Goal: Information Seeking & Learning: Learn about a topic

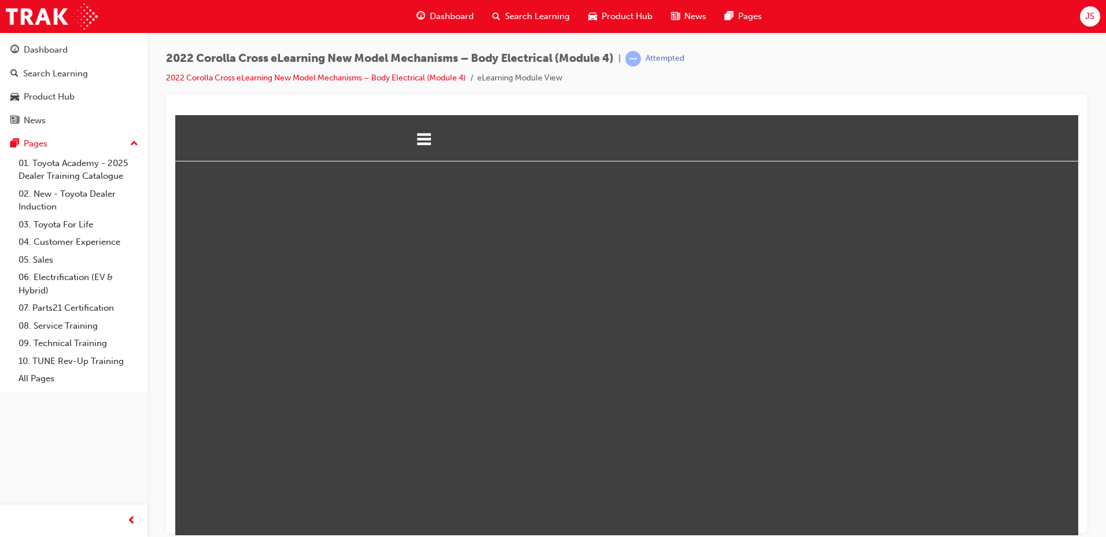
select select "custom"
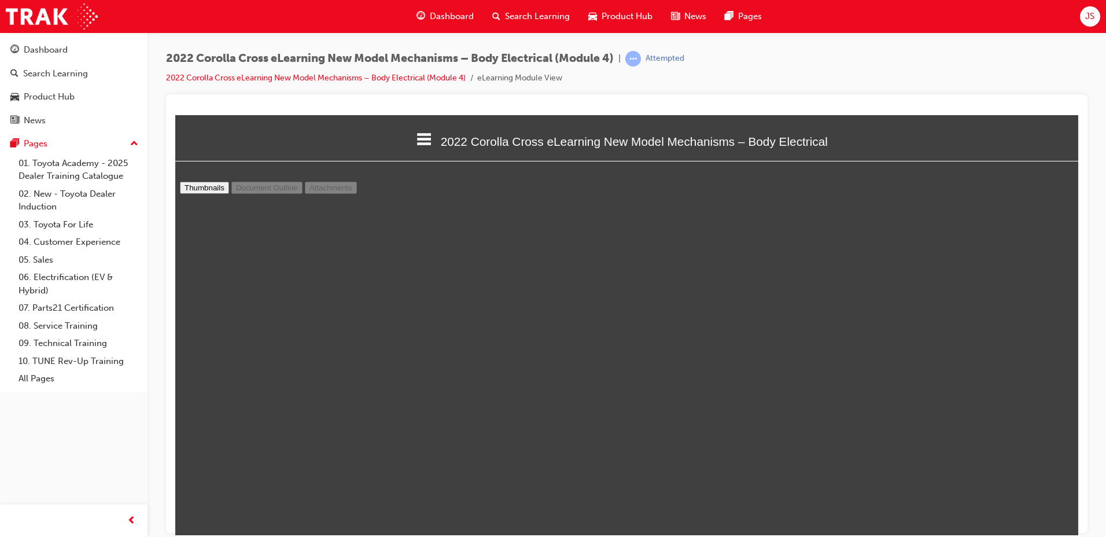
scroll to position [10242, 0]
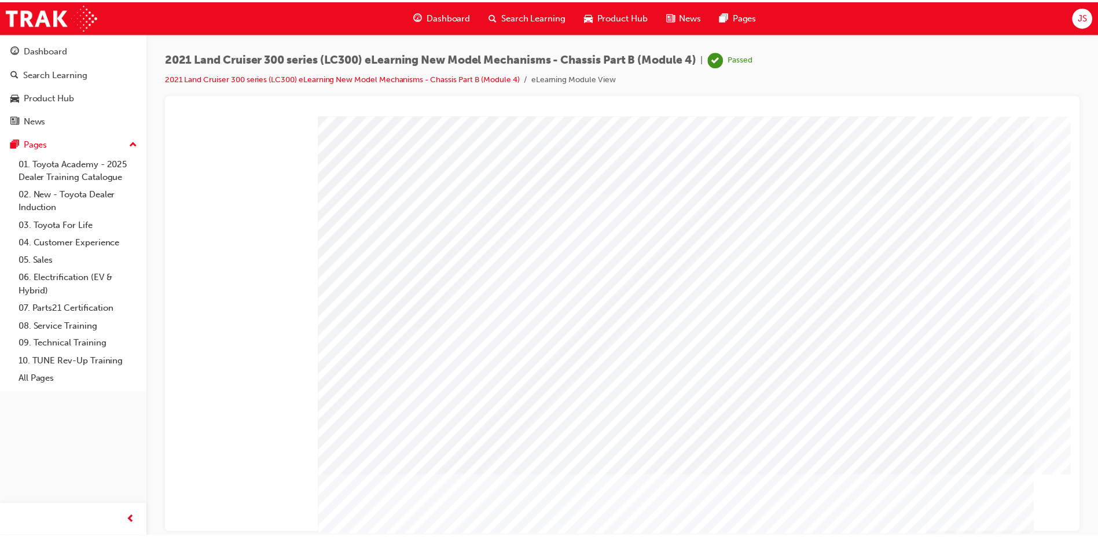
scroll to position [31, 0]
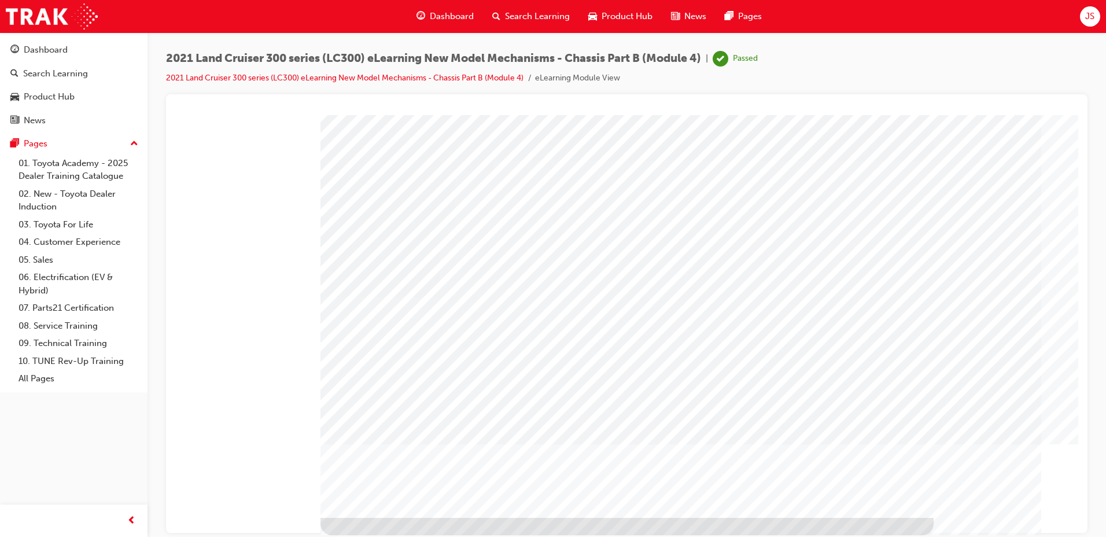
click at [520, 13] on span "Search Learning" at bounding box center [537, 16] width 65 height 13
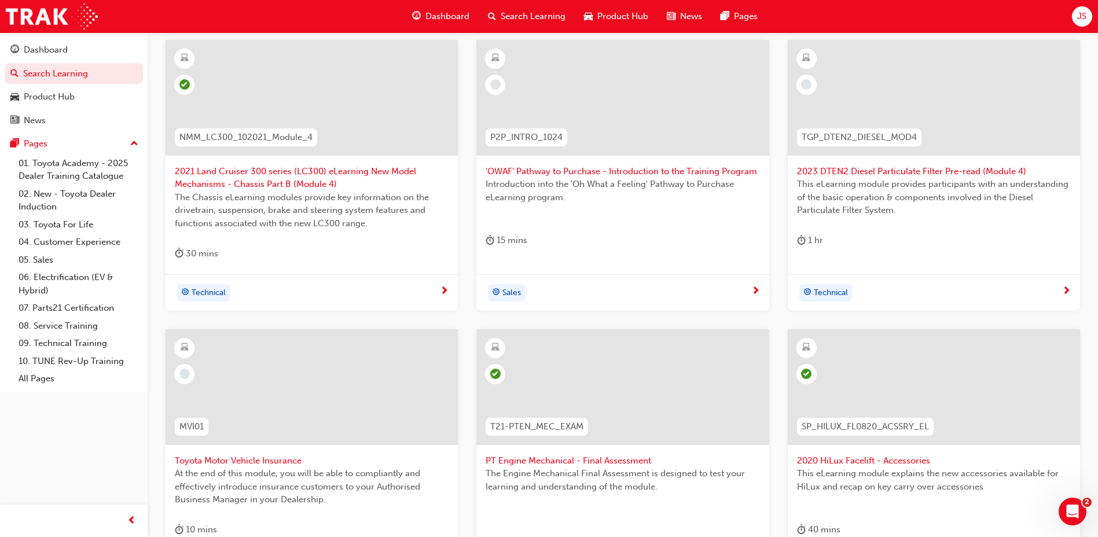
scroll to position [347, 0]
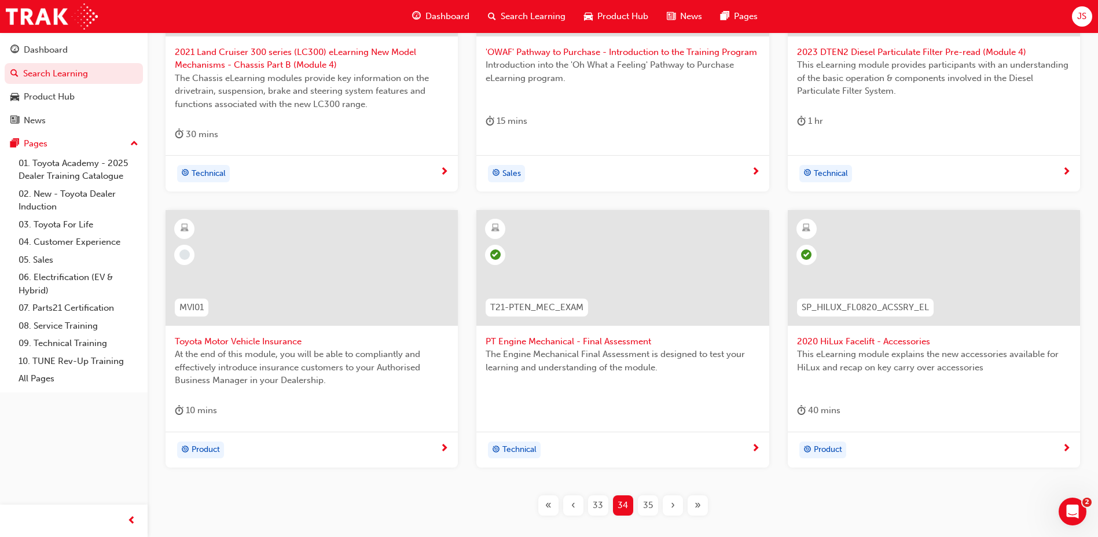
click at [637, 498] on button "35" at bounding box center [647, 505] width 25 height 20
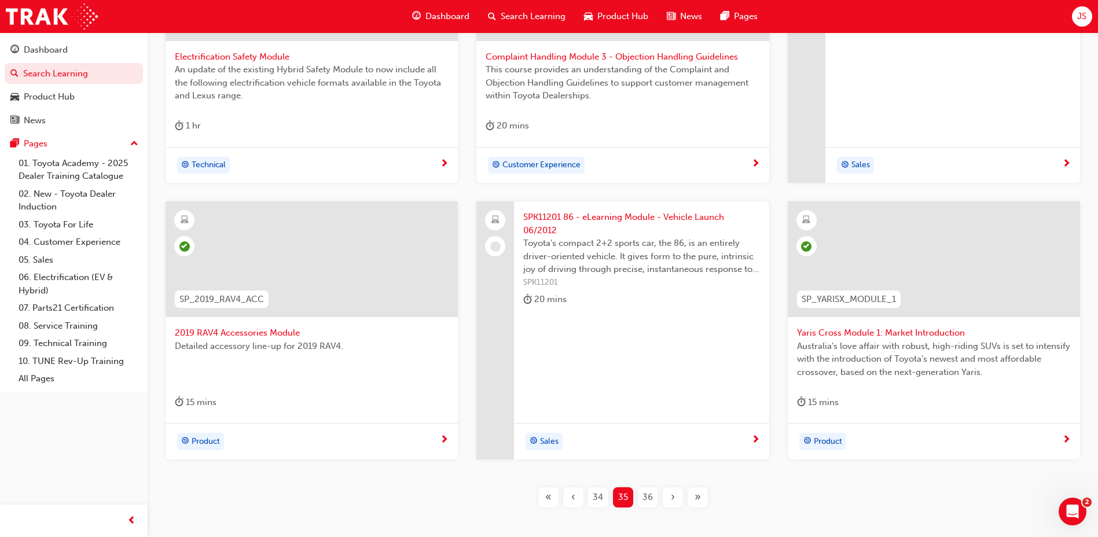
scroll to position [407, 0]
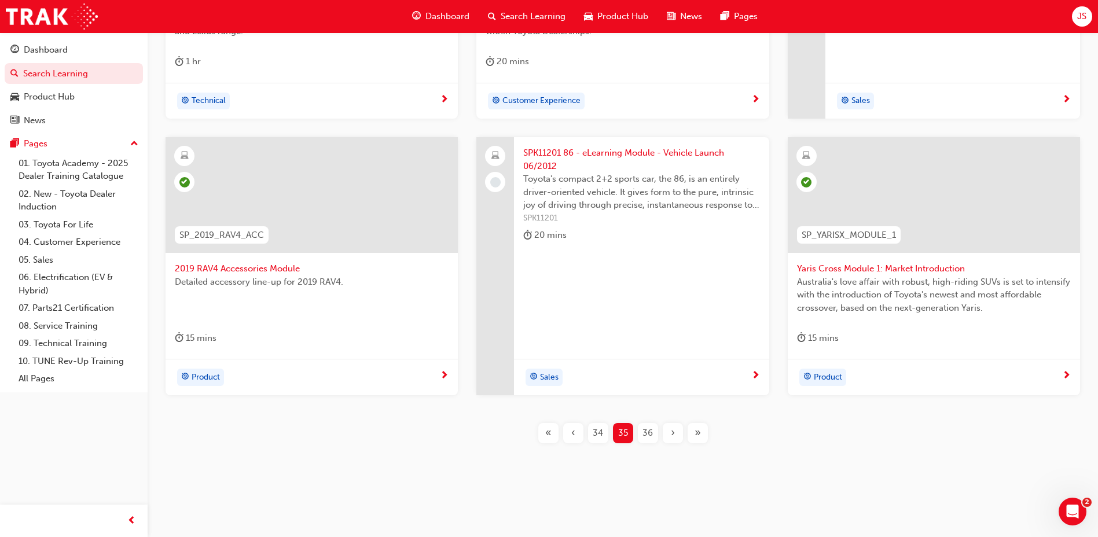
click at [655, 436] on div "36" at bounding box center [648, 433] width 20 height 20
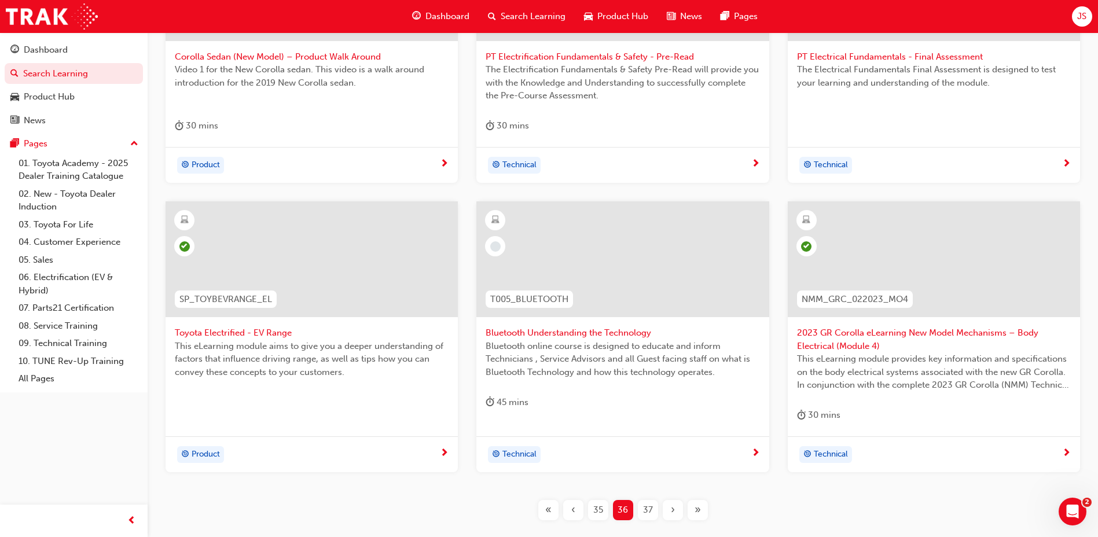
scroll to position [349, 0]
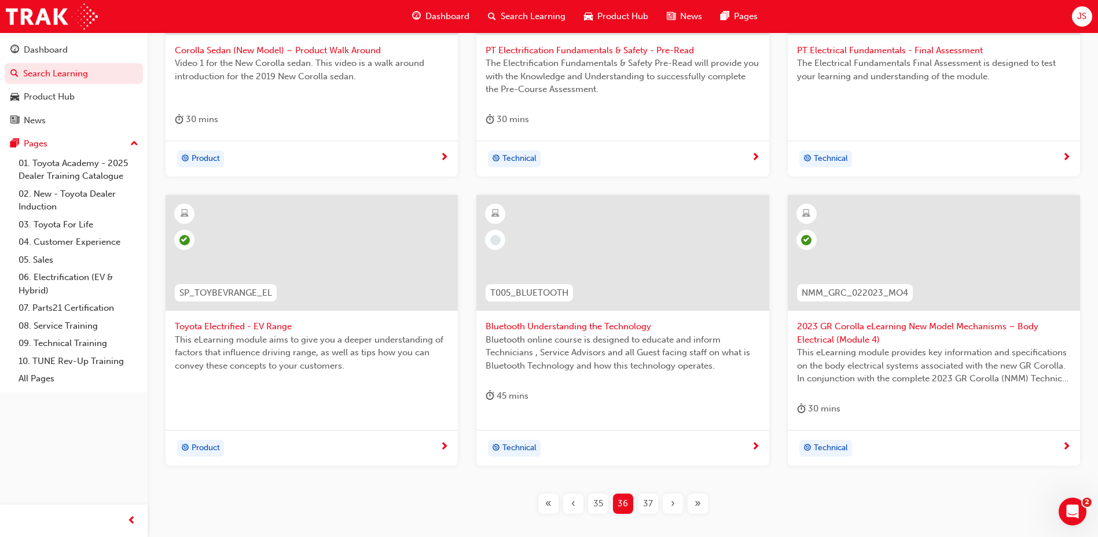
click at [646, 504] on span "37" at bounding box center [648, 503] width 10 height 13
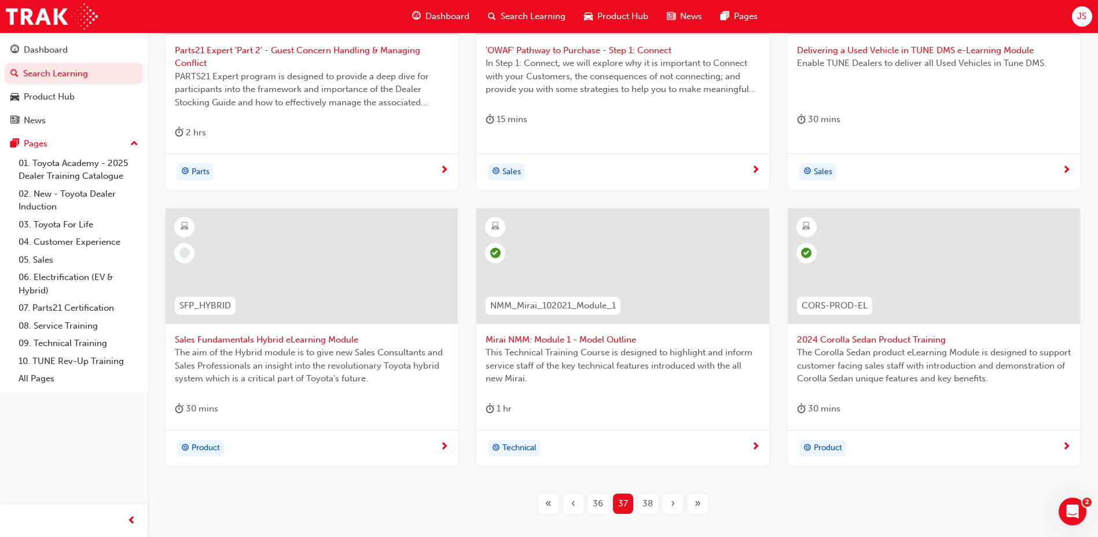
click at [602, 503] on span "36" at bounding box center [598, 503] width 10 height 13
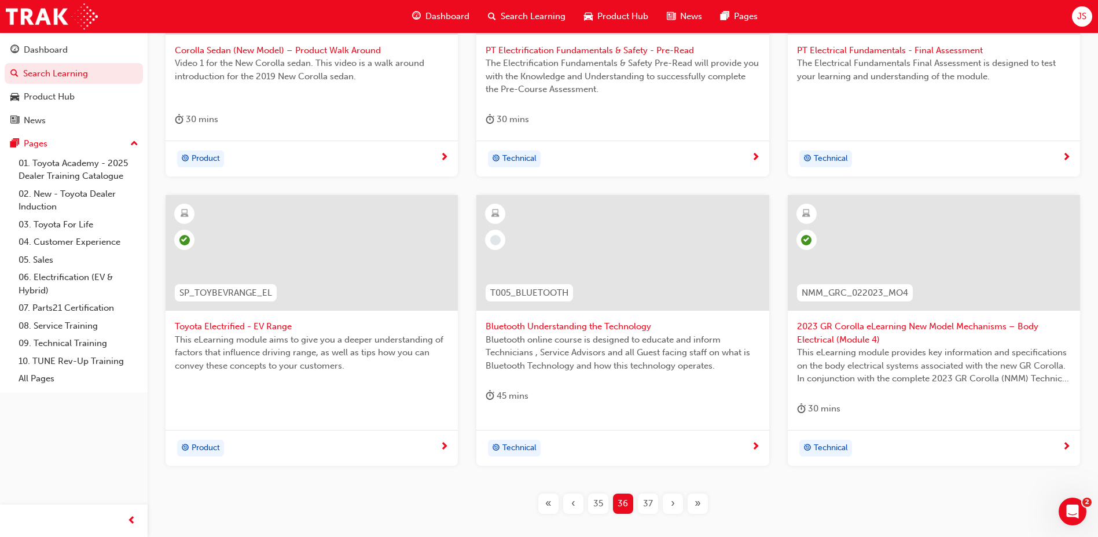
click at [600, 499] on span "35" at bounding box center [598, 503] width 10 height 13
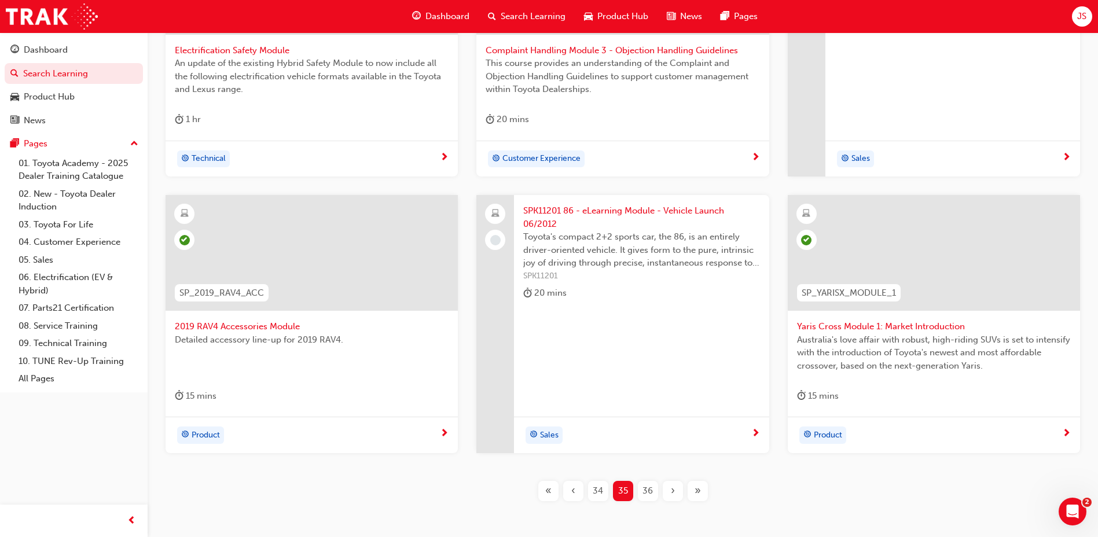
click at [651, 491] on span "36" at bounding box center [647, 490] width 10 height 13
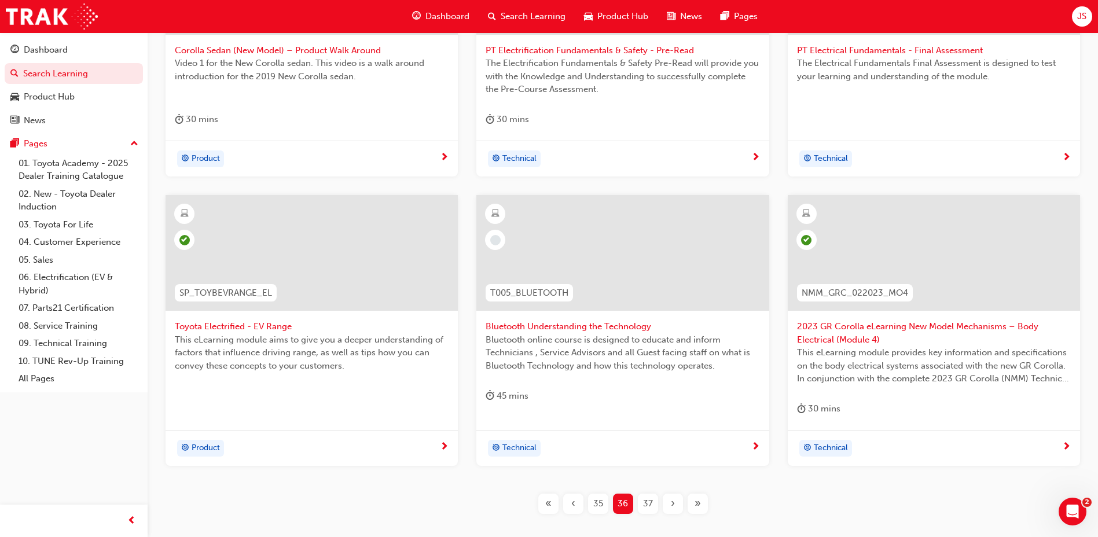
click at [601, 328] on span "Bluetooth Understanding the Technology" at bounding box center [623, 326] width 274 height 13
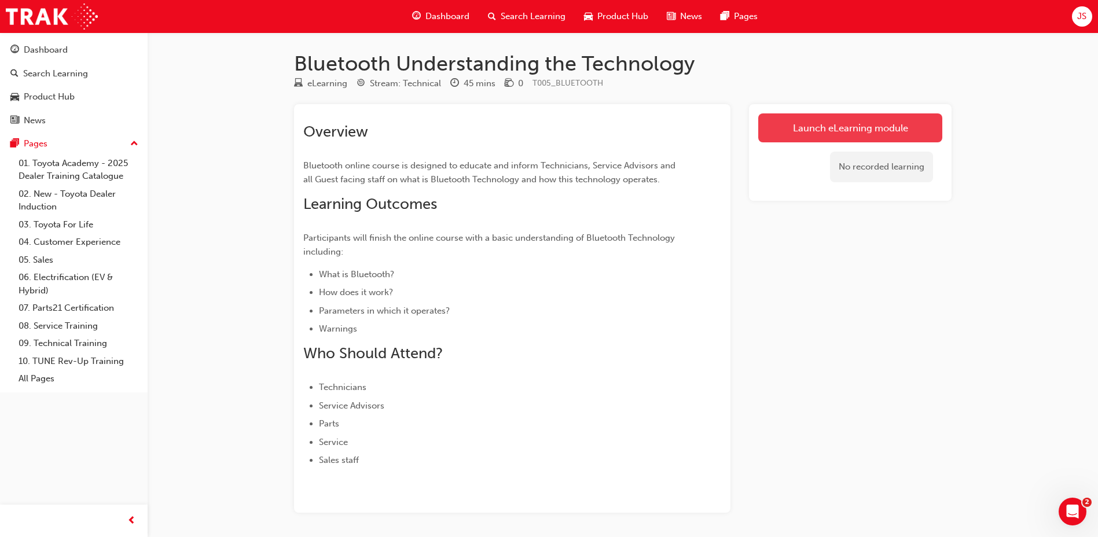
click at [790, 124] on link "Launch eLearning module" at bounding box center [850, 127] width 184 height 29
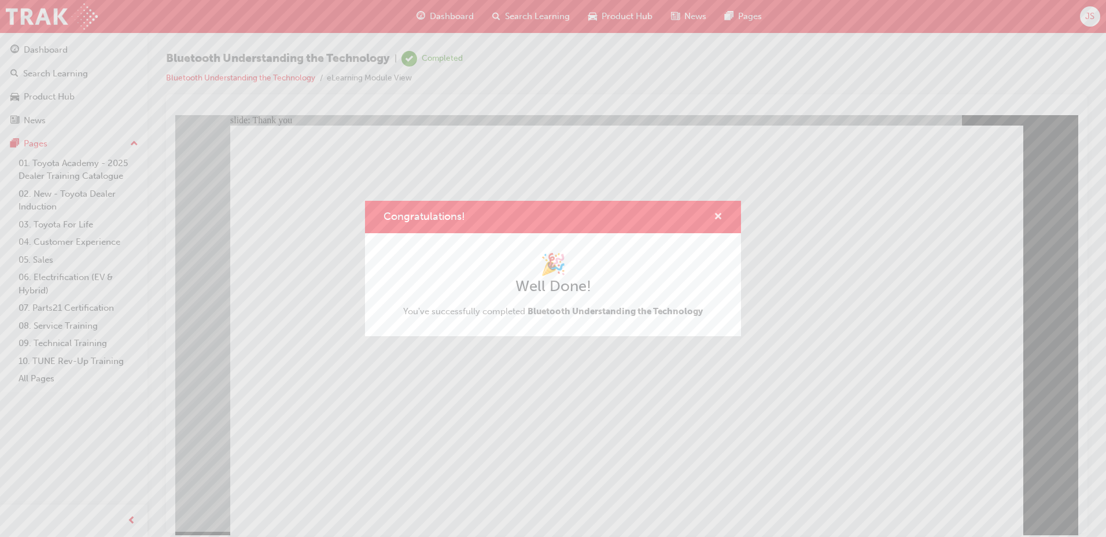
click at [720, 222] on span "cross-icon" at bounding box center [718, 217] width 9 height 10
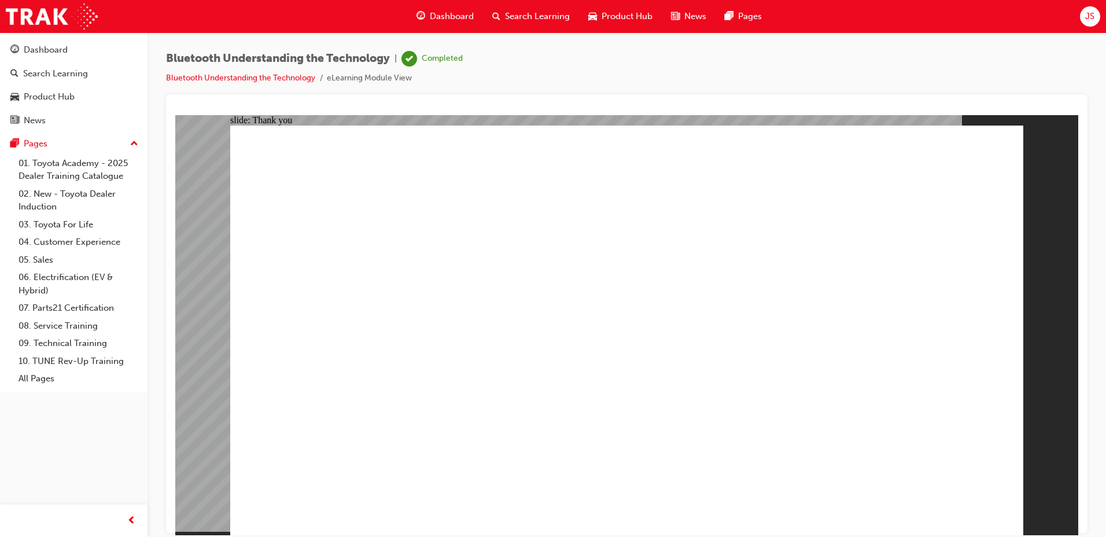
click at [541, 24] on div "Search Learning" at bounding box center [531, 17] width 96 height 24
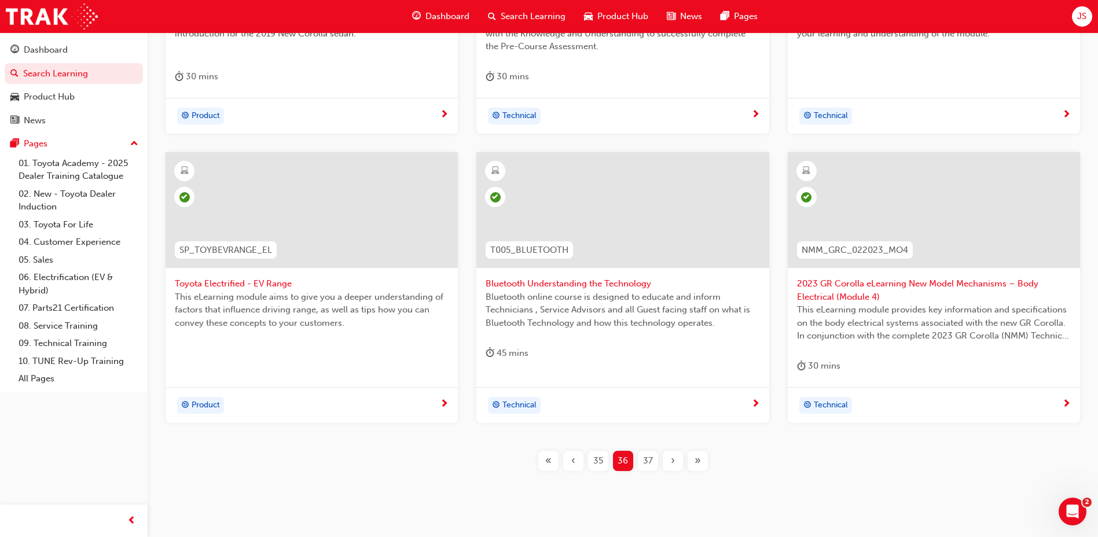
scroll to position [405, 0]
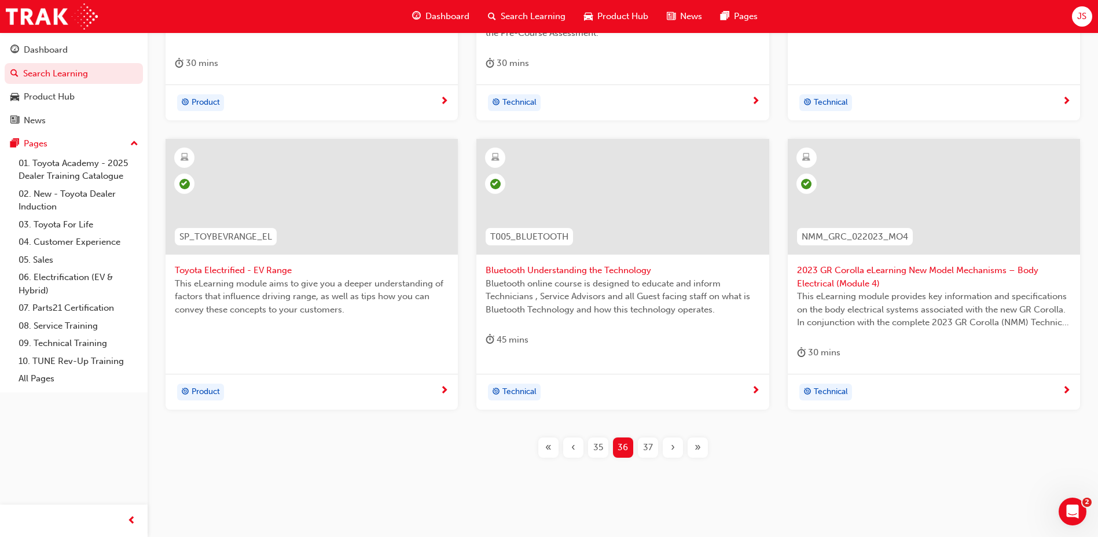
click at [648, 451] on span "37" at bounding box center [648, 447] width 10 height 13
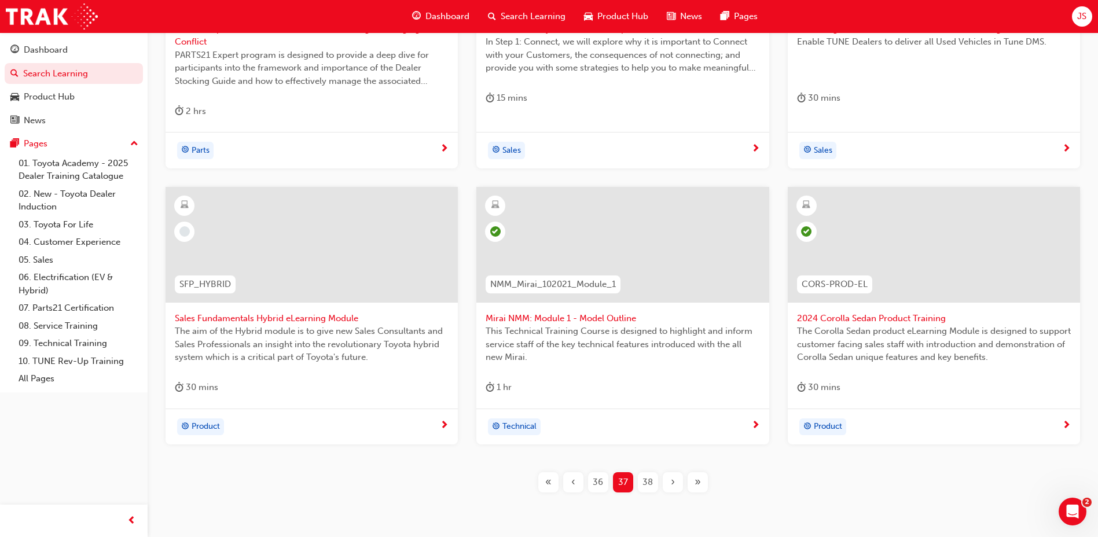
scroll to position [405, 0]
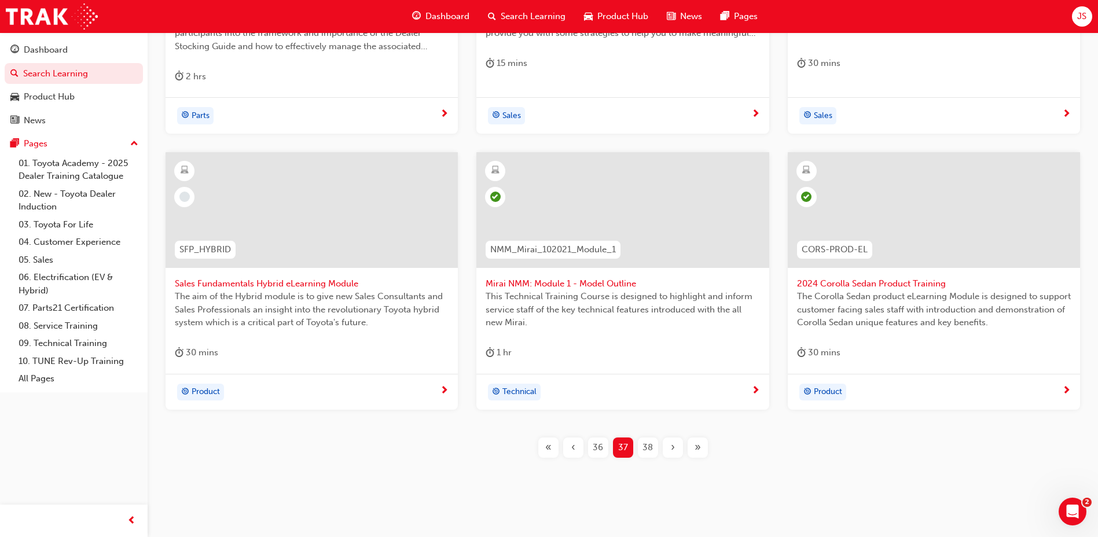
click at [653, 448] on div "38" at bounding box center [648, 447] width 20 height 20
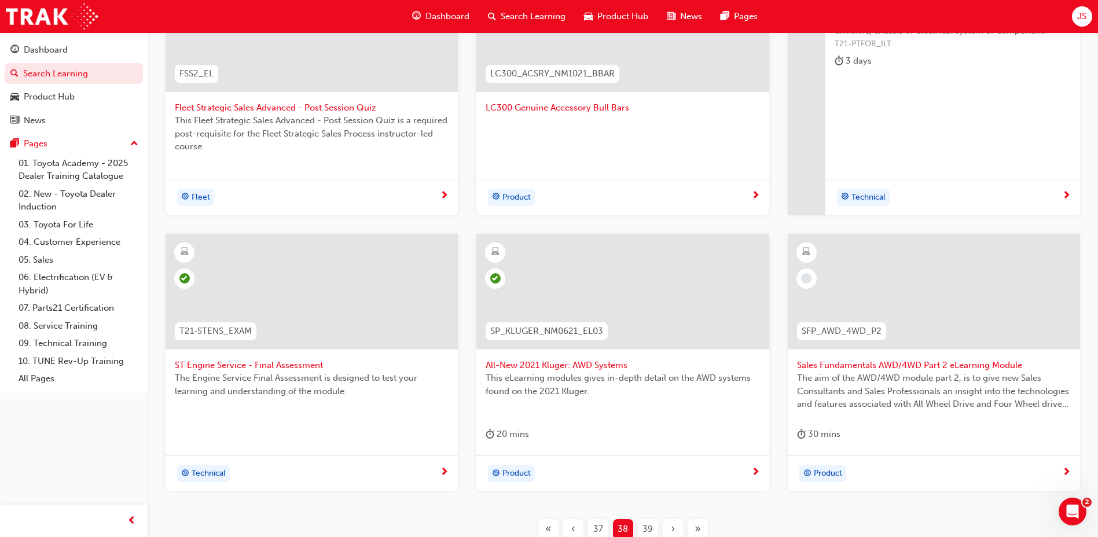
scroll to position [388, 0]
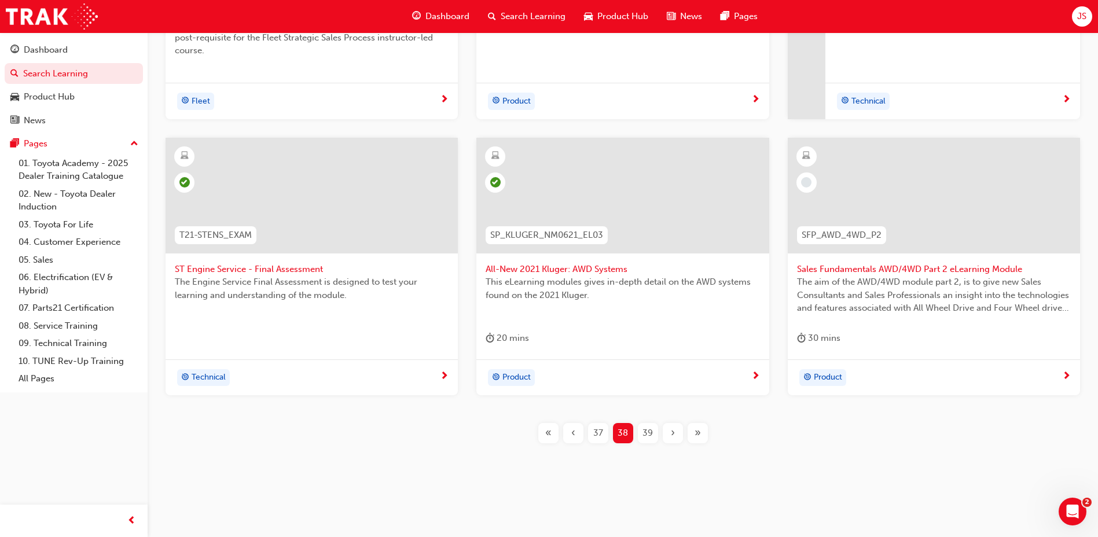
click at [641, 437] on div "39" at bounding box center [648, 433] width 20 height 20
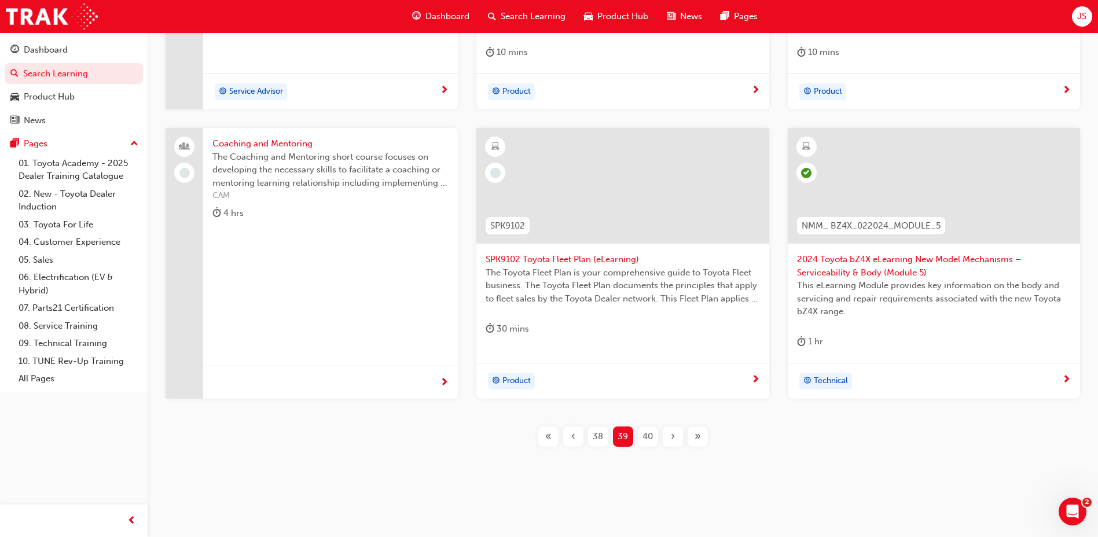
scroll to position [420, 0]
click at [647, 431] on span "40" at bounding box center [647, 432] width 10 height 13
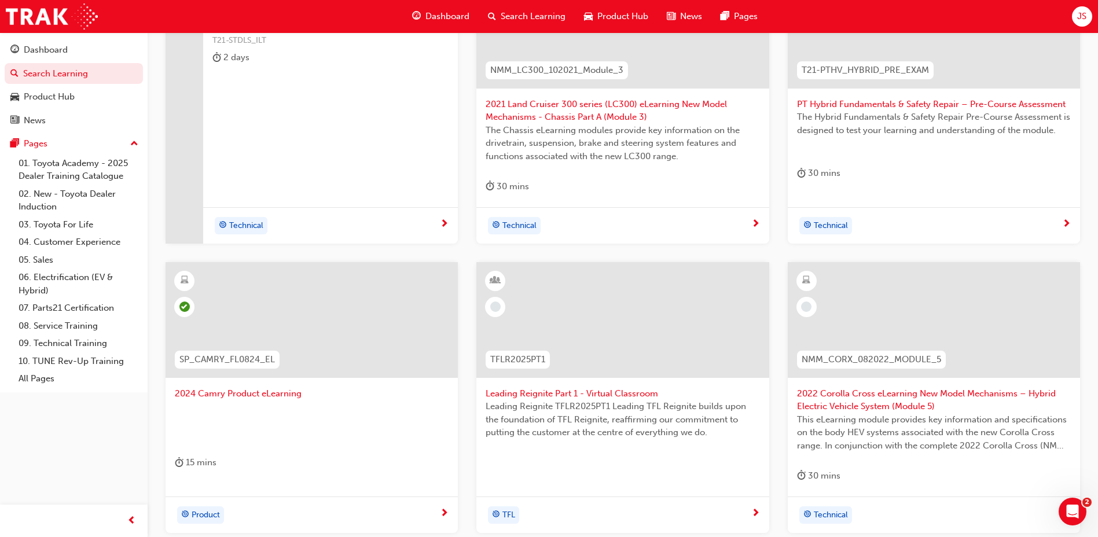
scroll to position [304, 0]
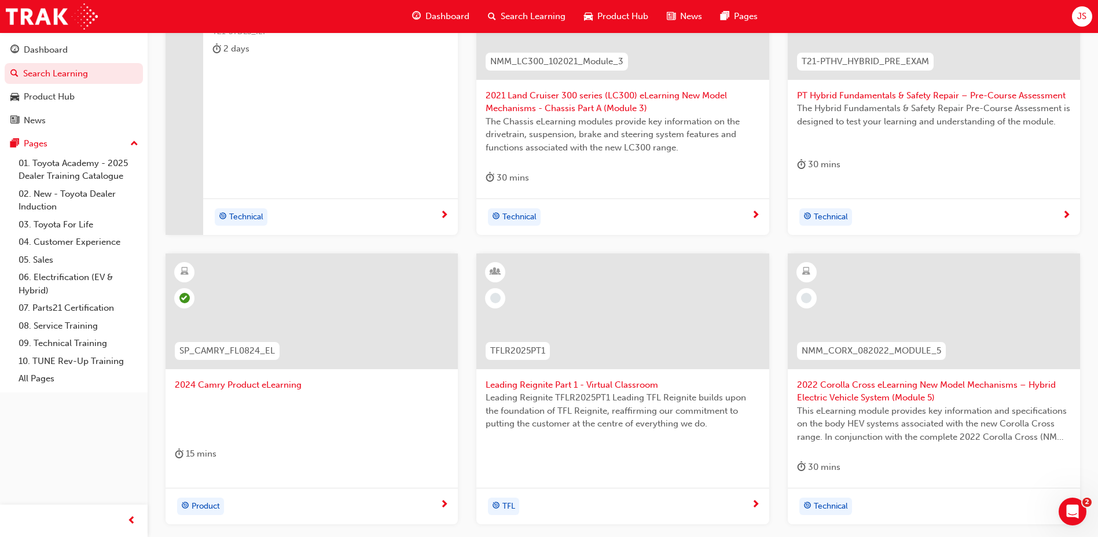
click at [840, 391] on span "2022 Corolla Cross eLearning New Model Mechanisms – Hybrid Electric Vehicle Sys…" at bounding box center [934, 391] width 274 height 26
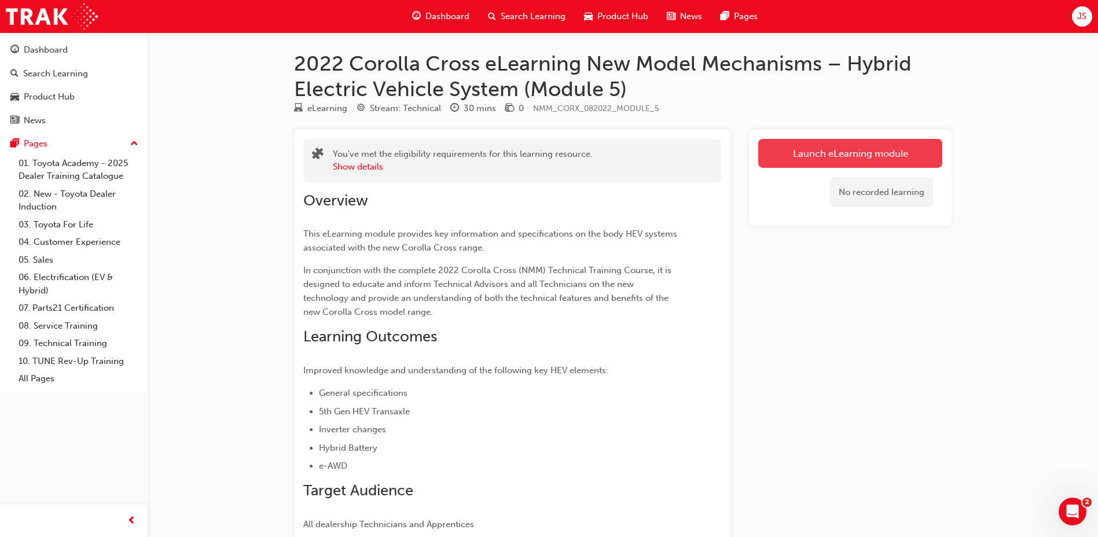
click at [795, 149] on link "Launch eLearning module" at bounding box center [850, 153] width 184 height 29
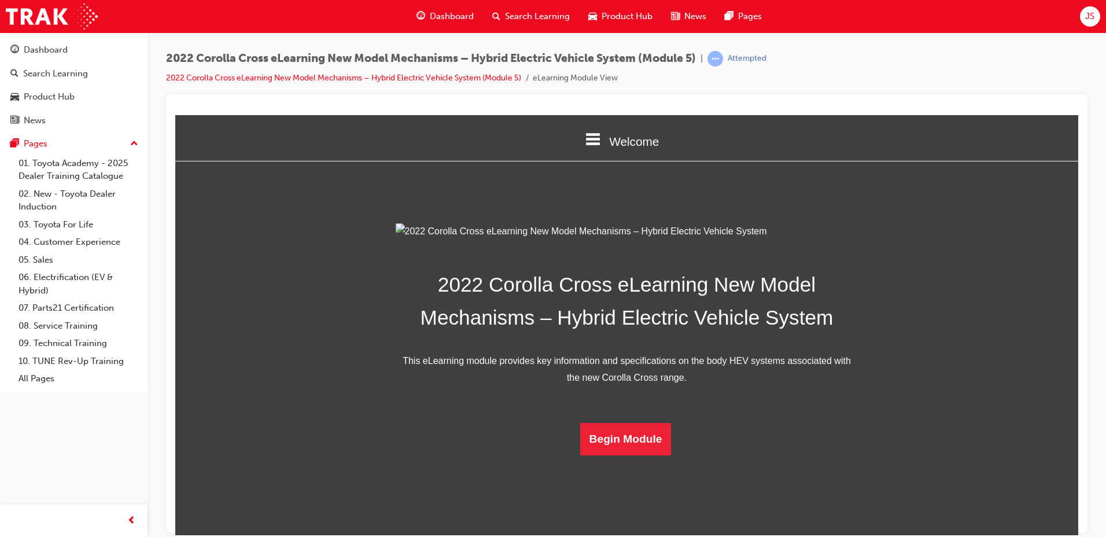
scroll to position [164, 0]
click at [650, 455] on button "Begin Module" at bounding box center [625, 438] width 91 height 32
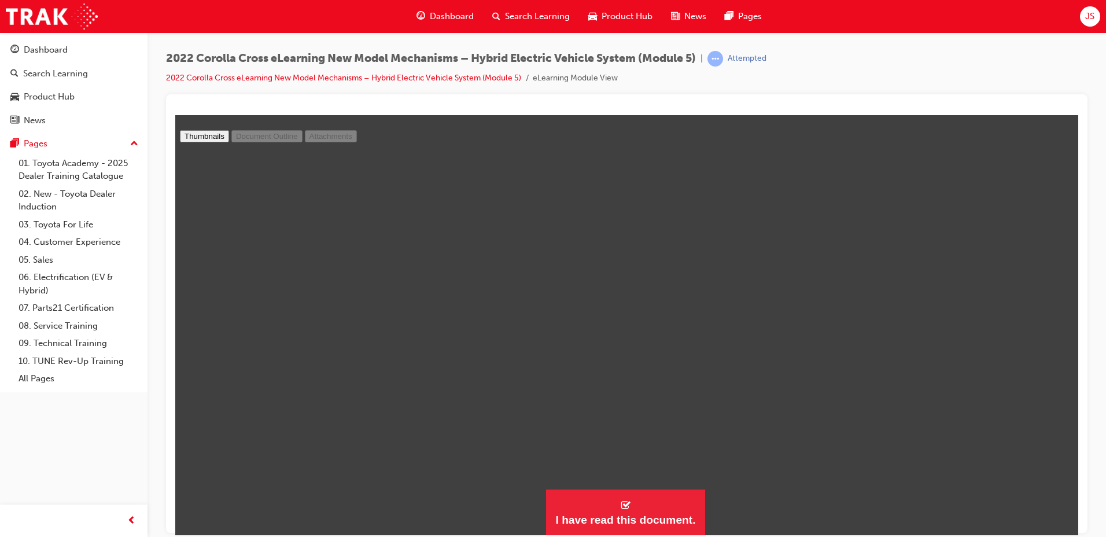
scroll to position [4051, 0]
type input "15"
select select "custom"
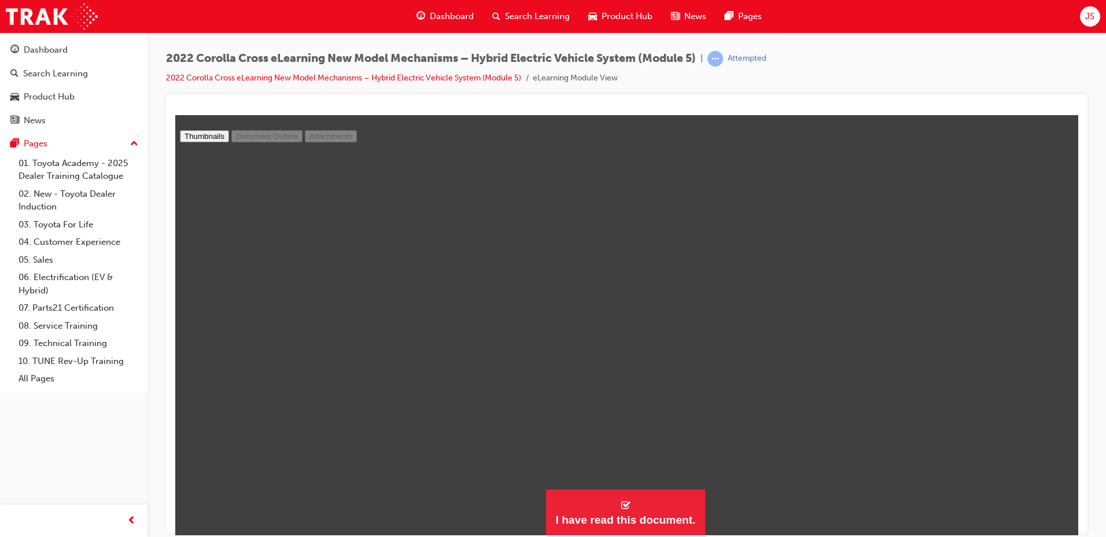
scroll to position [5716, 0]
type input "16"
select select "custom"
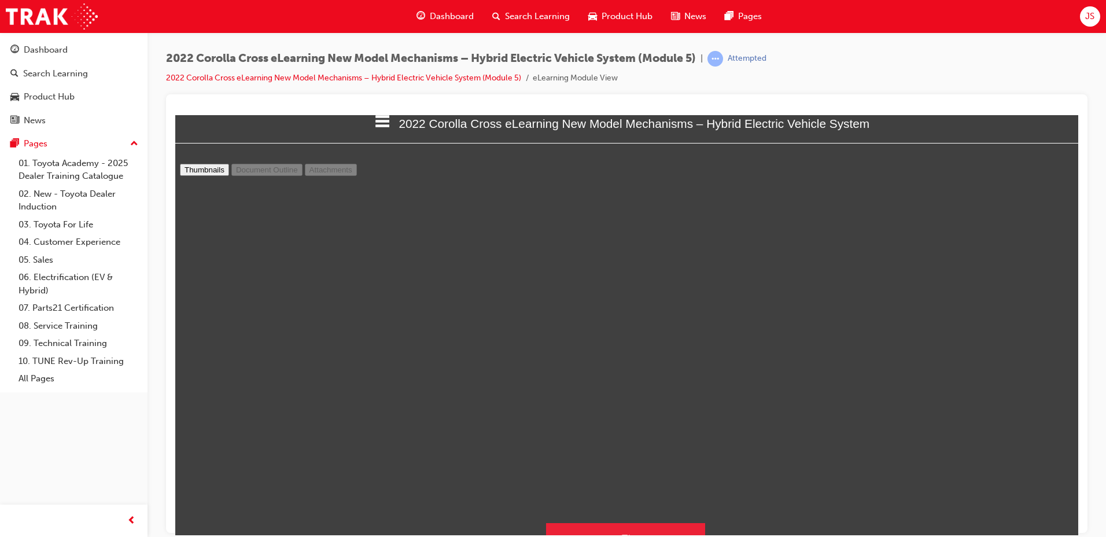
scroll to position [0, 0]
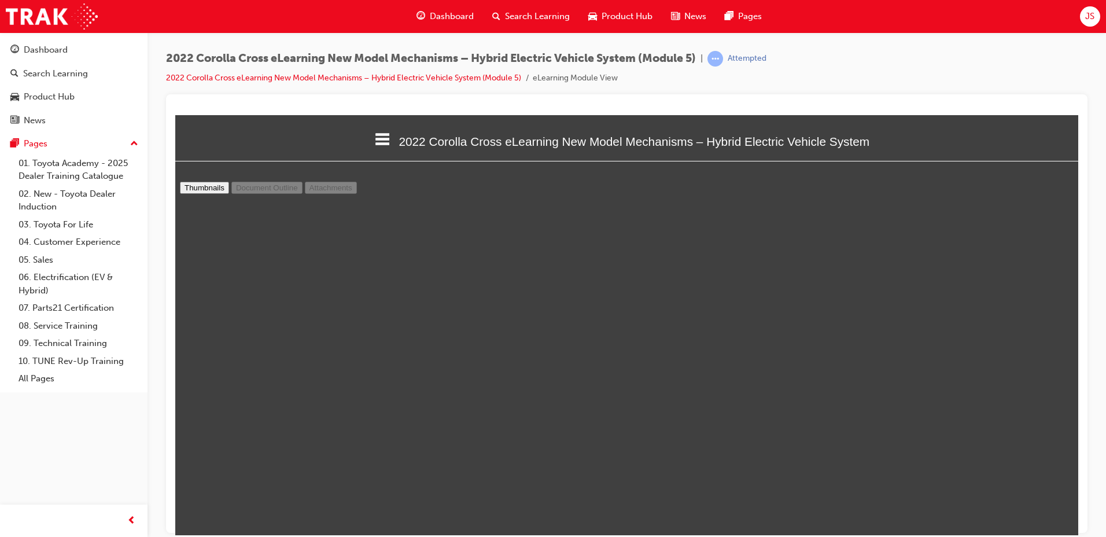
type input "15"
select select "custom"
type input "14"
select select "custom"
type input "13"
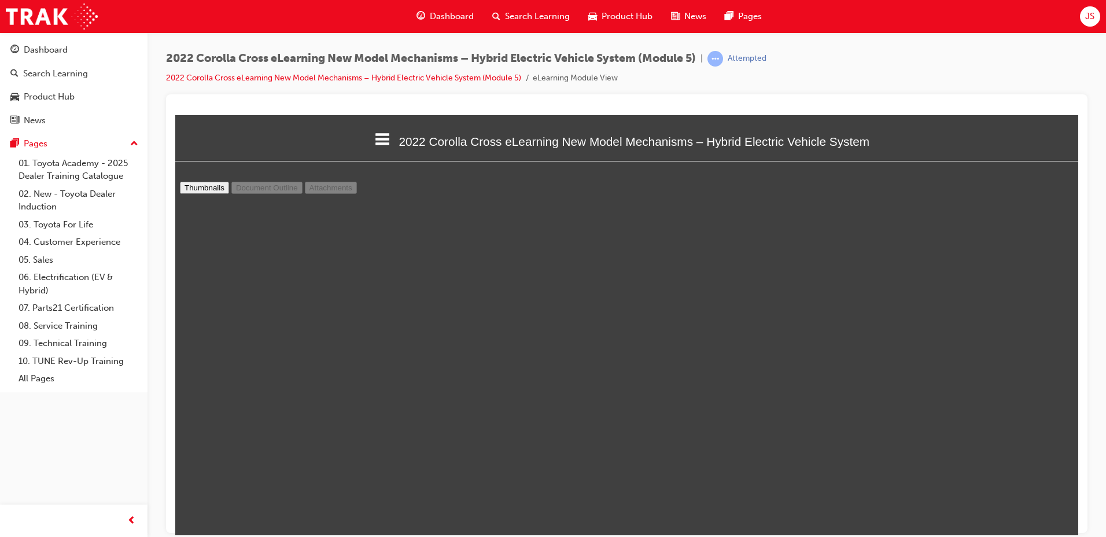
select select "custom"
type input "12"
select select "custom"
type input "10"
select select "custom"
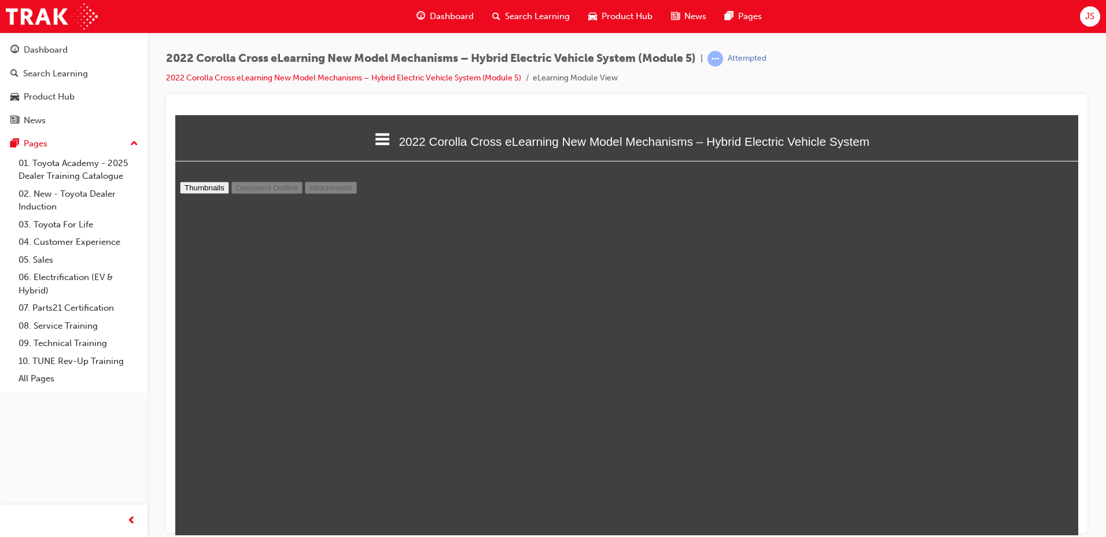
type input "8"
select select "custom"
type input "4"
select select "custom"
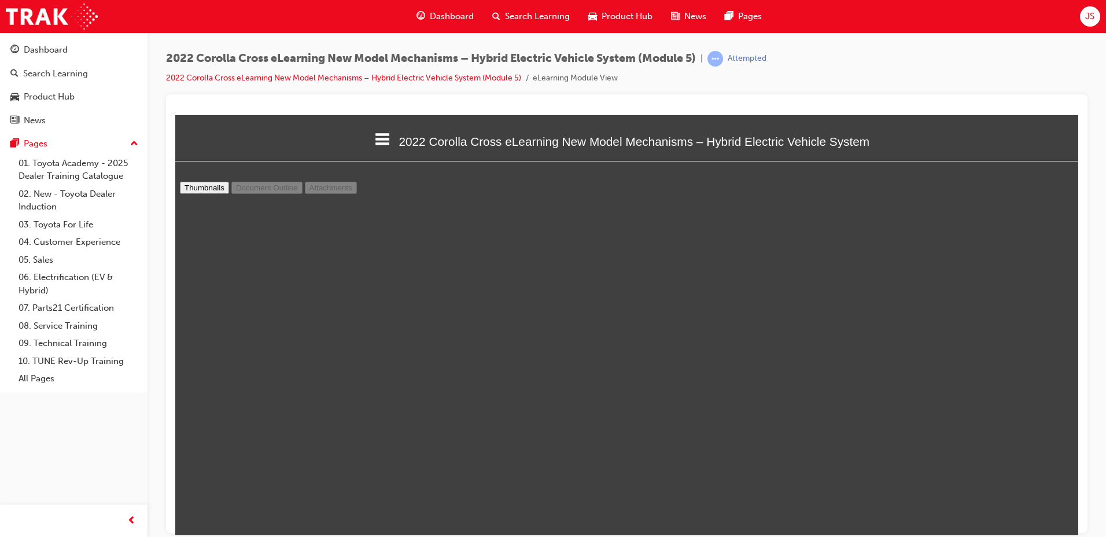
type input "3"
select select "custom"
type input "2"
select select "custom"
type input "1"
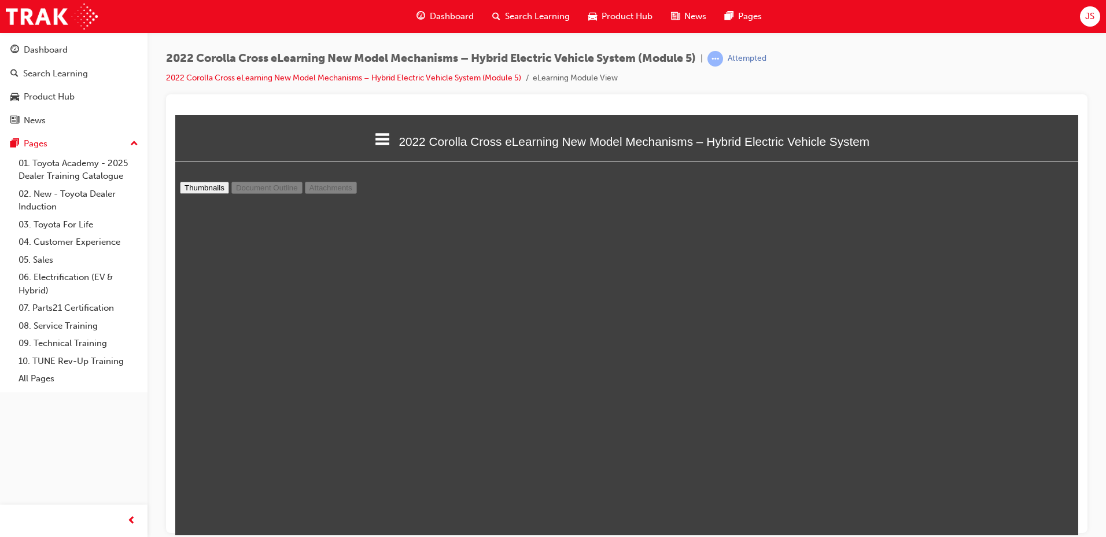
select select "custom"
drag, startPoint x: 1064, startPoint y: 493, endPoint x: 1011, endPoint y: 207, distance: 290.8
type input "2"
select select "custom"
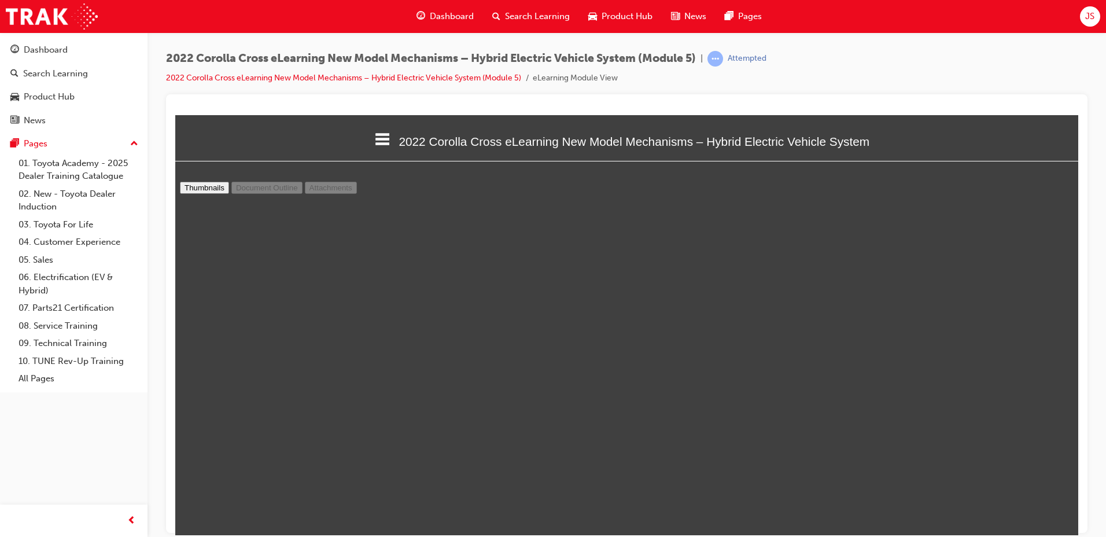
type input "3"
select select "custom"
type input "4"
select select "custom"
type input "5"
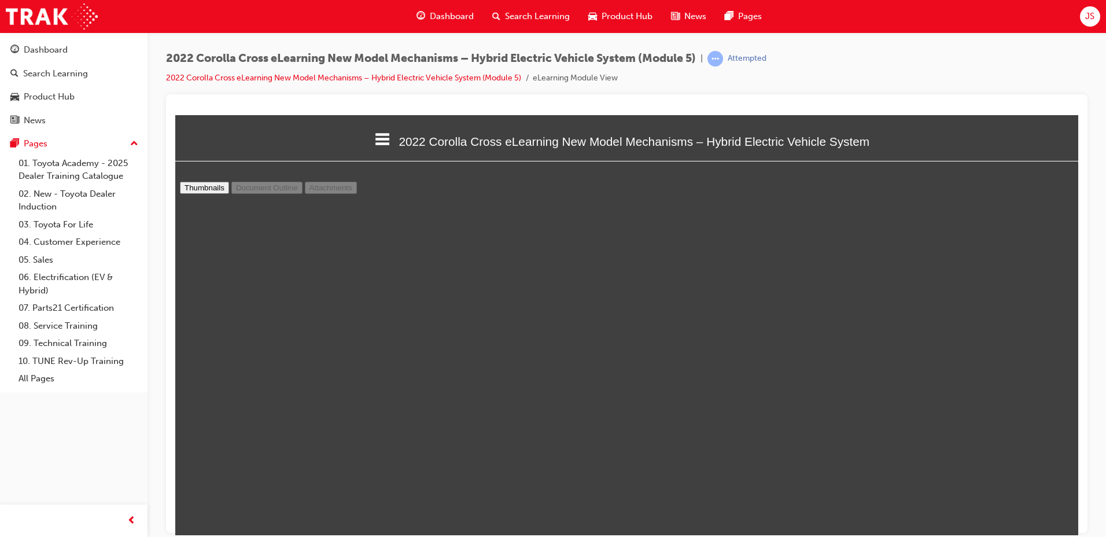
select select "custom"
type input "6"
select select "custom"
type input "7"
select select "custom"
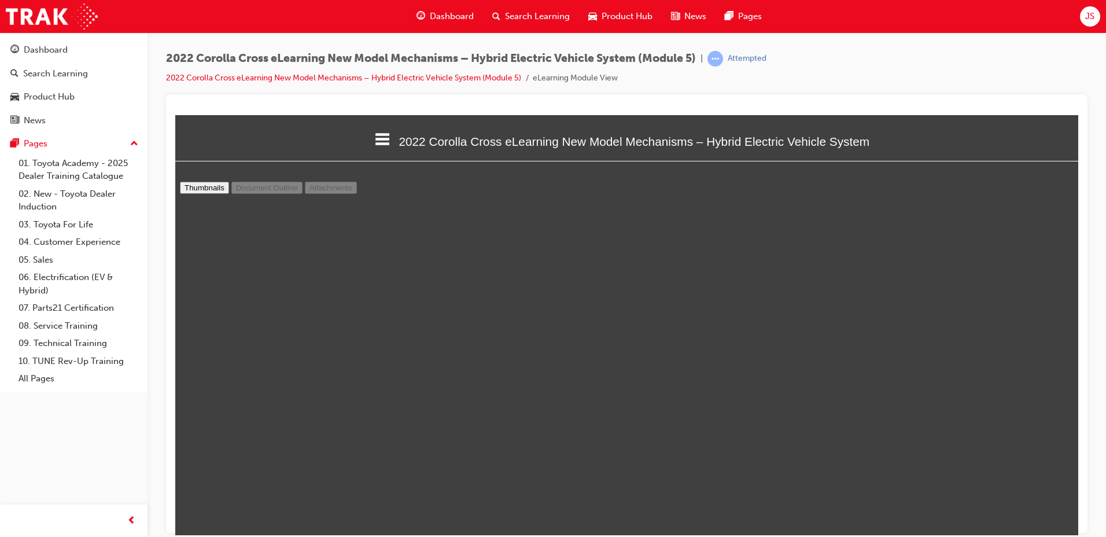
type input "8"
select select "custom"
type input "9"
select select "custom"
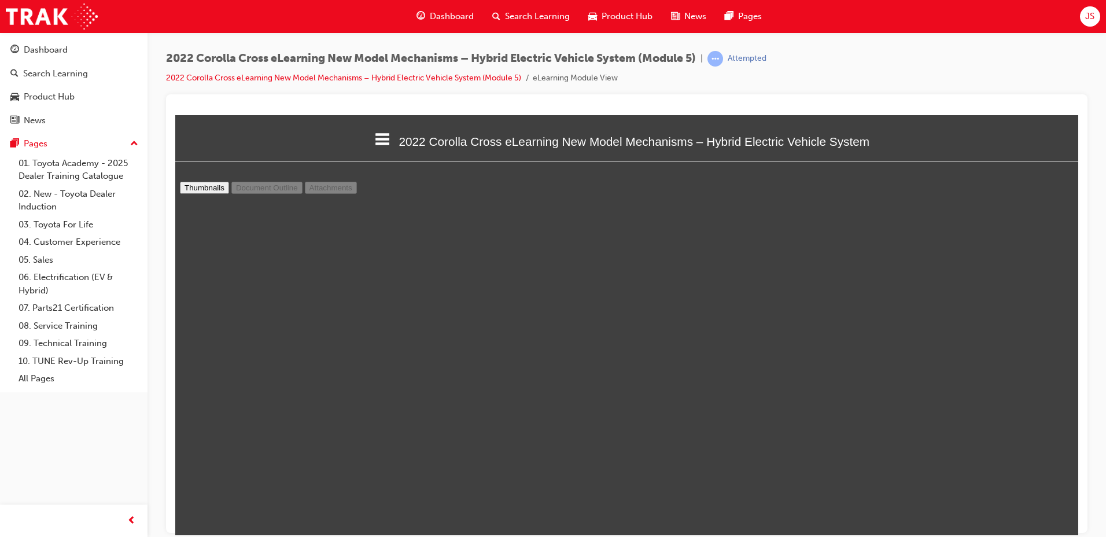
scroll to position [3241, 0]
type input "10"
select select "custom"
type input "11"
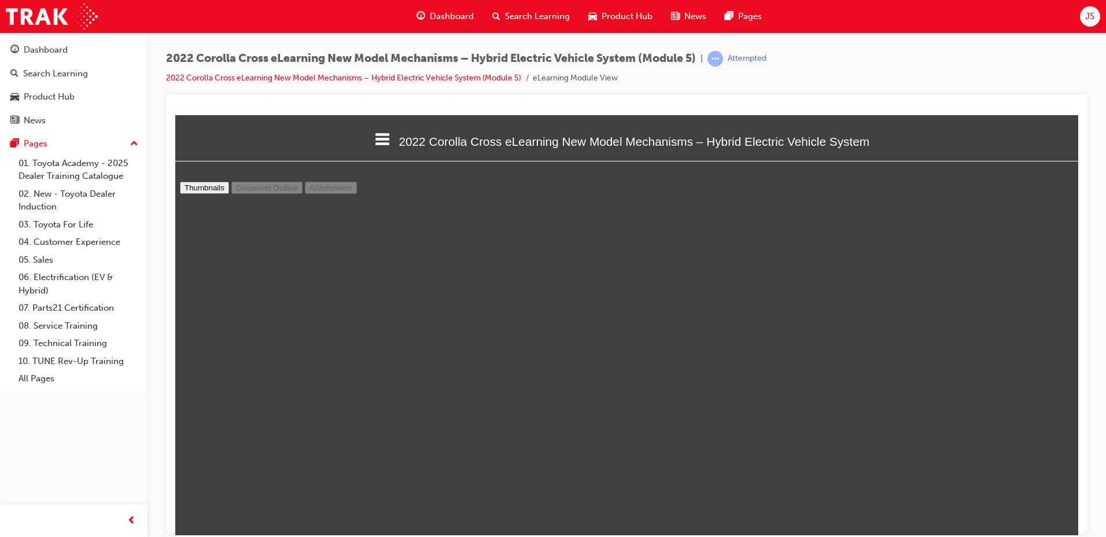
select select "custom"
type input "12"
select select "custom"
type input "11"
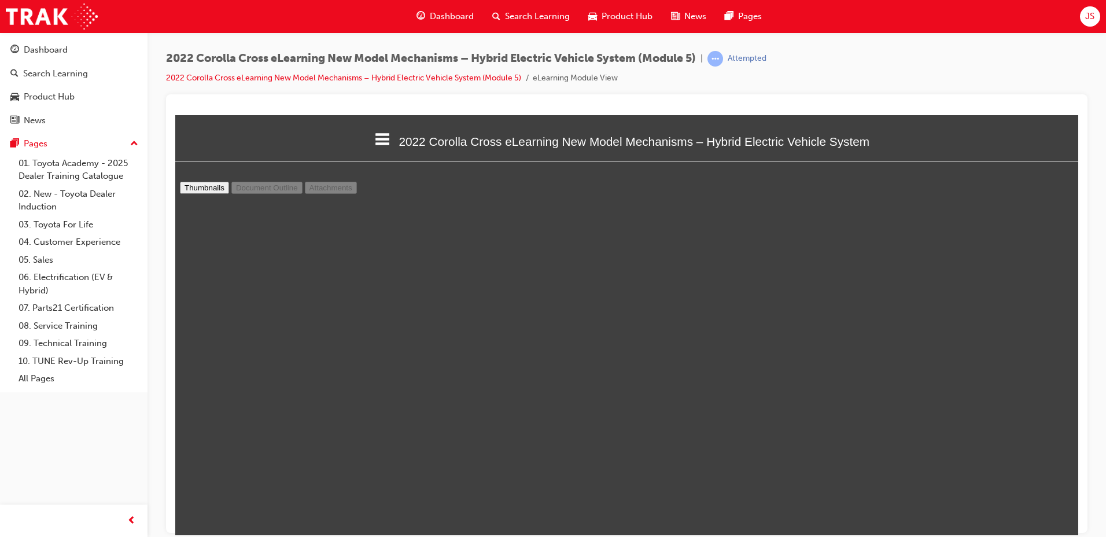
select select "custom"
type input "10"
select select "custom"
type input "9"
select select "custom"
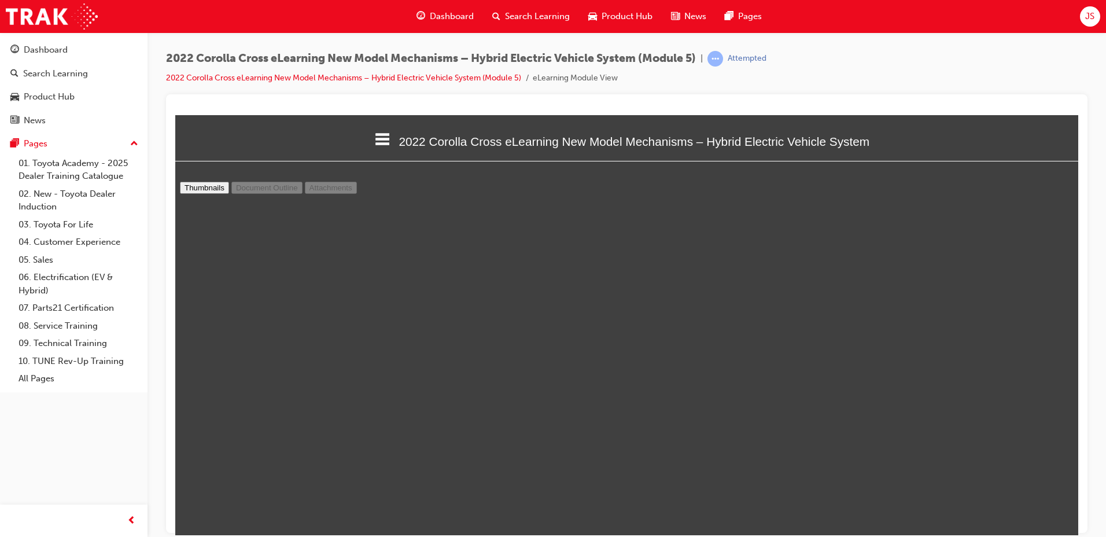
type input "7"
select select "custom"
type input "2"
select select "custom"
type input "1"
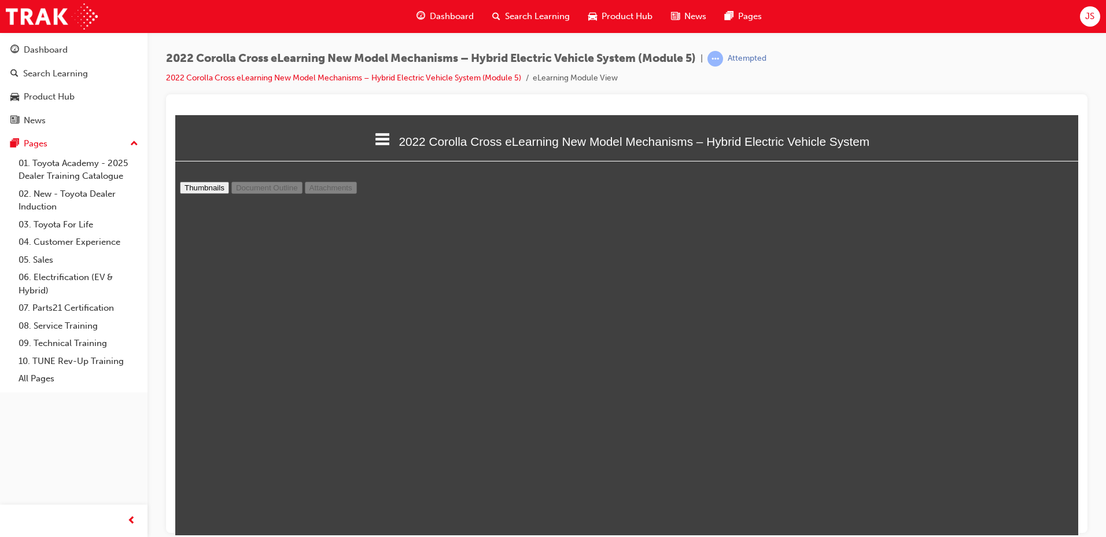
select select "custom"
type input "2"
select select "custom"
type input "3"
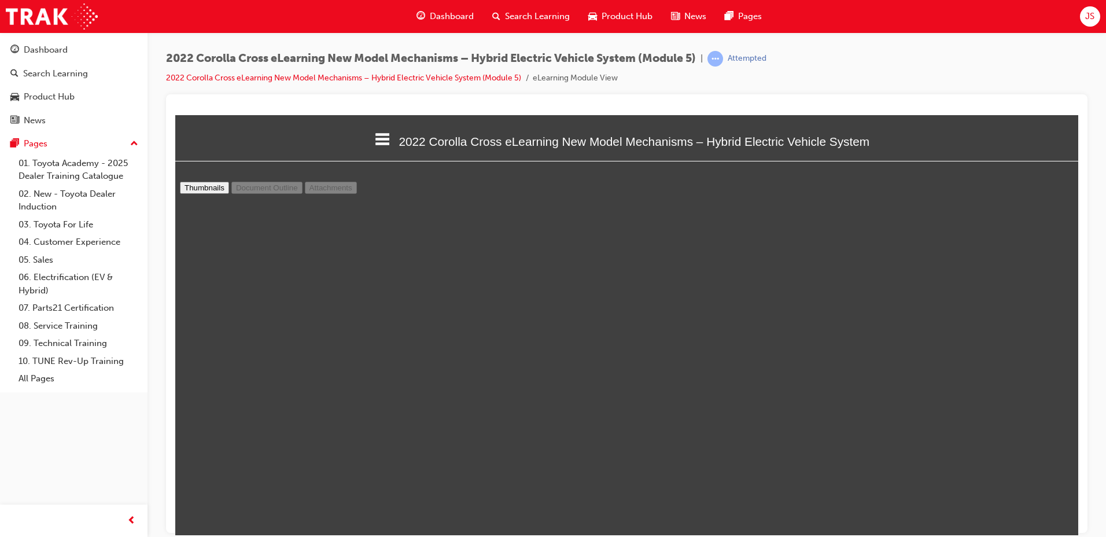
select select "custom"
type input "4"
select select "custom"
type input "3"
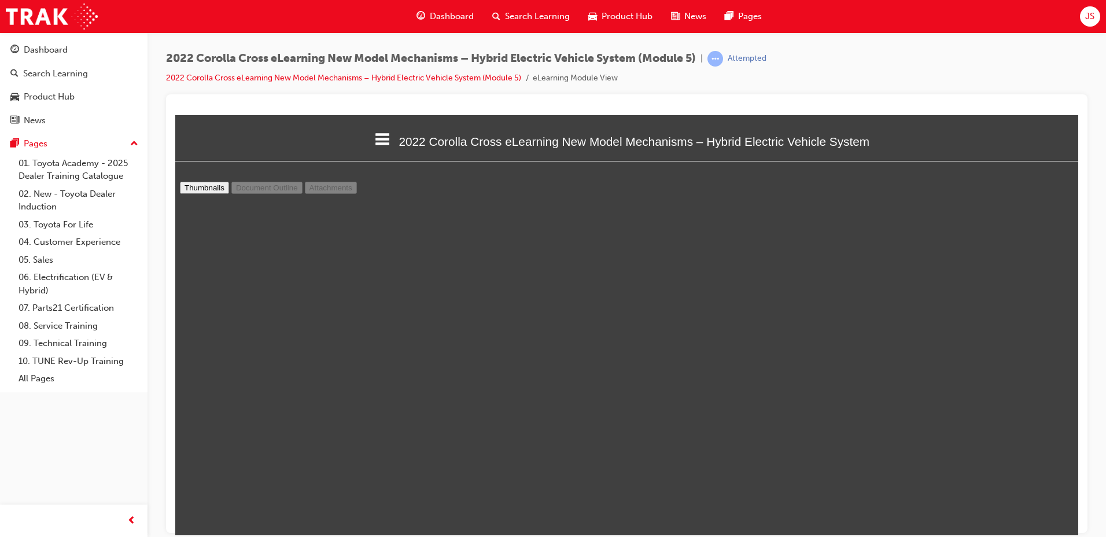
select select "custom"
type input "4"
select select "custom"
type input "5"
select select "custom"
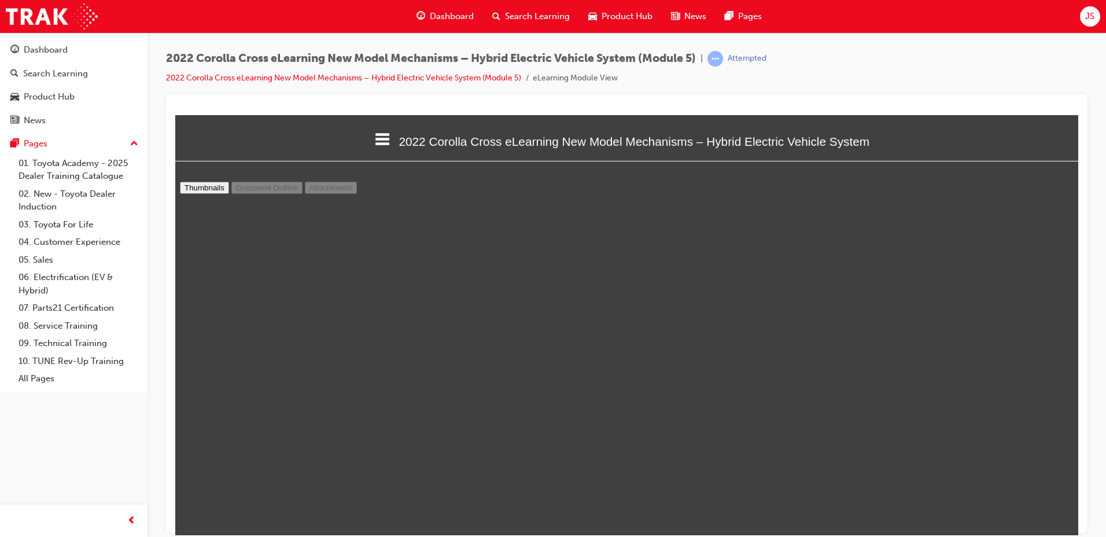
type input "6"
select select "custom"
type input "7"
select select "custom"
type input "8"
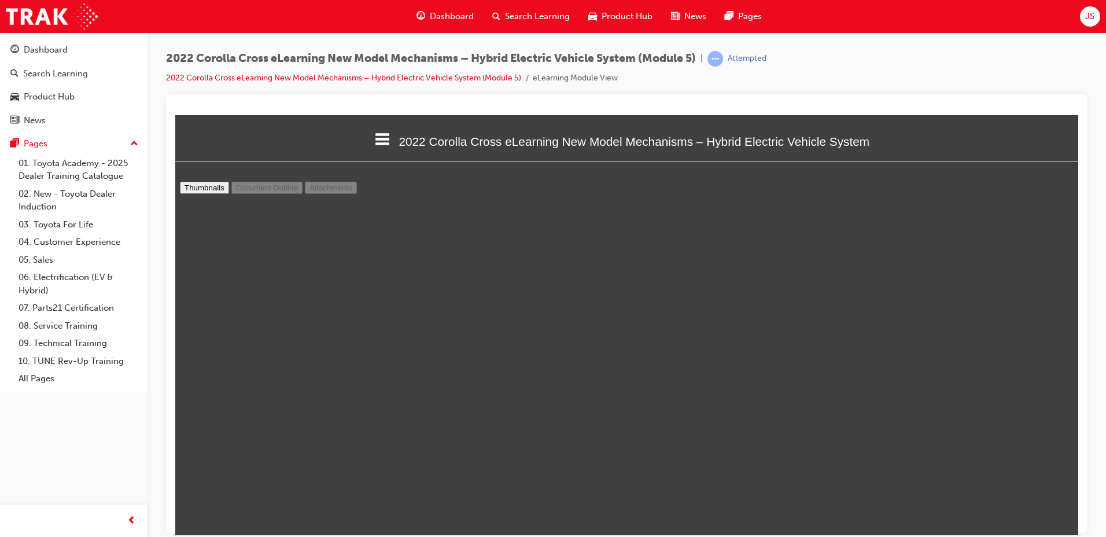
select select "custom"
type input "9"
select select "custom"
type input "10"
select select "custom"
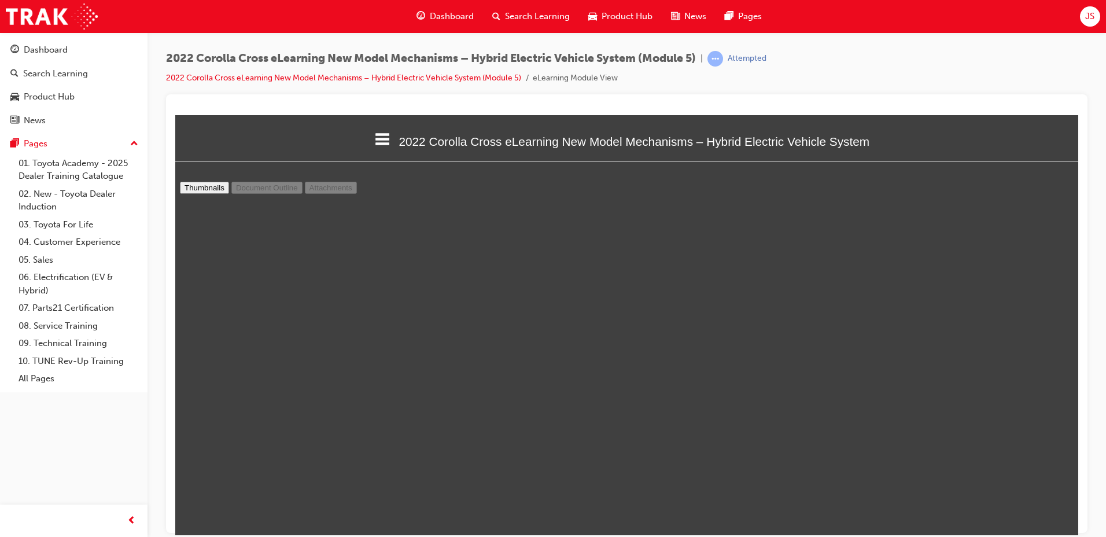
type input "11"
select select "custom"
type input "10"
select select "custom"
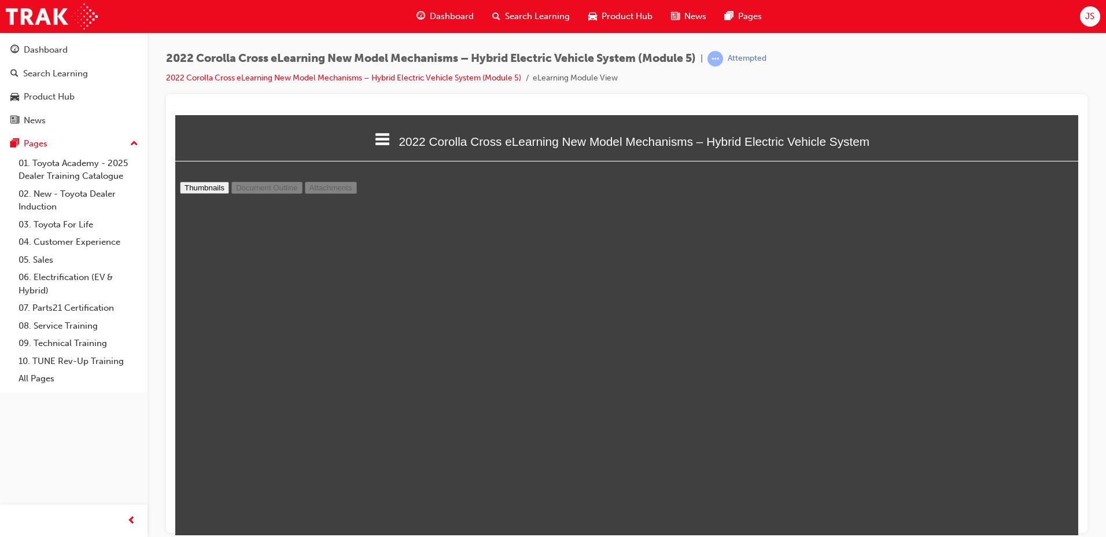
type input "9"
select select "custom"
type input "10"
select select "custom"
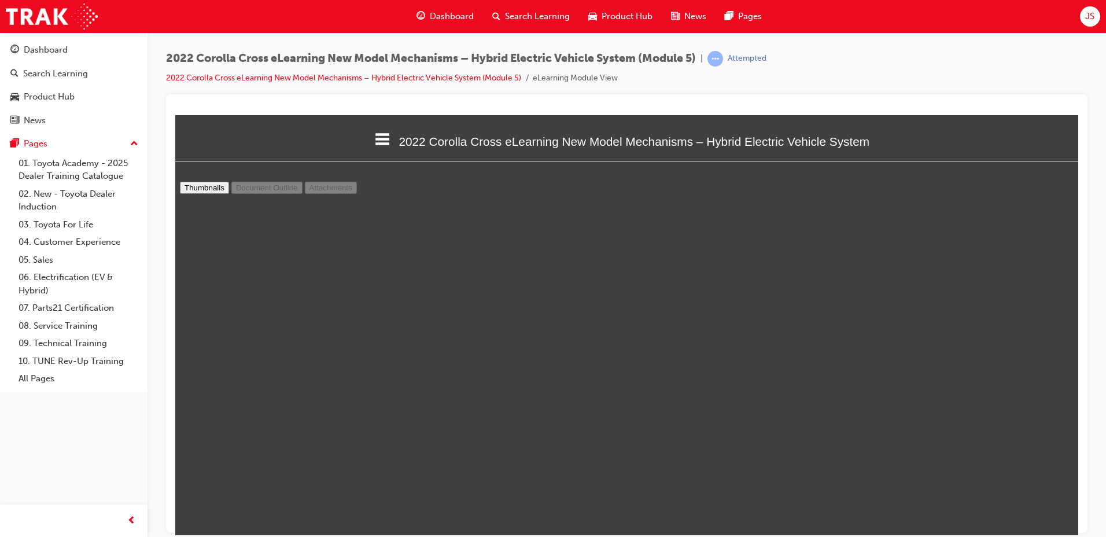
scroll to position [3761, 0]
type input "9"
select select "custom"
type input "8"
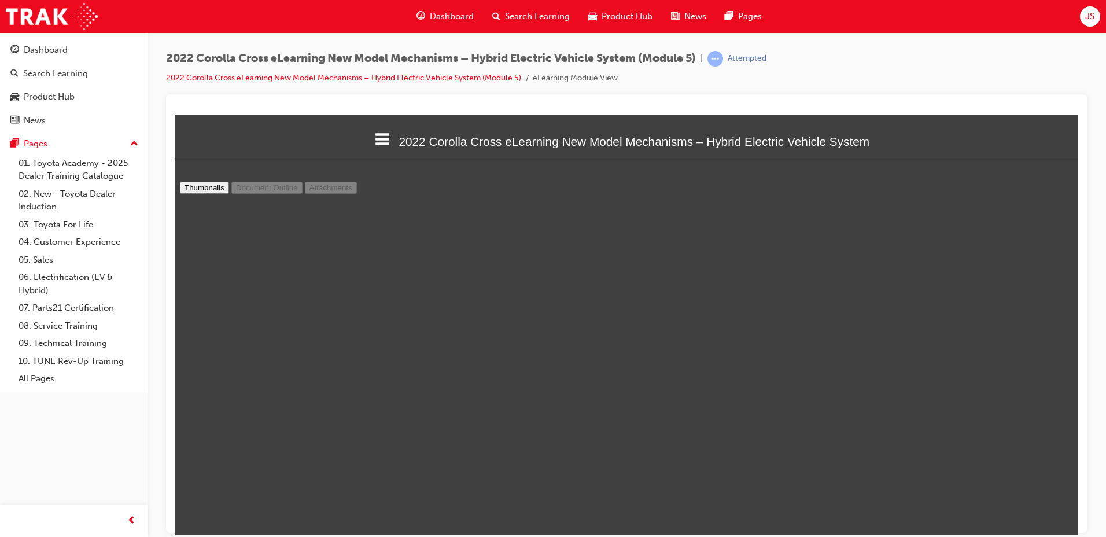
select select "custom"
type input "9"
select select "custom"
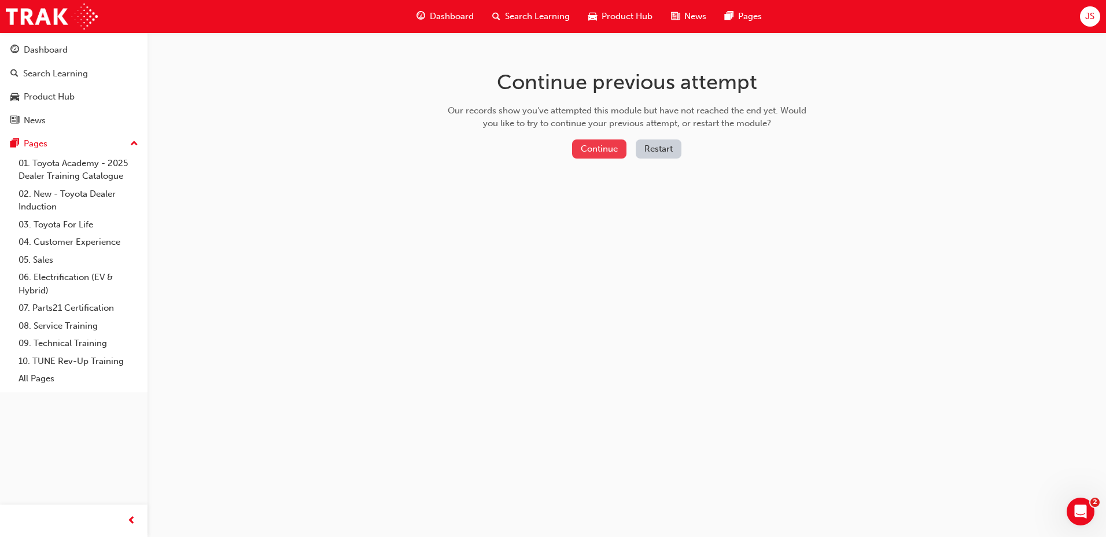
click at [578, 139] on button "Continue" at bounding box center [599, 148] width 54 height 19
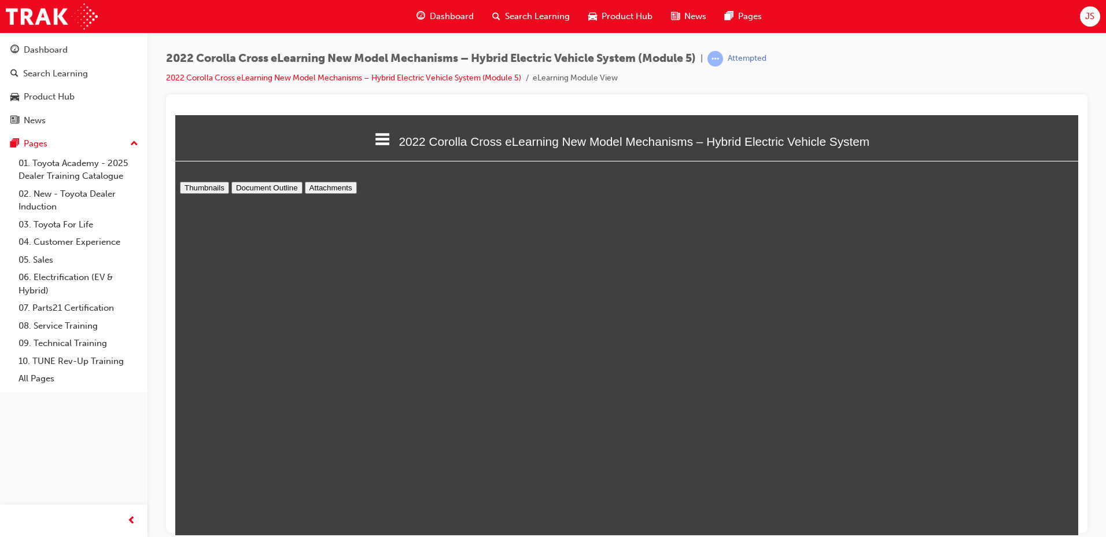
scroll to position [428, 913]
type input "3"
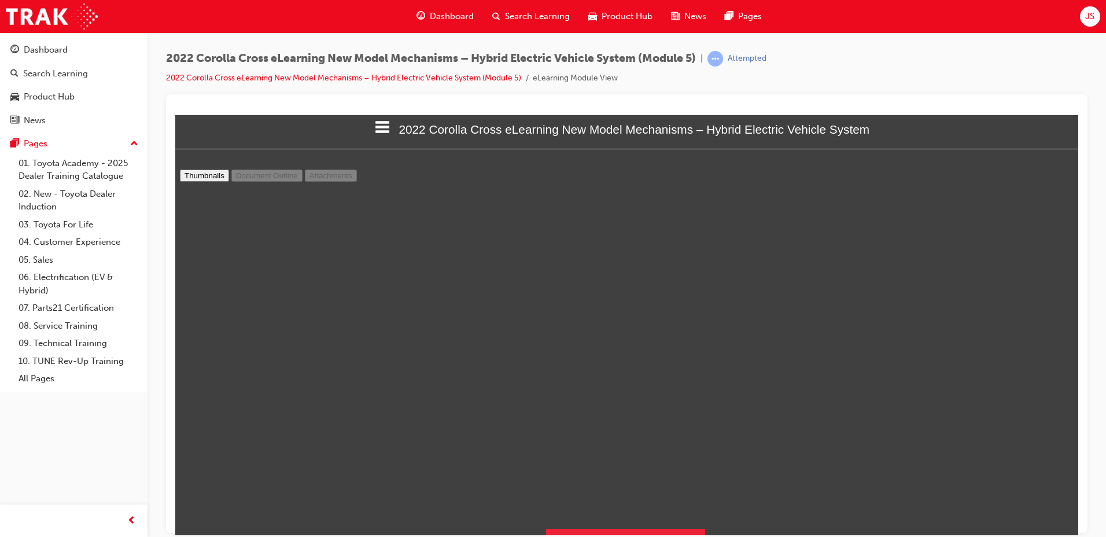
scroll to position [52, 0]
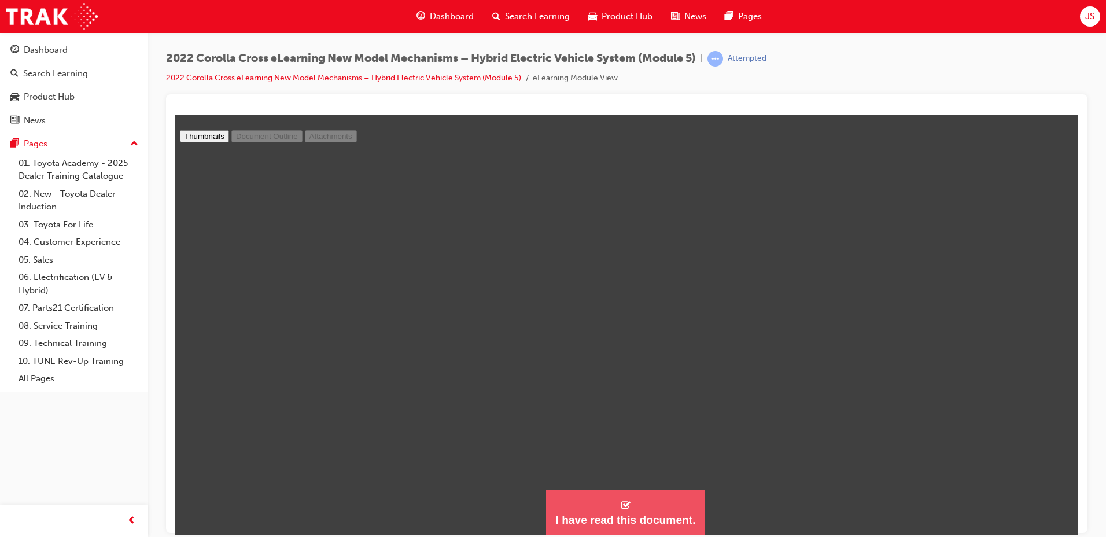
click at [649, 497] on button "I have read this document." at bounding box center [625, 512] width 159 height 47
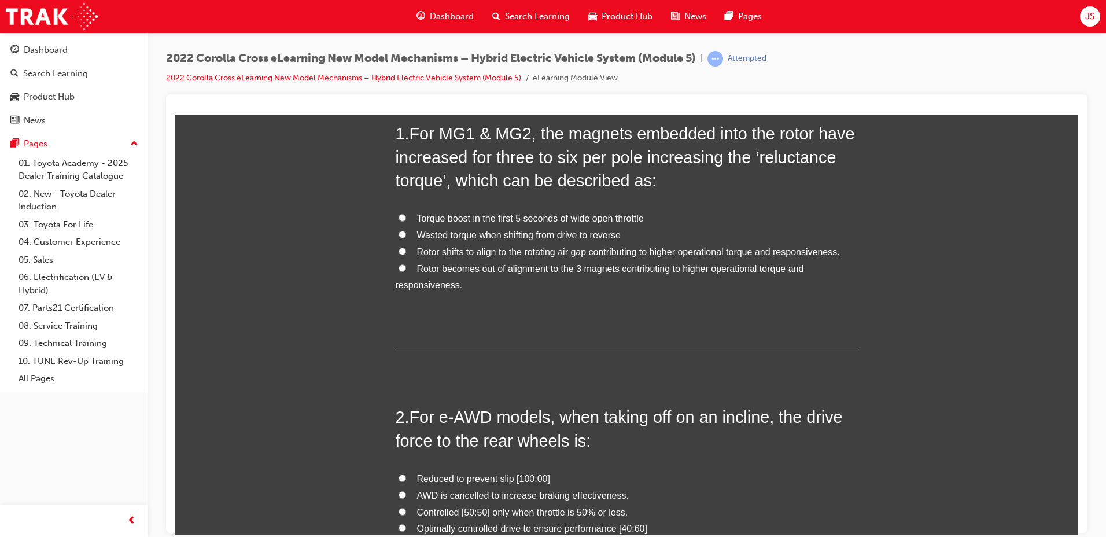
scroll to position [58, 0]
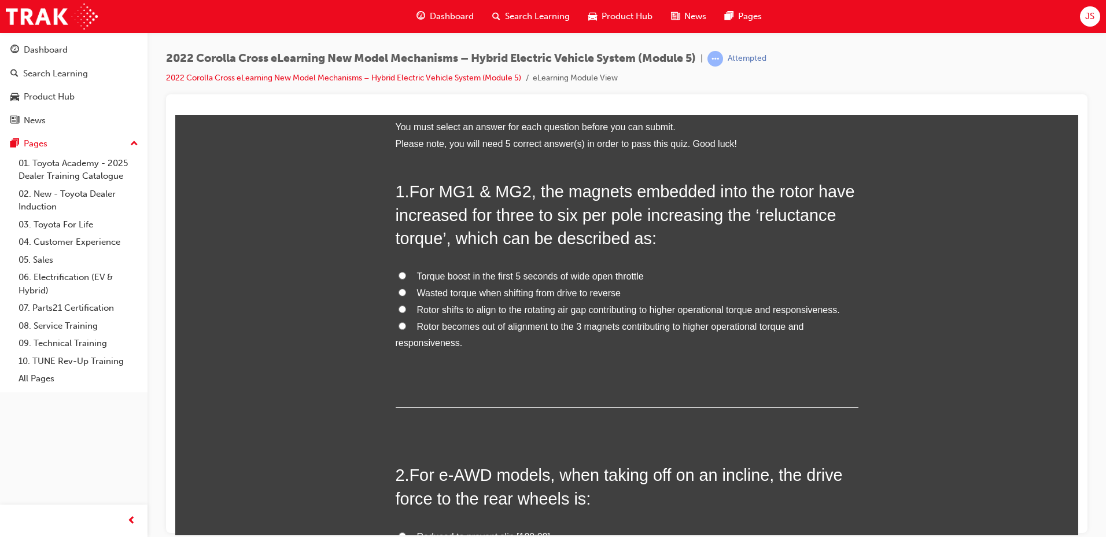
click at [475, 323] on span "Rotor becomes out of alignment to the 3 magnets contributing to higher operatio…" at bounding box center [600, 334] width 409 height 27
click at [406, 323] on input "Rotor becomes out of alignment to the 3 magnets contributing to higher operatio…" at bounding box center [403, 326] width 8 height 8
radio input "true"
click at [729, 307] on span "Rotor shifts to align to the rotating air gap contributing to higher operationa…" at bounding box center [628, 309] width 423 height 10
click at [406, 307] on input "Rotor shifts to align to the rotating air gap contributing to higher operationa…" at bounding box center [403, 309] width 8 height 8
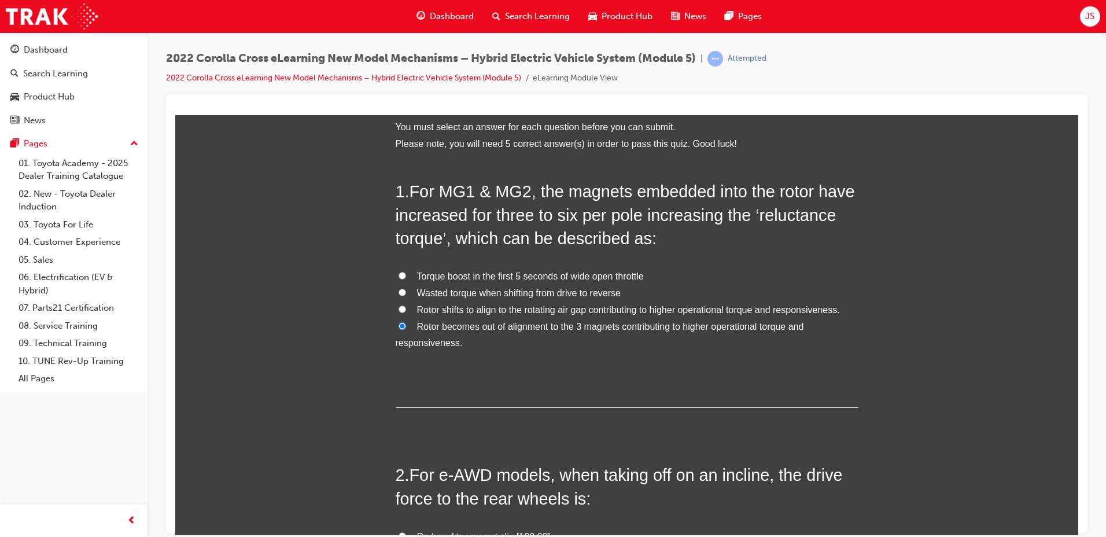
radio input "true"
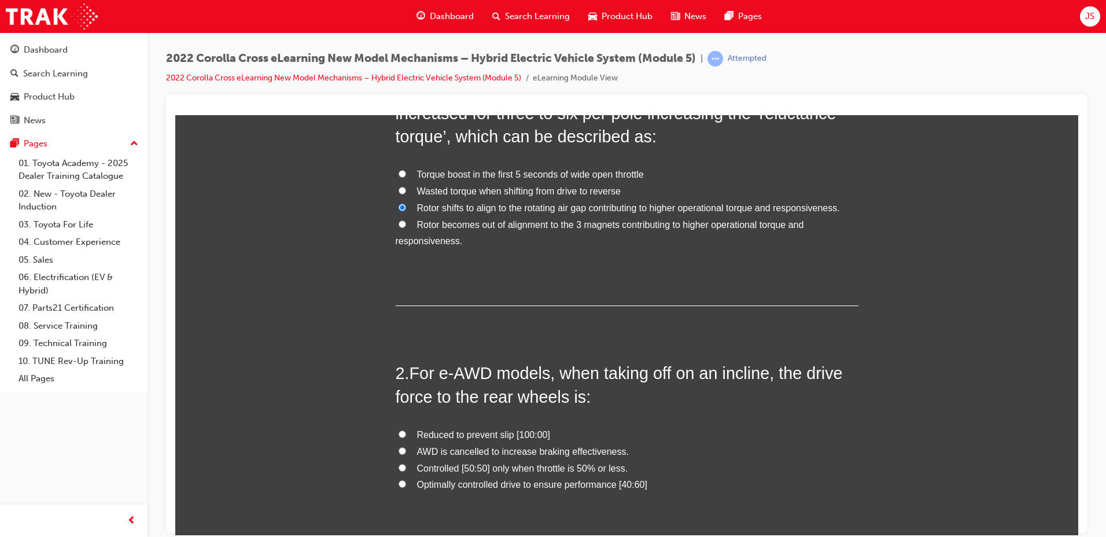
scroll to position [289, 0]
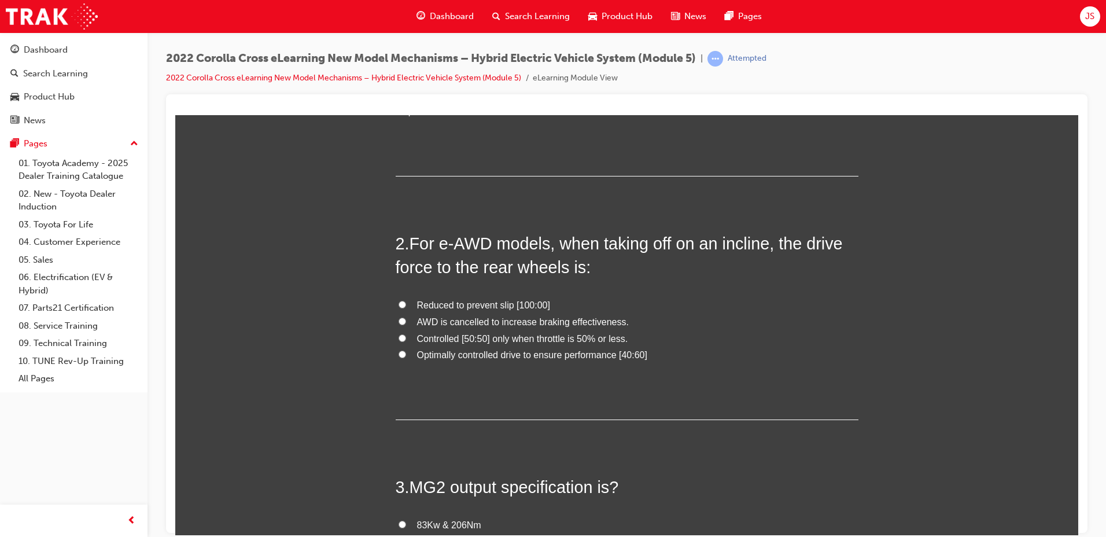
click at [560, 355] on span "Optimally controlled drive to ensure performance [40:60]" at bounding box center [532, 355] width 230 height 10
click at [406, 355] on input "Optimally controlled drive to ensure performance [40:60]" at bounding box center [403, 354] width 8 height 8
radio input "true"
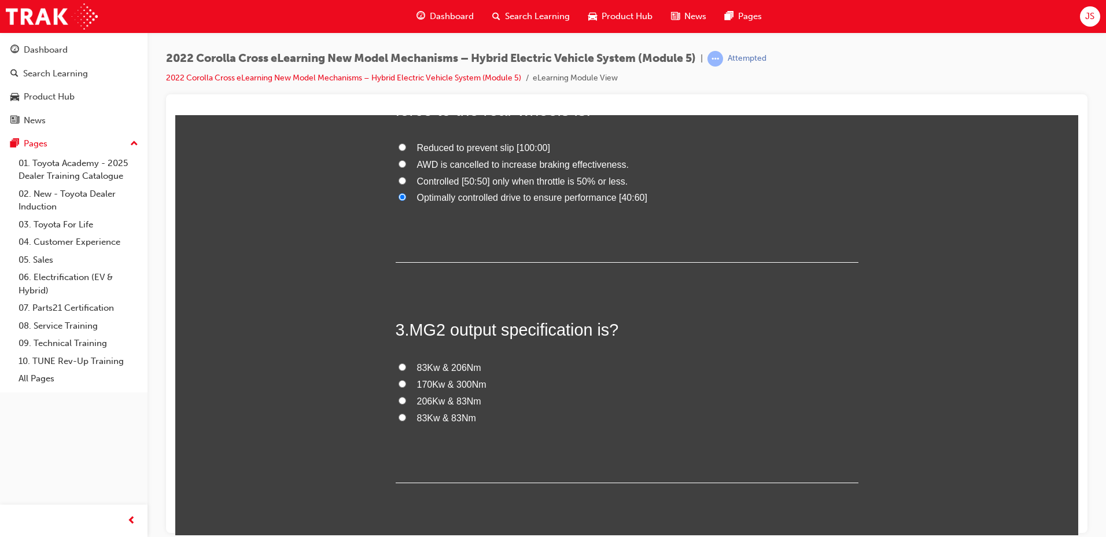
scroll to position [463, 0]
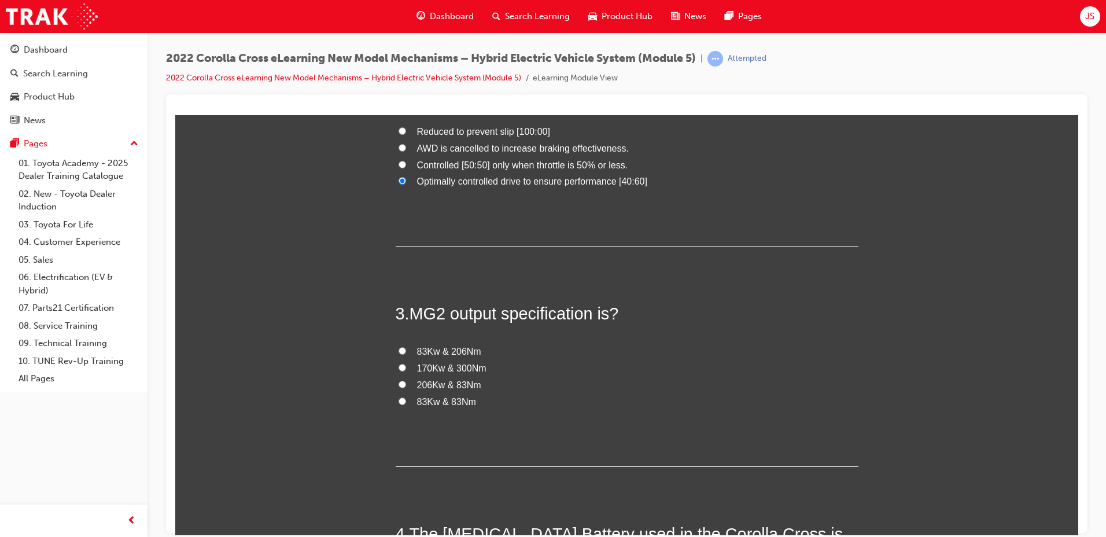
click at [424, 341] on div "3 . MG2 output specification is? 83Kw & 206Nm 170Kw & 300Nm 206Kw & 83Nm 83Kw &…" at bounding box center [627, 383] width 463 height 165
click at [425, 353] on span "83Kw & 206Nm" at bounding box center [449, 351] width 64 height 10
click at [406, 353] on input "83Kw & 206Nm" at bounding box center [403, 351] width 8 height 8
radio input "true"
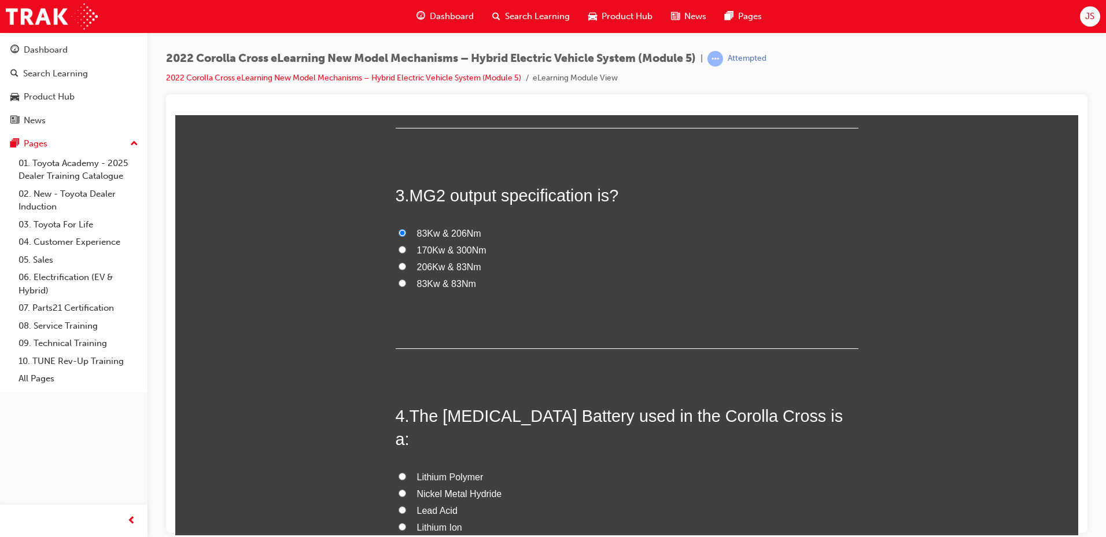
scroll to position [637, 0]
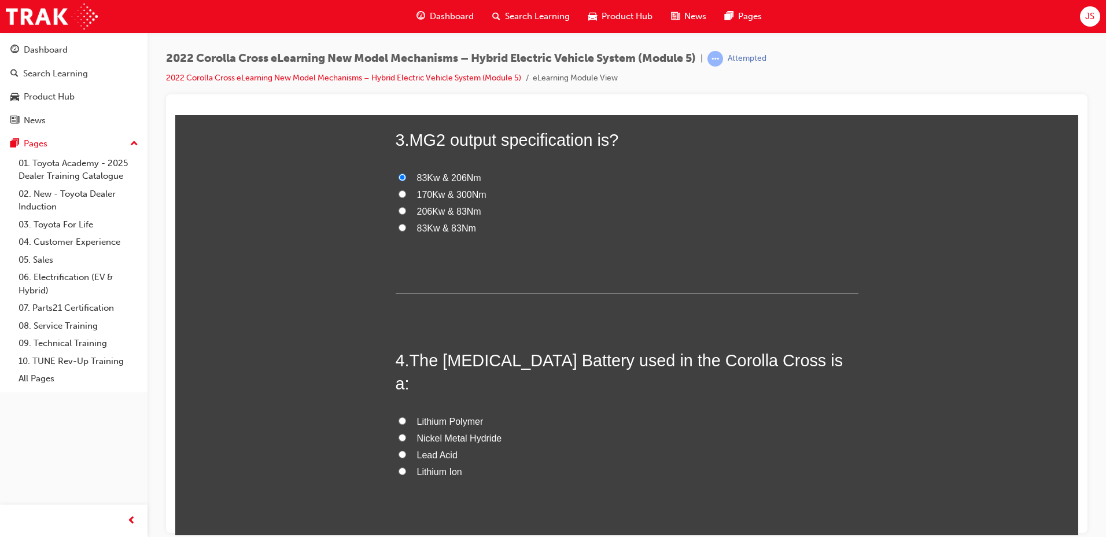
click at [447, 416] on span "Lithium Polymer" at bounding box center [450, 421] width 67 height 10
click at [406, 417] on input "Lithium Polymer" at bounding box center [403, 421] width 8 height 8
radio input "true"
click at [449, 466] on span "Lithium Ion" at bounding box center [439, 471] width 45 height 10
click at [406, 467] on input "Lithium Ion" at bounding box center [403, 471] width 8 height 8
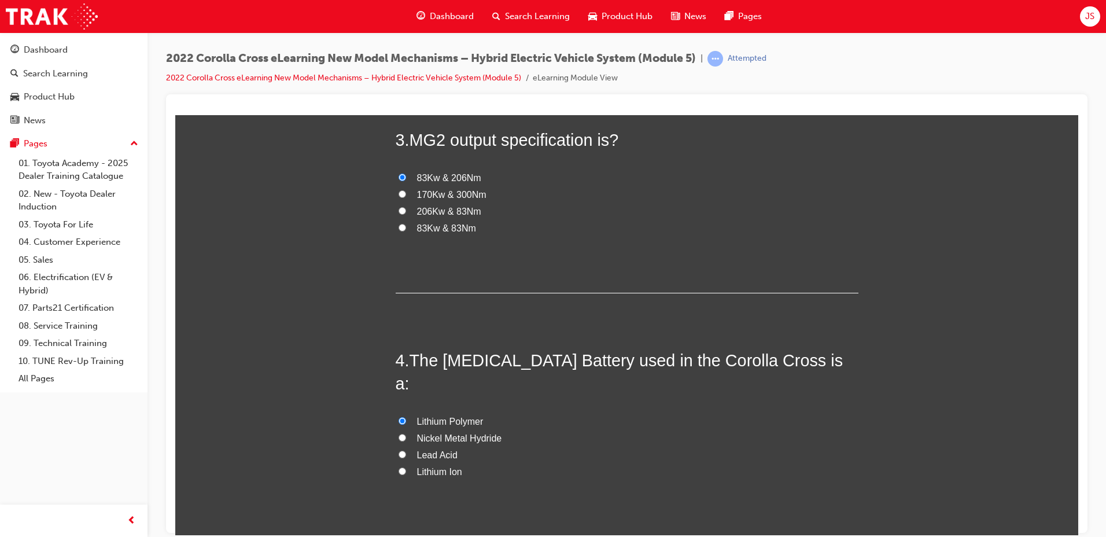
radio input "true"
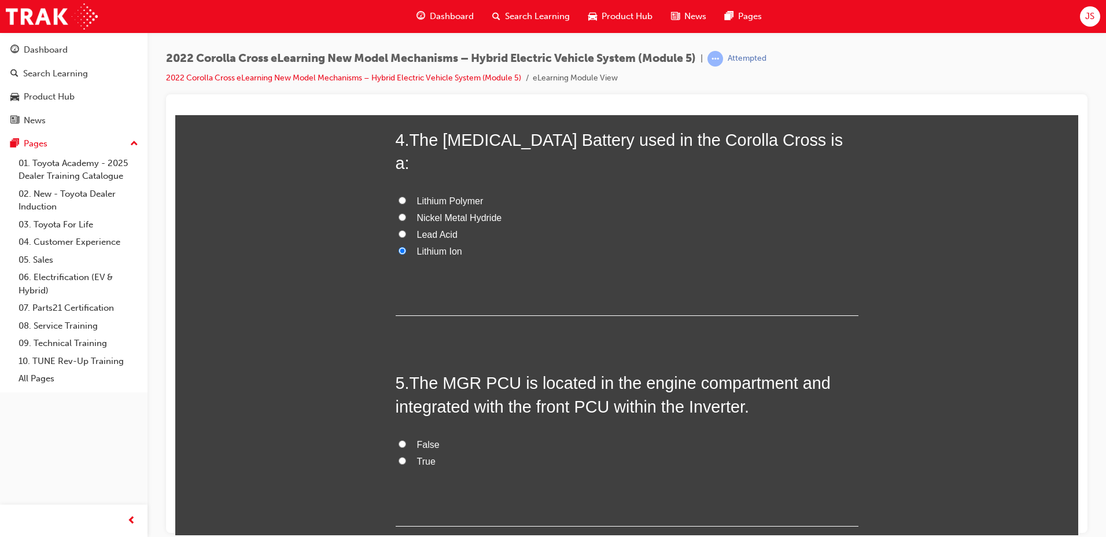
scroll to position [912, 0]
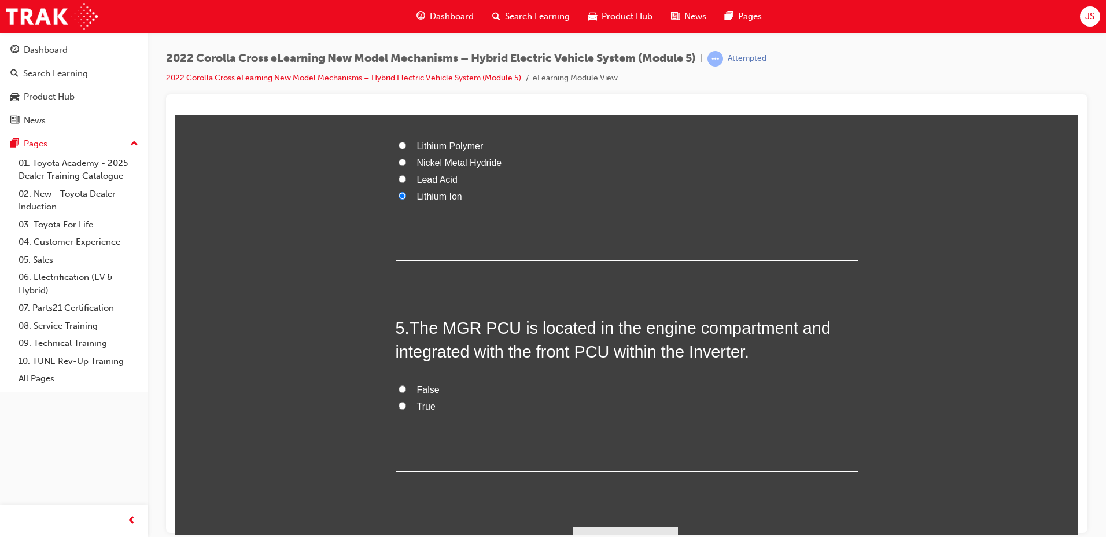
click at [417, 401] on span "True" at bounding box center [426, 406] width 19 height 10
click at [406, 402] on input "True" at bounding box center [403, 406] width 8 height 8
radio input "true"
click at [594, 527] on button "Submit Answers" at bounding box center [625, 543] width 105 height 32
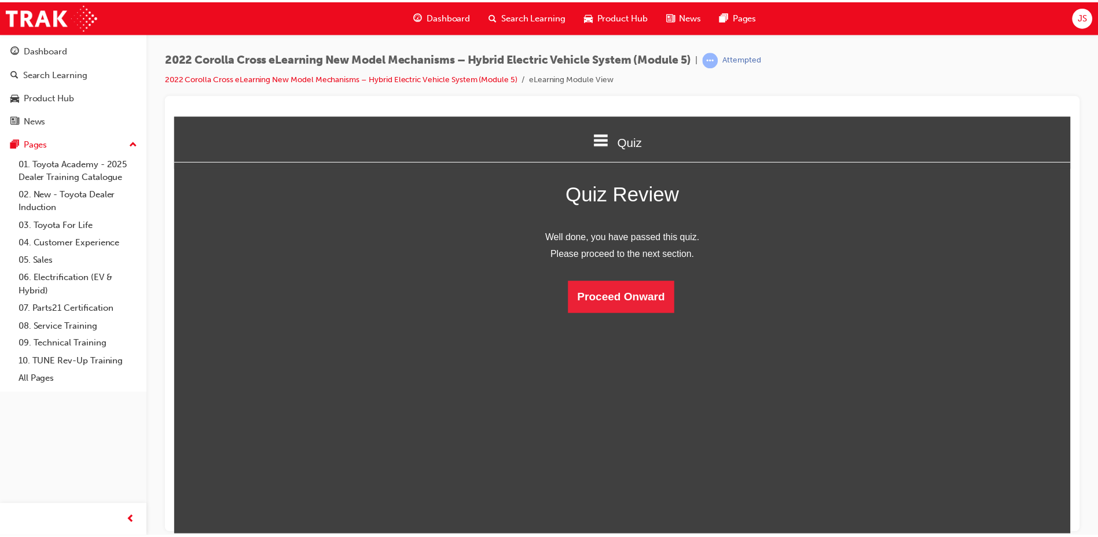
scroll to position [154, 913]
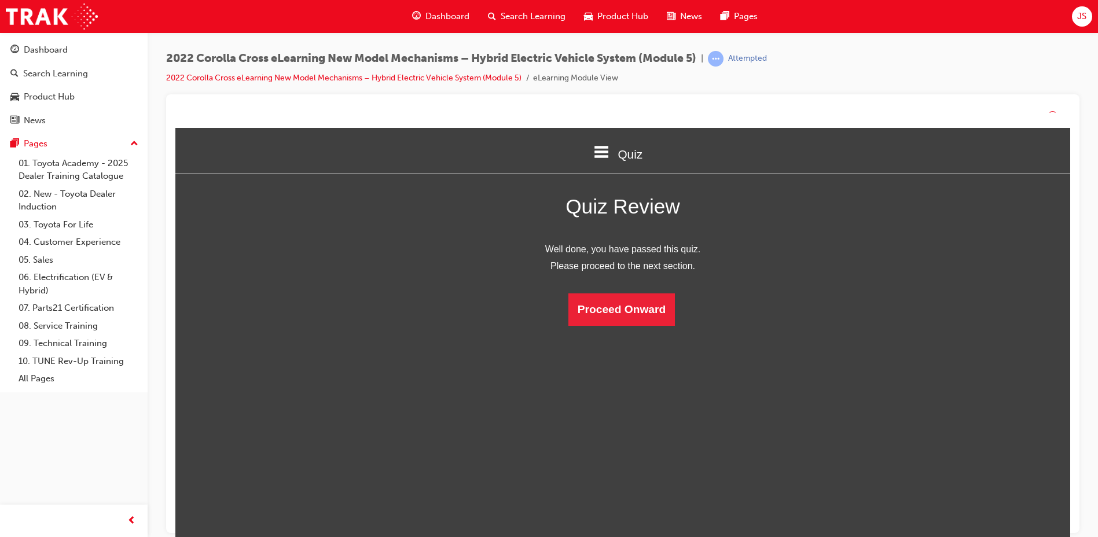
click at [642, 296] on div "Well done, you have passed this quiz. Please proceed to the next section. Proce…" at bounding box center [622, 283] width 463 height 84
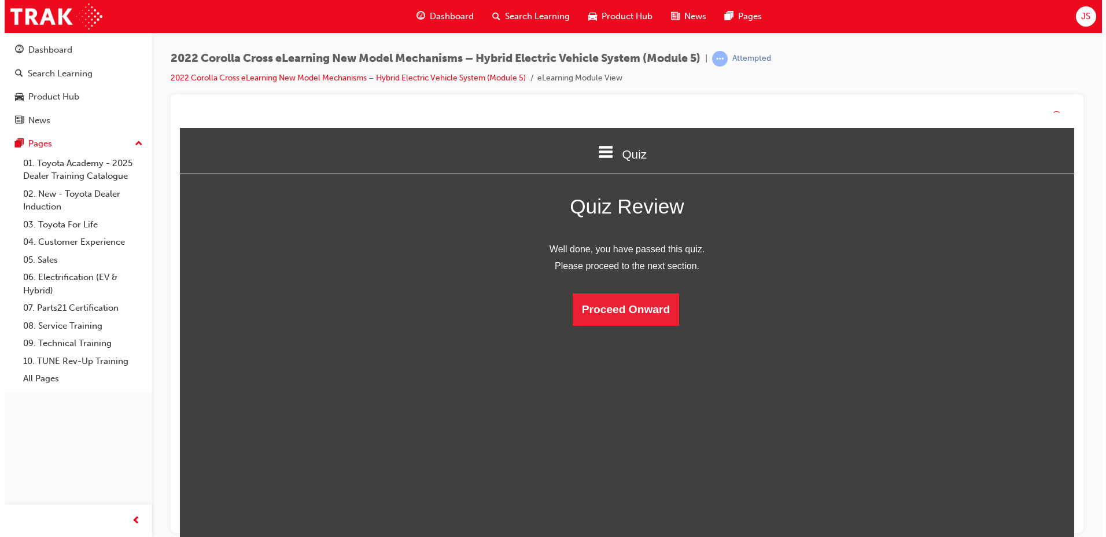
scroll to position [154, 921]
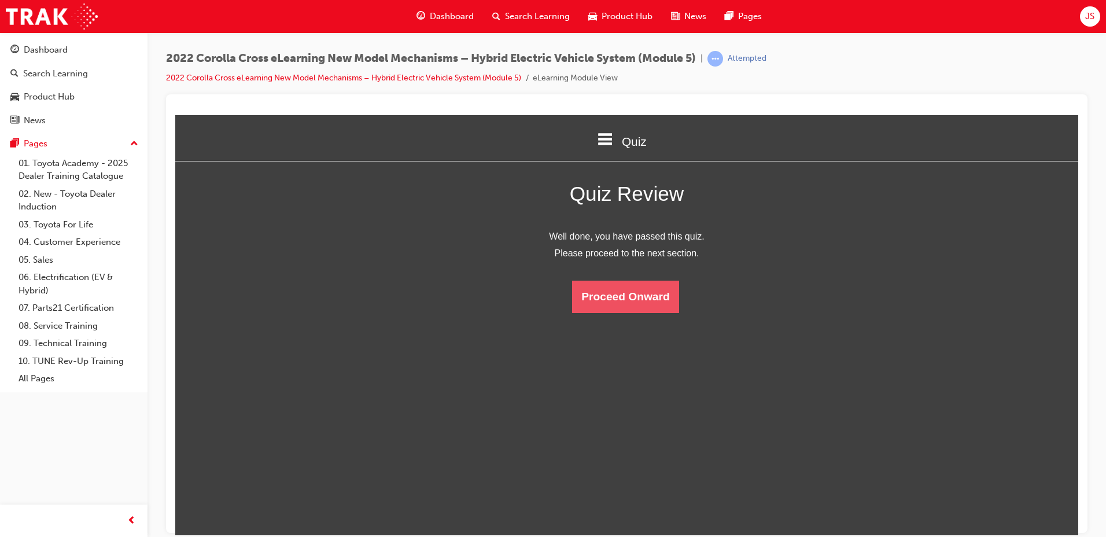
click at [643, 286] on button "Proceed Onward" at bounding box center [625, 296] width 106 height 32
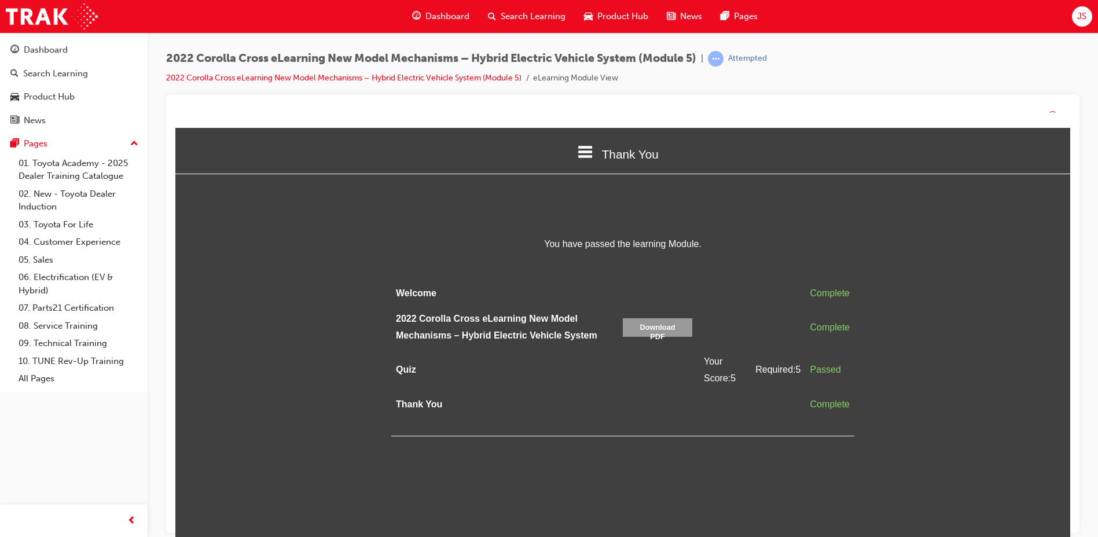
scroll to position [218, 921]
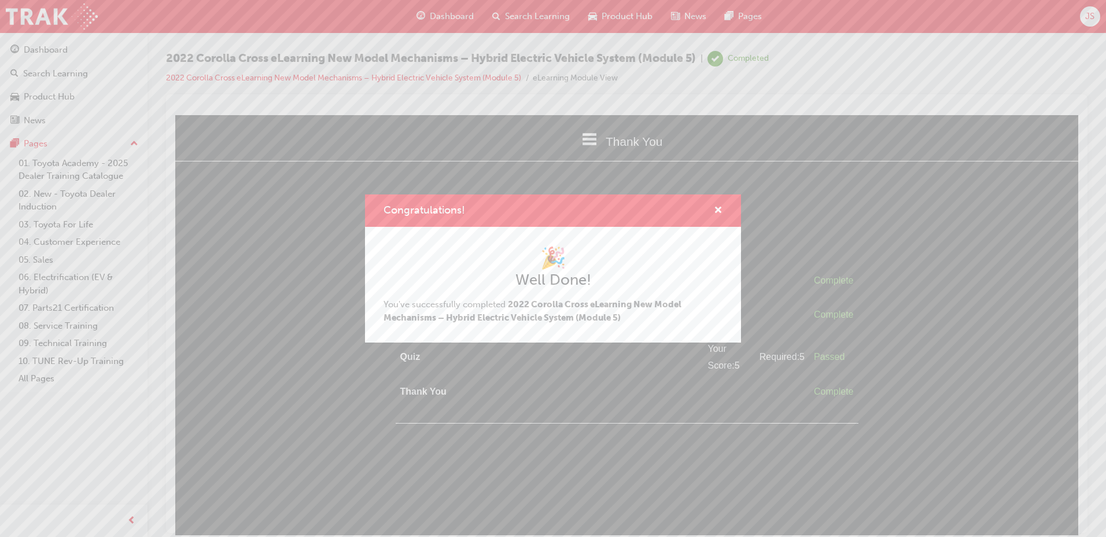
click at [724, 215] on div "Congratulations!" at bounding box center [553, 210] width 376 height 33
click at [724, 212] on div "Congratulations!" at bounding box center [553, 210] width 376 height 33
drag, startPoint x: 716, startPoint y: 207, endPoint x: 540, endPoint y: 91, distance: 210.7
click at [716, 207] on span "cross-icon" at bounding box center [718, 211] width 9 height 10
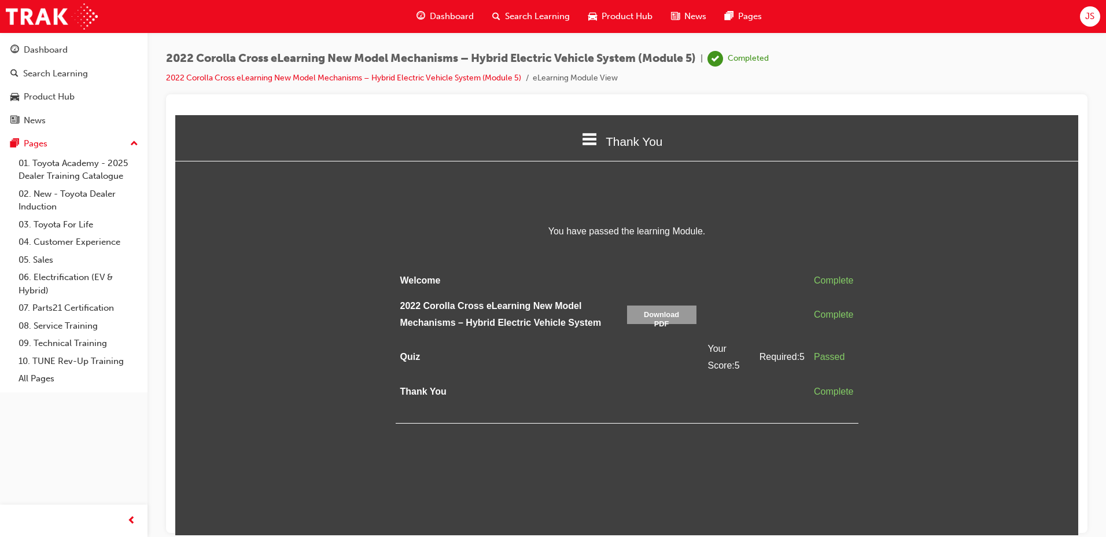
click at [518, 19] on span "Search Learning" at bounding box center [537, 16] width 65 height 13
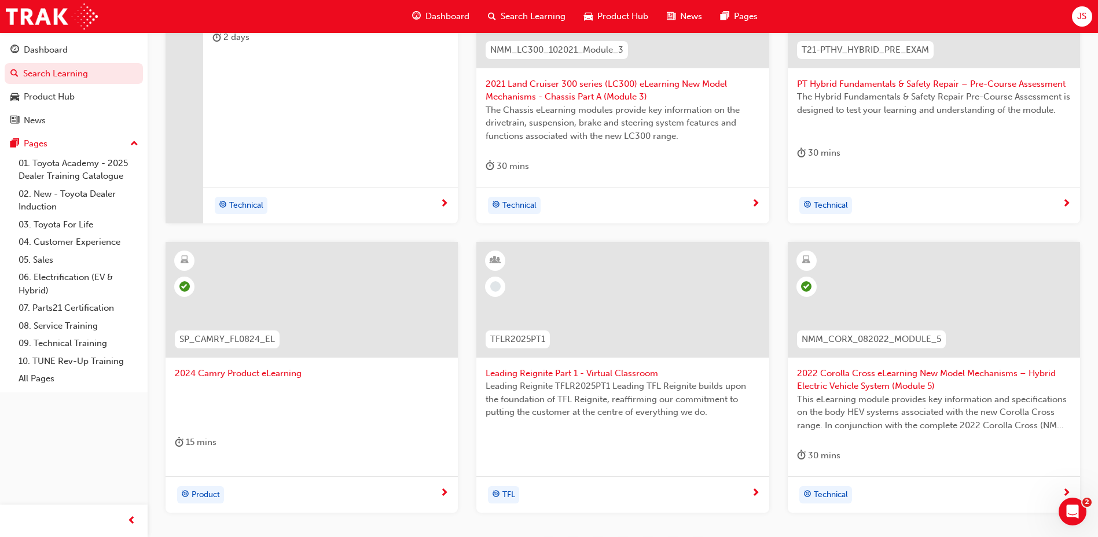
scroll to position [405, 0]
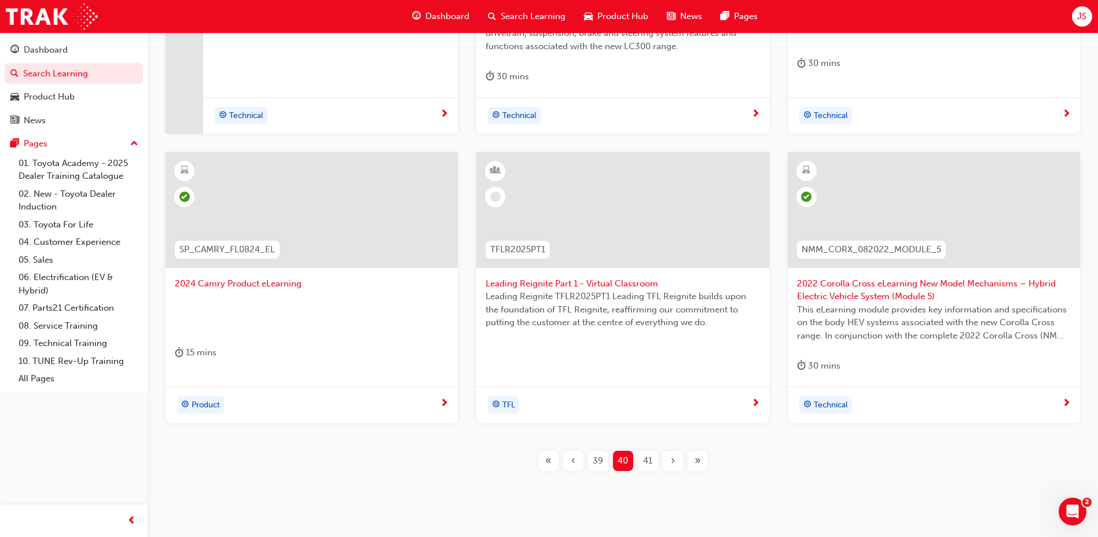
click at [645, 466] on span "41" at bounding box center [647, 460] width 9 height 13
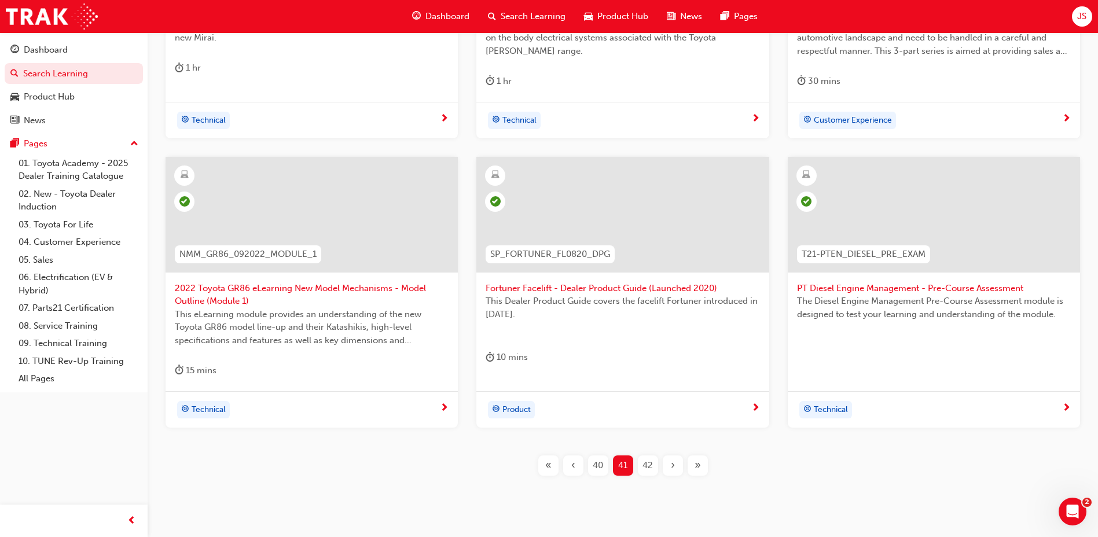
scroll to position [405, 0]
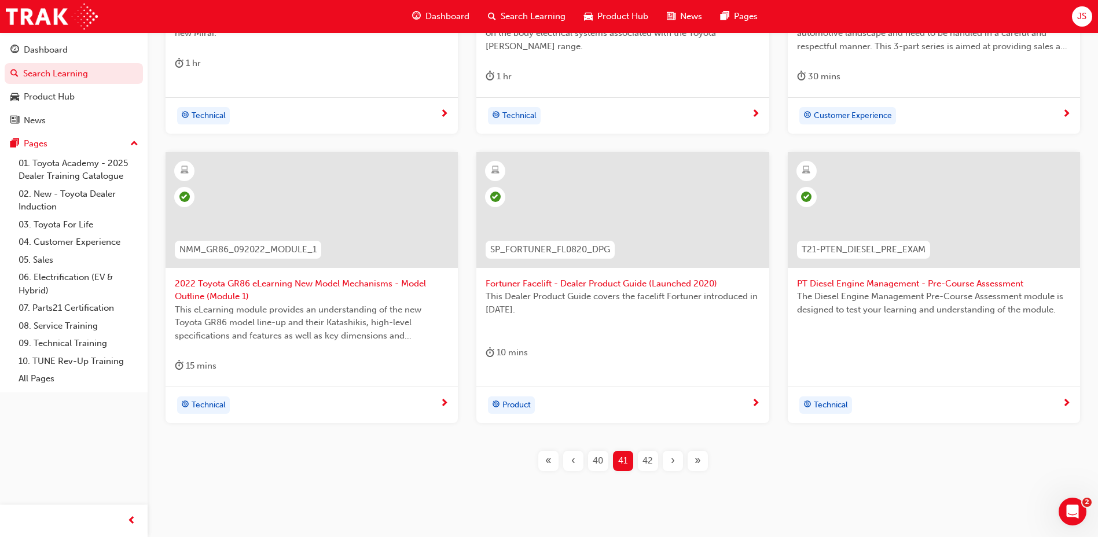
click at [653, 458] on div "42" at bounding box center [648, 461] width 20 height 20
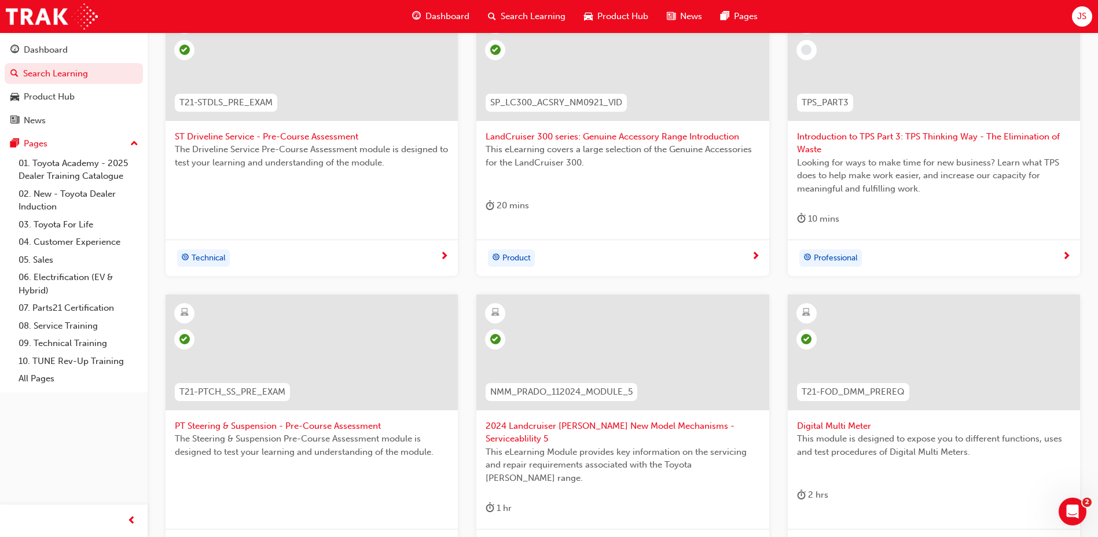
scroll to position [405, 0]
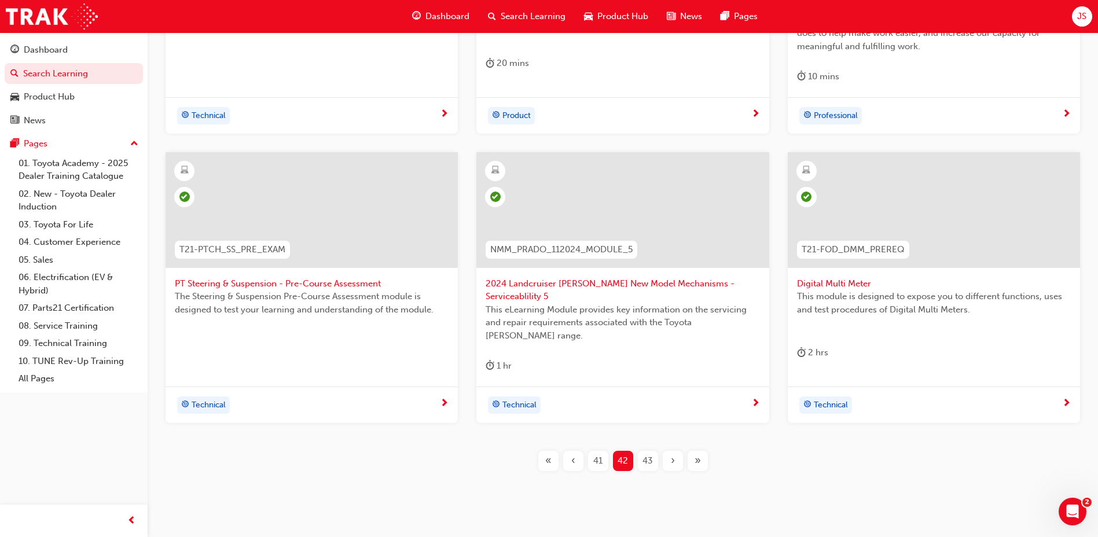
click at [648, 454] on span "43" at bounding box center [647, 460] width 10 height 13
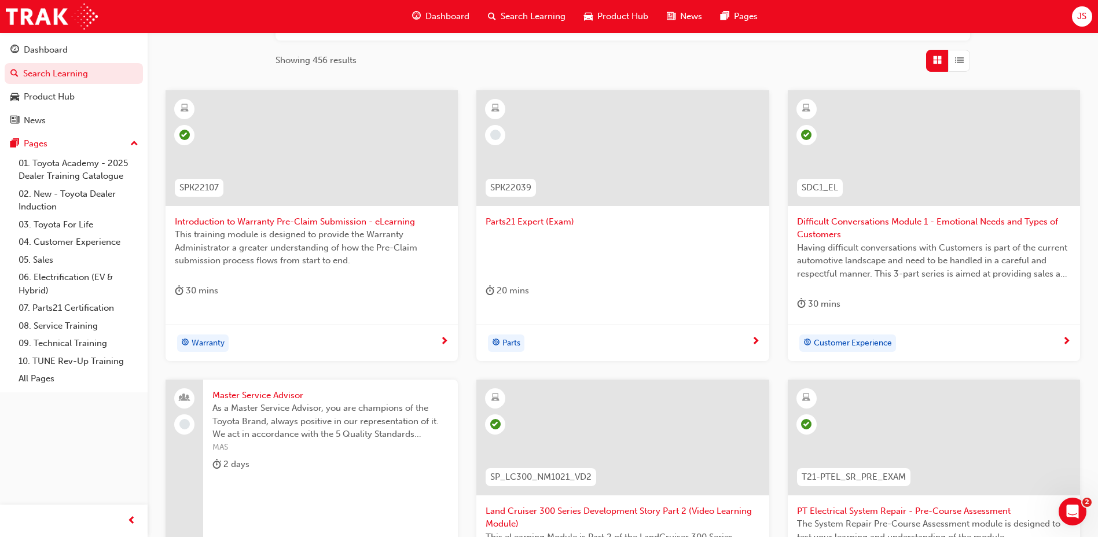
scroll to position [174, 0]
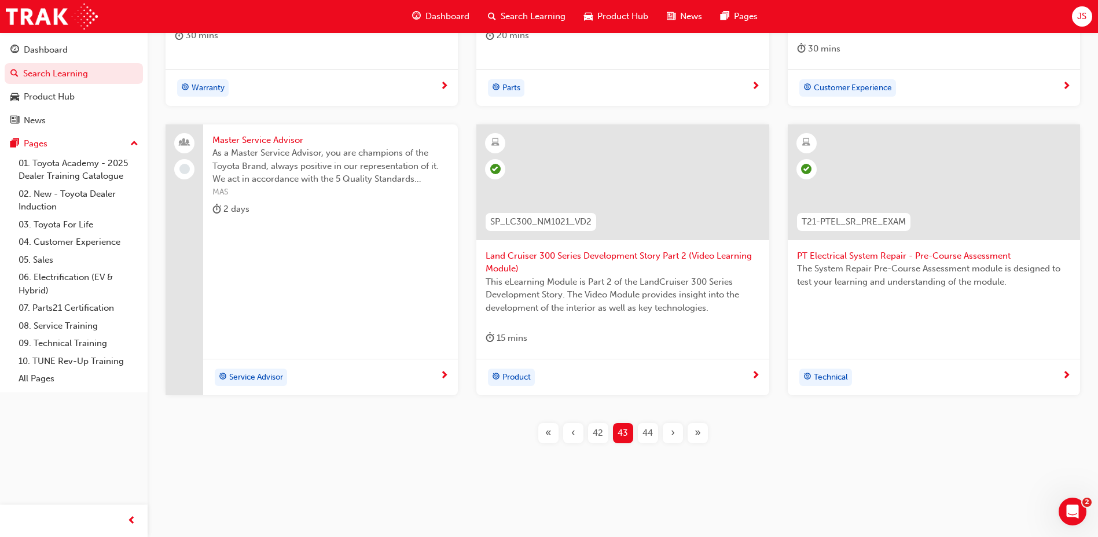
click at [651, 435] on span "44" at bounding box center [647, 432] width 10 height 13
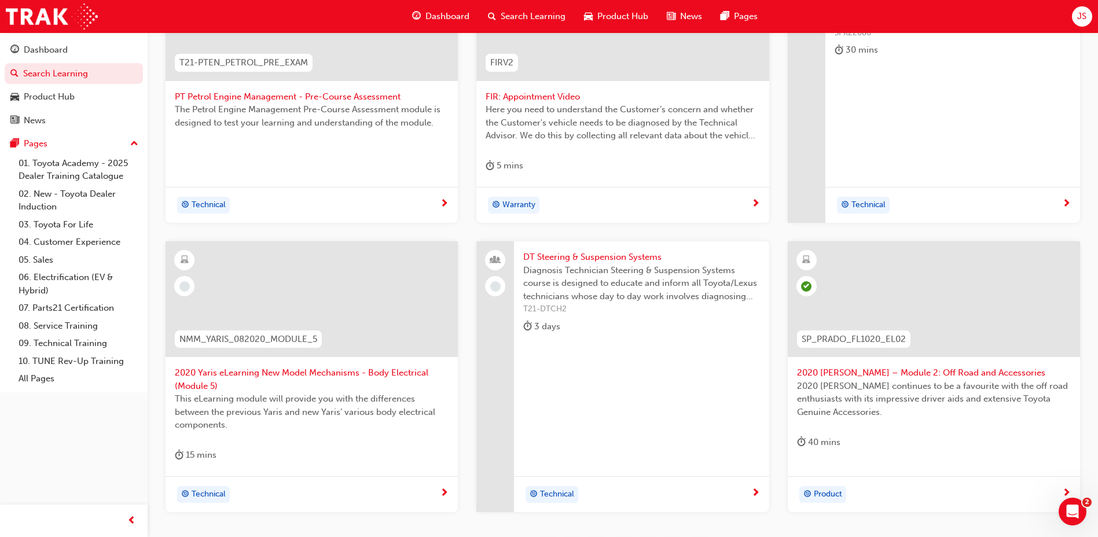
scroll to position [304, 0]
click at [381, 373] on span "2020 Yaris eLearning New Model Mechanisms - Body Electrical (Module 5)" at bounding box center [312, 378] width 274 height 26
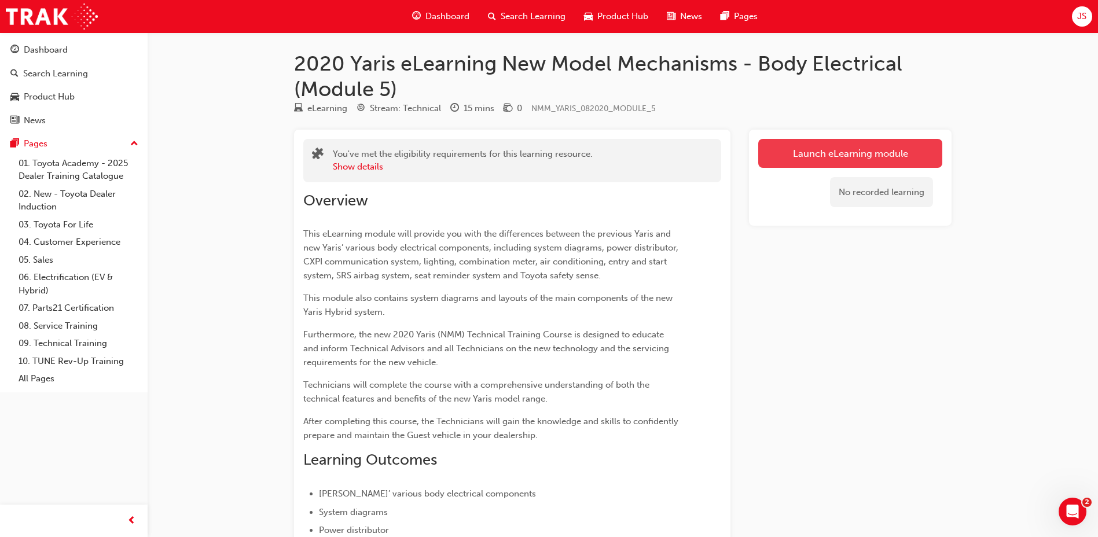
click at [832, 147] on link "Launch eLearning module" at bounding box center [850, 153] width 184 height 29
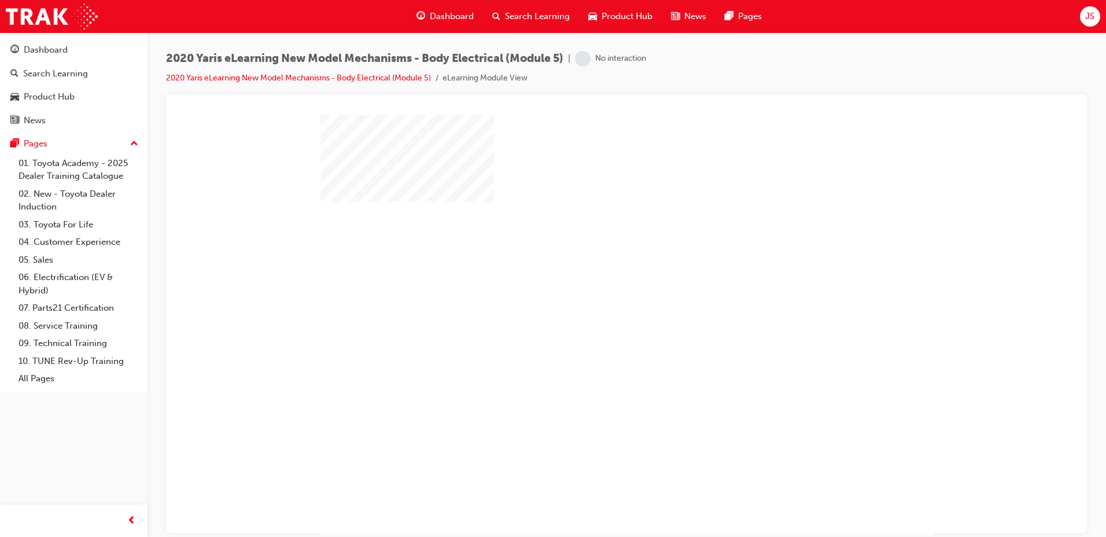
click at [594, 291] on div "play" at bounding box center [594, 291] width 0 height 0
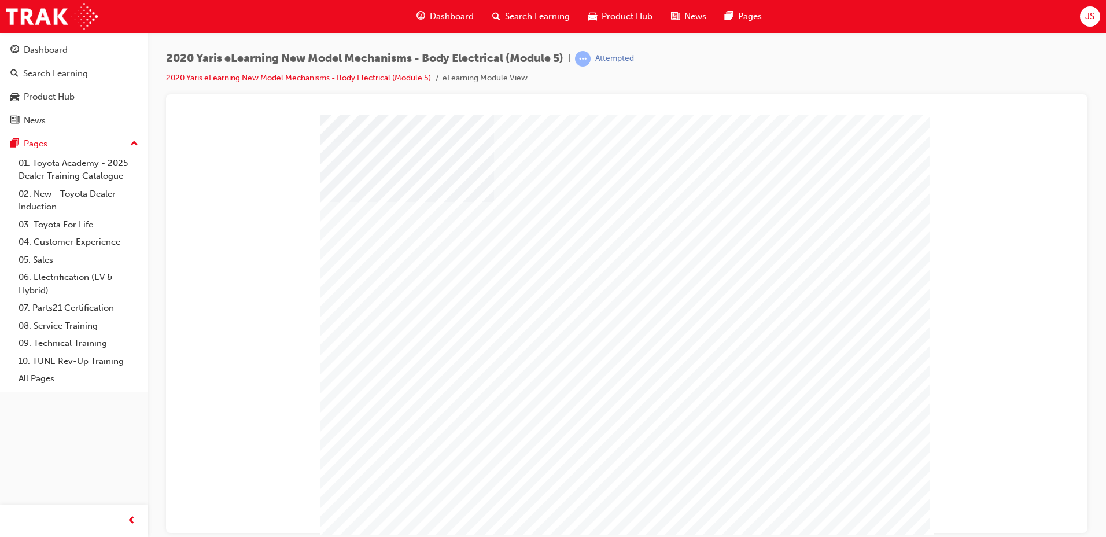
click at [866, 512] on div "" at bounding box center [627, 332] width 613 height 434
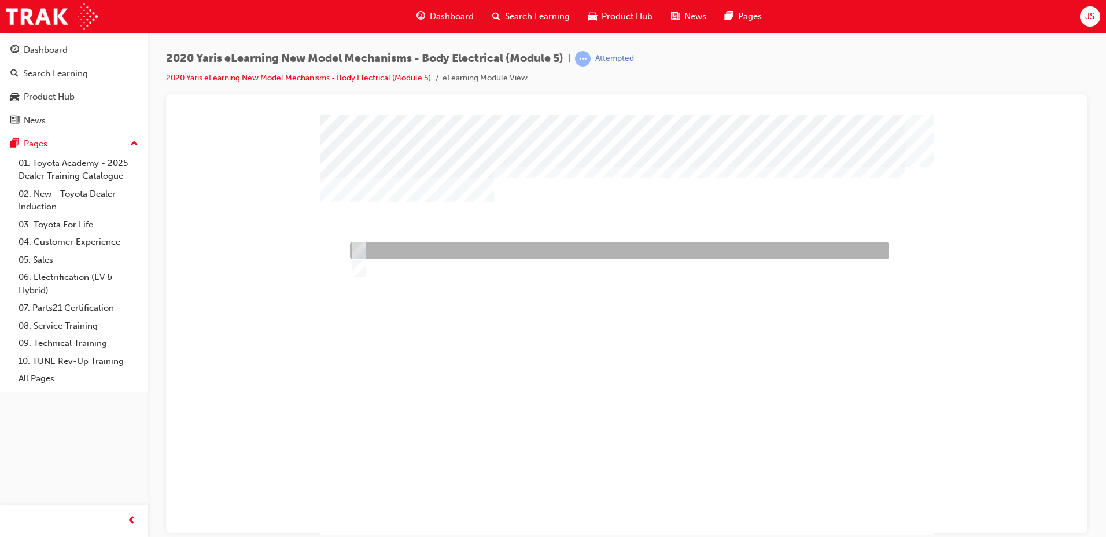
click at [484, 256] on div at bounding box center [616, 250] width 539 height 17
radio input "true"
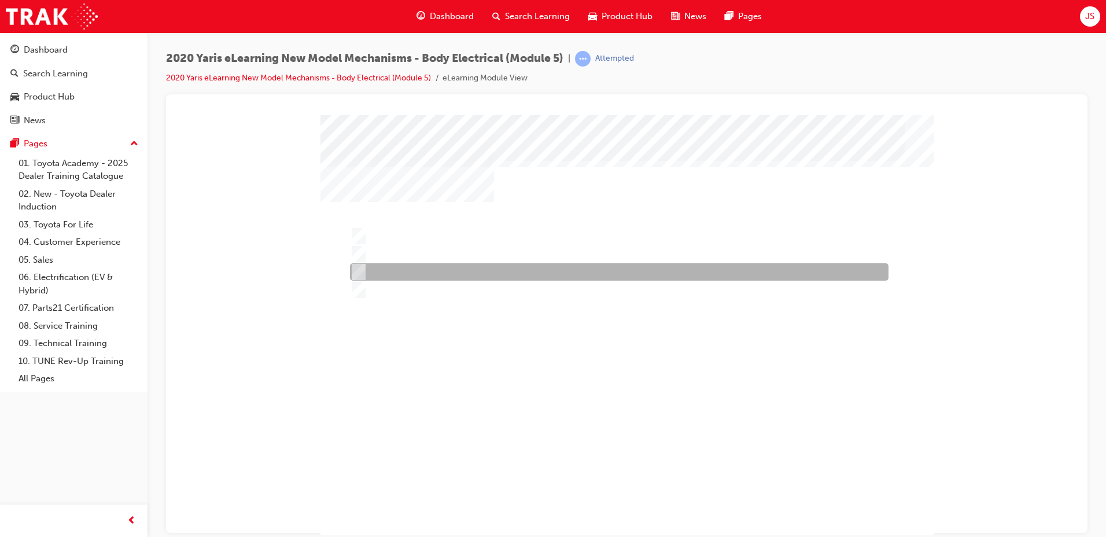
click at [429, 268] on div at bounding box center [616, 271] width 539 height 17
radio input "true"
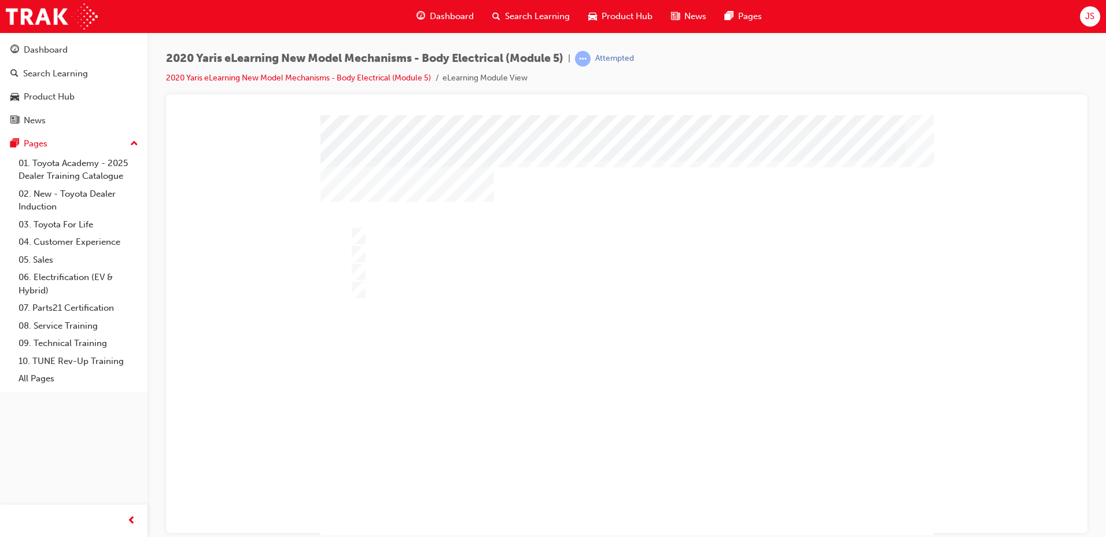
click at [455, 291] on div at bounding box center [627, 332] width 613 height 434
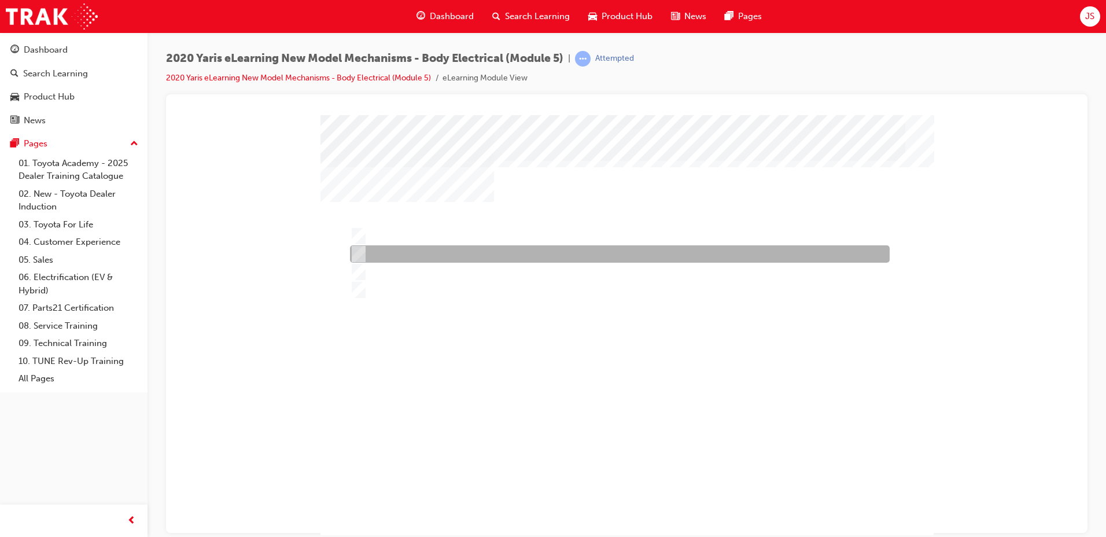
click at [458, 255] on div at bounding box center [617, 253] width 540 height 17
radio input "true"
click at [480, 233] on div at bounding box center [616, 235] width 539 height 17
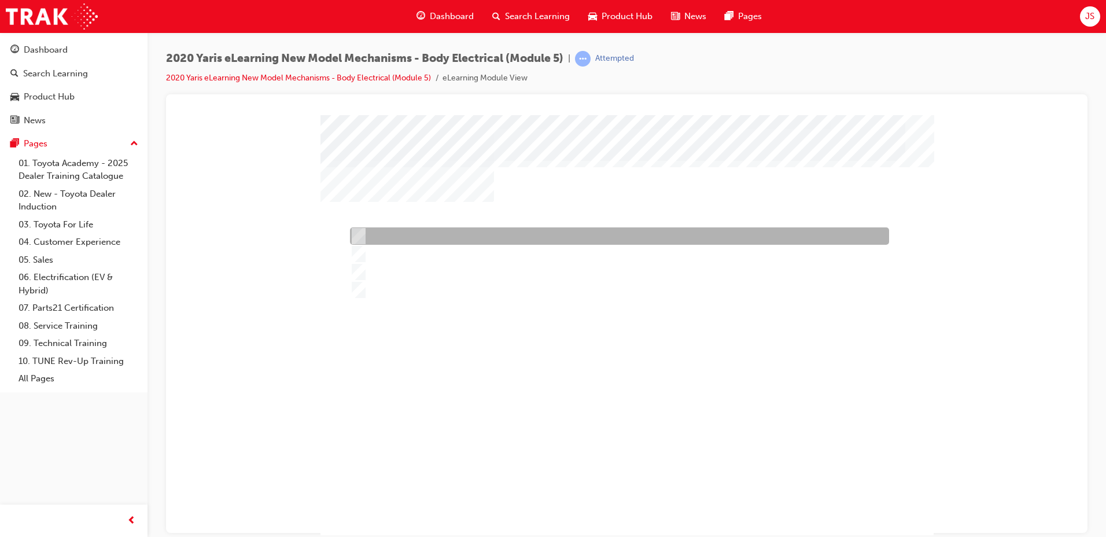
radio input "true"
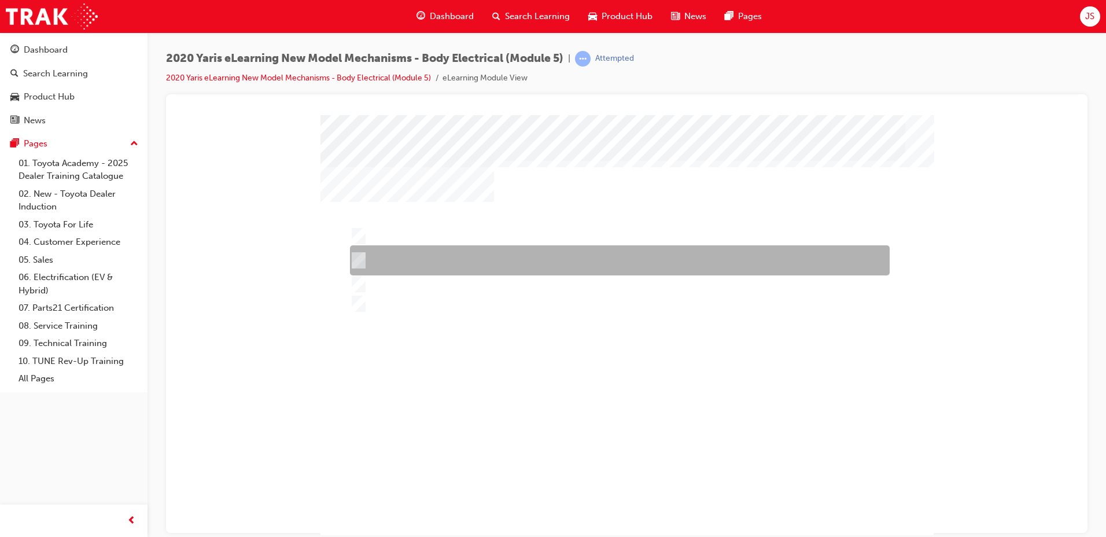
click at [448, 264] on div at bounding box center [617, 260] width 540 height 30
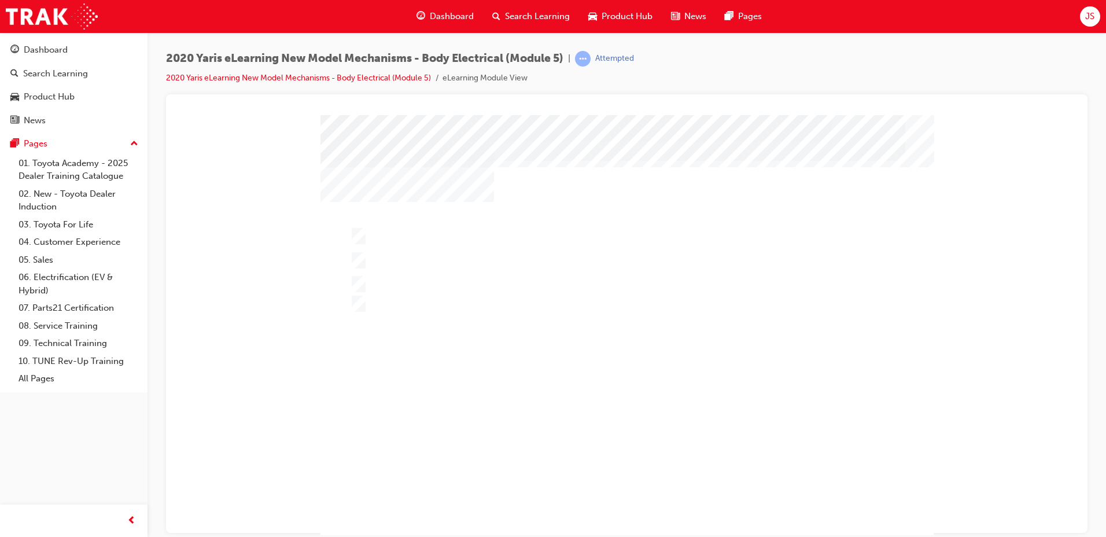
click at [393, 281] on div at bounding box center [627, 332] width 613 height 434
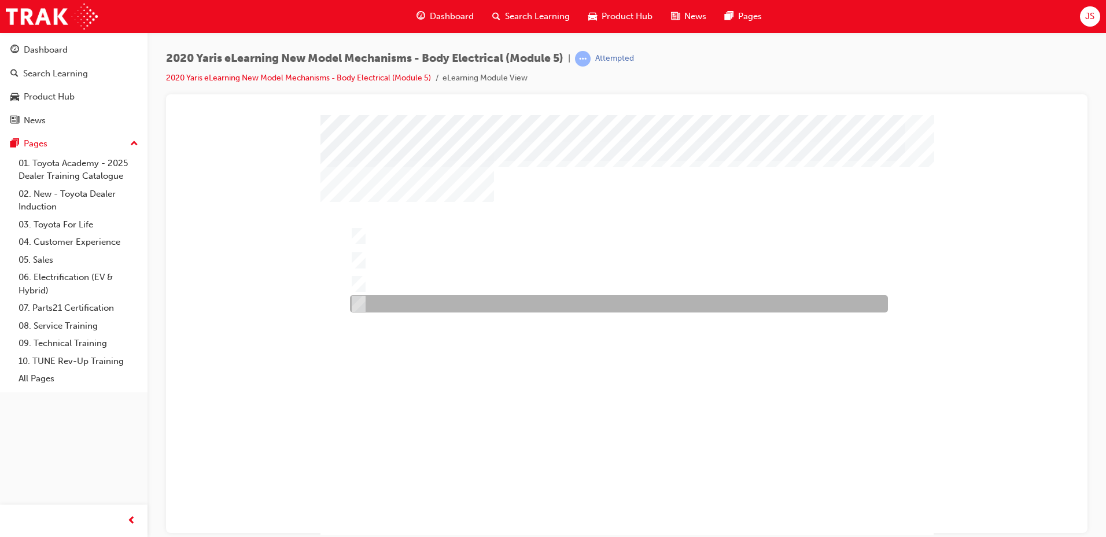
click at [391, 303] on div at bounding box center [616, 303] width 538 height 17
radio input "false"
radio input "true"
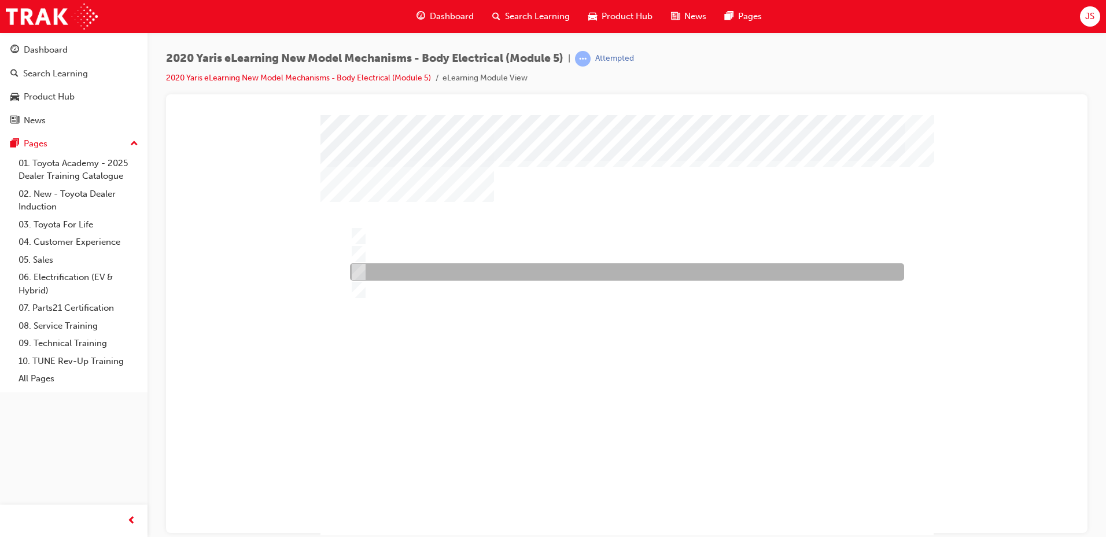
click at [410, 267] on div at bounding box center [624, 271] width 554 height 17
radio input "true"
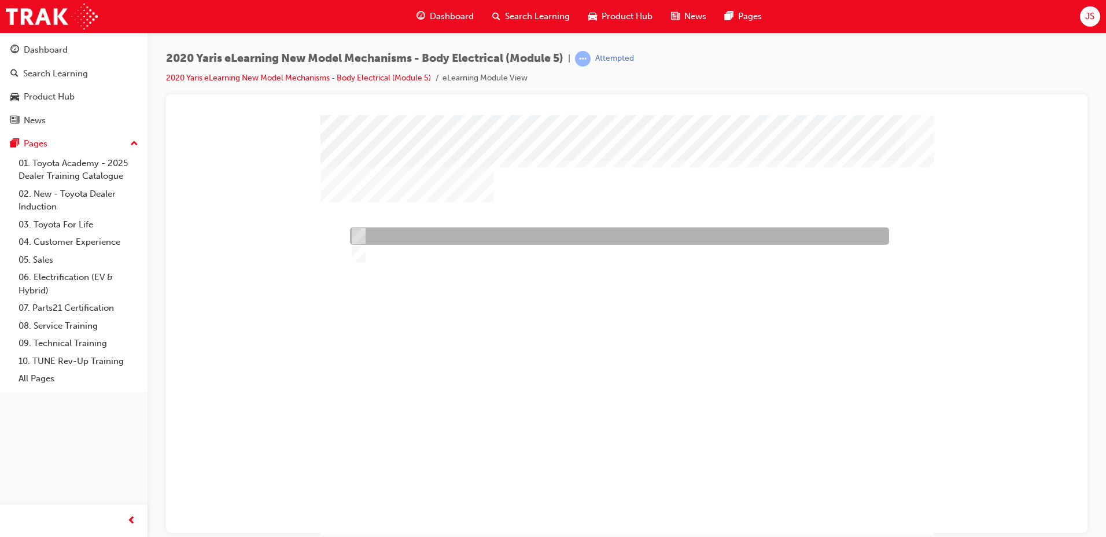
click at [375, 244] on div at bounding box center [616, 235] width 539 height 17
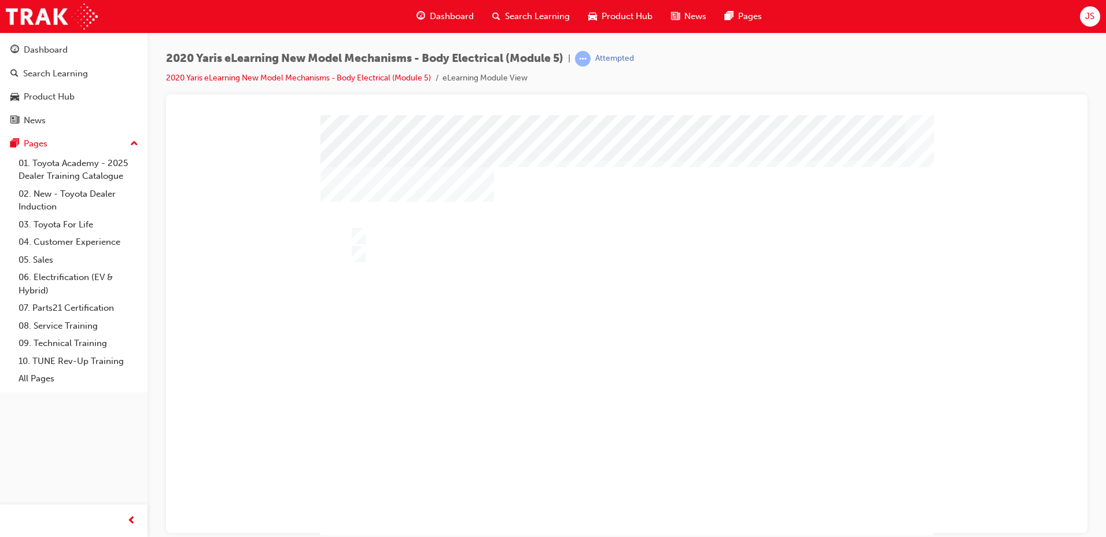
click at [377, 259] on div at bounding box center [627, 332] width 613 height 434
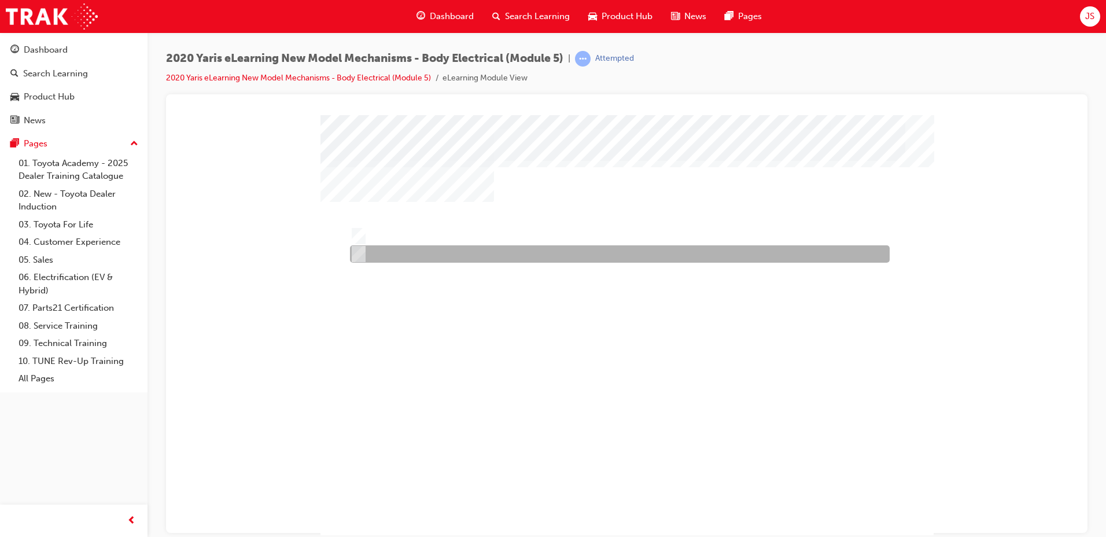
click at [377, 259] on div at bounding box center [617, 253] width 540 height 17
radio input "false"
radio input "true"
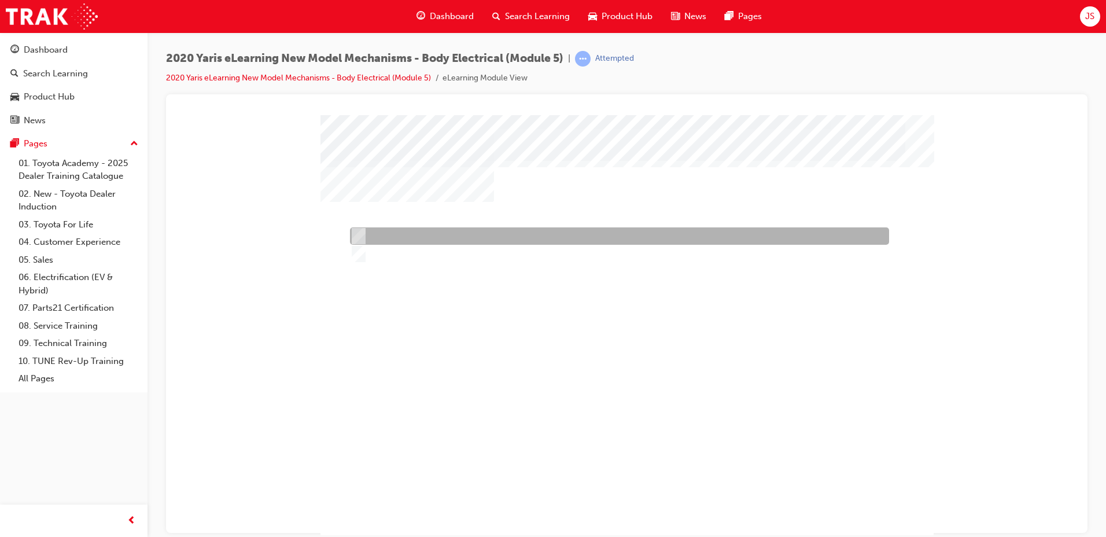
click at [397, 238] on div at bounding box center [616, 235] width 539 height 17
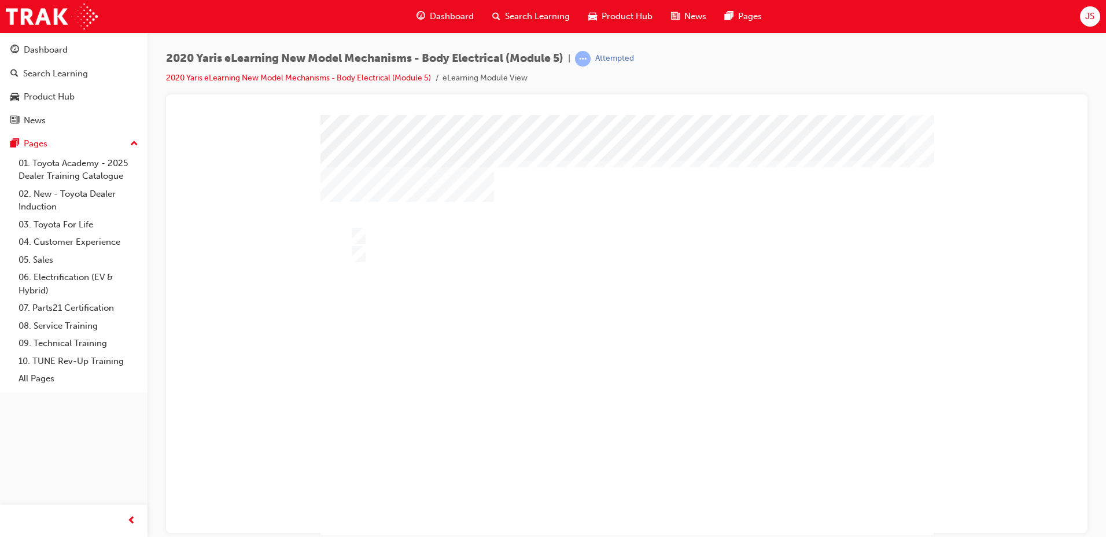
click at [387, 245] on div at bounding box center [627, 332] width 613 height 434
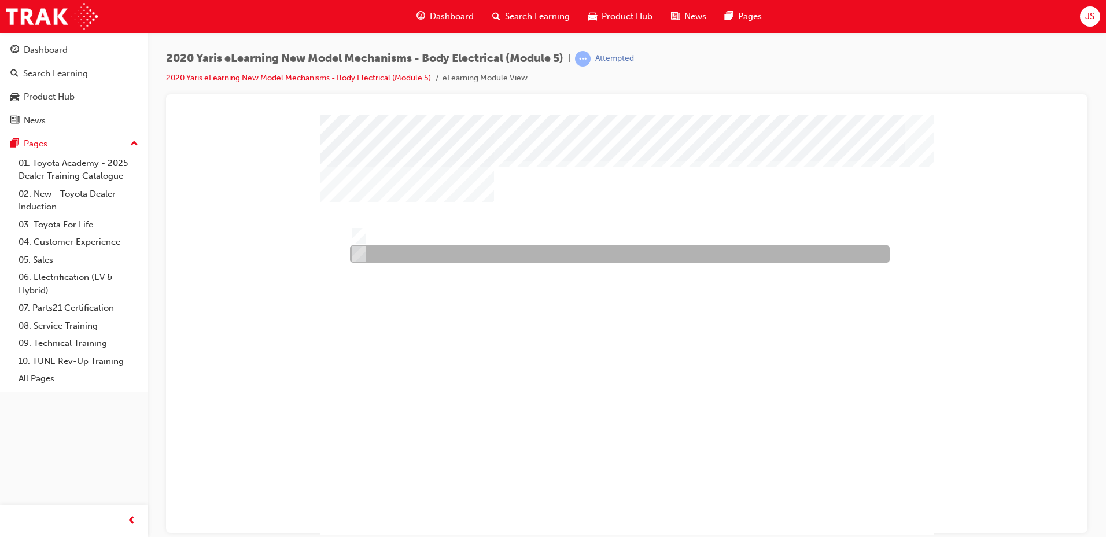
click at [393, 241] on div at bounding box center [616, 235] width 539 height 17
click at [393, 258] on div at bounding box center [617, 253] width 540 height 17
radio input "false"
radio input "true"
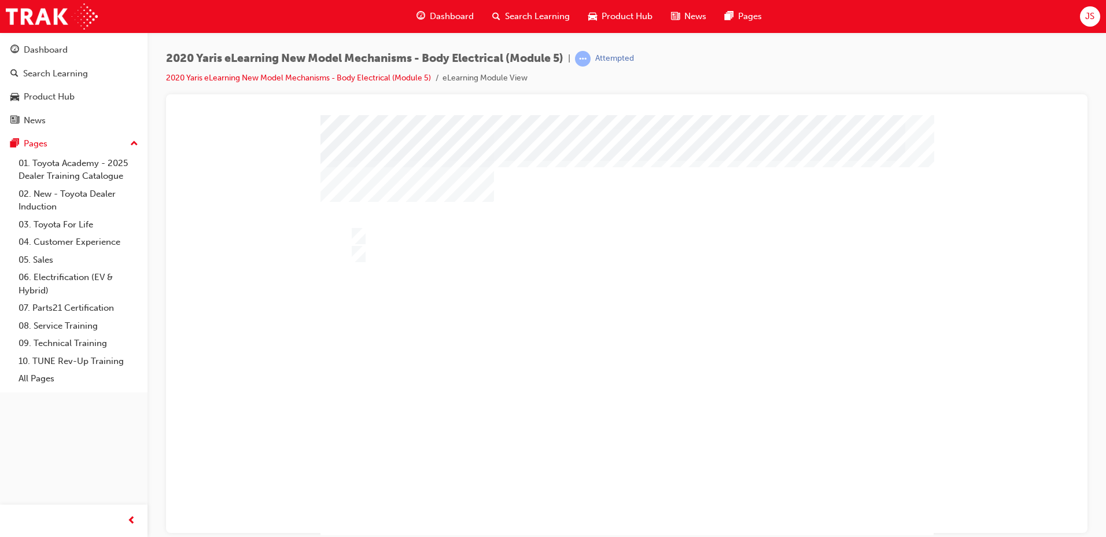
click at [621, 477] on div "" at bounding box center [627, 332] width 613 height 434
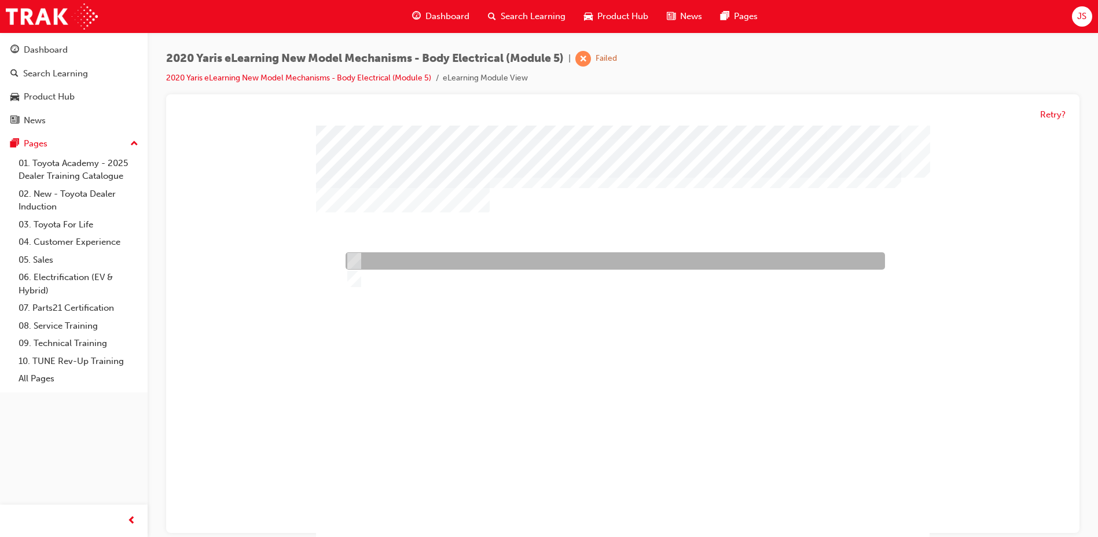
click at [473, 256] on div at bounding box center [612, 261] width 539 height 17
radio input "true"
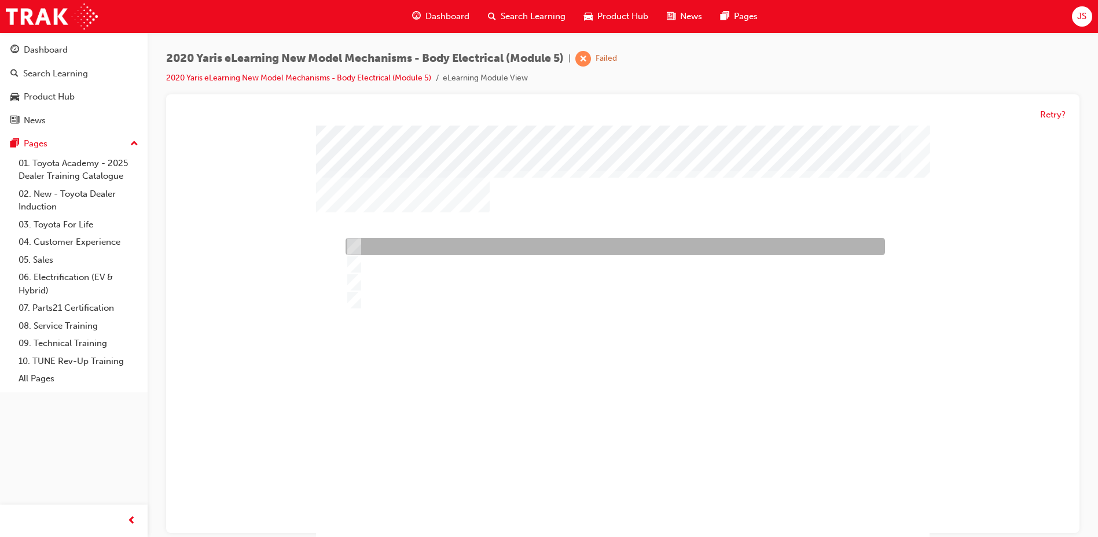
click at [446, 249] on div at bounding box center [612, 246] width 539 height 17
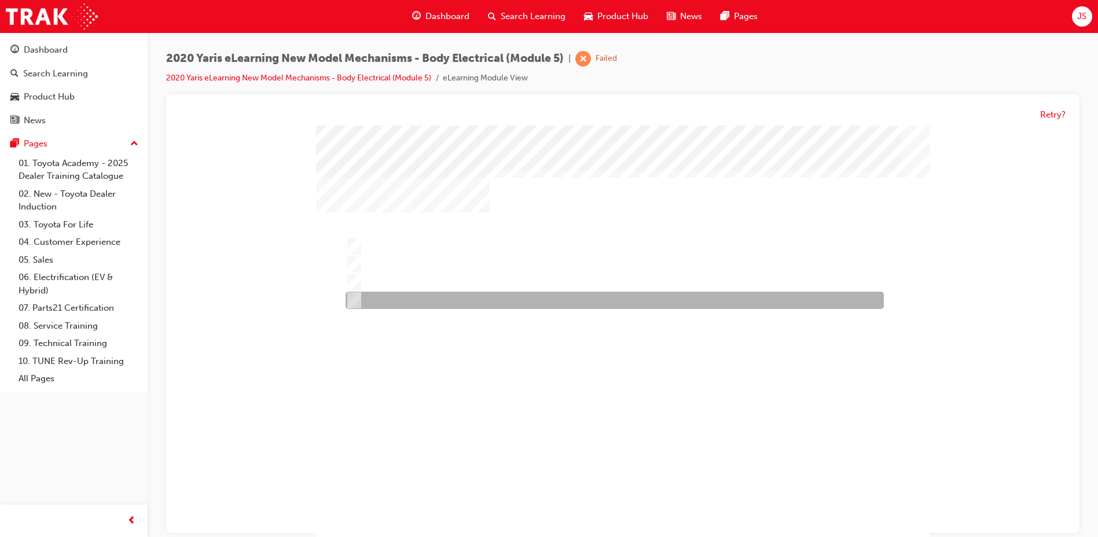
click at [451, 302] on div at bounding box center [612, 300] width 538 height 17
radio input "false"
radio input "true"
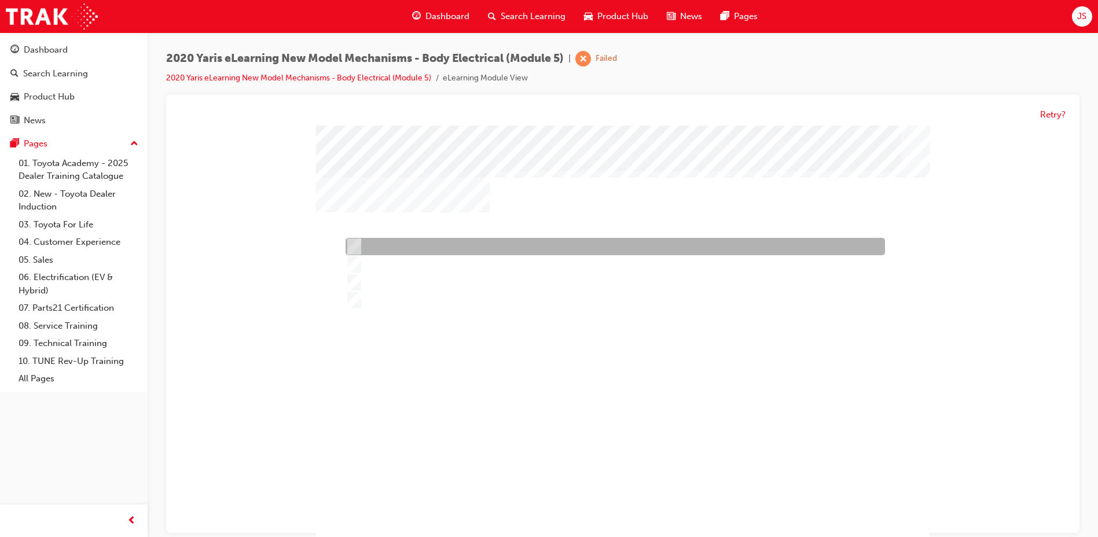
click at [454, 252] on div at bounding box center [612, 246] width 539 height 17
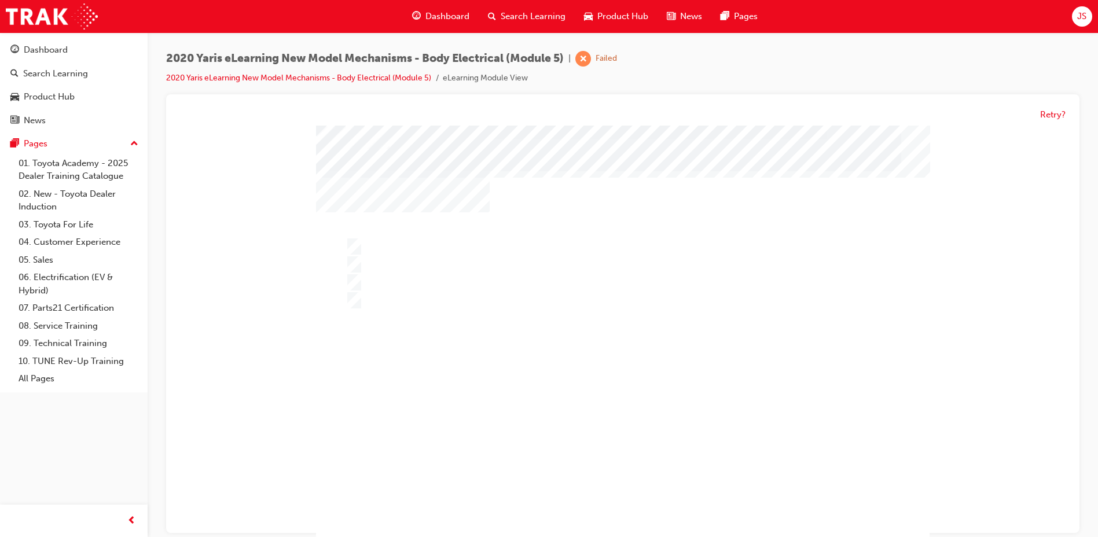
click at [461, 264] on div at bounding box center [622, 343] width 613 height 434
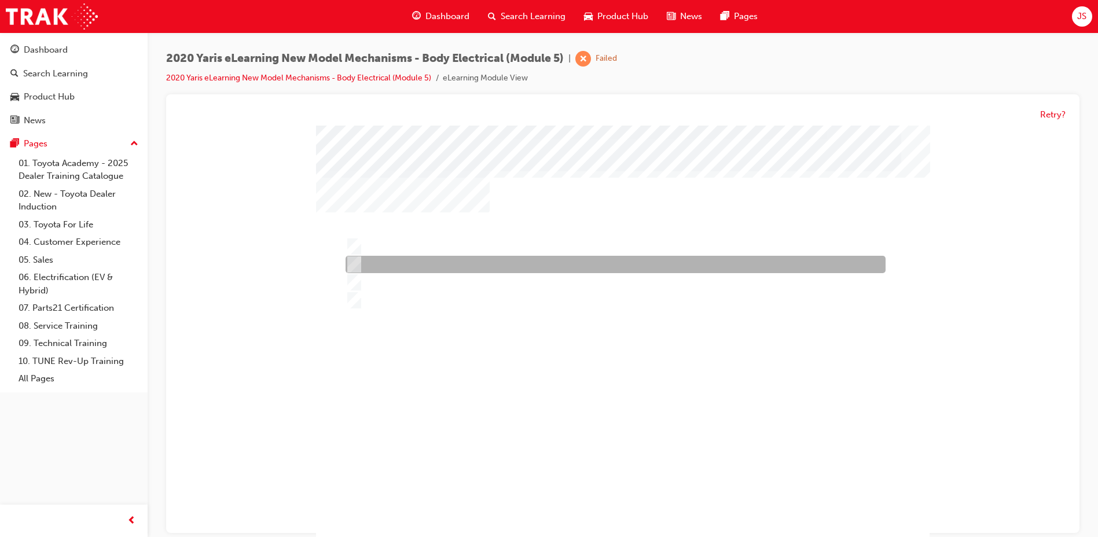
click at [461, 264] on div at bounding box center [613, 264] width 540 height 17
radio input "false"
radio input "true"
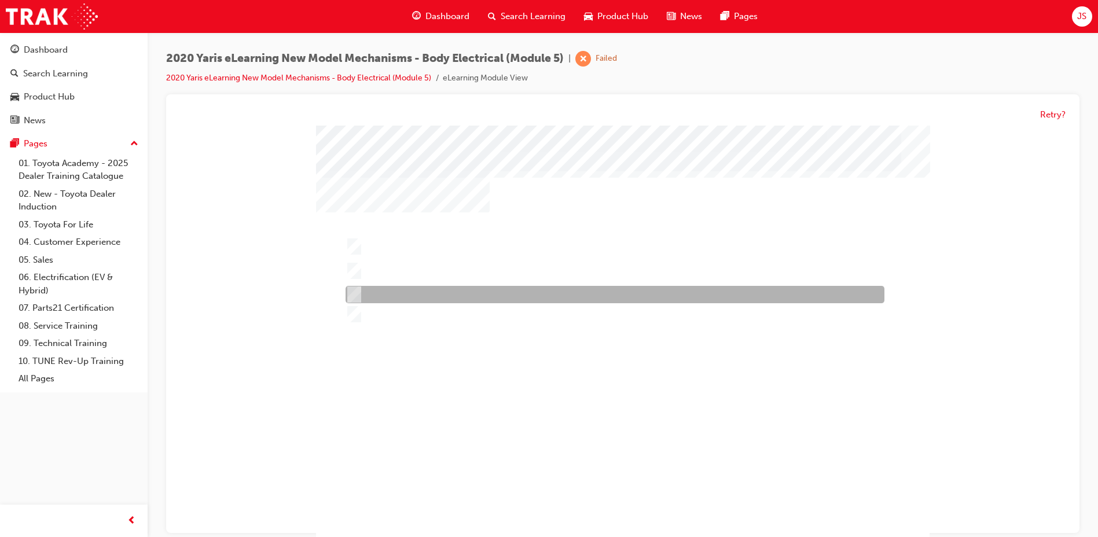
click at [408, 300] on div at bounding box center [612, 294] width 539 height 17
radio input "true"
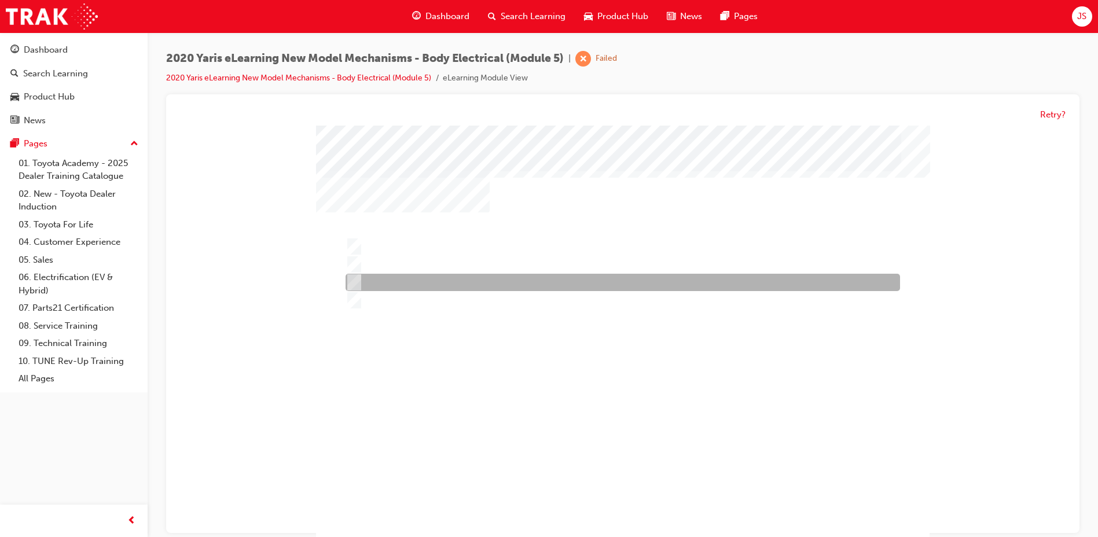
click at [412, 286] on div at bounding box center [620, 282] width 554 height 17
radio input "true"
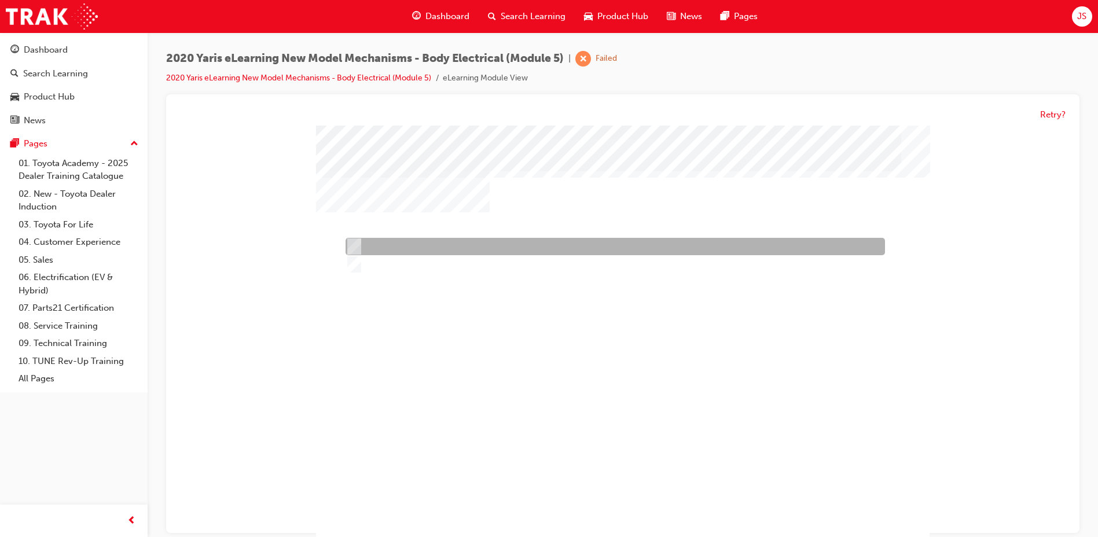
click at [421, 249] on div at bounding box center [612, 246] width 539 height 17
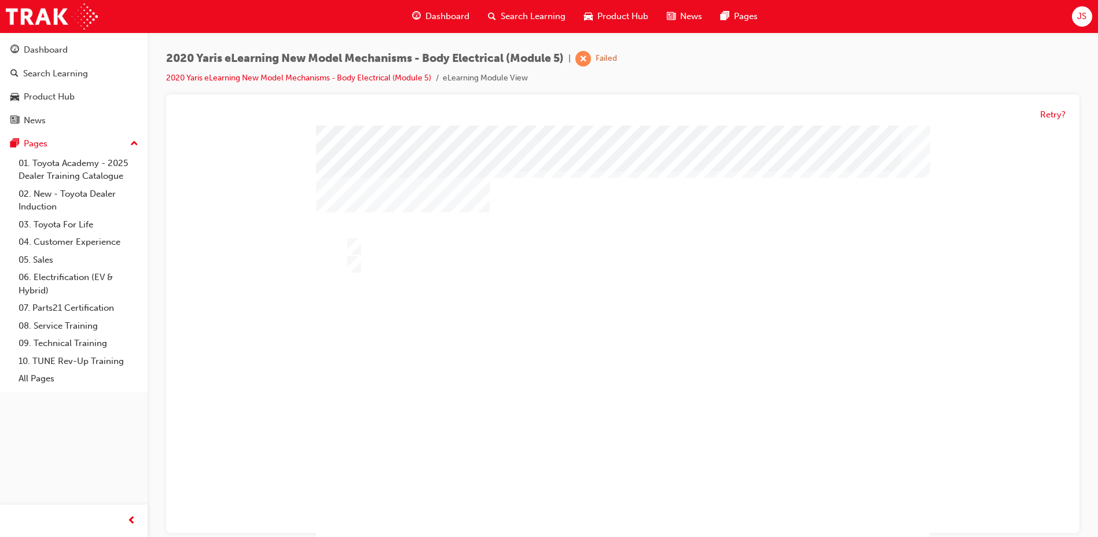
click at [392, 289] on div at bounding box center [622, 343] width 613 height 434
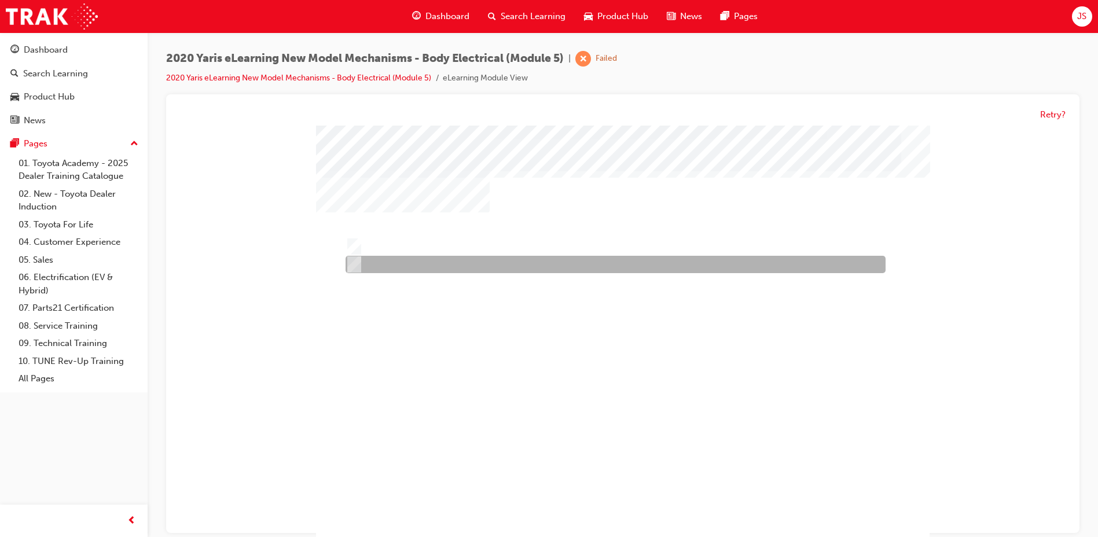
click at [384, 260] on div at bounding box center [613, 264] width 540 height 17
radio input "false"
radio input "true"
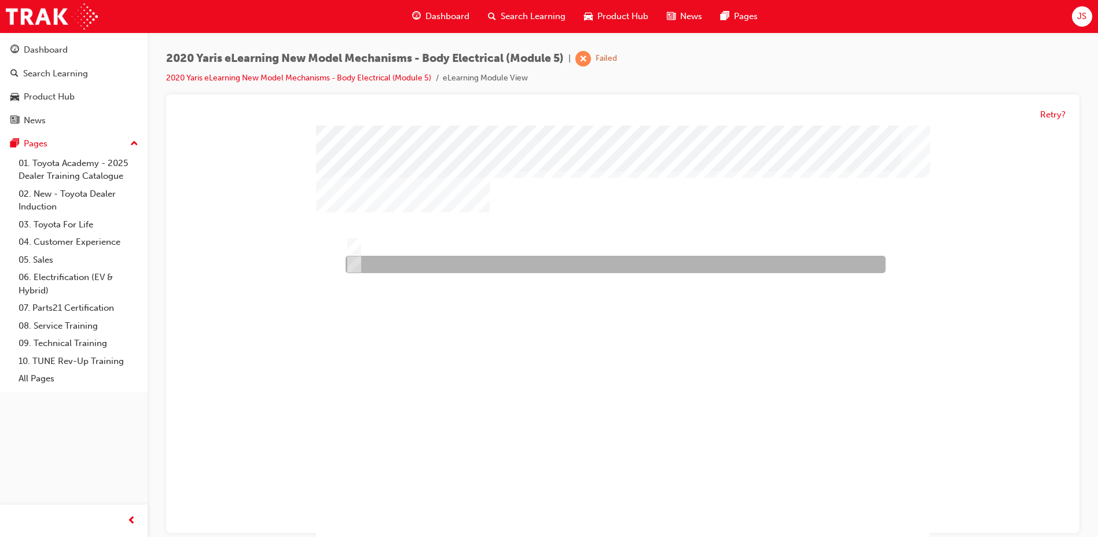
click at [449, 269] on div at bounding box center [613, 264] width 540 height 17
radio input "true"
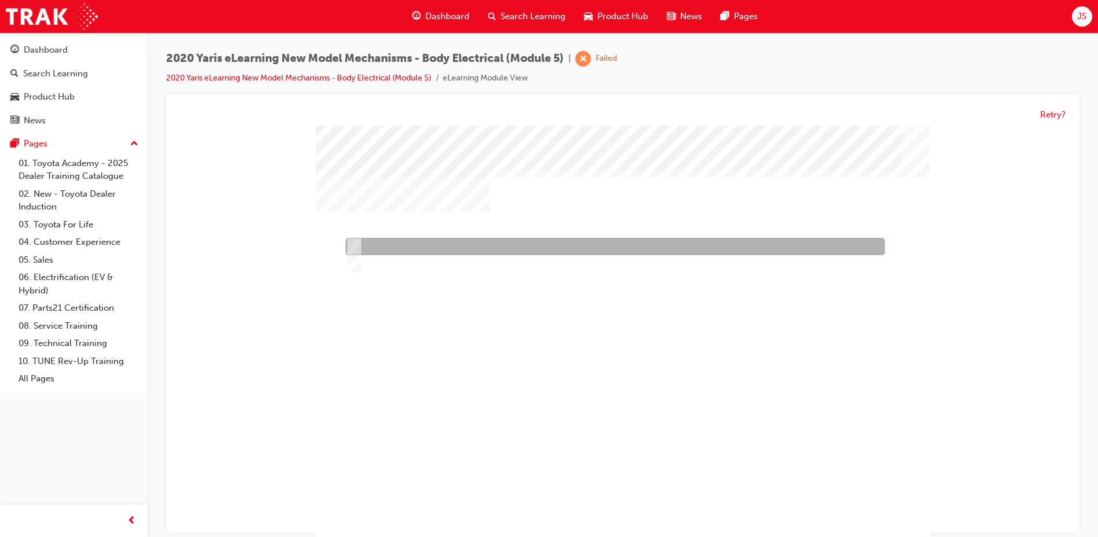
click at [457, 247] on div at bounding box center [612, 246] width 539 height 17
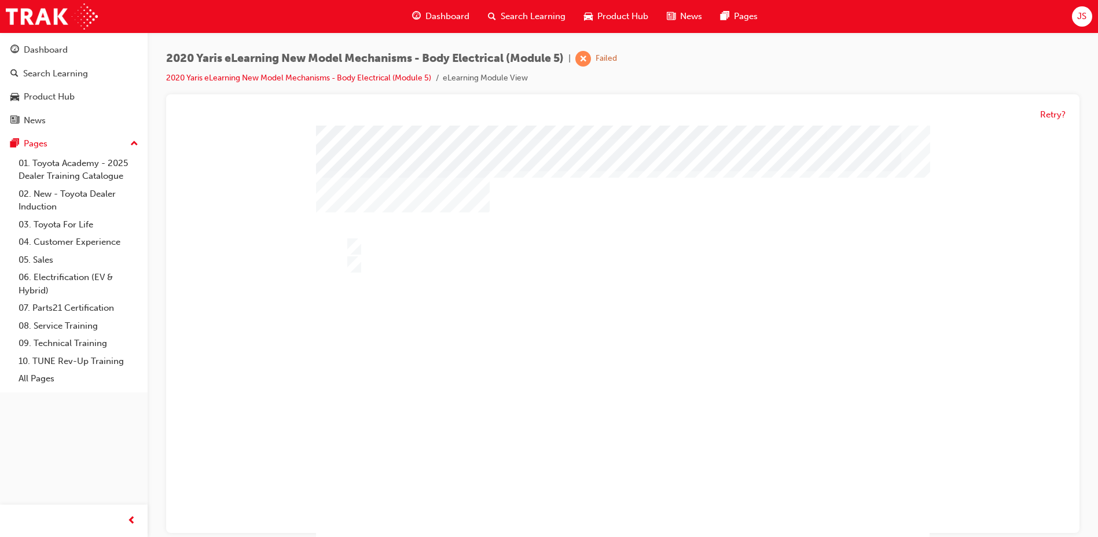
click at [398, 255] on div at bounding box center [622, 343] width 613 height 434
click at [387, 256] on div at bounding box center [614, 247] width 539 height 17
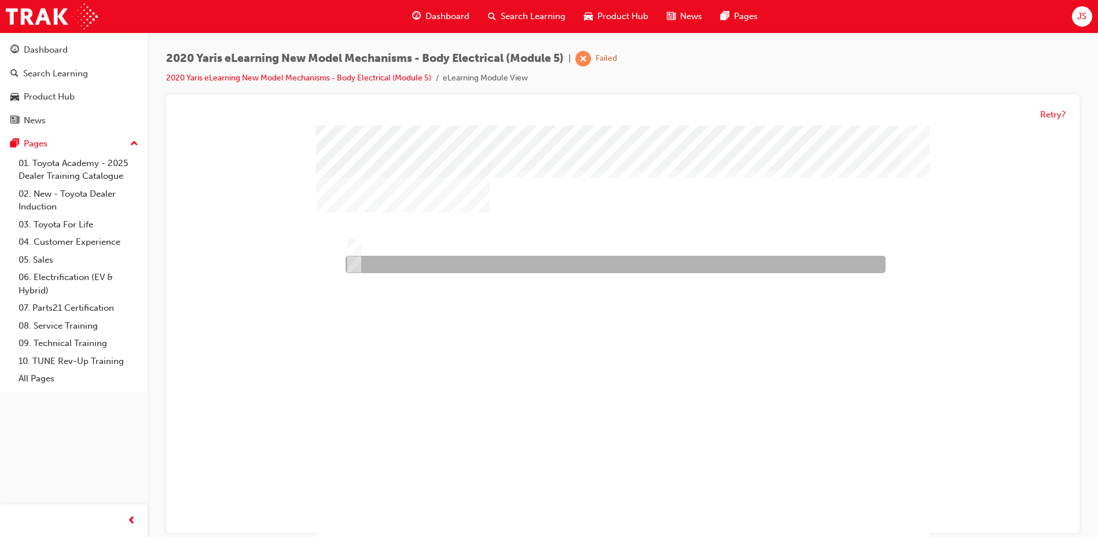
click at [388, 262] on div at bounding box center [613, 264] width 540 height 17
radio input "false"
radio input "true"
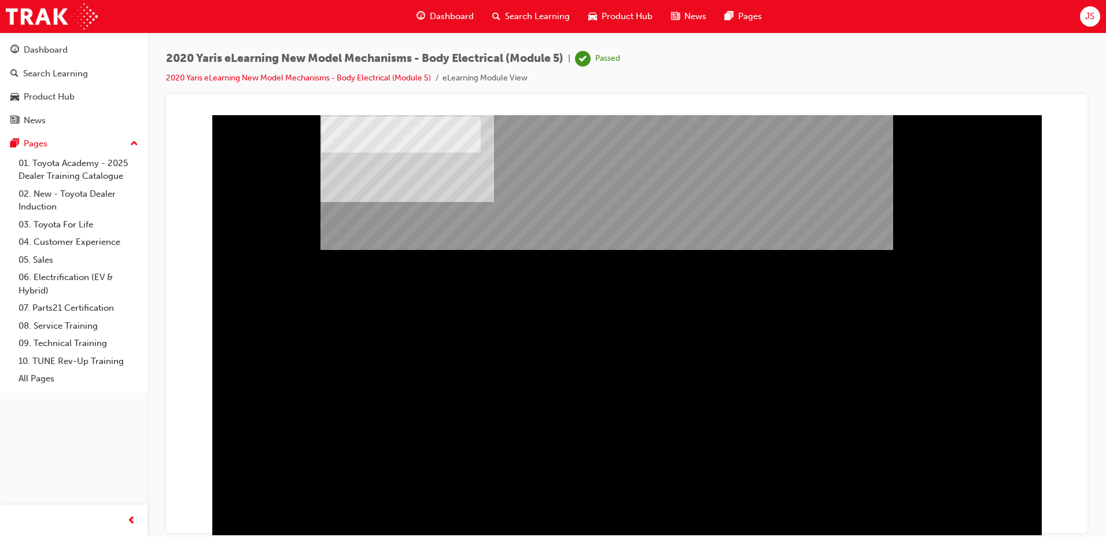
click at [560, 13] on span "Search Learning" at bounding box center [537, 16] width 65 height 13
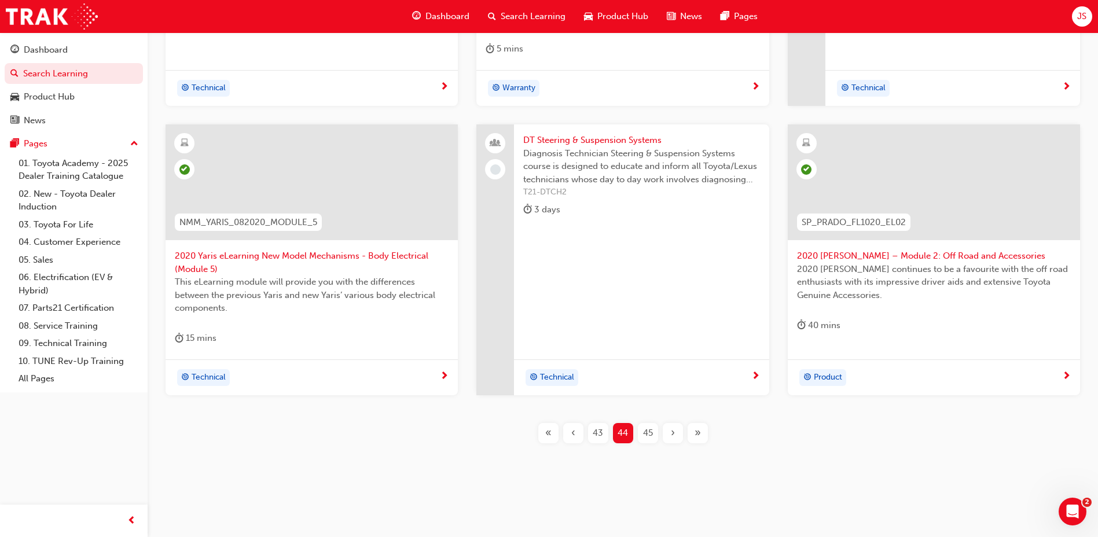
click at [645, 430] on span "45" at bounding box center [648, 432] width 10 height 13
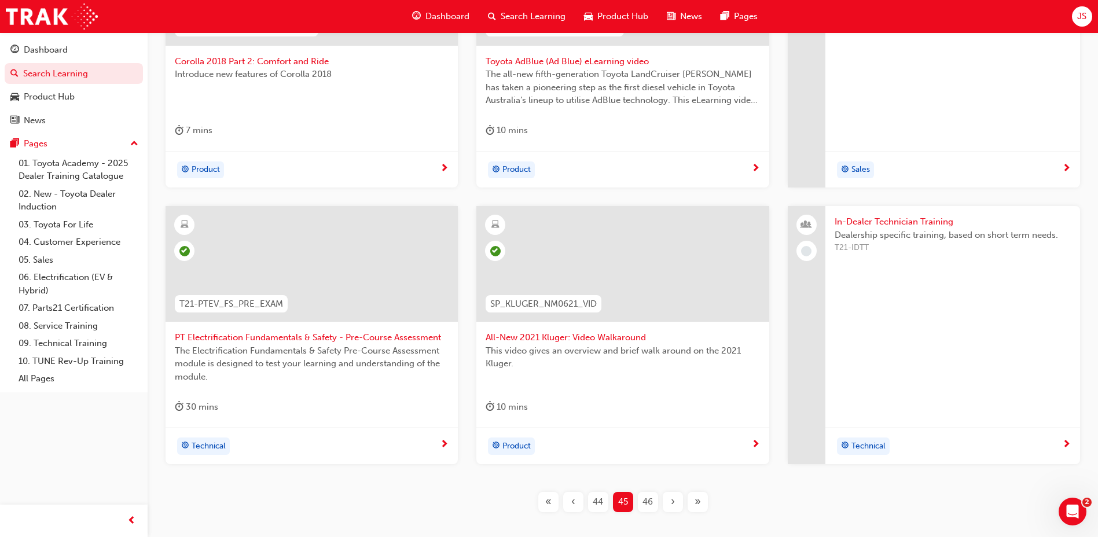
scroll to position [407, 0]
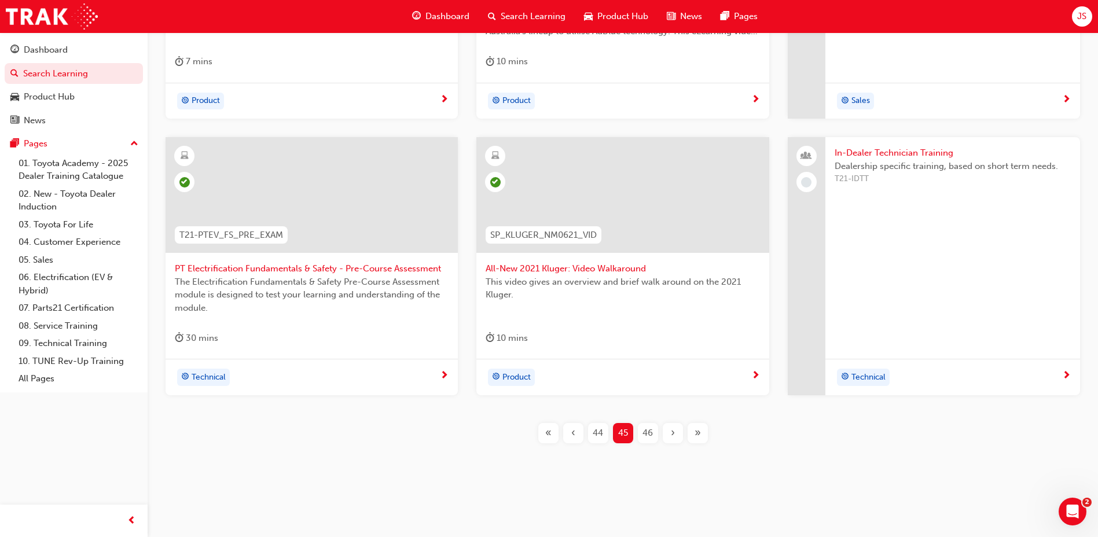
click at [900, 150] on span "In-Dealer Technician Training" at bounding box center [952, 152] width 236 height 13
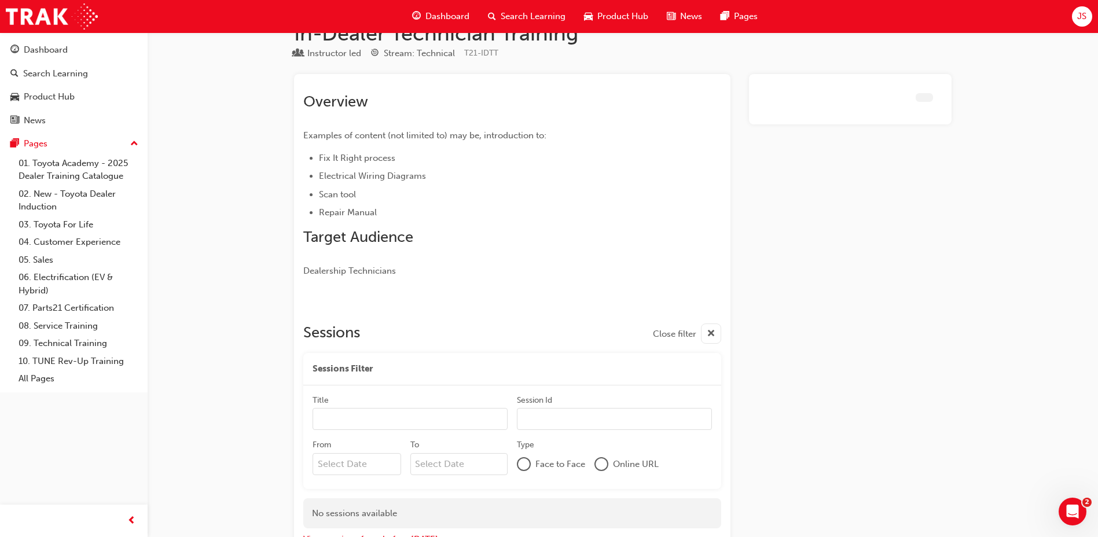
scroll to position [84, 0]
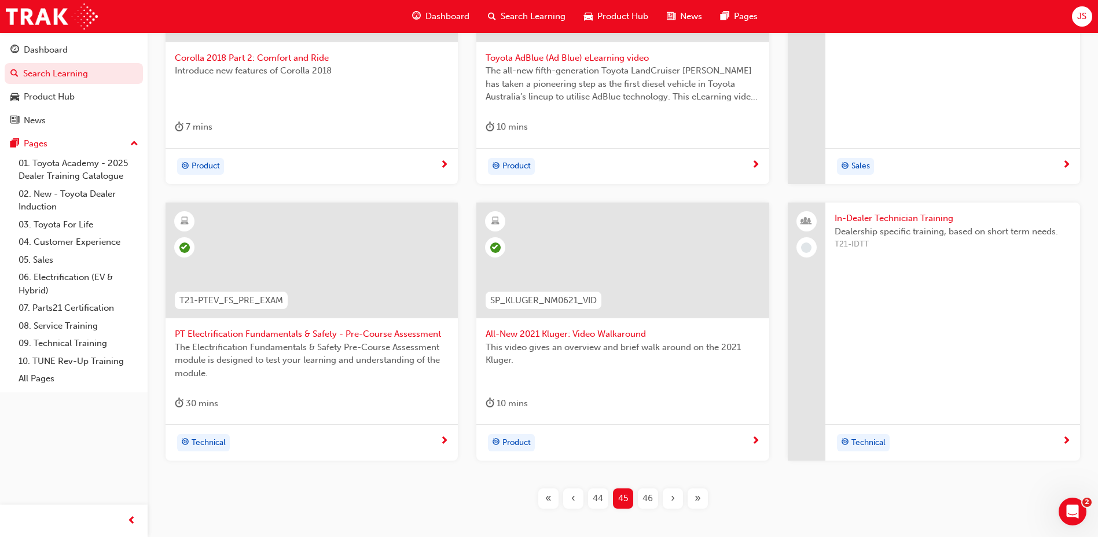
scroll to position [407, 0]
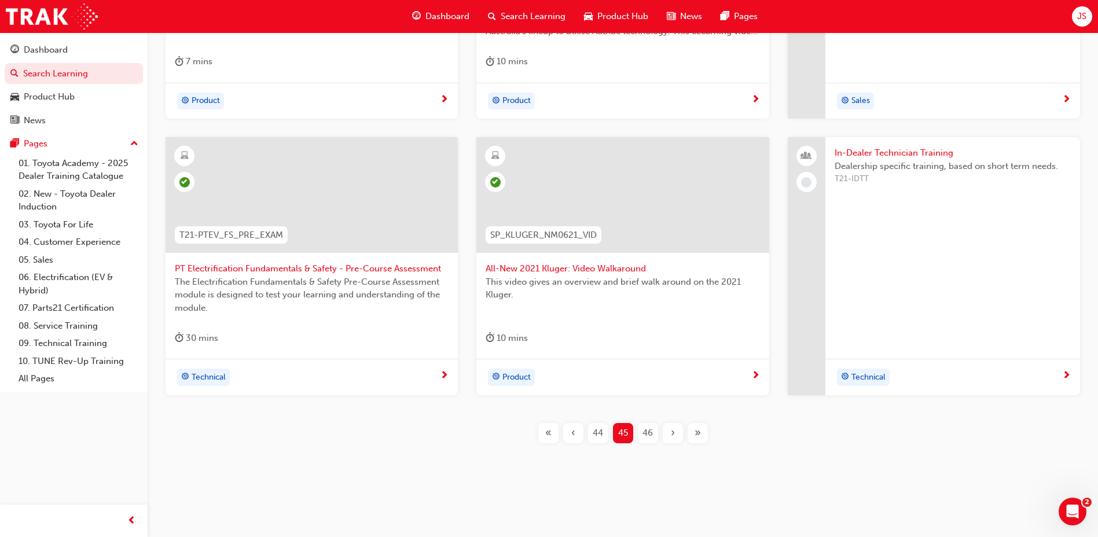
click at [654, 439] on div "46" at bounding box center [648, 433] width 20 height 20
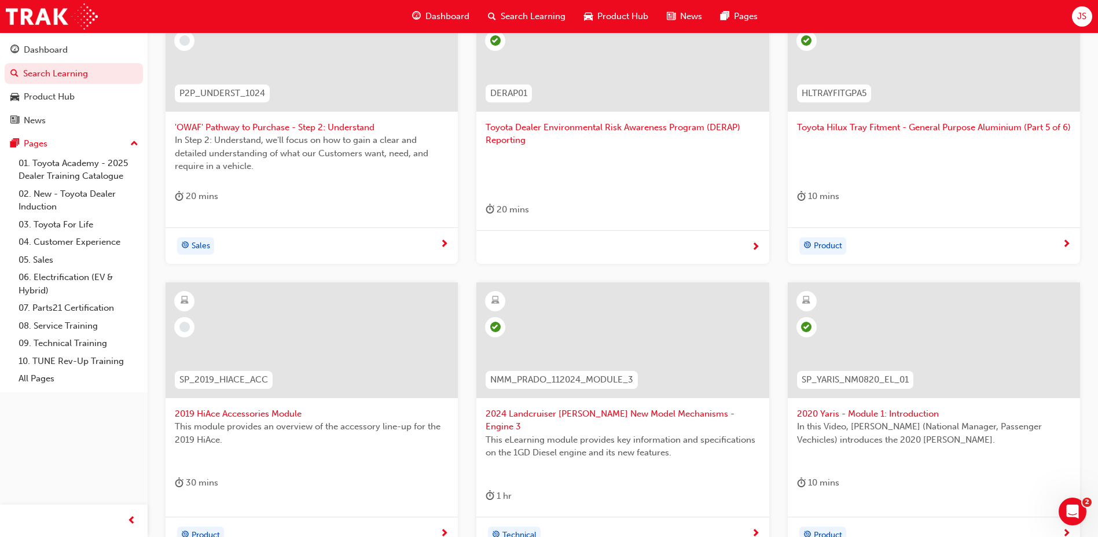
scroll to position [417, 0]
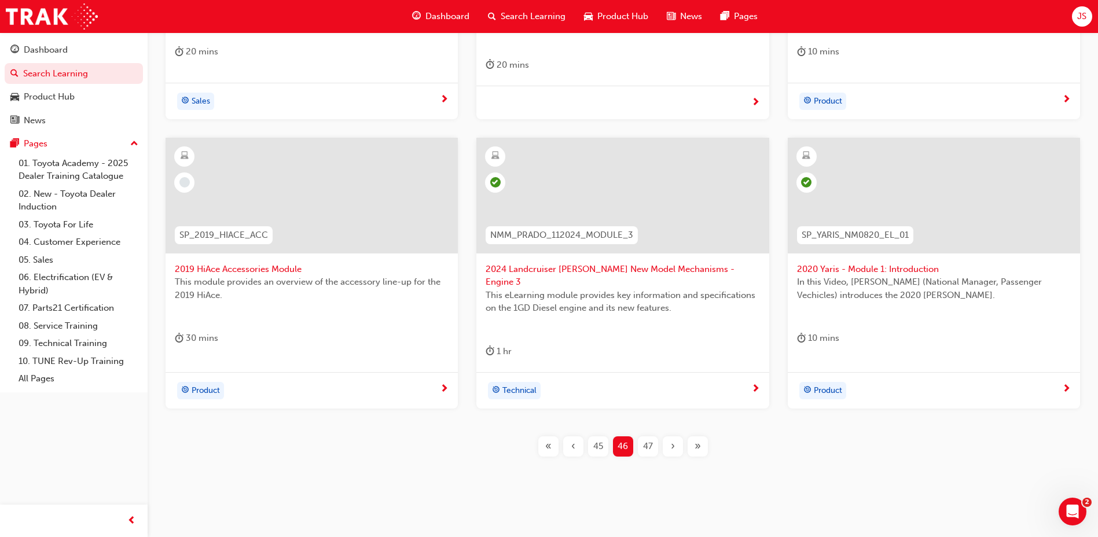
click at [649, 440] on span "47" at bounding box center [648, 446] width 10 height 13
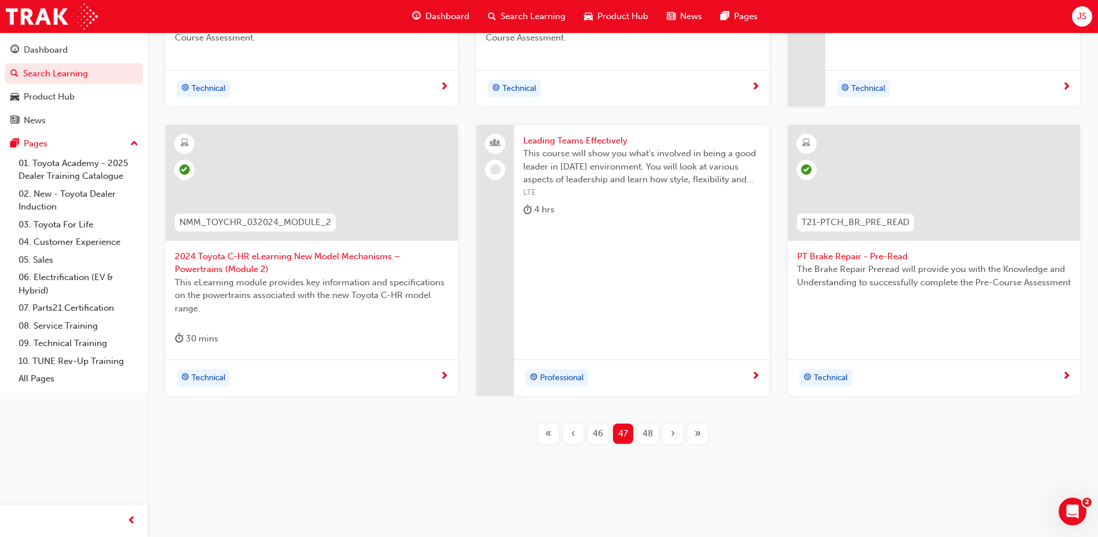
scroll to position [401, 0]
click at [641, 429] on div "48" at bounding box center [648, 433] width 20 height 20
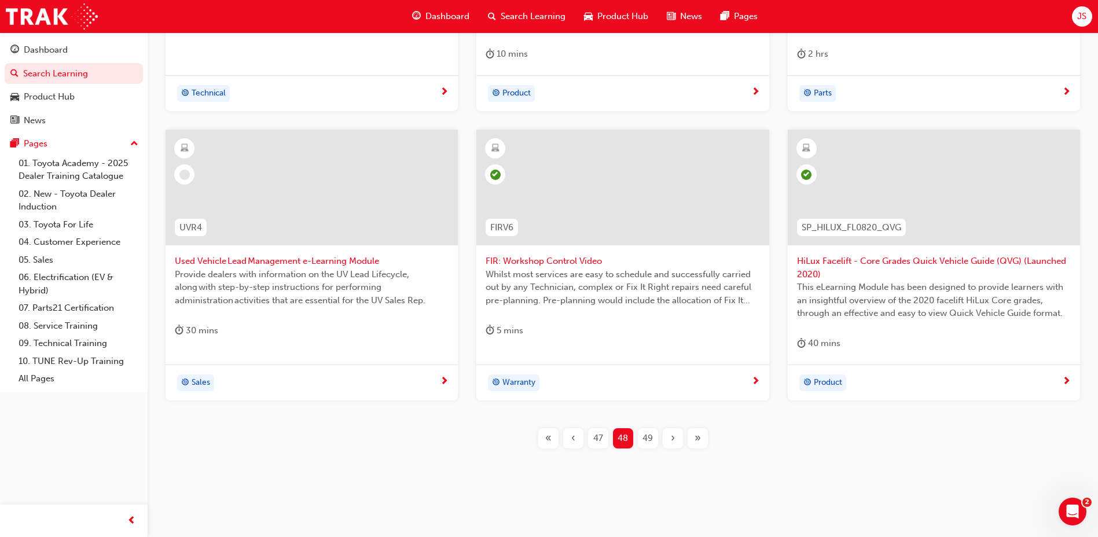
scroll to position [420, 0]
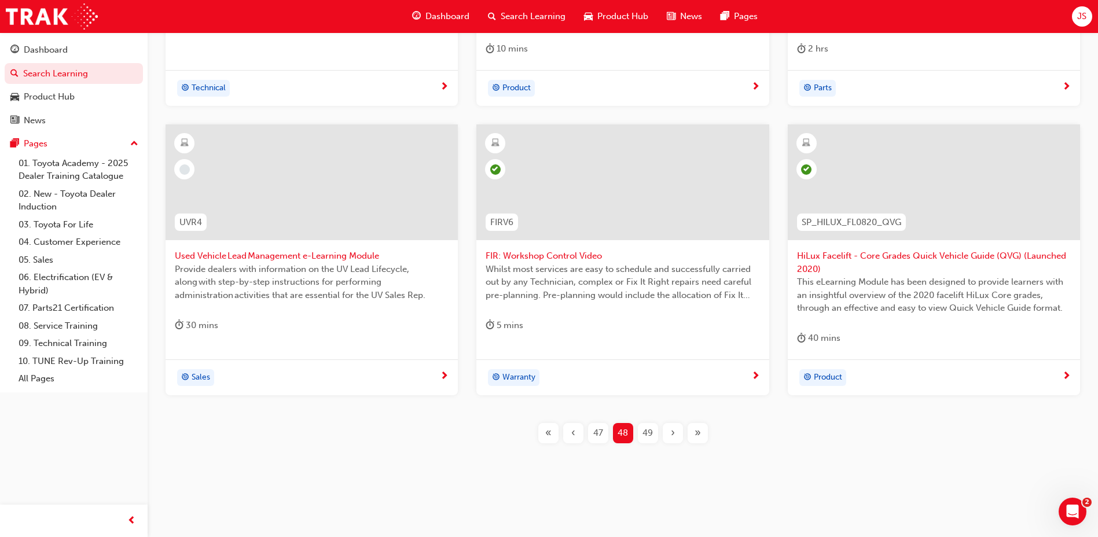
click at [647, 426] on span "49" at bounding box center [647, 432] width 10 height 13
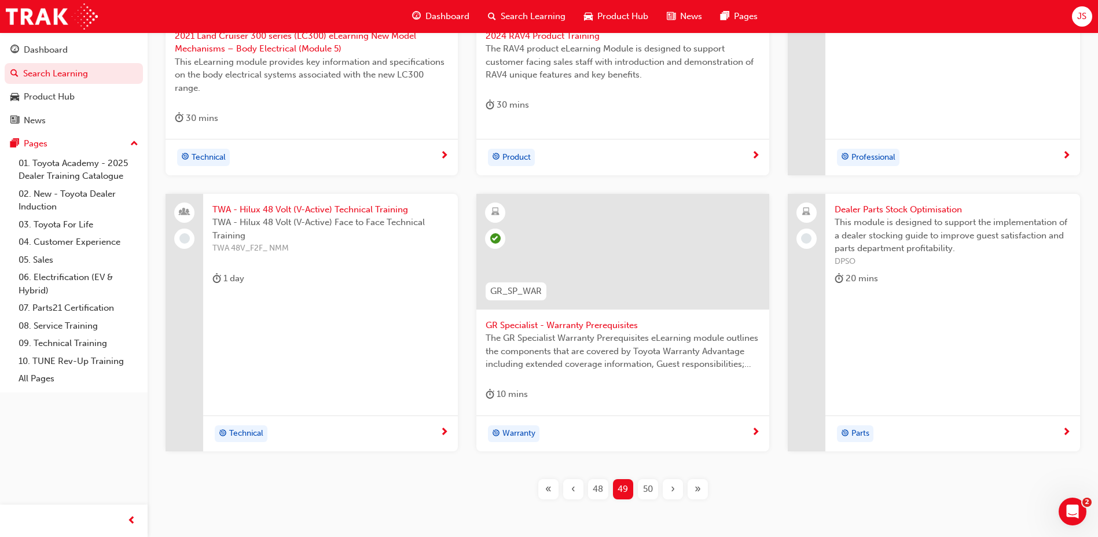
scroll to position [420, 0]
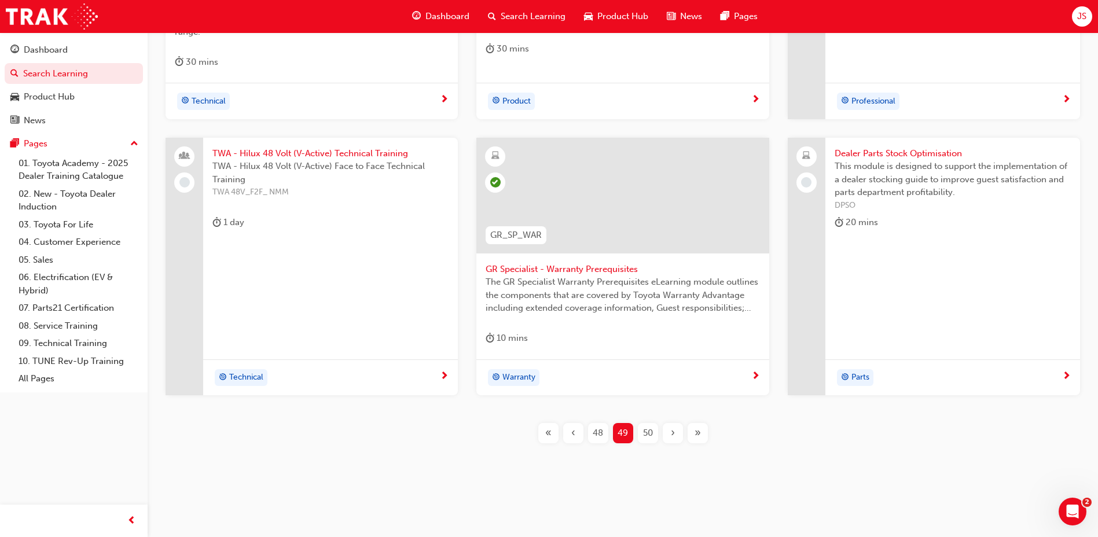
click at [637, 437] on button "50" at bounding box center [647, 433] width 25 height 20
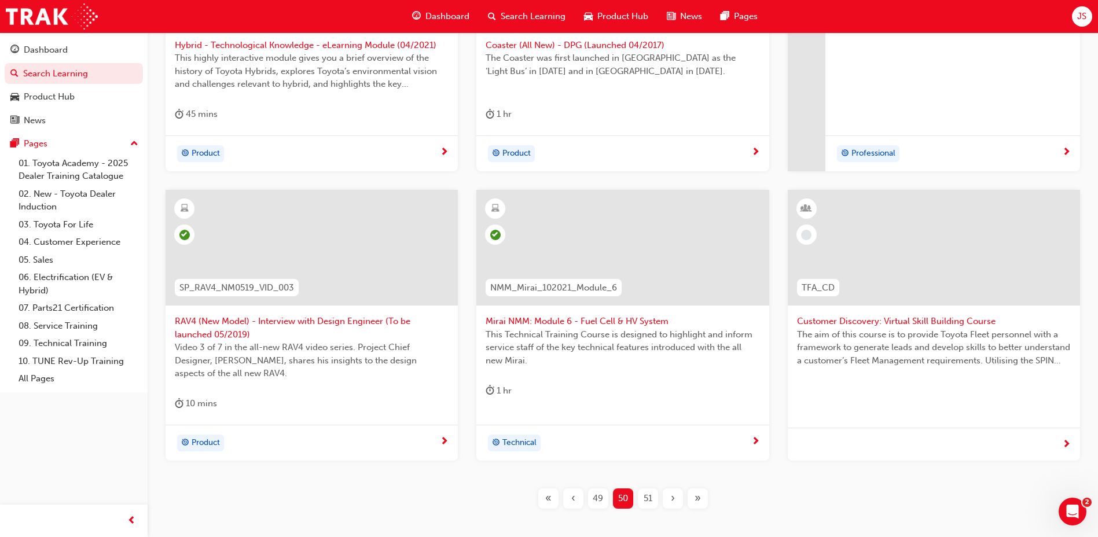
scroll to position [420, 0]
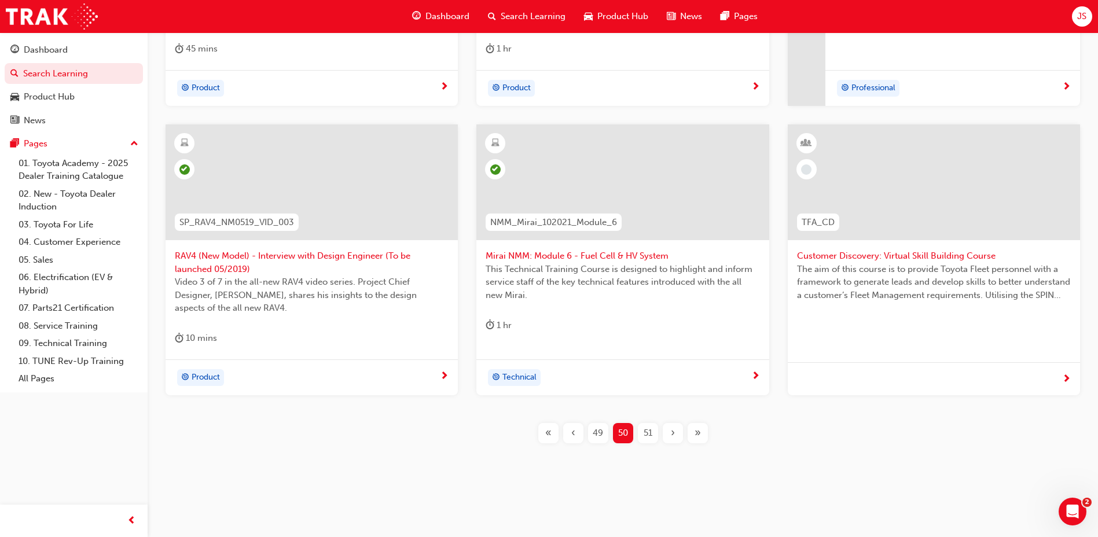
click at [649, 438] on span "51" at bounding box center [647, 432] width 9 height 13
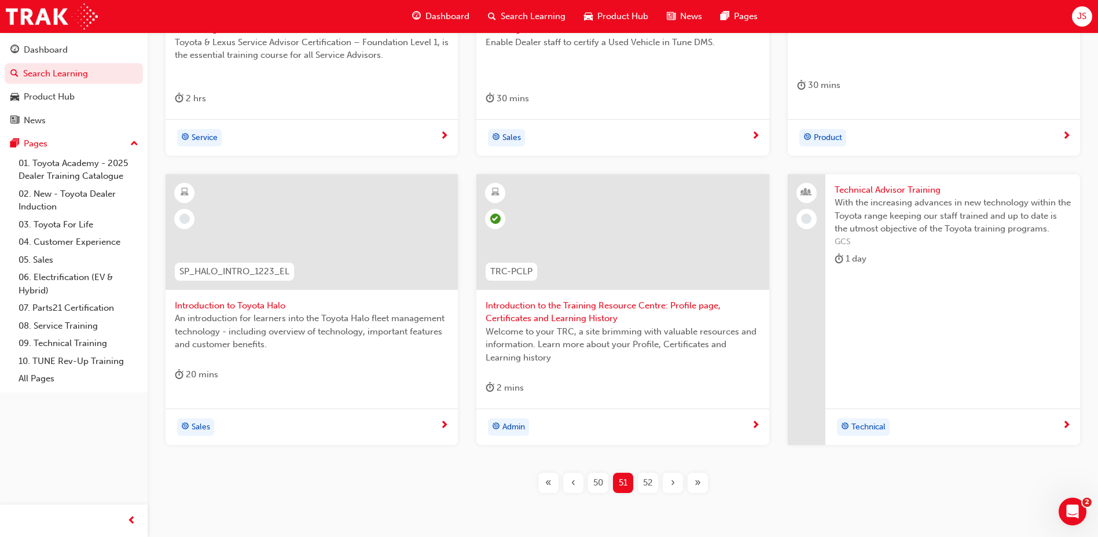
scroll to position [433, 0]
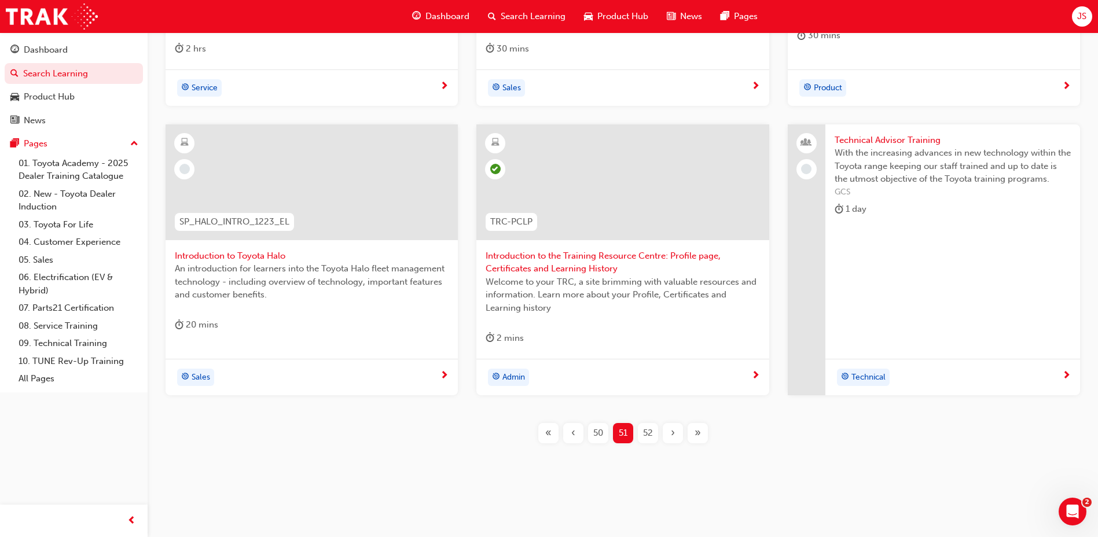
click at [647, 432] on span "52" at bounding box center [648, 432] width 10 height 13
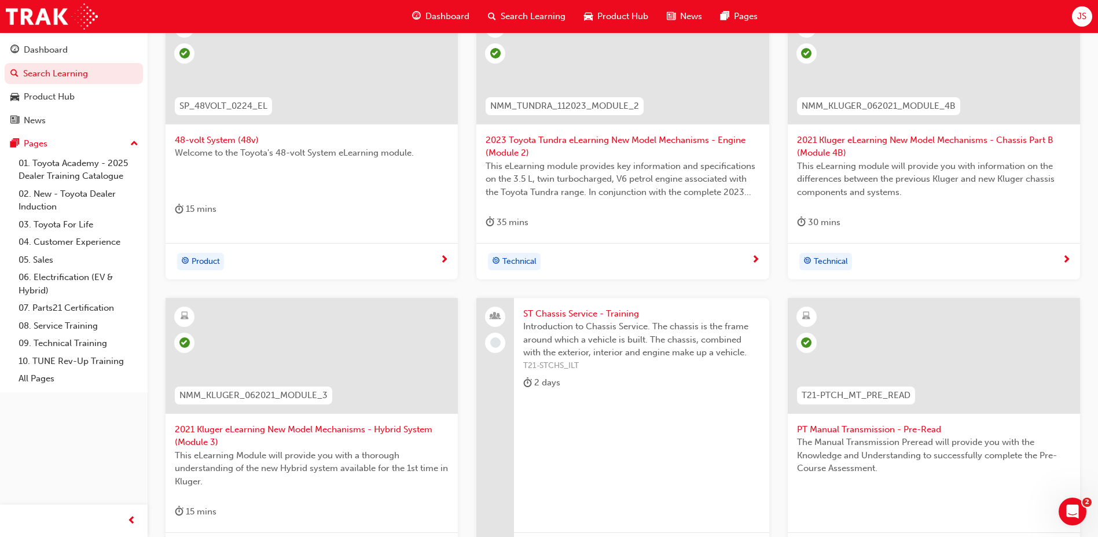
scroll to position [433, 0]
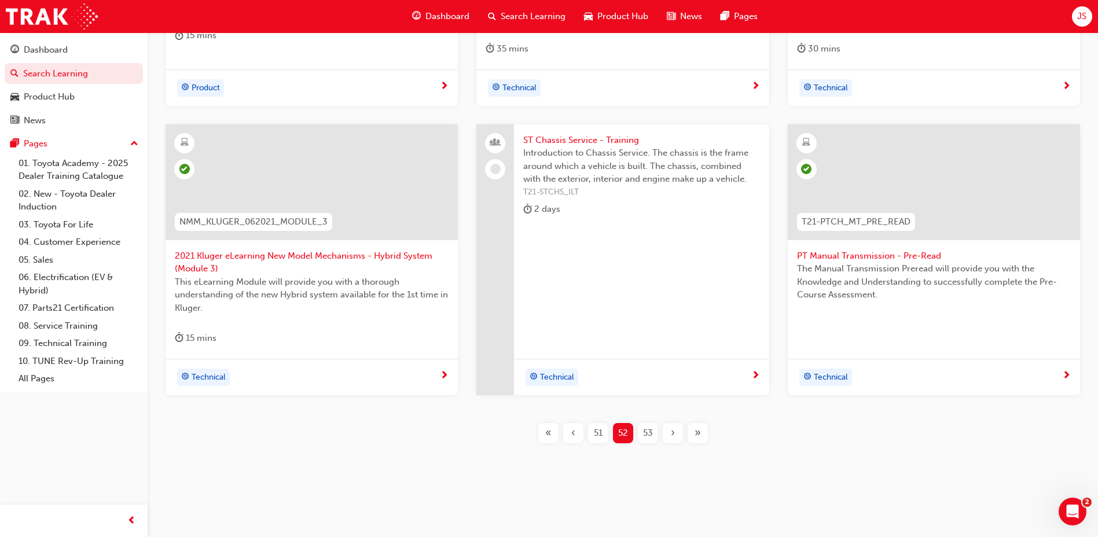
click at [654, 430] on div "53" at bounding box center [648, 433] width 20 height 20
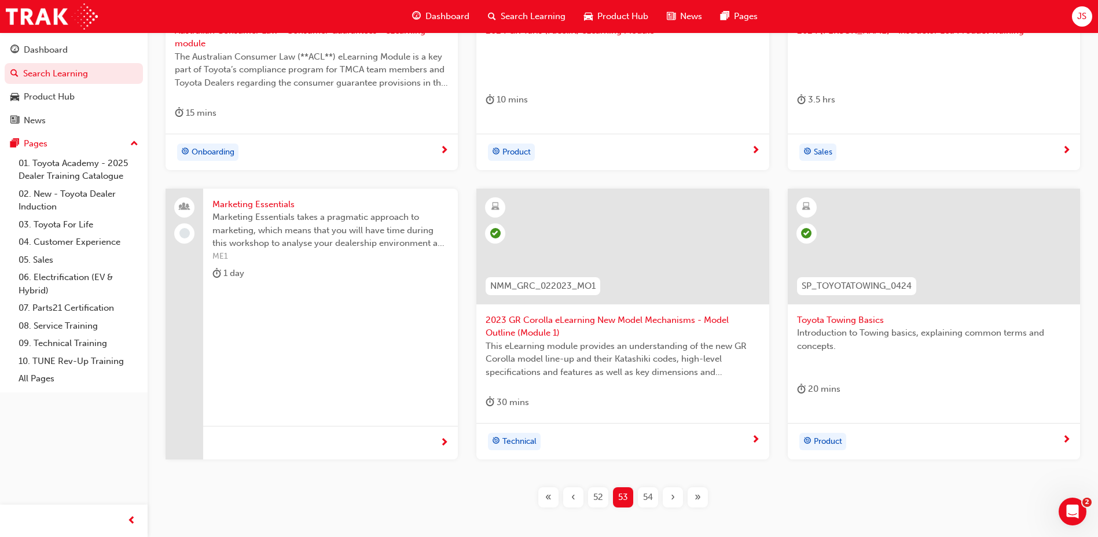
scroll to position [375, 0]
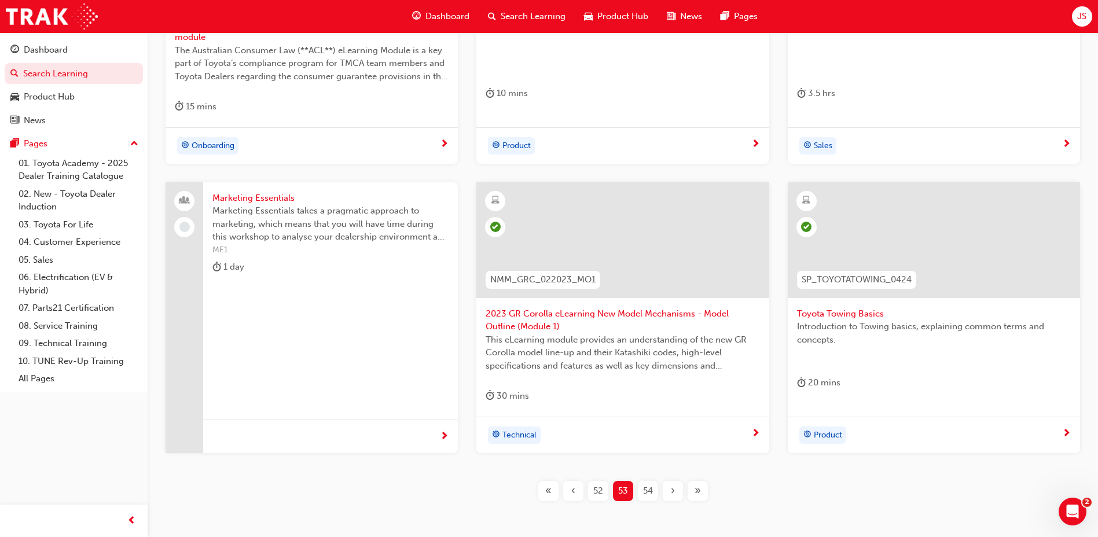
click at [645, 482] on div "54" at bounding box center [648, 491] width 20 height 20
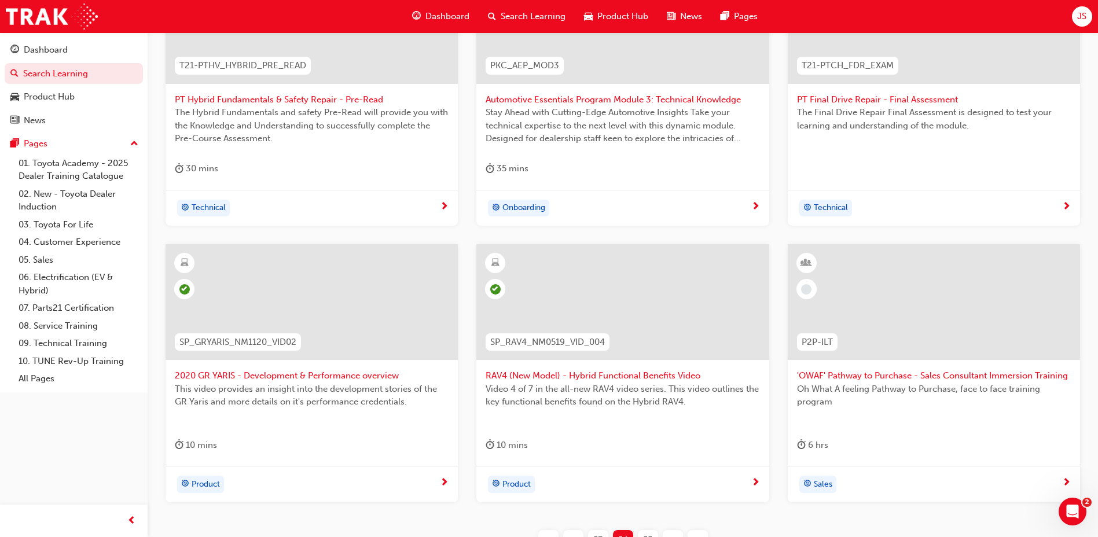
scroll to position [317, 0]
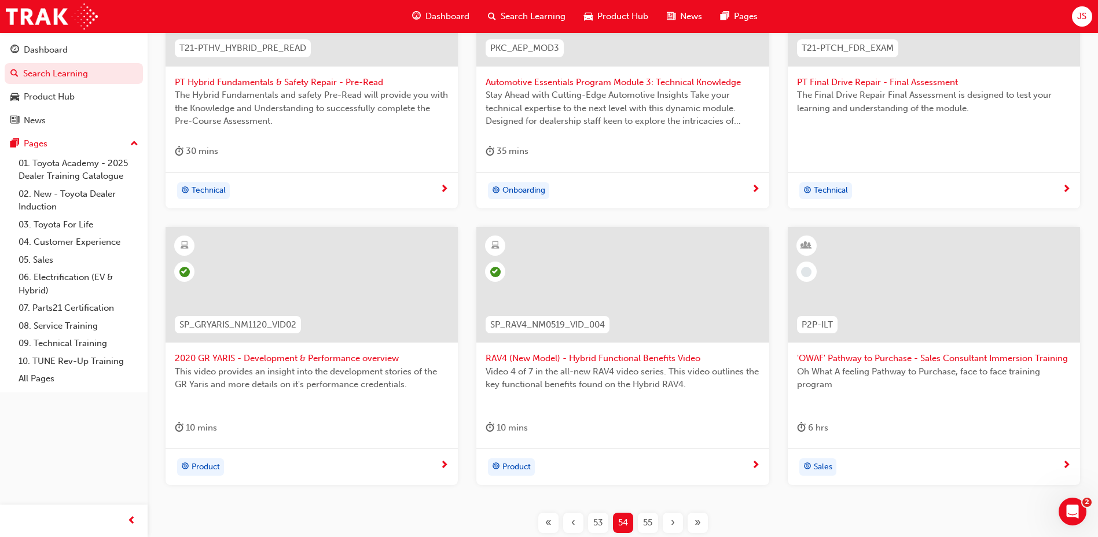
click at [641, 520] on div "55" at bounding box center [648, 523] width 20 height 20
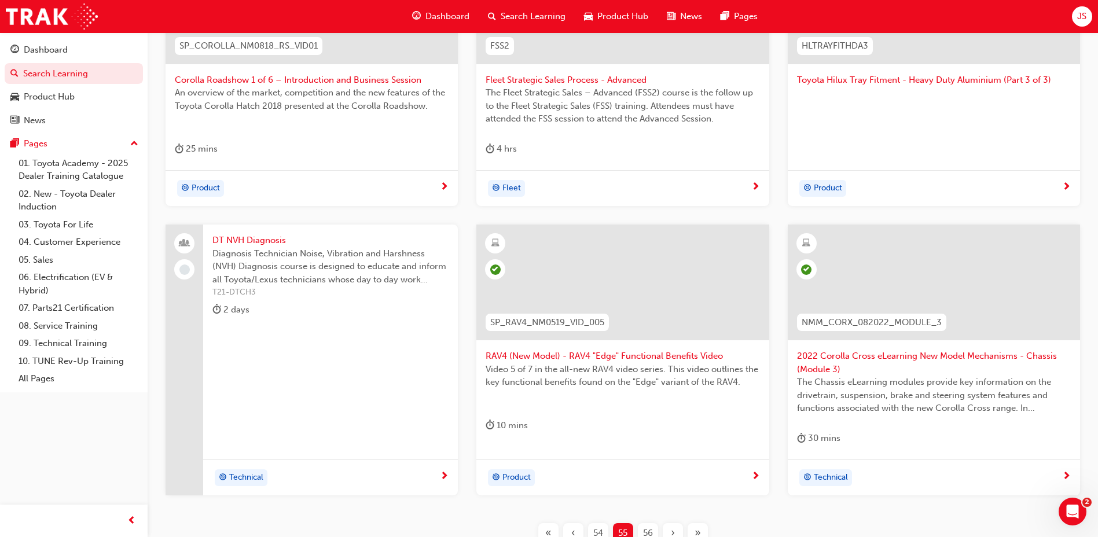
scroll to position [375, 0]
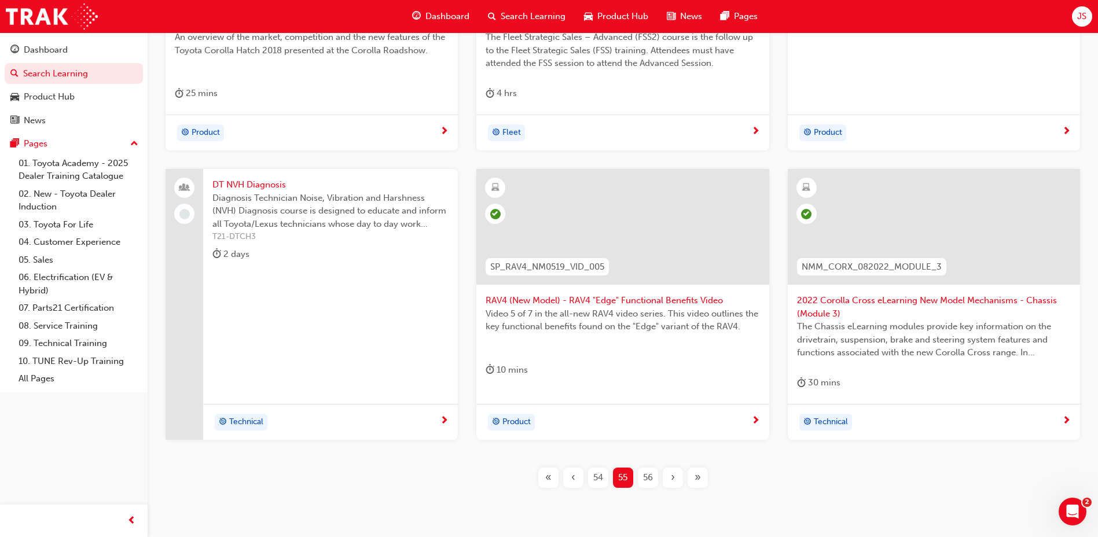
click at [643, 482] on span "56" at bounding box center [648, 477] width 10 height 13
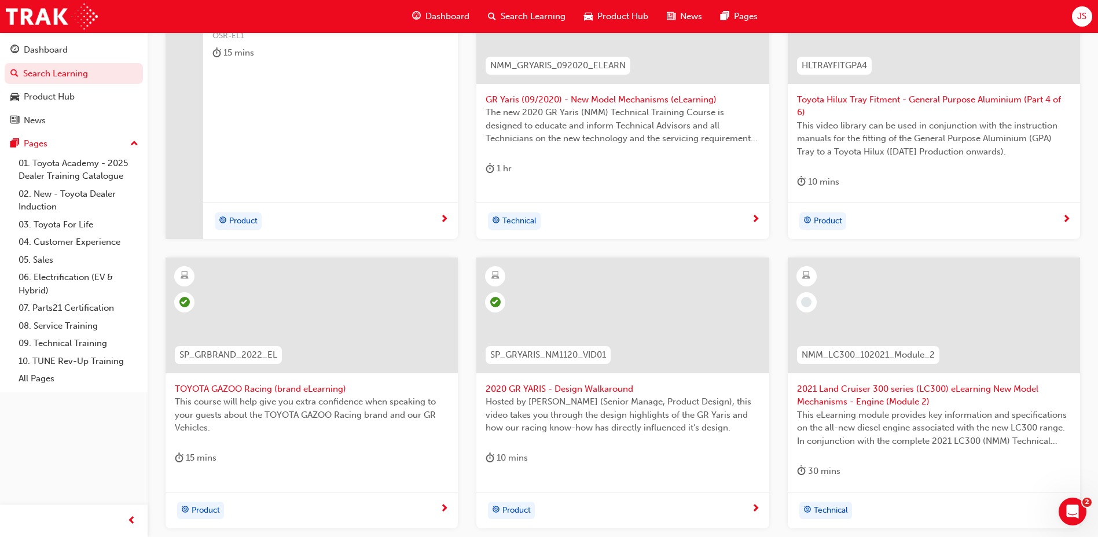
scroll to position [375, 0]
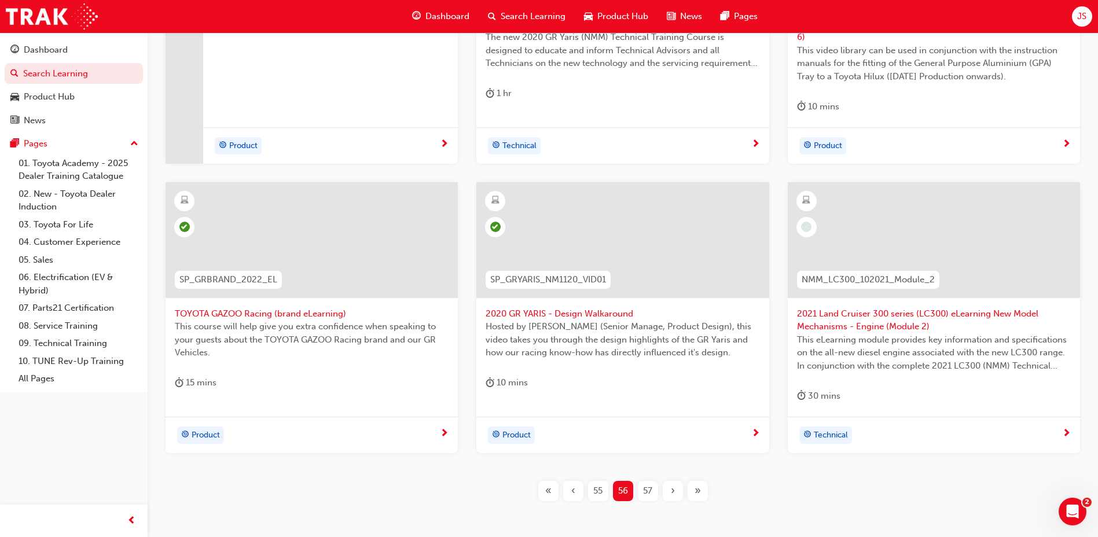
click at [643, 484] on span "57" at bounding box center [647, 490] width 9 height 13
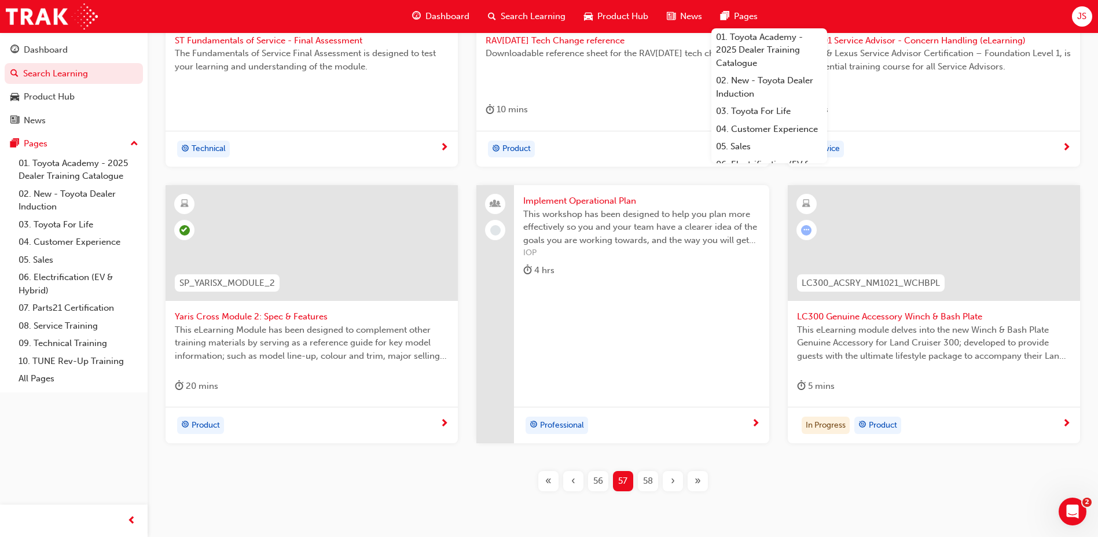
scroll to position [375, 0]
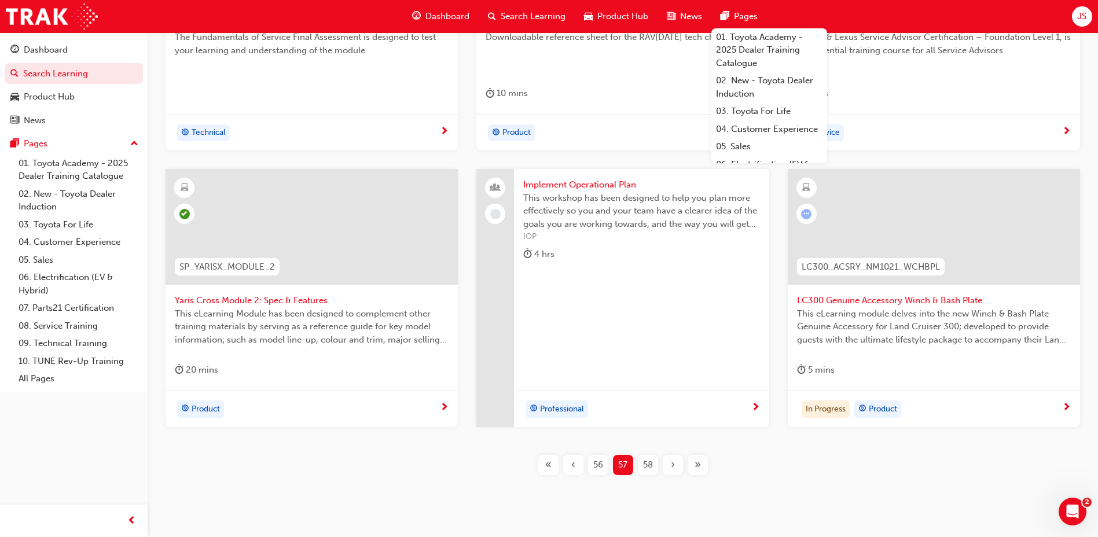
click at [660, 472] on button "›" at bounding box center [672, 465] width 25 height 20
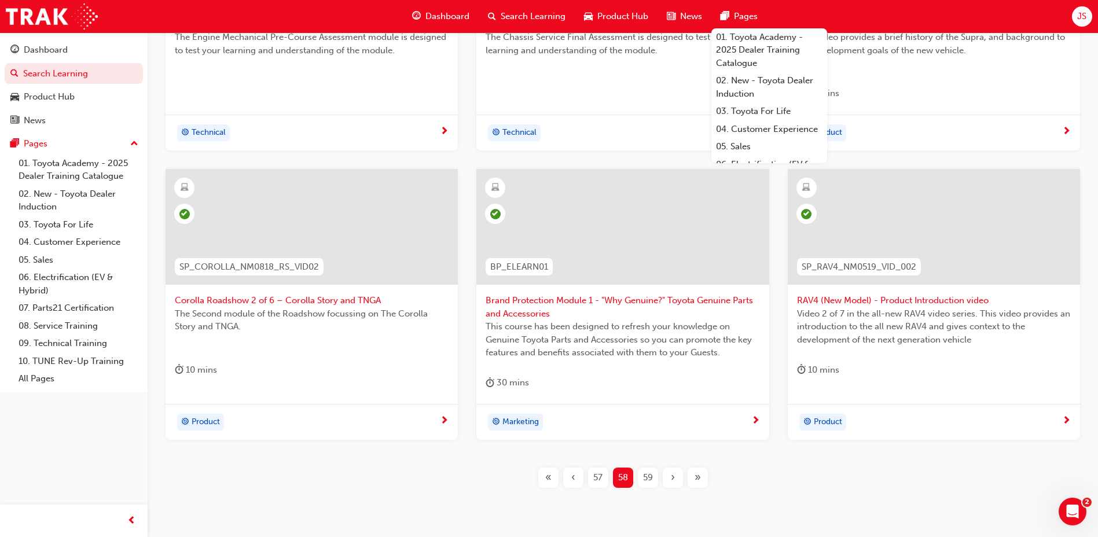
click at [654, 475] on div "59" at bounding box center [648, 478] width 20 height 20
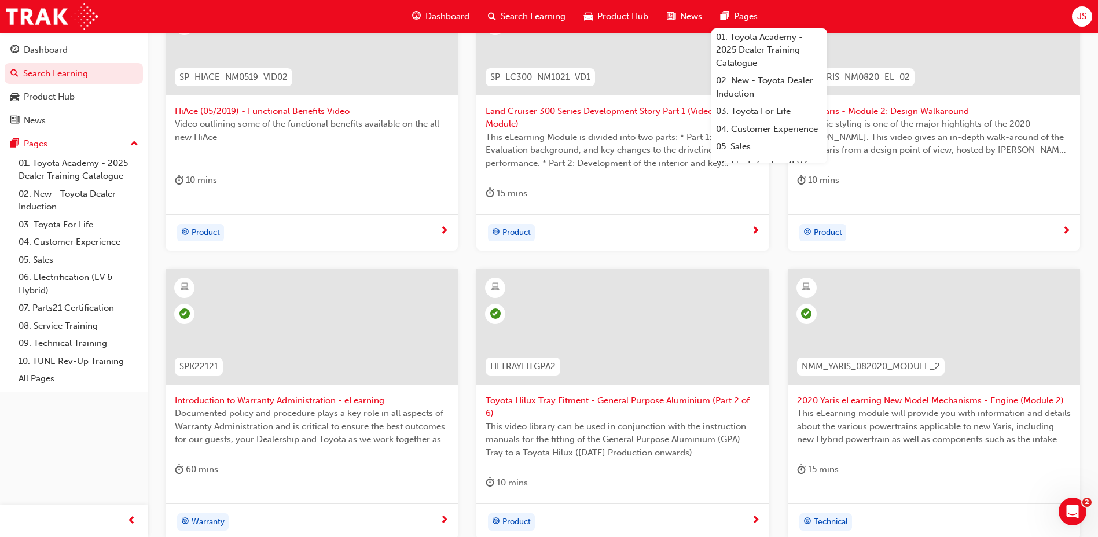
scroll to position [317, 0]
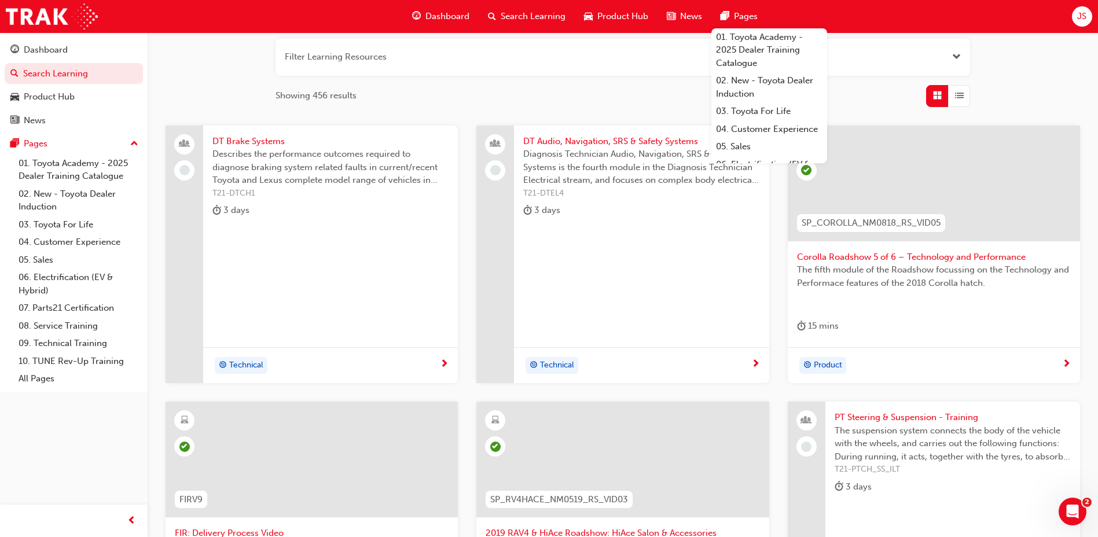
scroll to position [407, 0]
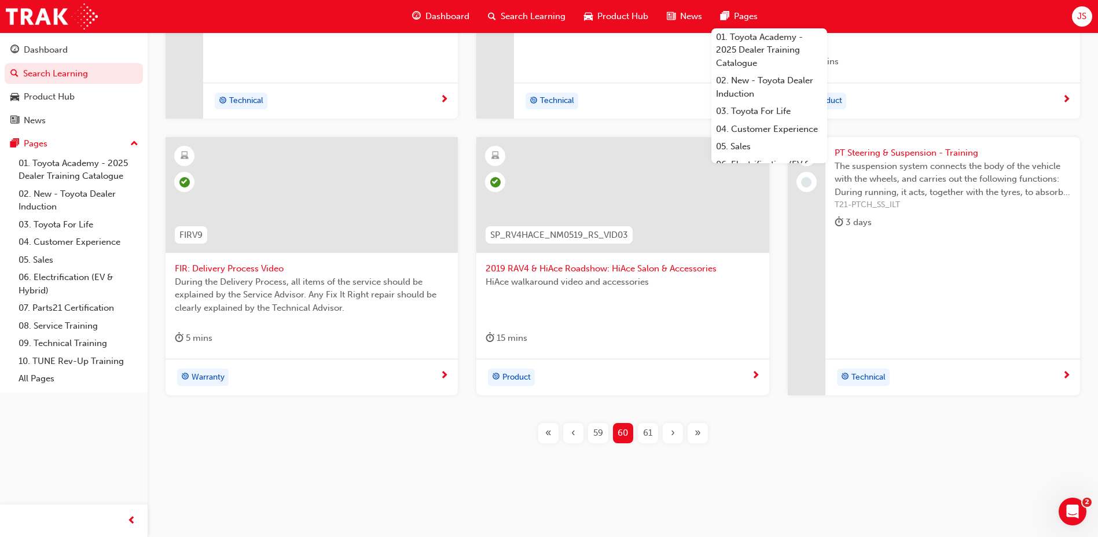
click at [641, 430] on div "61" at bounding box center [648, 433] width 20 height 20
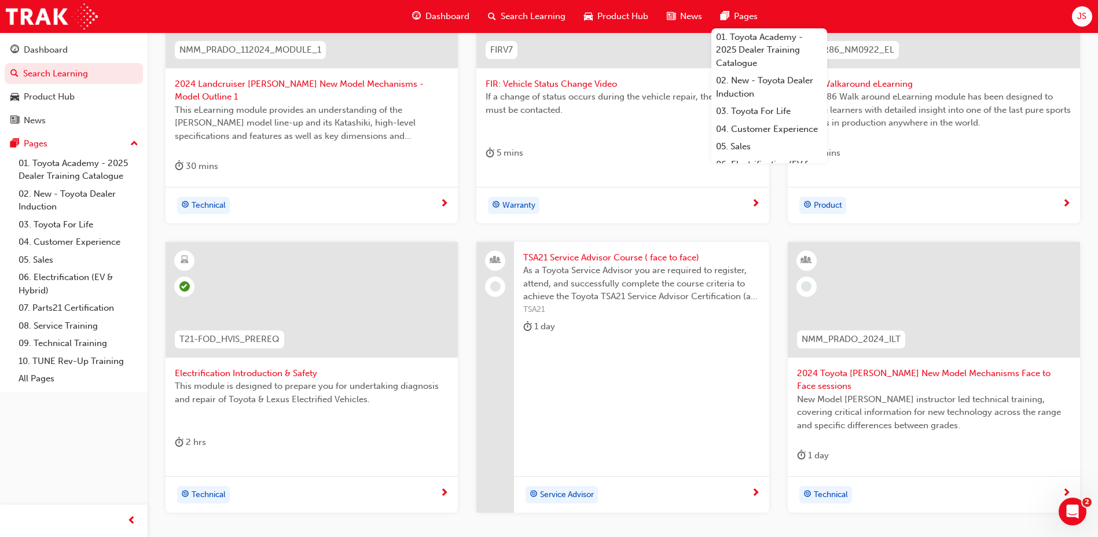
scroll to position [349, 0]
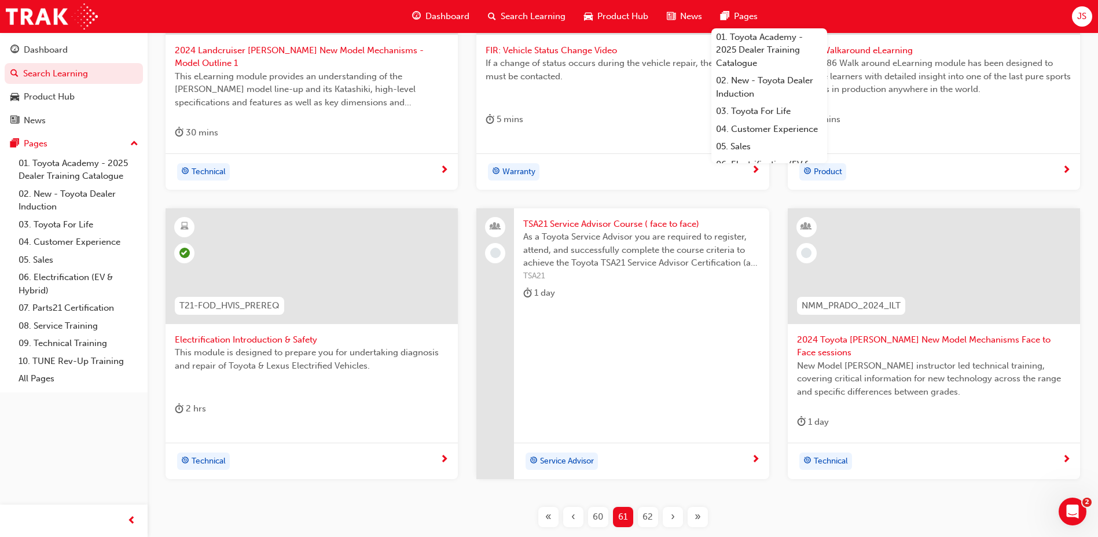
click at [650, 510] on span "62" at bounding box center [647, 516] width 10 height 13
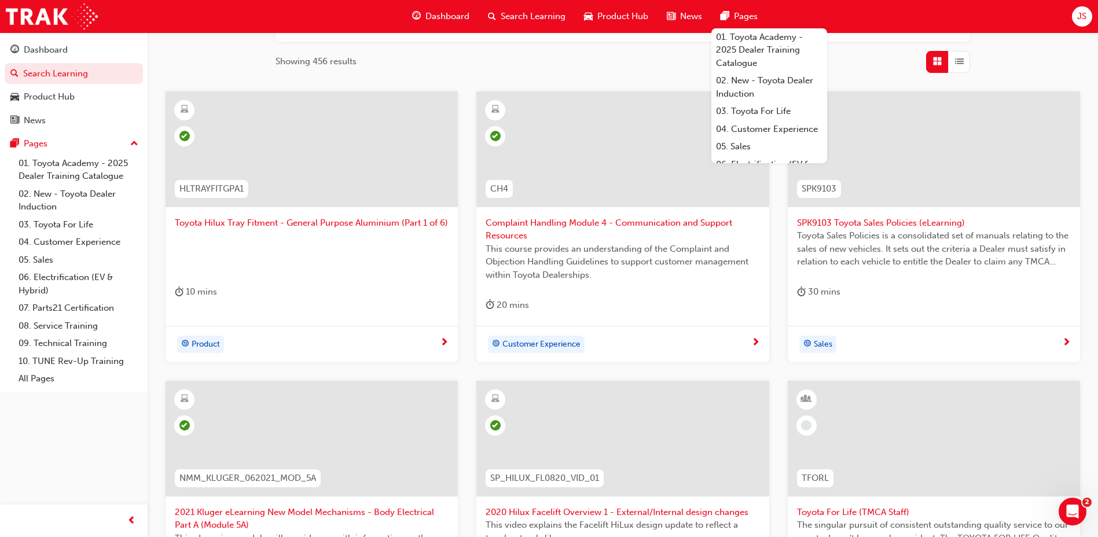
scroll to position [347, 0]
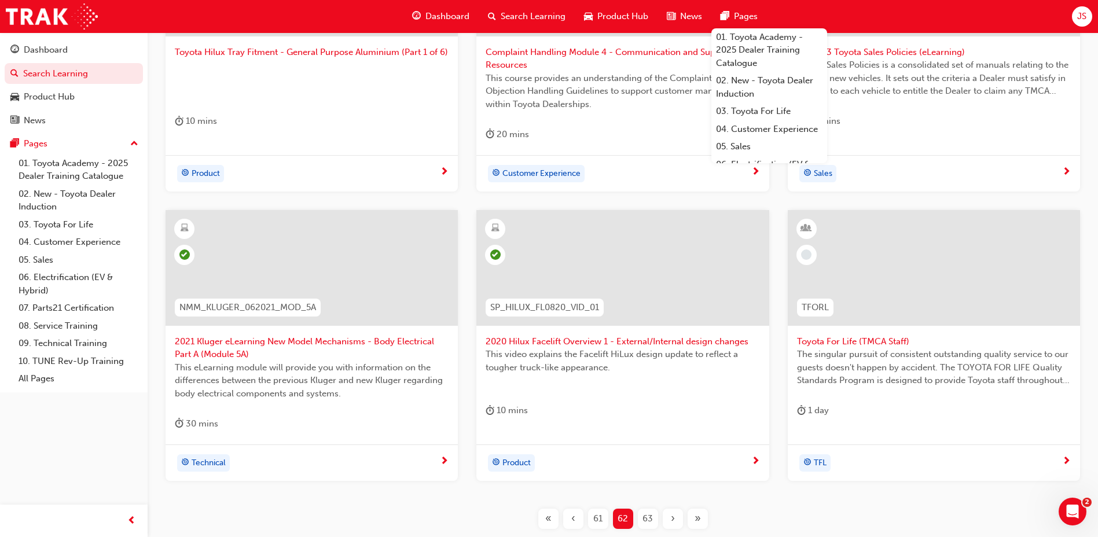
click at [653, 521] on div "63" at bounding box center [648, 519] width 20 height 20
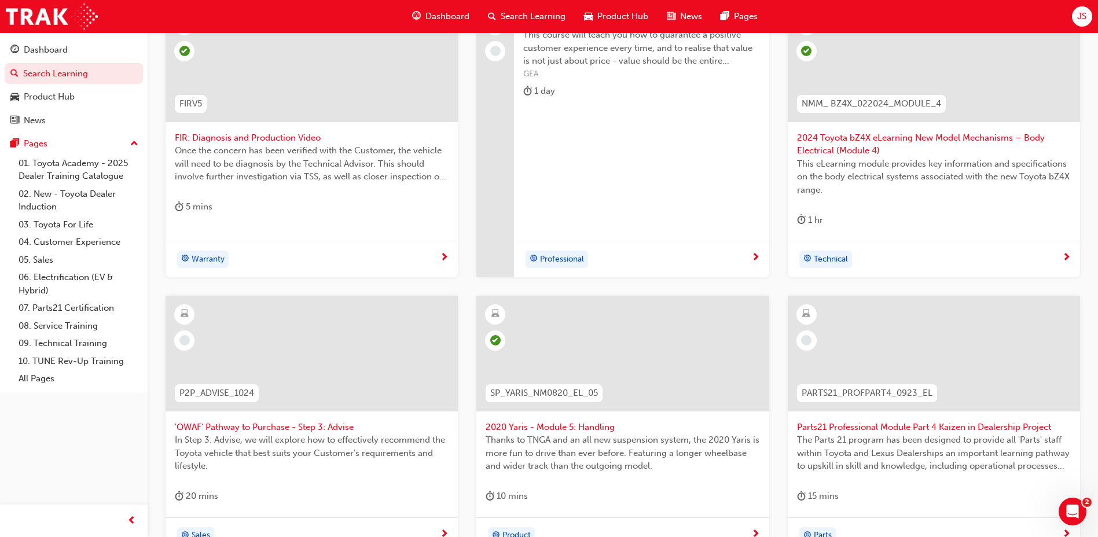
scroll to position [347, 0]
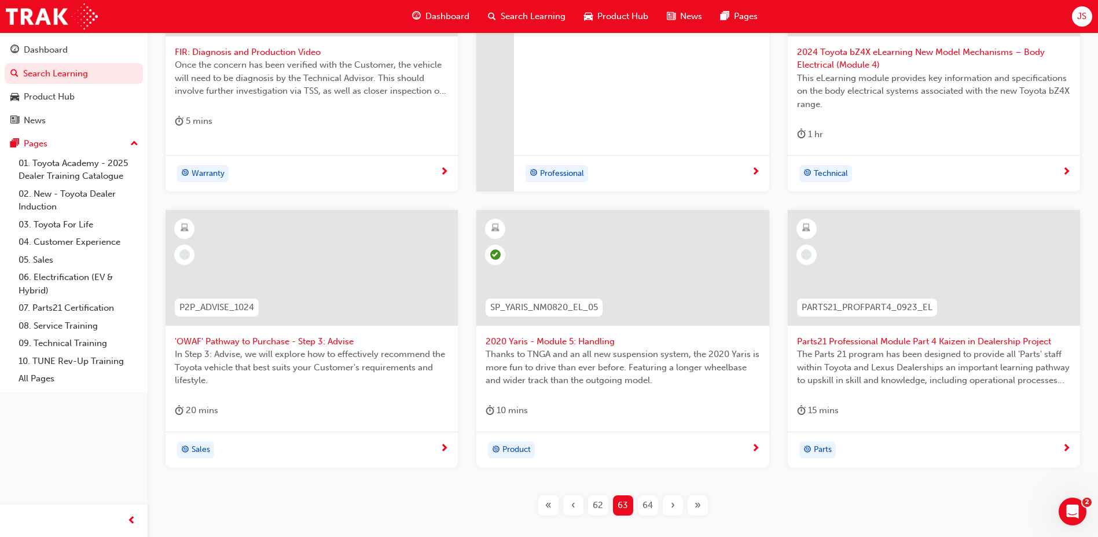
click at [652, 508] on span "64" at bounding box center [647, 505] width 10 height 13
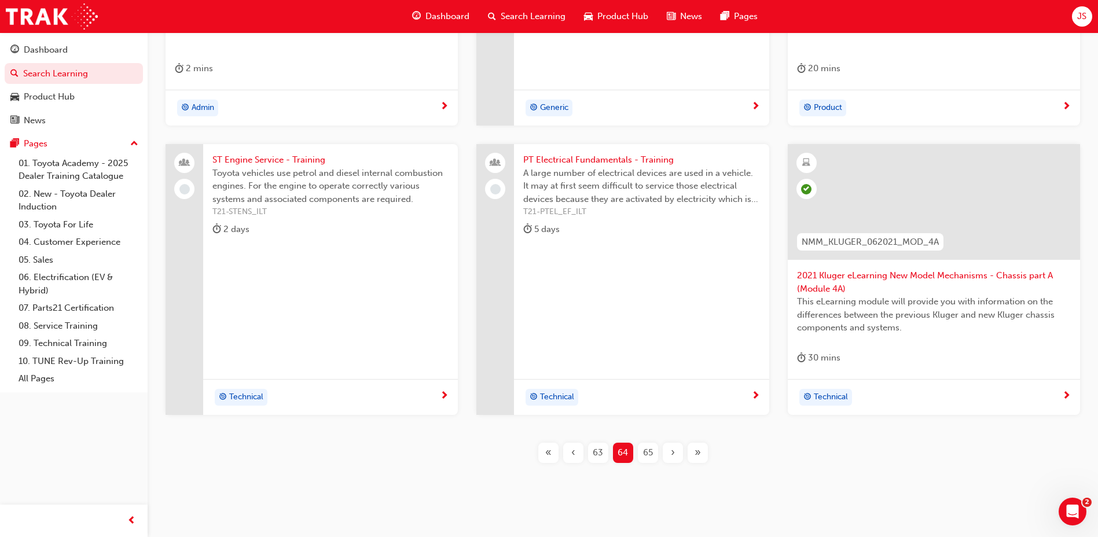
scroll to position [405, 0]
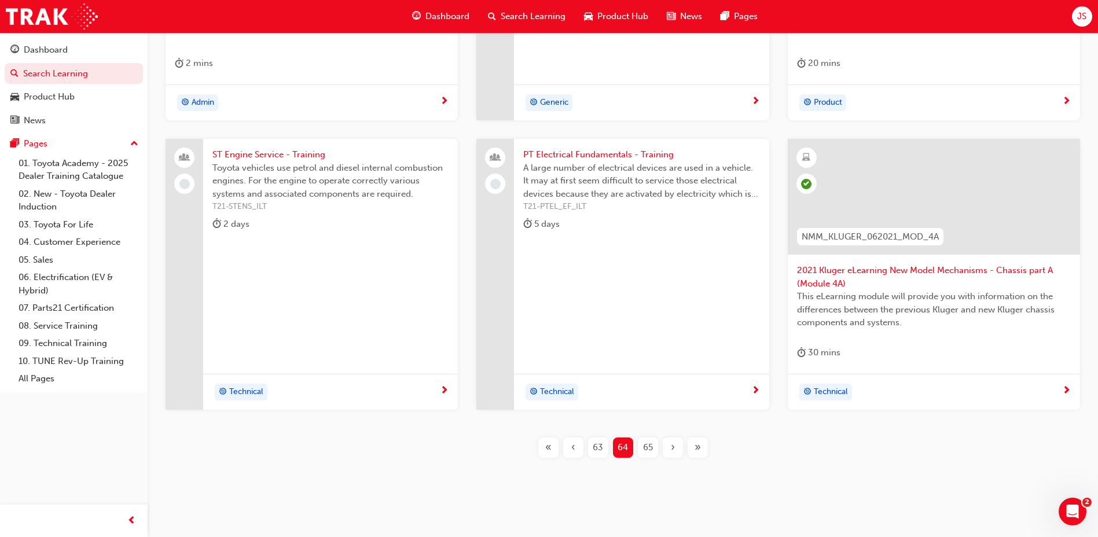
click at [649, 444] on span "65" at bounding box center [648, 447] width 10 height 13
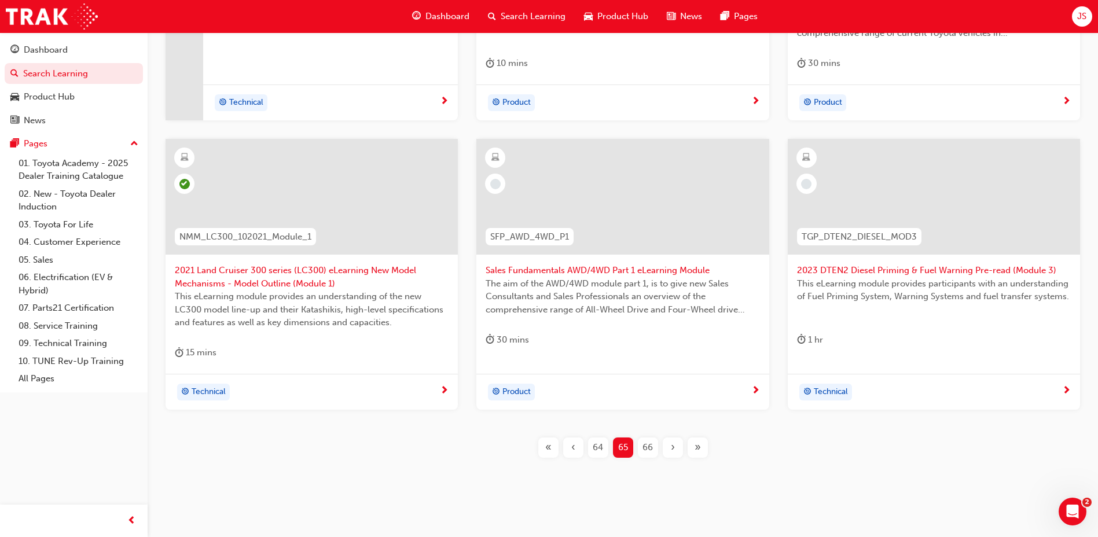
click at [649, 453] on span "66" at bounding box center [647, 447] width 10 height 13
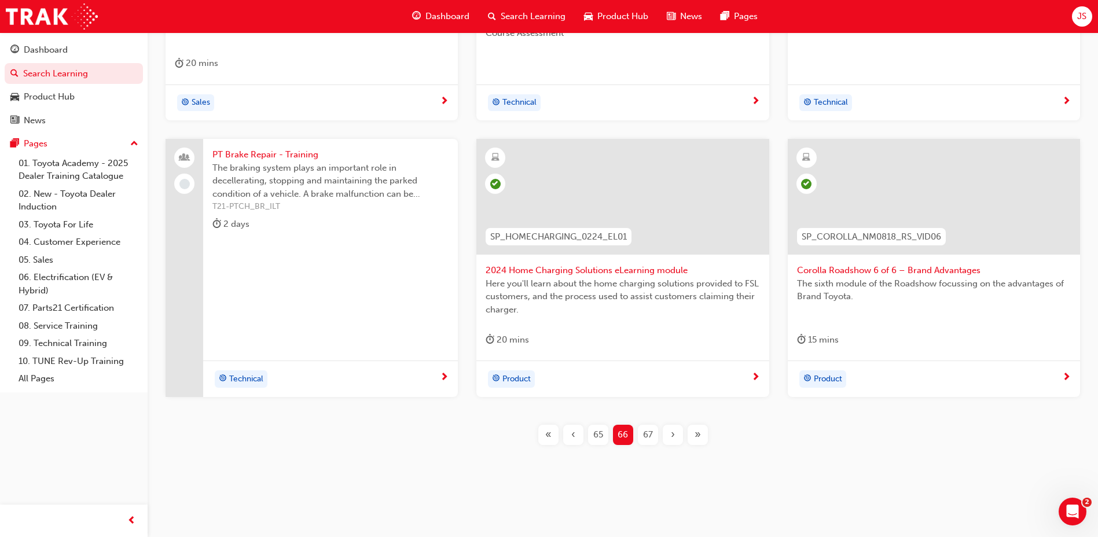
click at [639, 433] on div "67" at bounding box center [648, 435] width 20 height 20
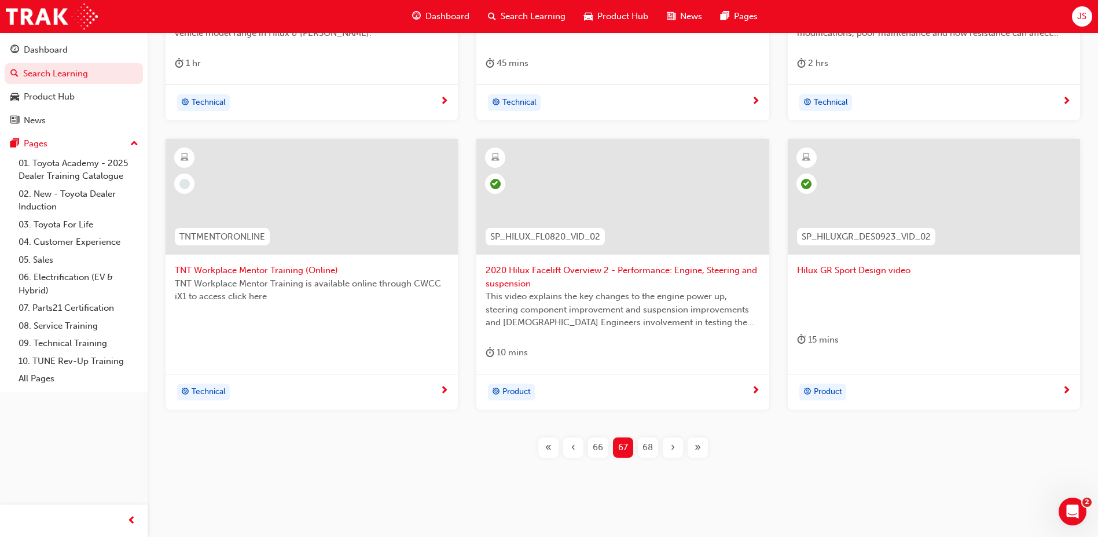
click at [641, 445] on div "68" at bounding box center [648, 447] width 20 height 20
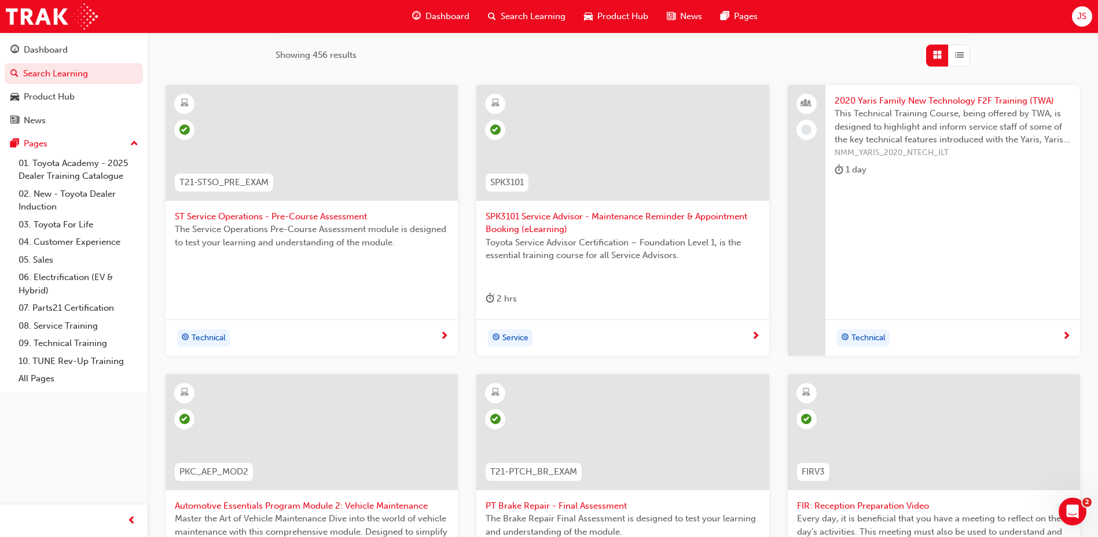
scroll to position [420, 0]
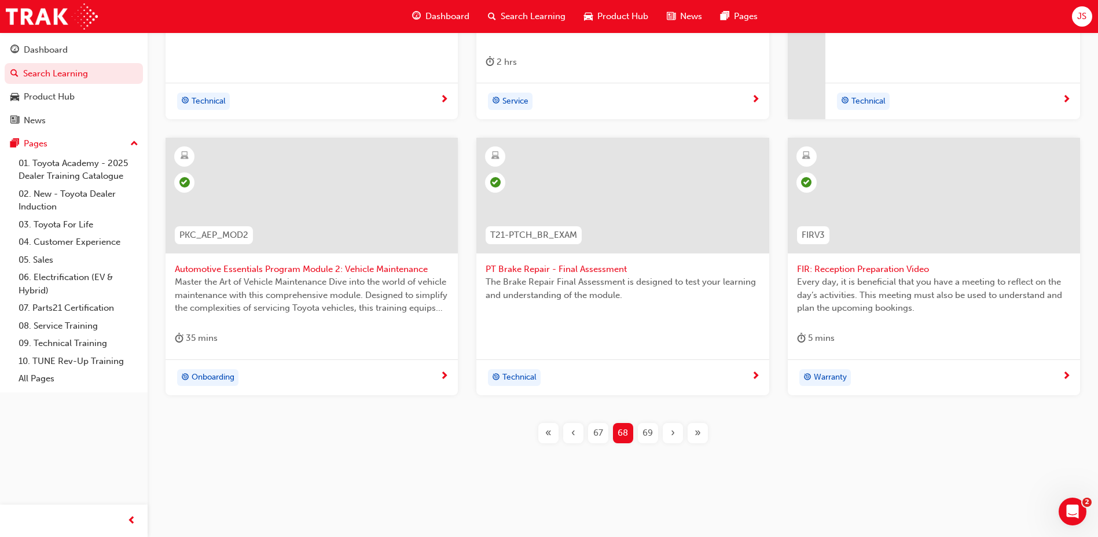
click at [642, 435] on div "69" at bounding box center [648, 433] width 20 height 20
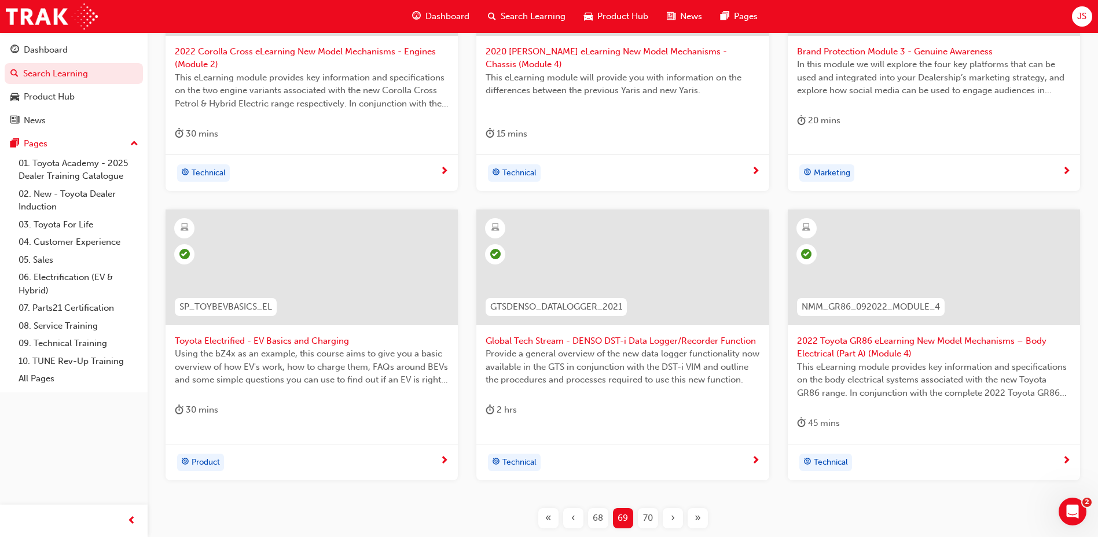
scroll to position [362, 0]
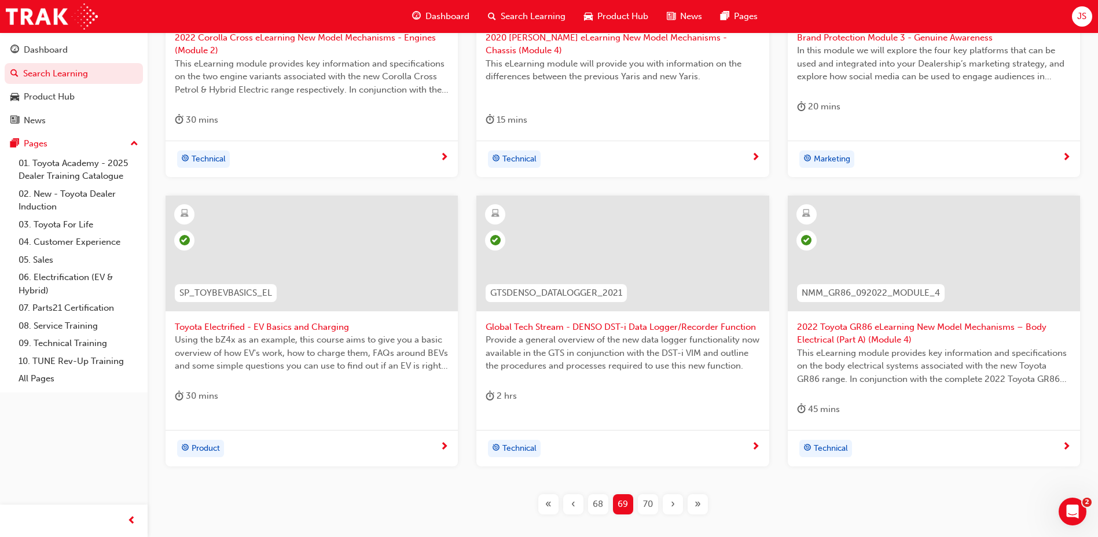
click at [652, 508] on span "70" at bounding box center [648, 504] width 10 height 13
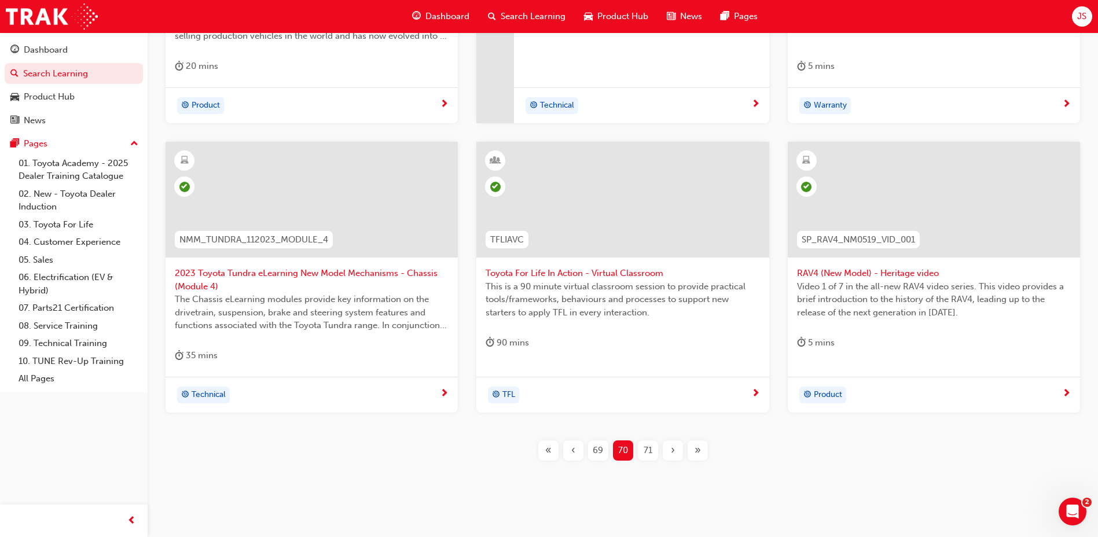
scroll to position [420, 0]
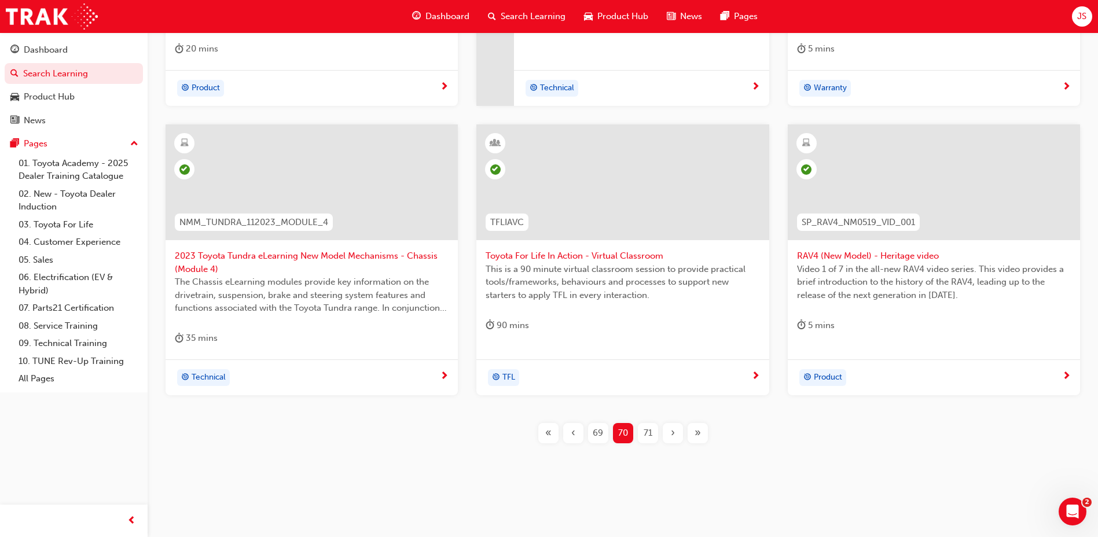
click at [646, 446] on div "SP_GRCOR_NM0323_EL GR Corolla Walkaround eLearning The GR Corolla Walkaround eL…" at bounding box center [622, 155] width 913 height 614
click at [650, 433] on span "71" at bounding box center [647, 432] width 9 height 13
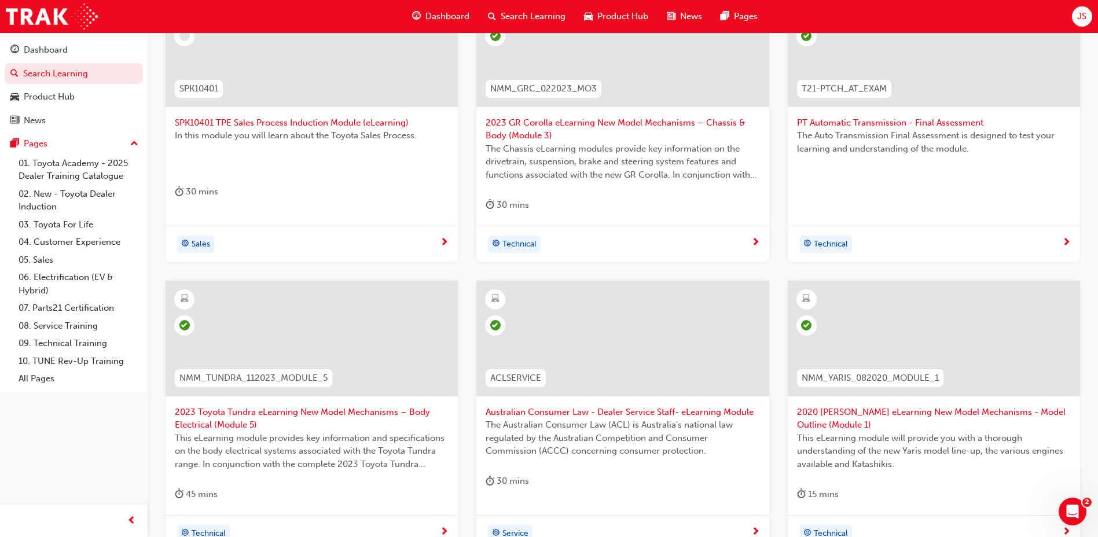
scroll to position [420, 0]
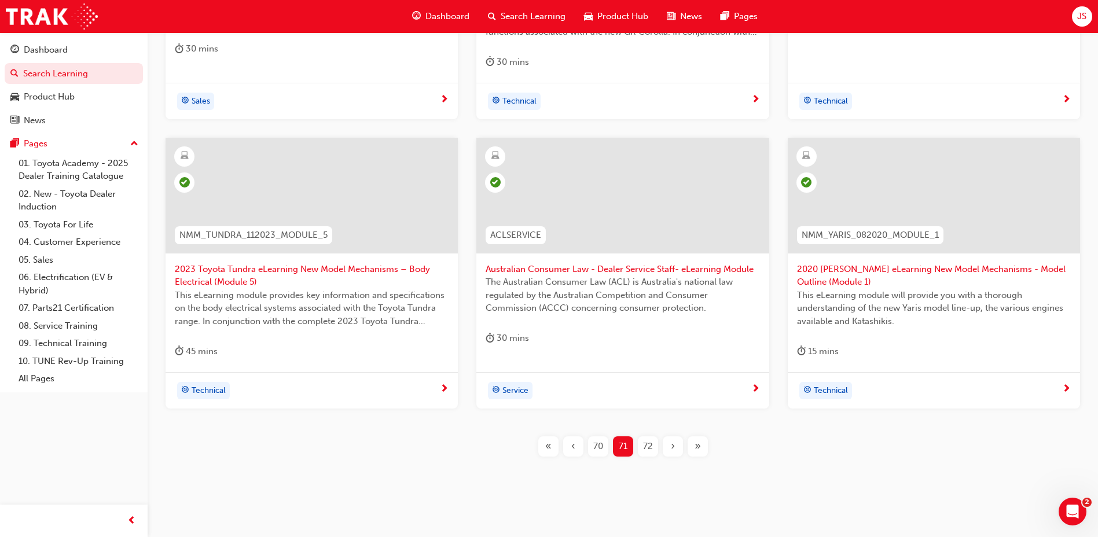
click at [648, 452] on span "72" at bounding box center [648, 446] width 10 height 13
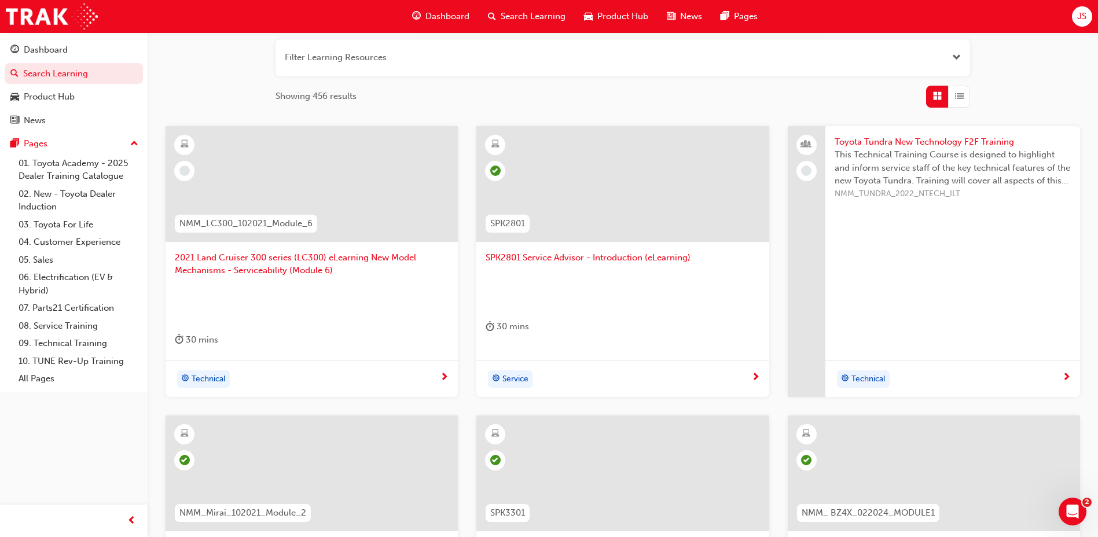
scroll to position [72, 0]
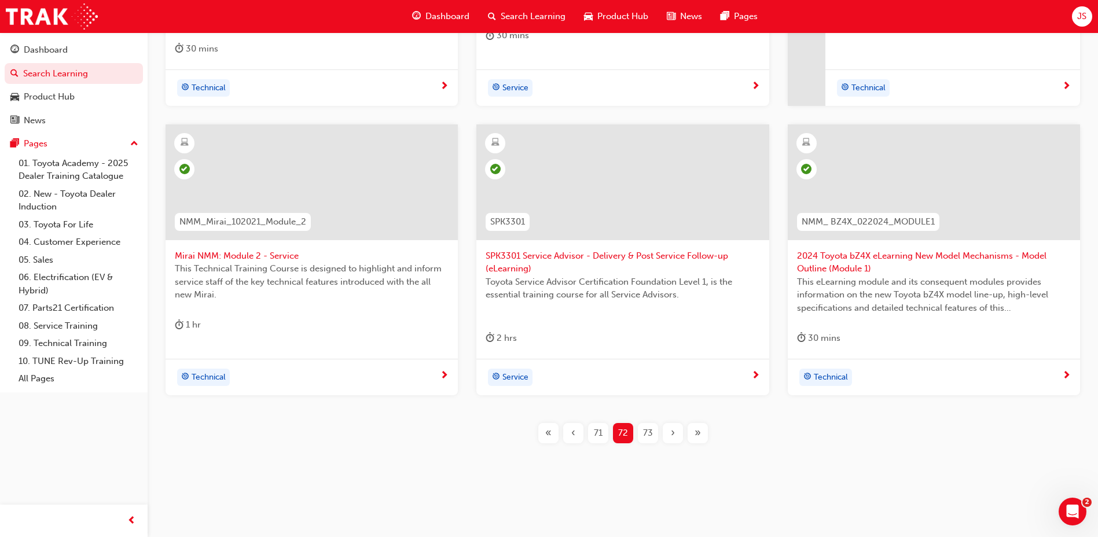
click at [651, 428] on span "73" at bounding box center [648, 432] width 10 height 13
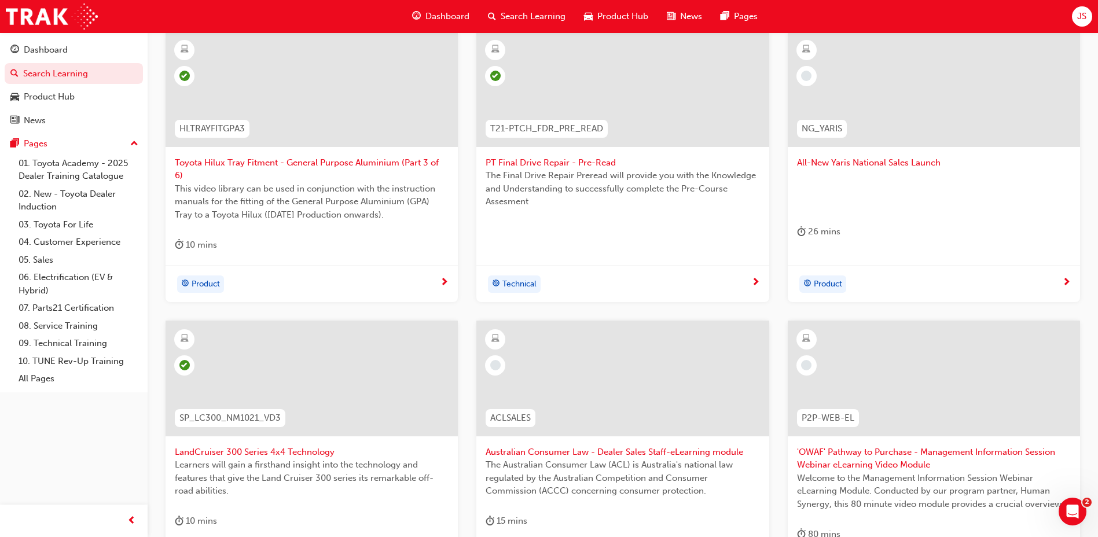
scroll to position [188, 0]
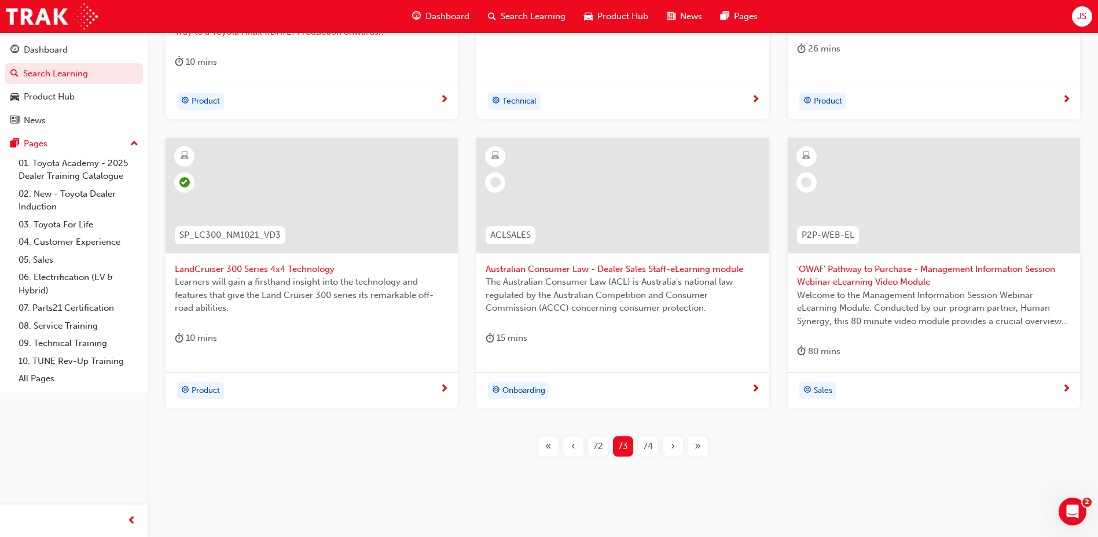
click at [656, 437] on div "74" at bounding box center [648, 446] width 20 height 20
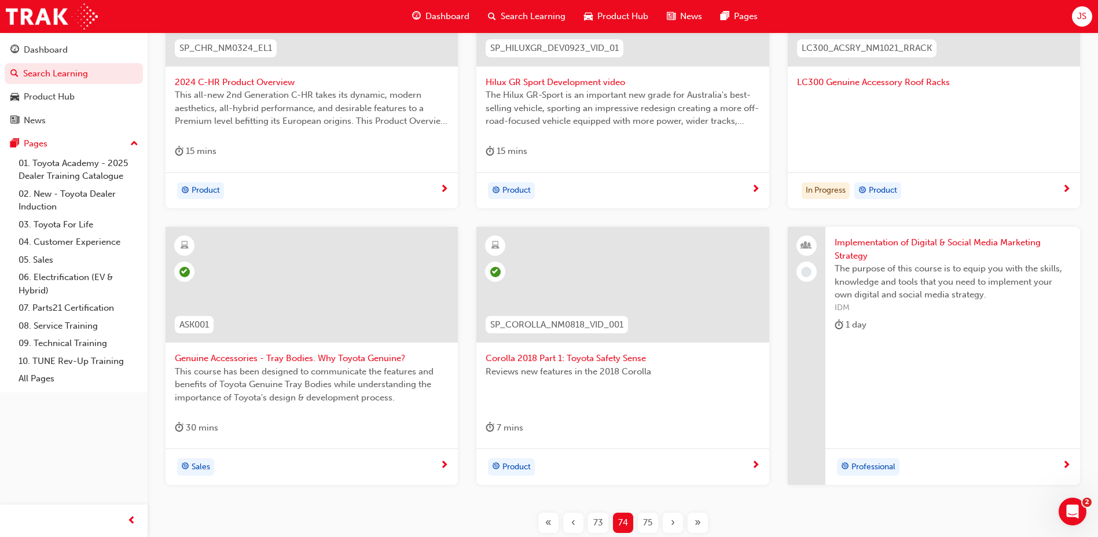
scroll to position [349, 0]
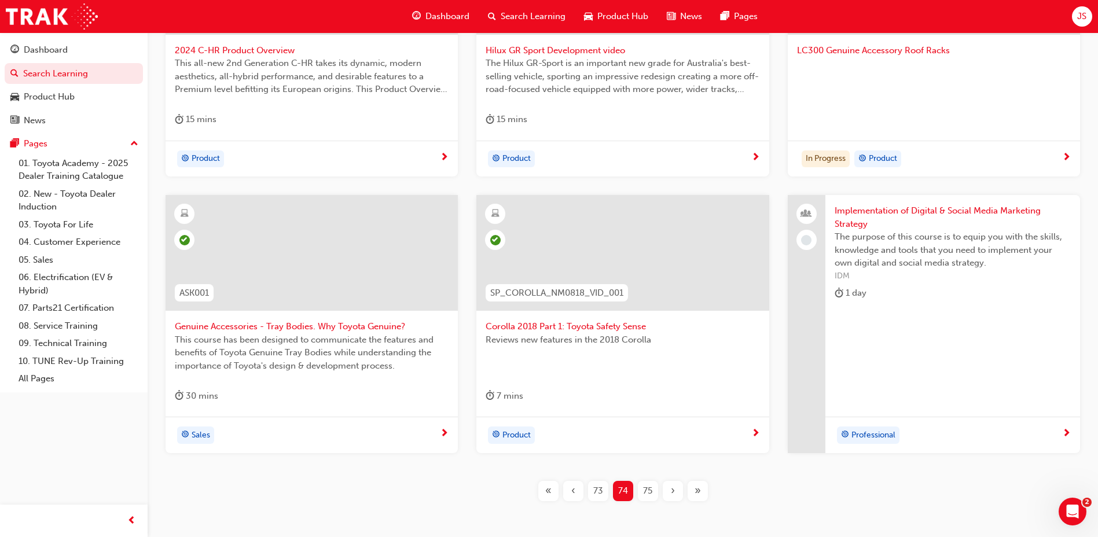
click at [648, 492] on span "75" at bounding box center [647, 490] width 9 height 13
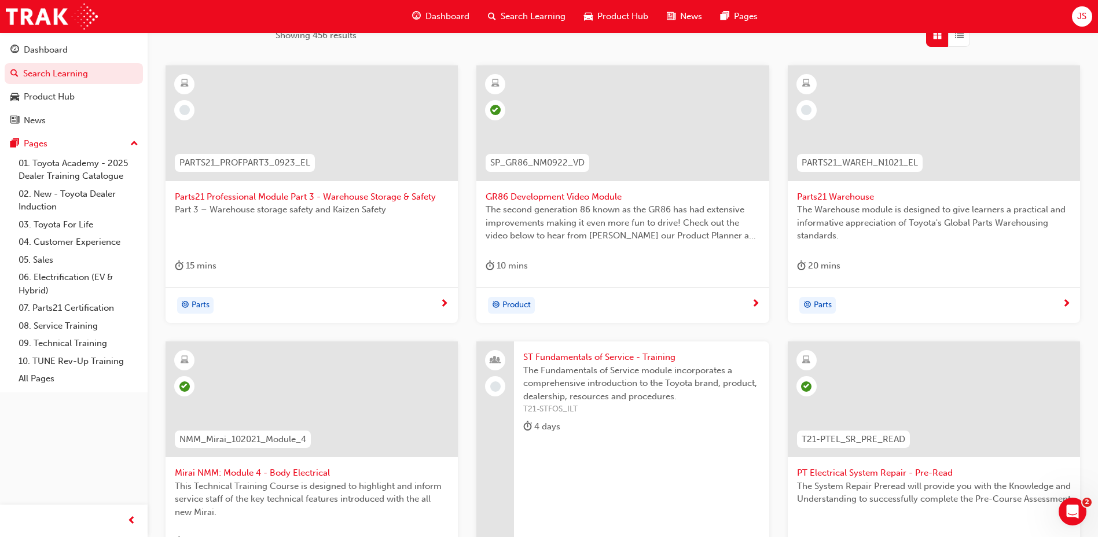
scroll to position [407, 0]
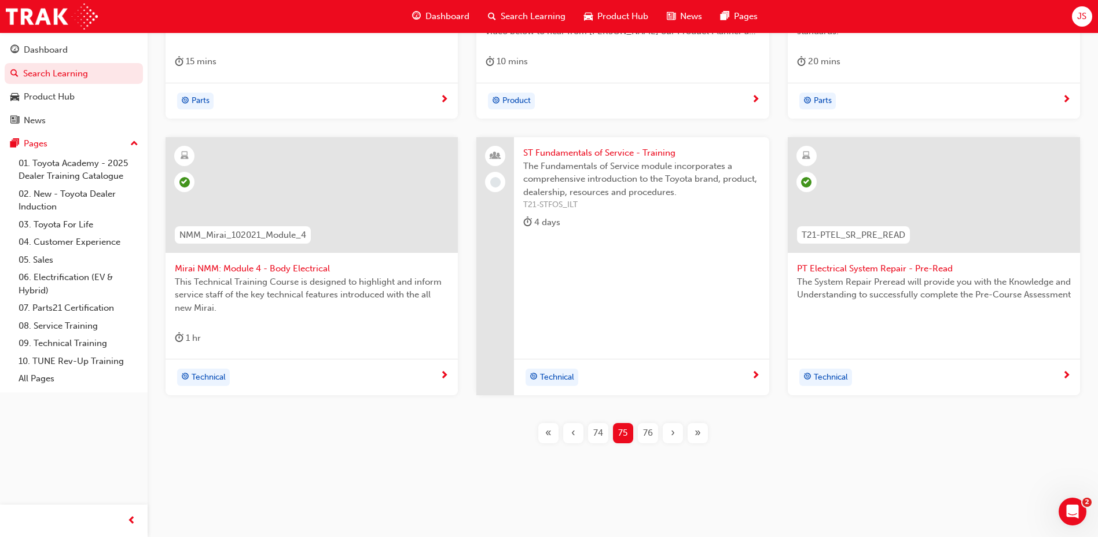
click at [634, 440] on div "« ‹ 74 75 76 › »" at bounding box center [623, 433] width 174 height 20
click at [654, 431] on div "76" at bounding box center [648, 433] width 20 height 20
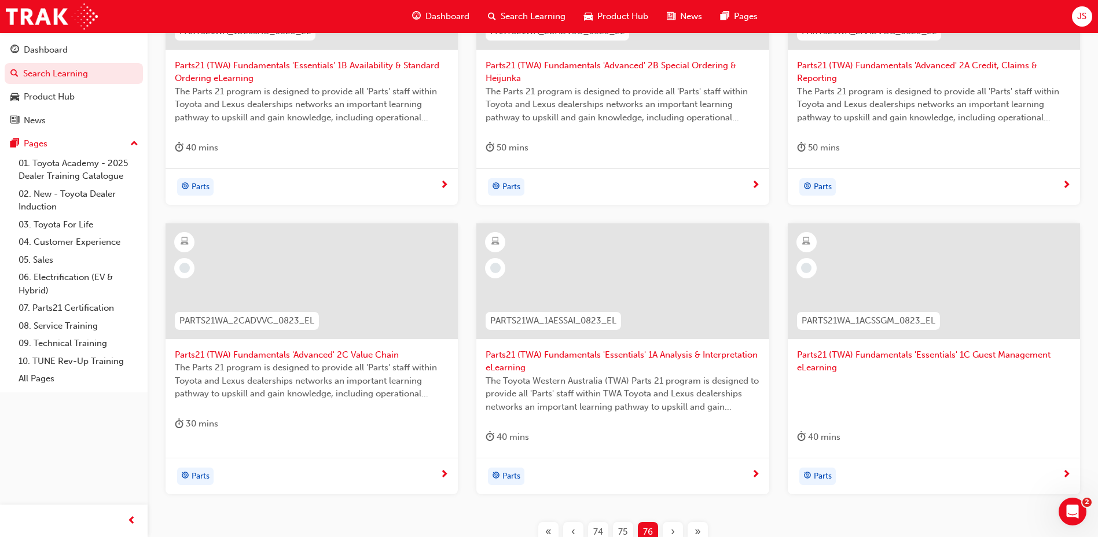
scroll to position [117, 0]
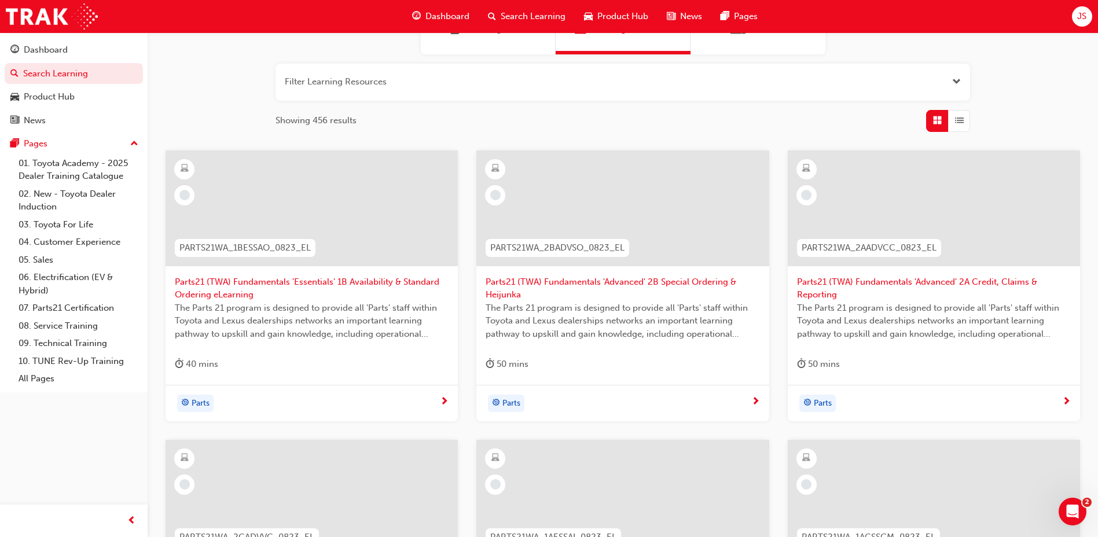
drag, startPoint x: 439, startPoint y: 75, endPoint x: 407, endPoint y: 79, distance: 32.7
click at [439, 75] on button "button" at bounding box center [622, 82] width 694 height 37
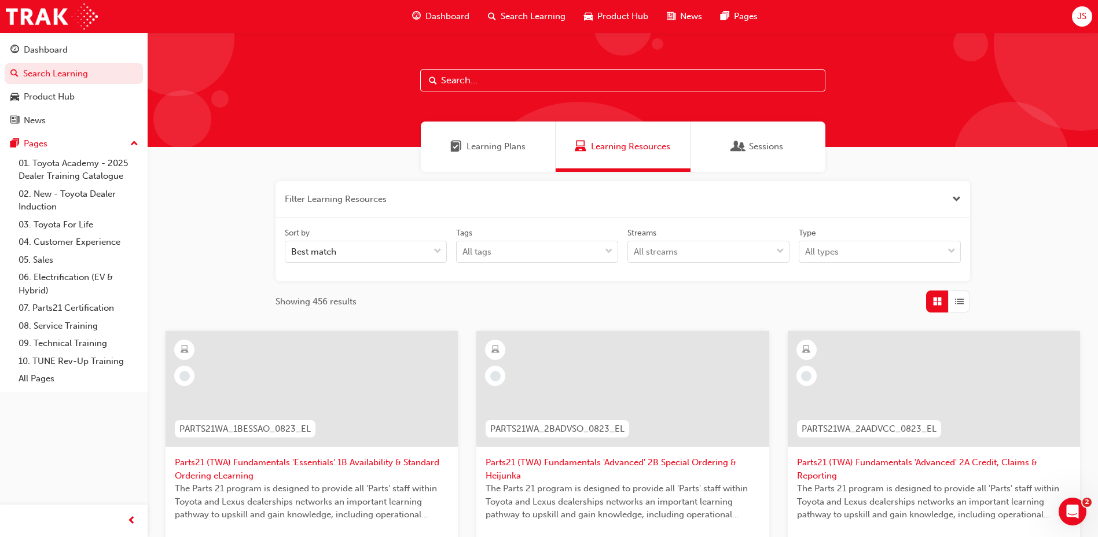
click at [559, 76] on input "text" at bounding box center [622, 80] width 405 height 22
type input "gr"
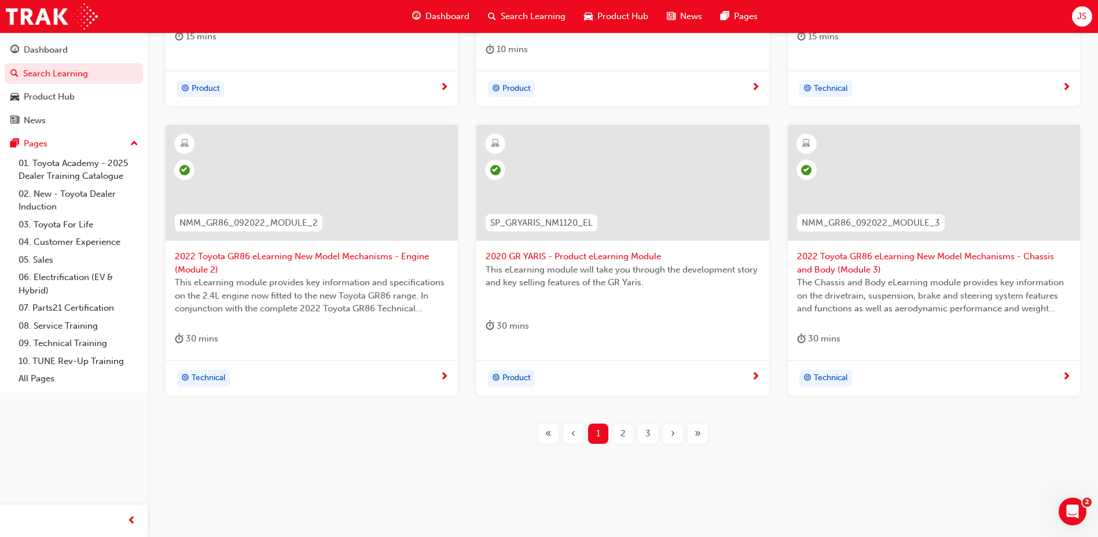
scroll to position [496, 0]
click at [630, 426] on div "2" at bounding box center [623, 433] width 20 height 20
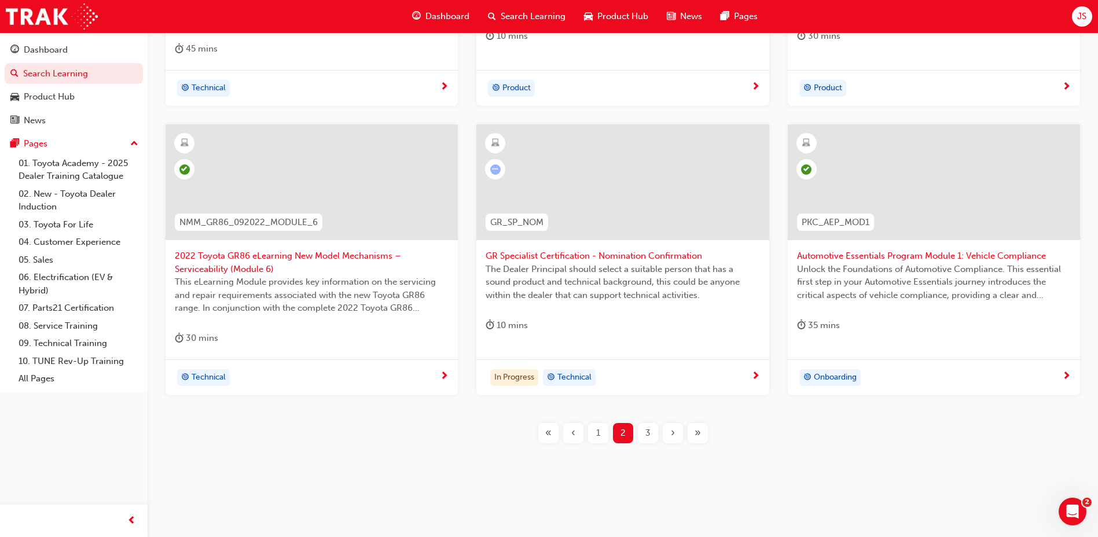
click at [635, 428] on button "3" at bounding box center [647, 433] width 25 height 20
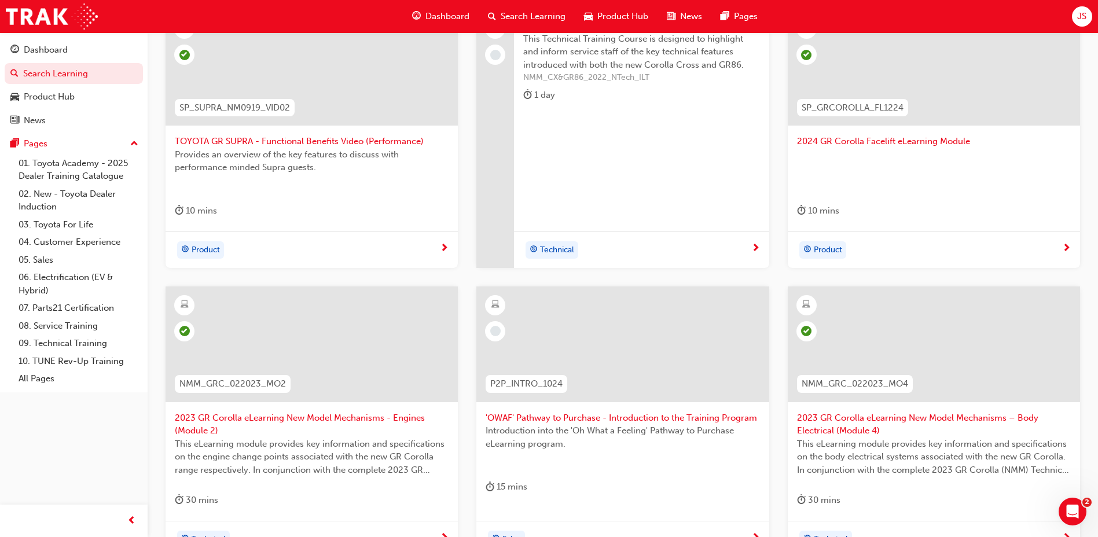
scroll to position [463, 0]
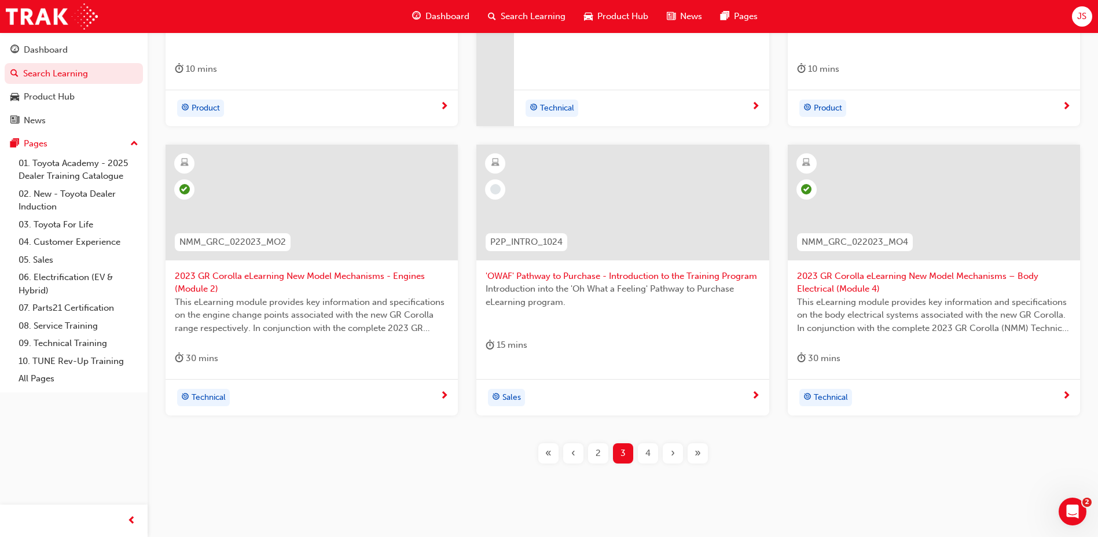
click at [653, 453] on div "4" at bounding box center [648, 453] width 20 height 20
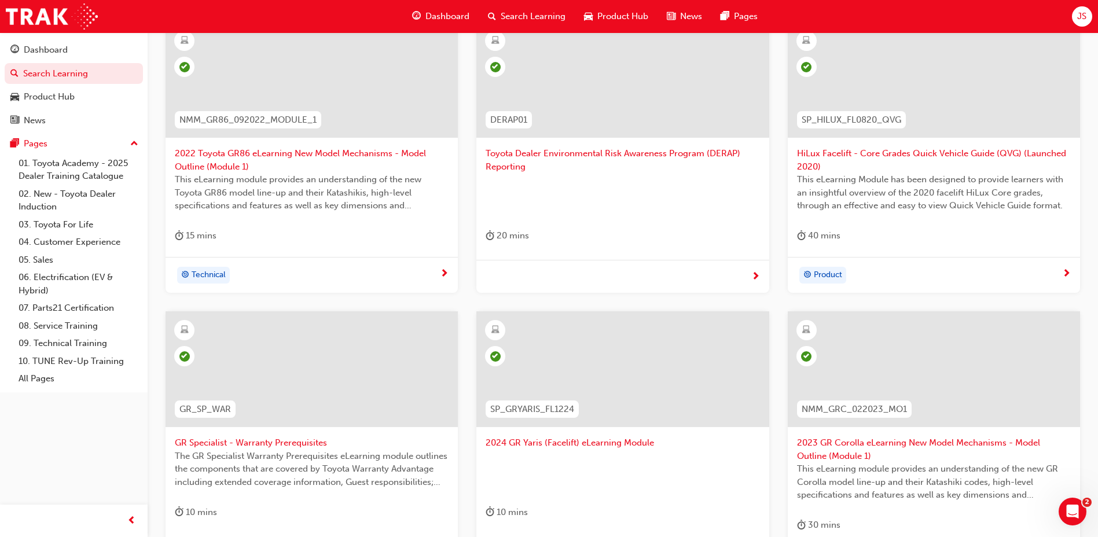
scroll to position [496, 0]
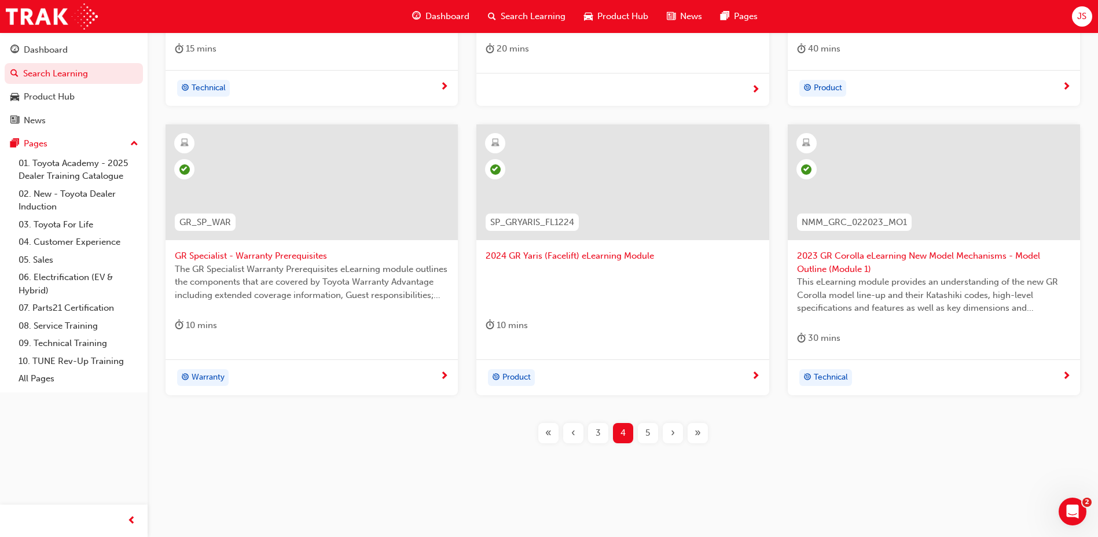
click at [639, 429] on div "5" at bounding box center [648, 433] width 20 height 20
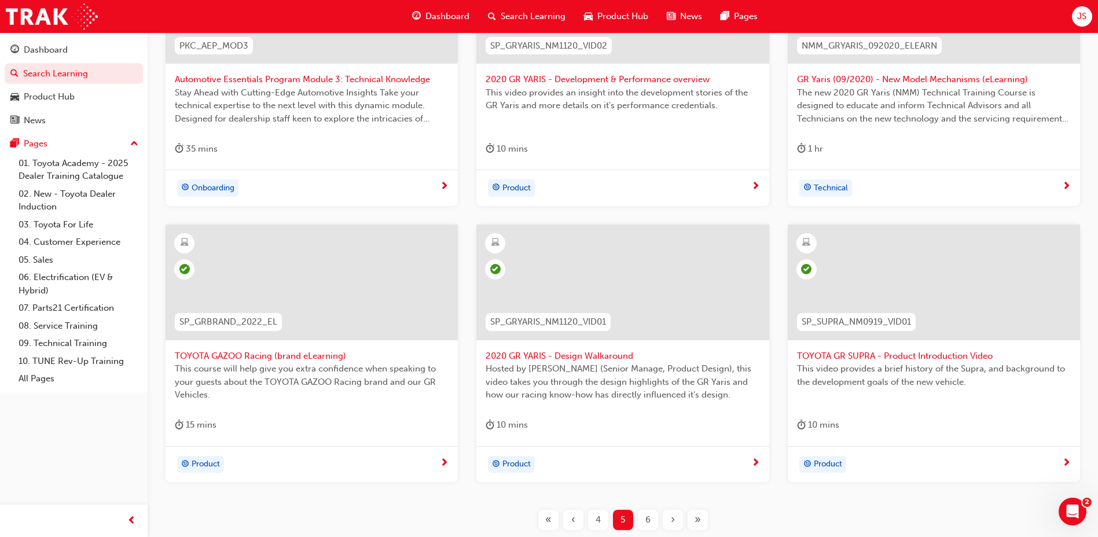
scroll to position [470, 0]
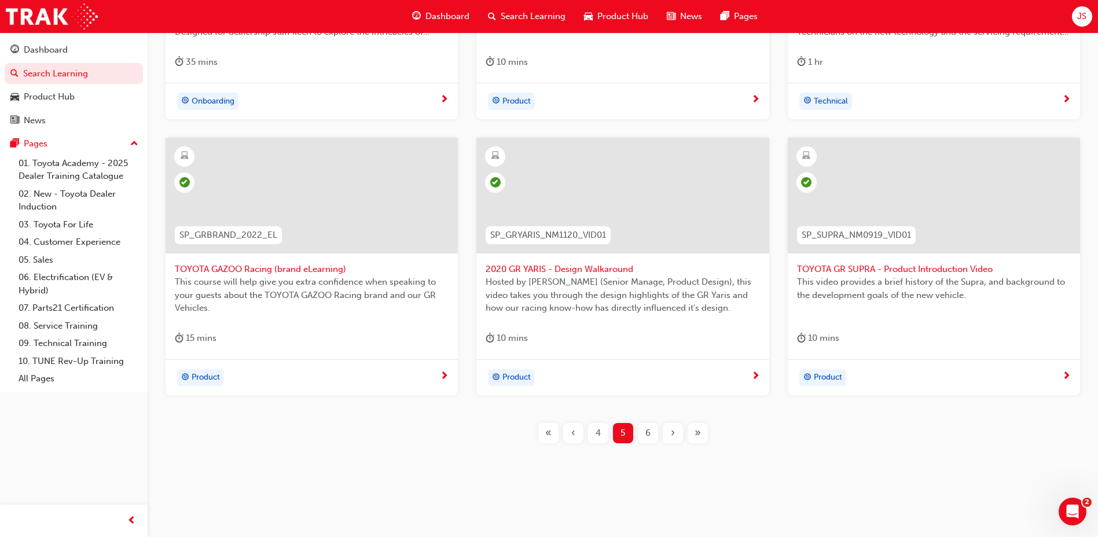
click at [647, 426] on span "6" at bounding box center [647, 432] width 5 height 13
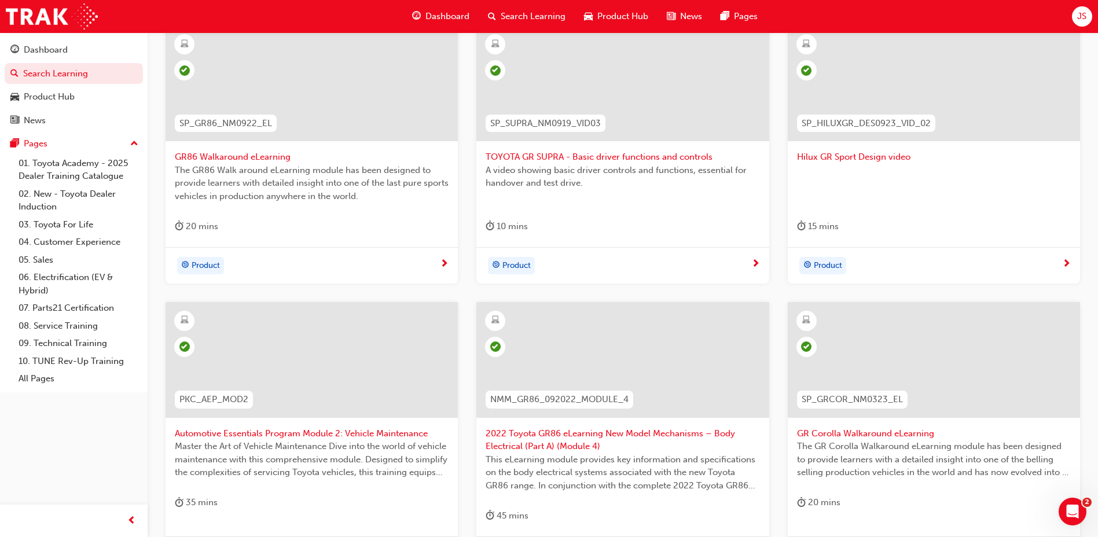
scroll to position [412, 0]
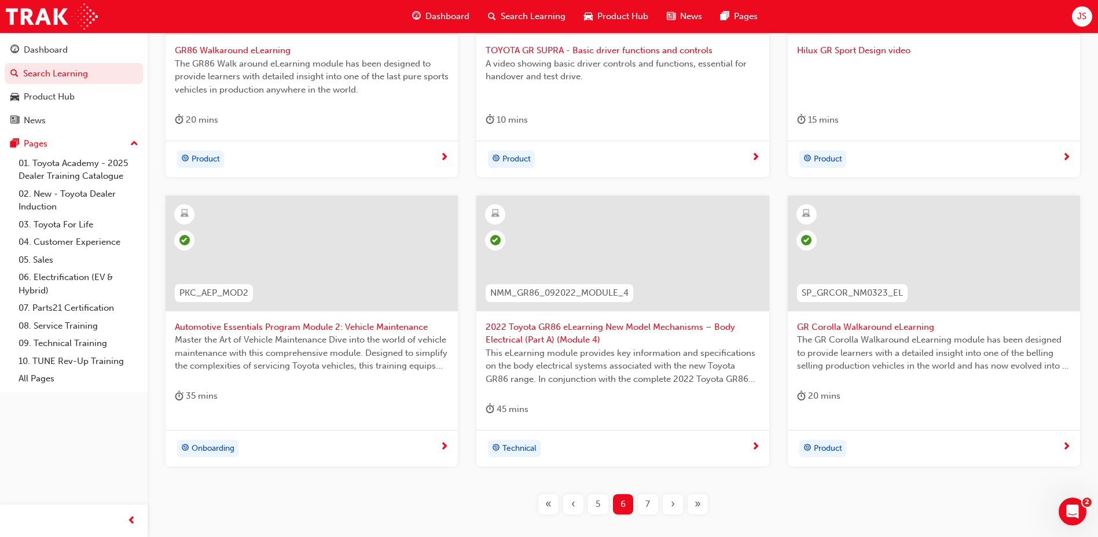
click at [643, 507] on div "7" at bounding box center [648, 504] width 20 height 20
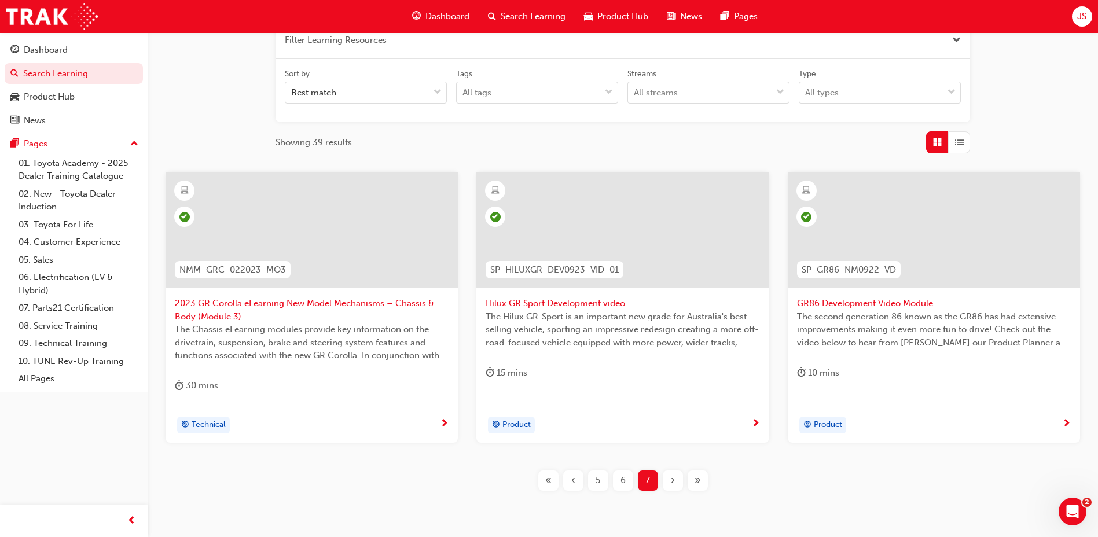
scroll to position [174, 0]
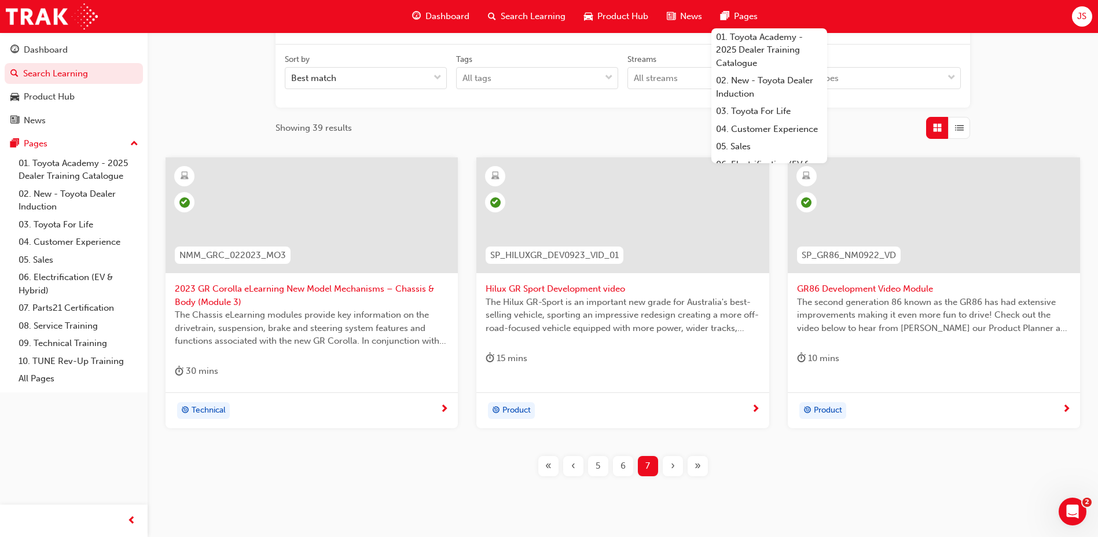
click at [550, 19] on span "Search Learning" at bounding box center [533, 16] width 65 height 13
click at [527, 15] on span "Search Learning" at bounding box center [533, 16] width 65 height 13
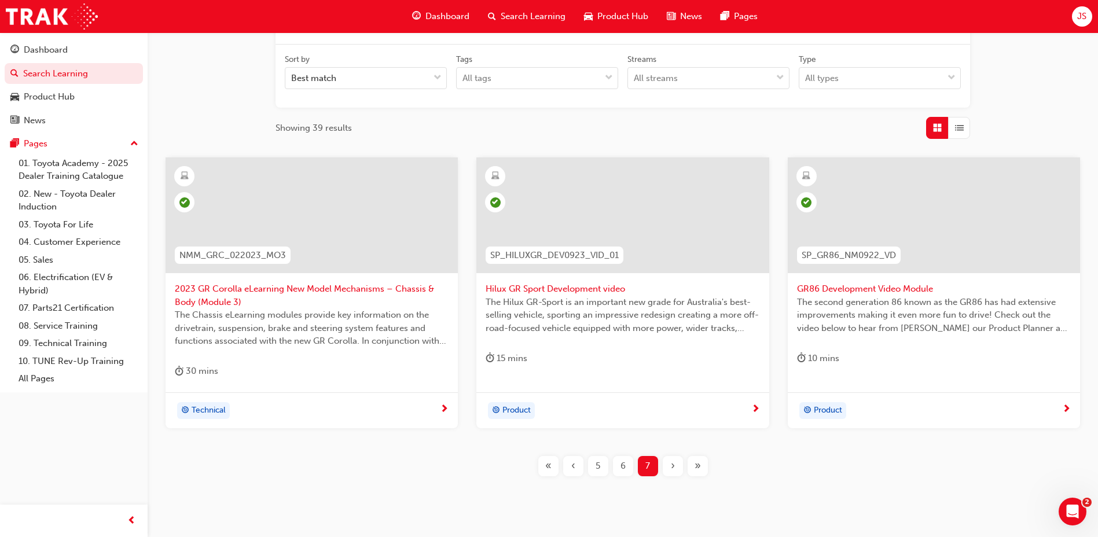
click at [529, 25] on div "Search Learning" at bounding box center [527, 17] width 96 height 24
click at [524, 21] on span "Search Learning" at bounding box center [533, 16] width 65 height 13
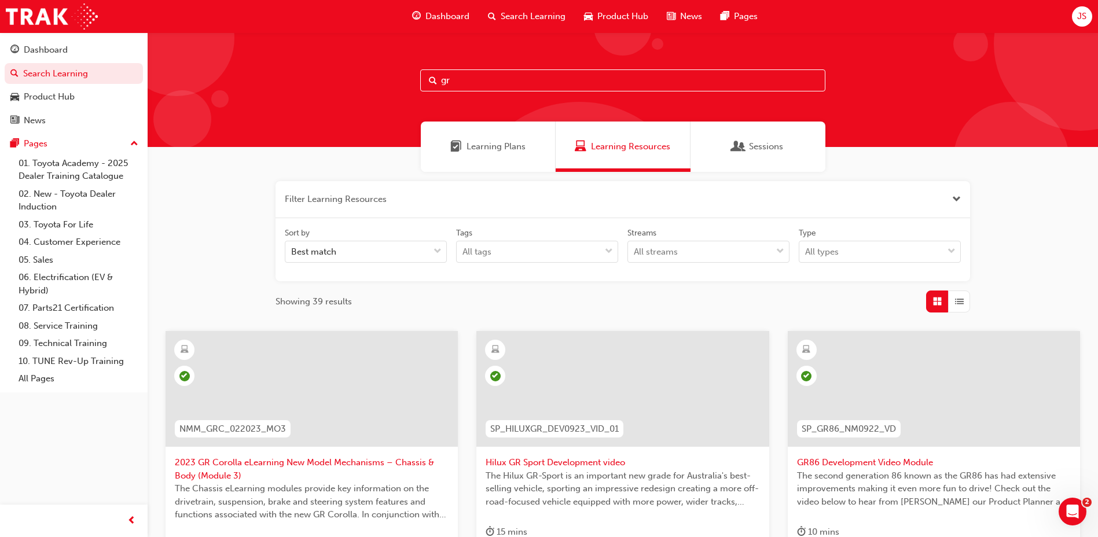
click at [486, 134] on div "Learning Plans" at bounding box center [488, 147] width 135 height 50
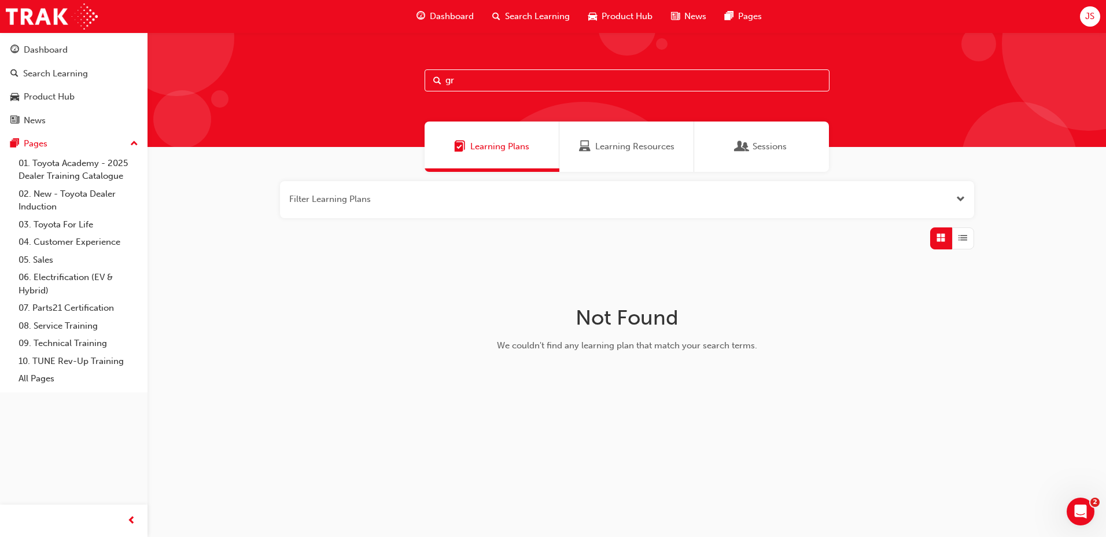
drag, startPoint x: 483, startPoint y: 83, endPoint x: 386, endPoint y: 77, distance: 97.4
click at [387, 77] on div "gr" at bounding box center [627, 89] width 959 height 115
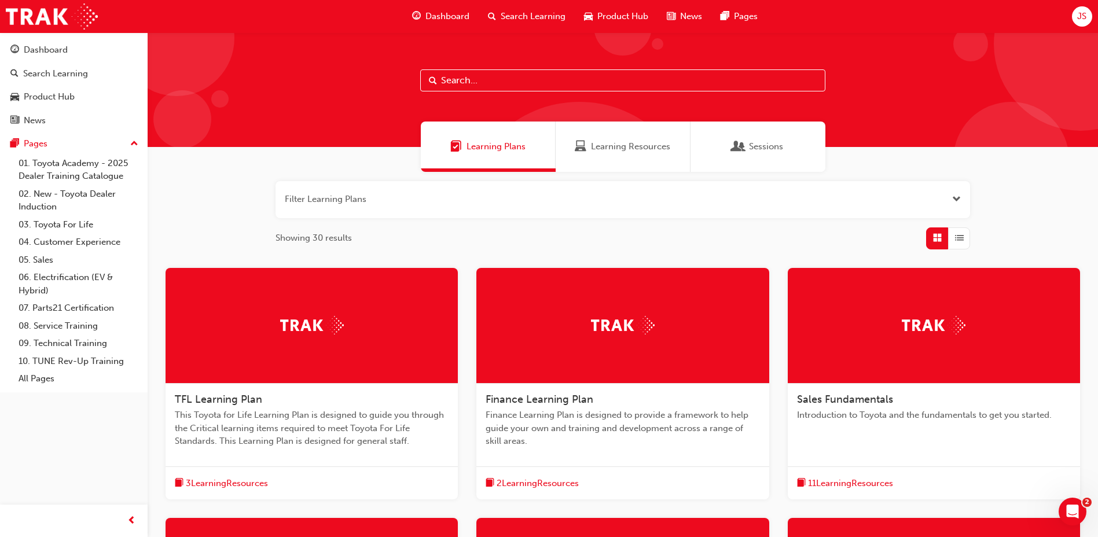
click at [599, 155] on div "Learning Resources" at bounding box center [623, 147] width 135 height 50
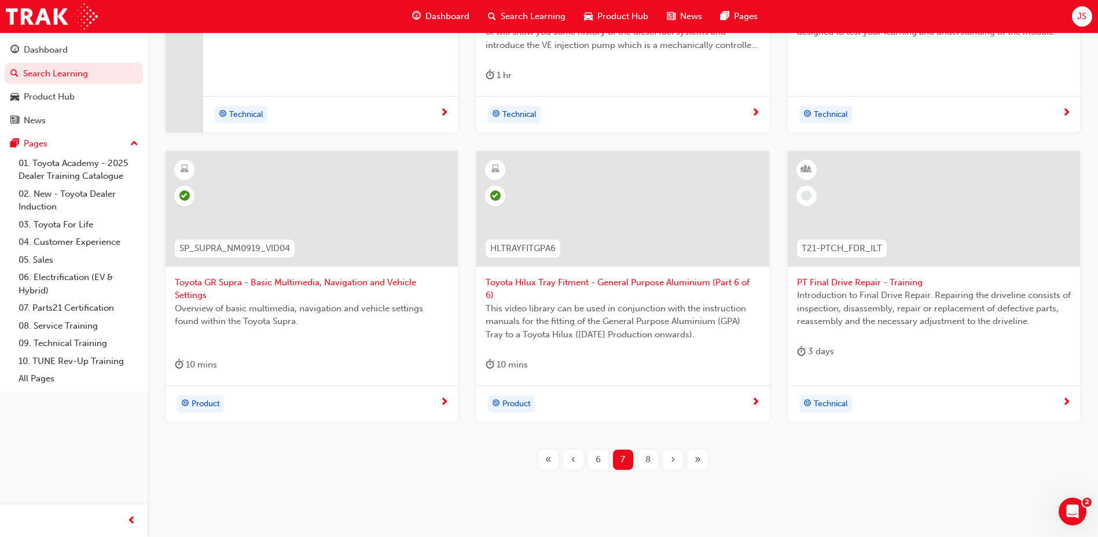
scroll to position [463, 0]
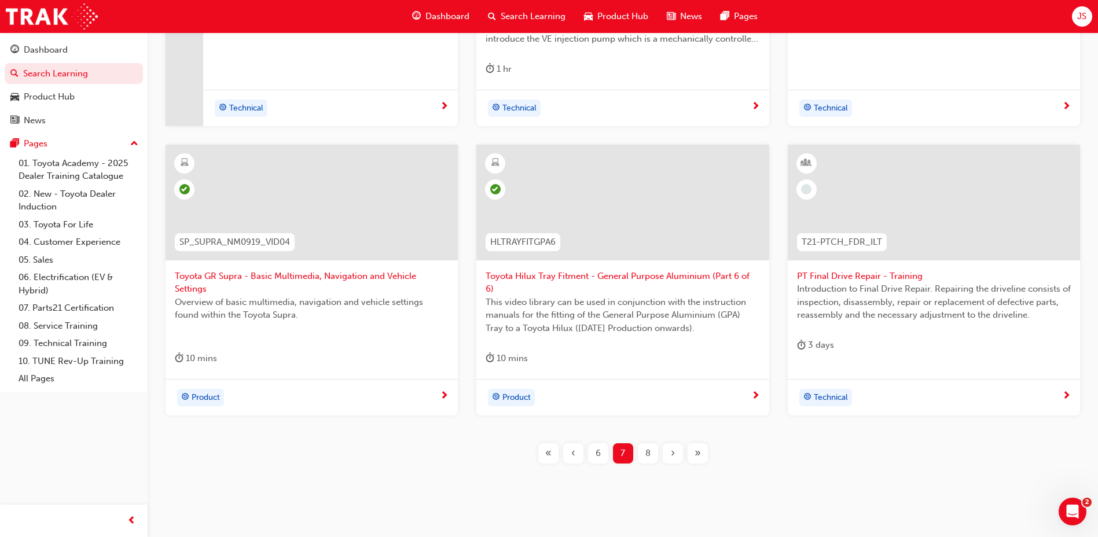
click at [642, 450] on div "8" at bounding box center [648, 453] width 20 height 20
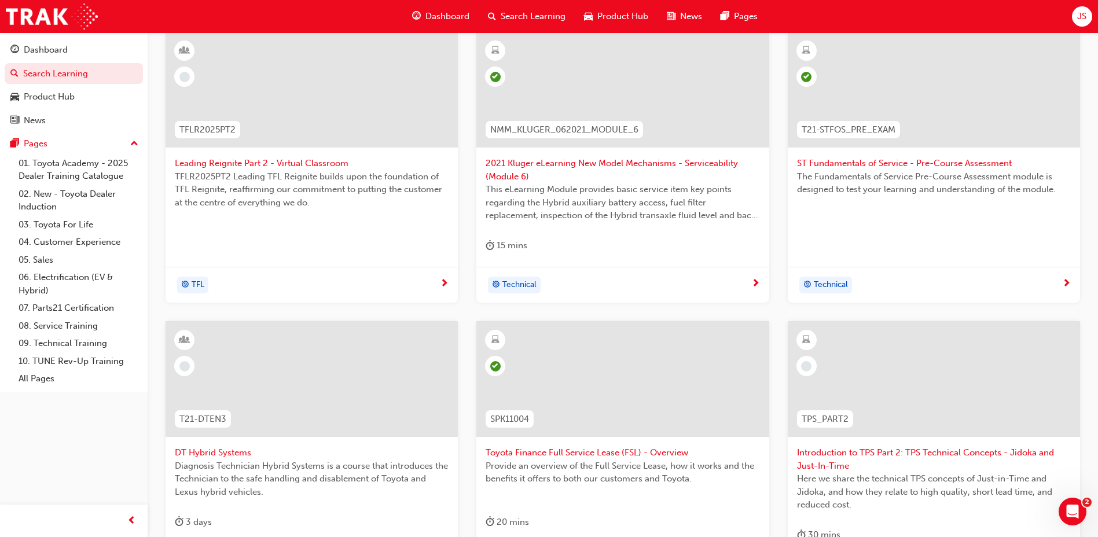
scroll to position [463, 0]
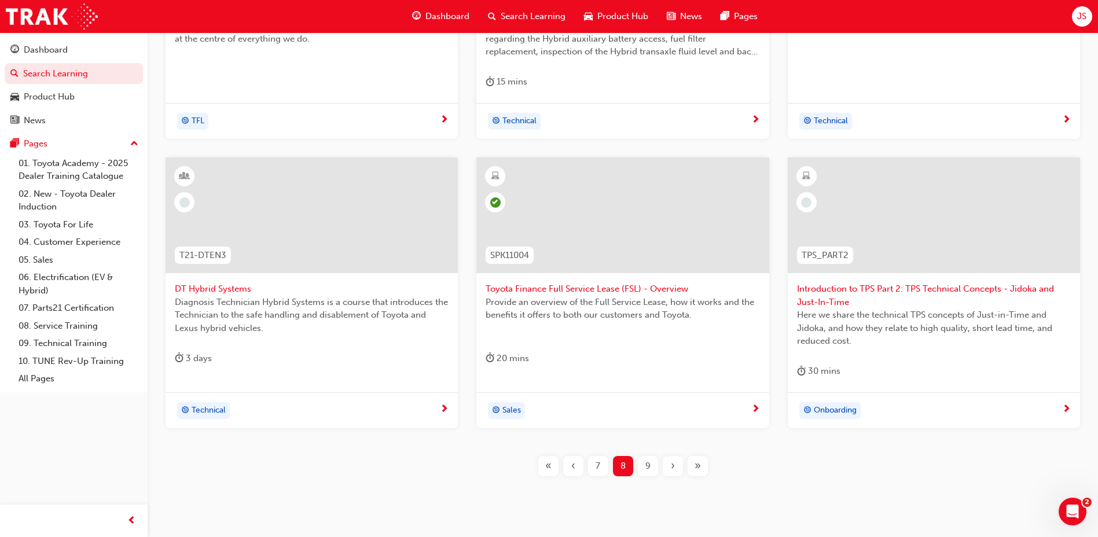
click at [654, 459] on div "9" at bounding box center [648, 466] width 20 height 20
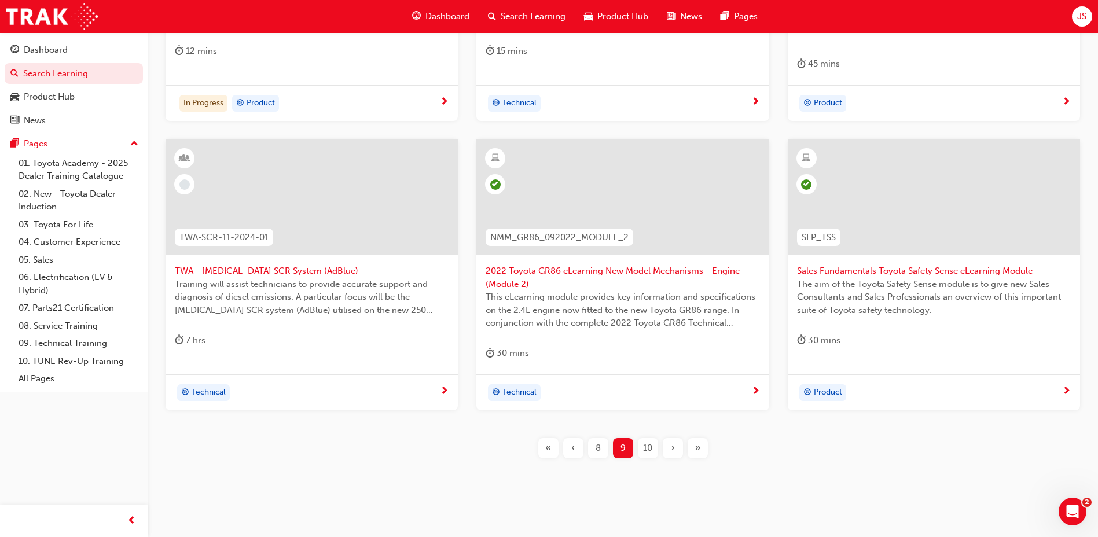
scroll to position [496, 0]
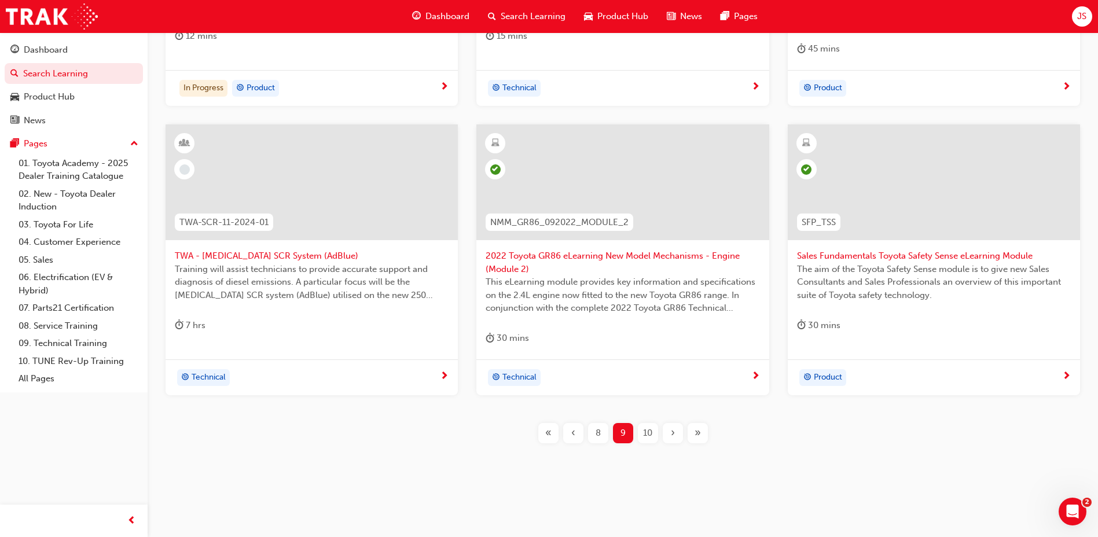
click at [647, 433] on span "10" at bounding box center [647, 432] width 9 height 13
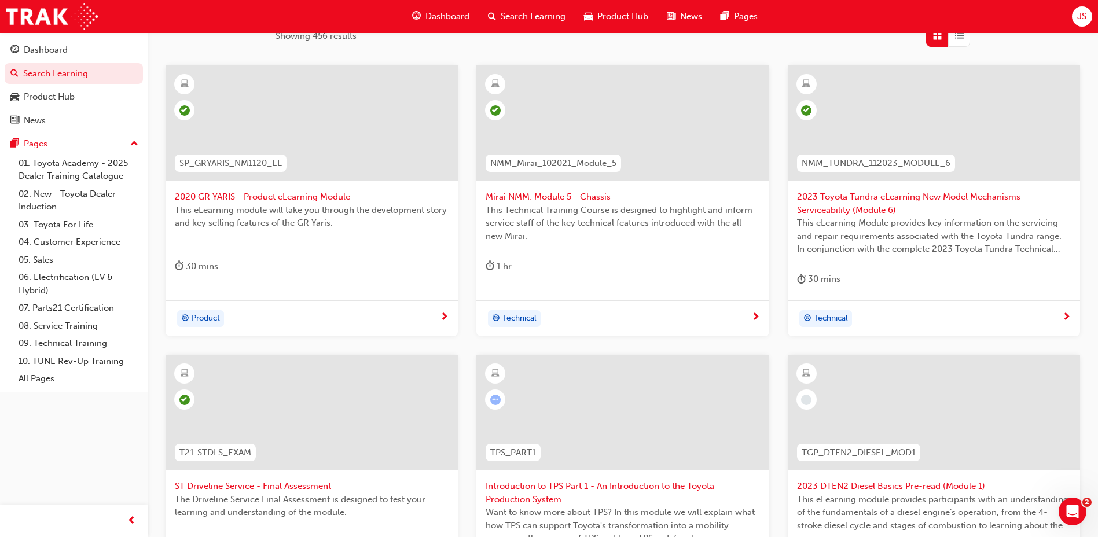
scroll to position [264, 0]
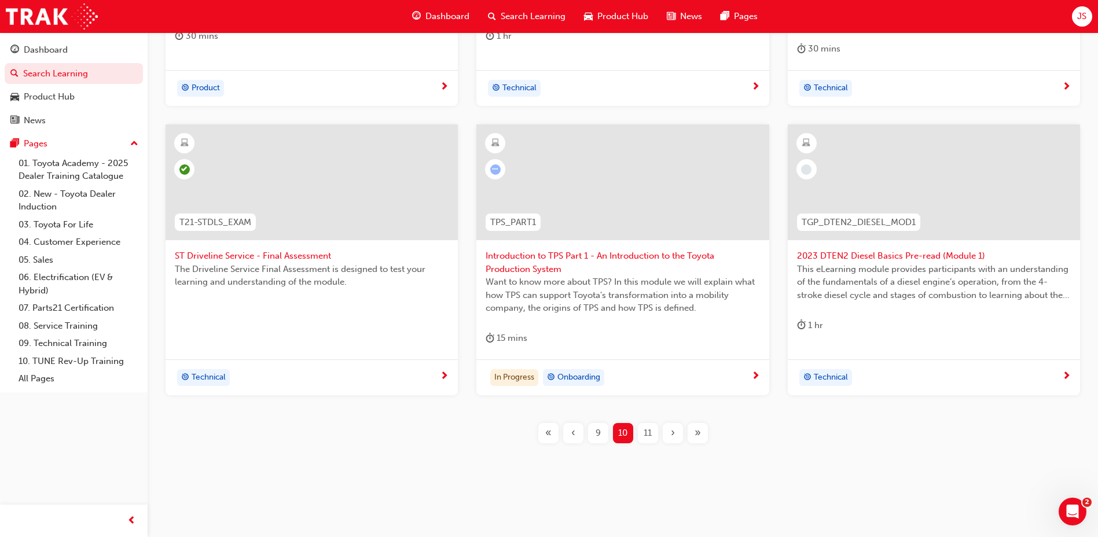
click at [643, 432] on span "11" at bounding box center [647, 432] width 8 height 13
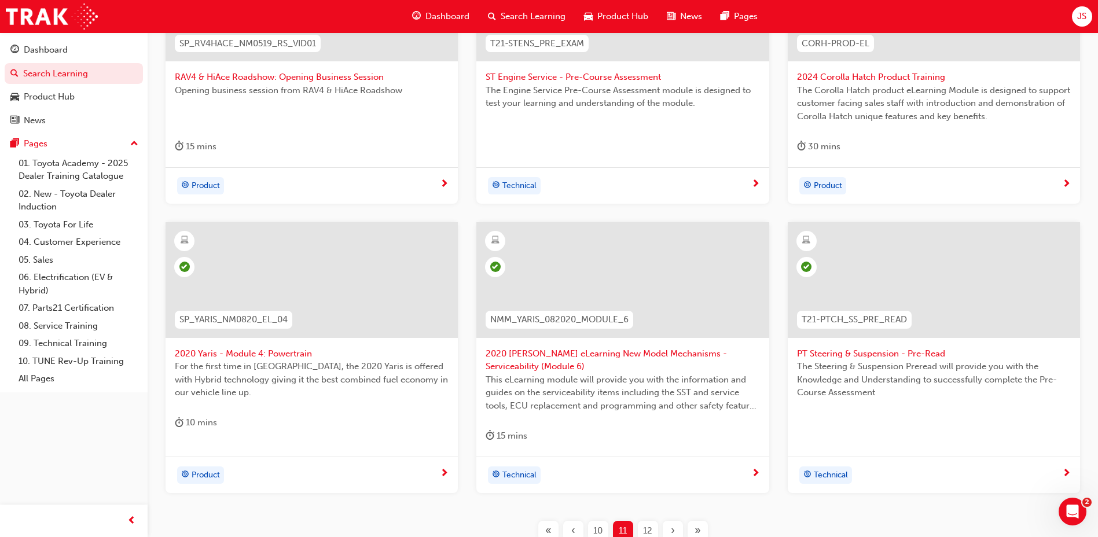
scroll to position [483, 0]
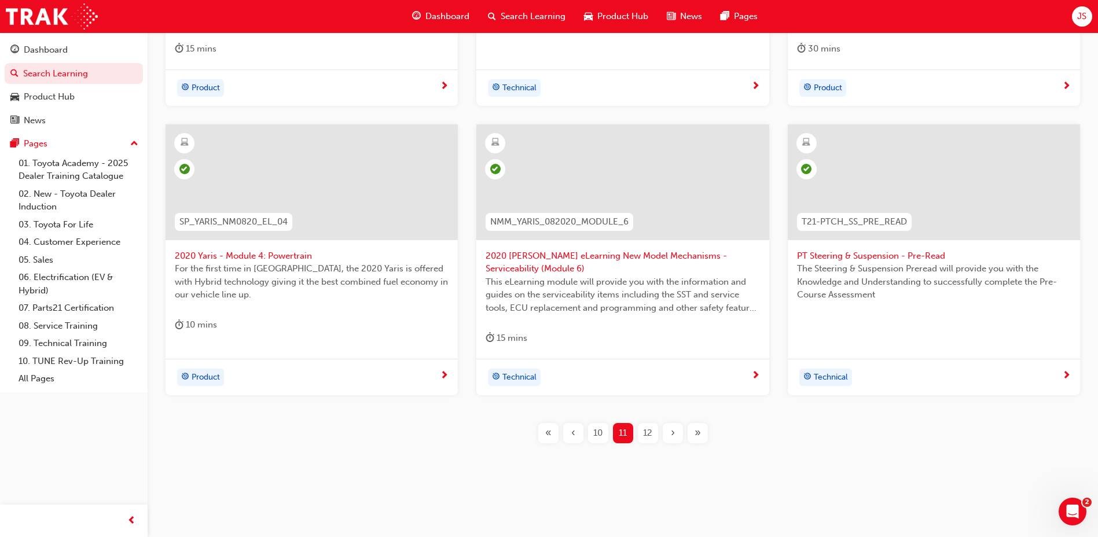
click at [658, 428] on button "12" at bounding box center [647, 433] width 25 height 20
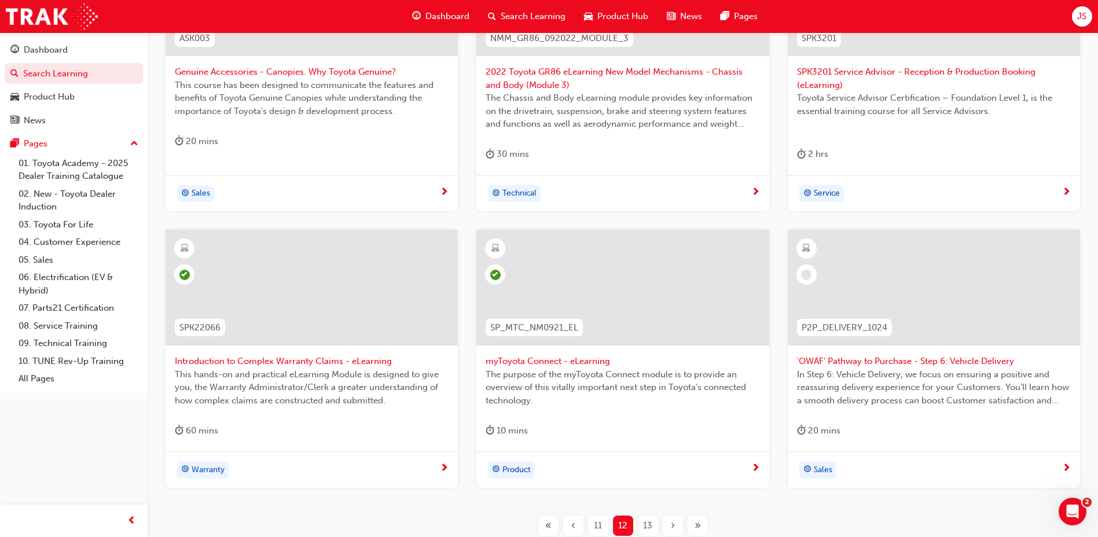
scroll to position [483, 0]
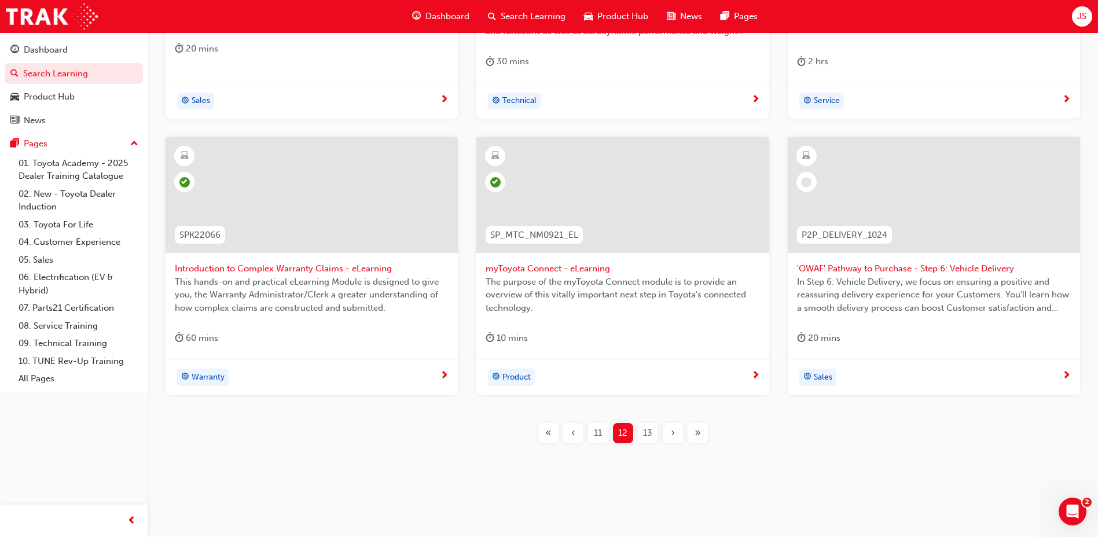
click at [649, 436] on span "13" at bounding box center [647, 432] width 9 height 13
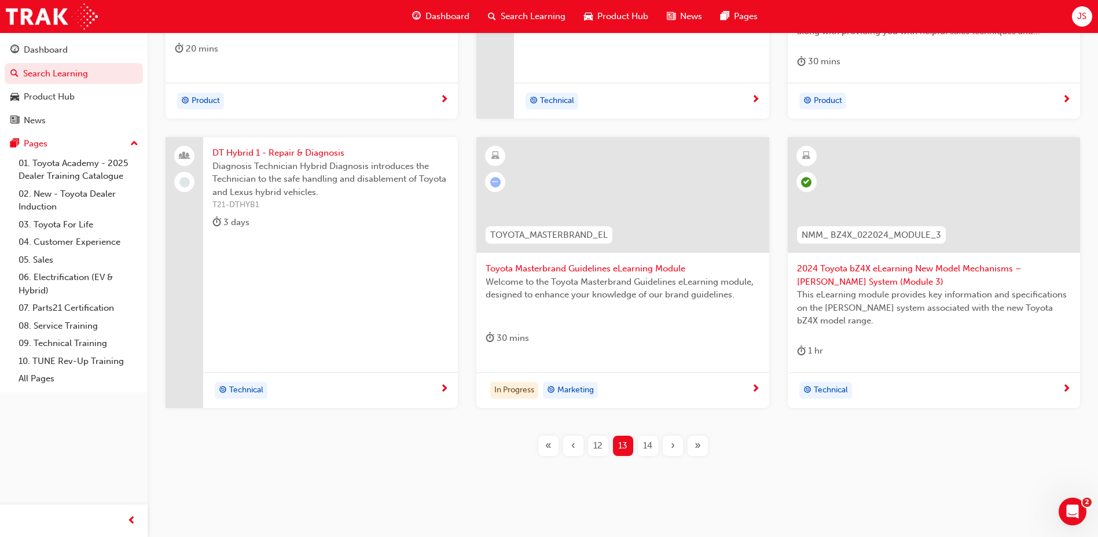
click at [643, 446] on span "14" at bounding box center [647, 445] width 9 height 13
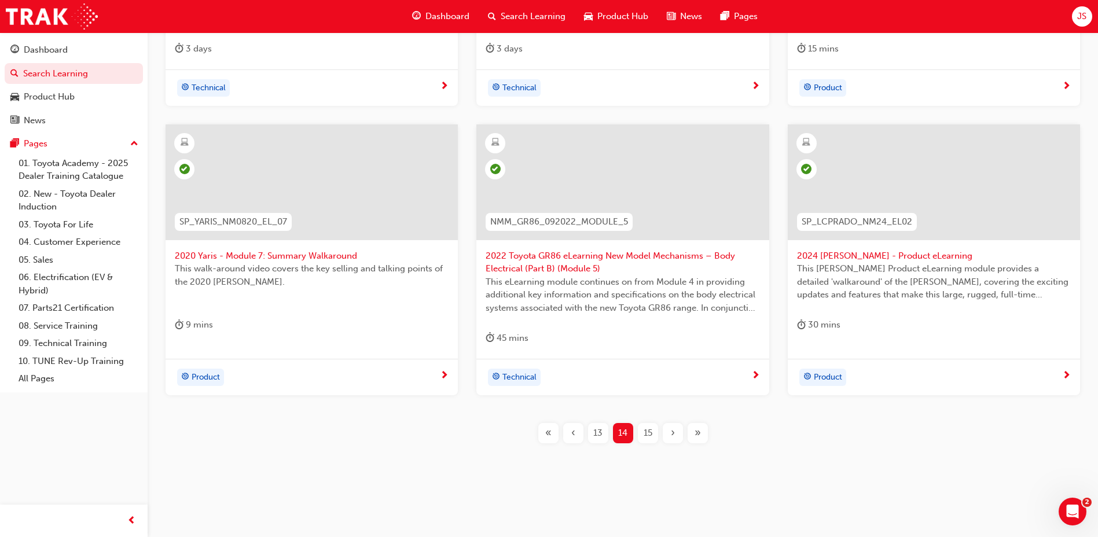
click at [642, 435] on div "15" at bounding box center [648, 433] width 20 height 20
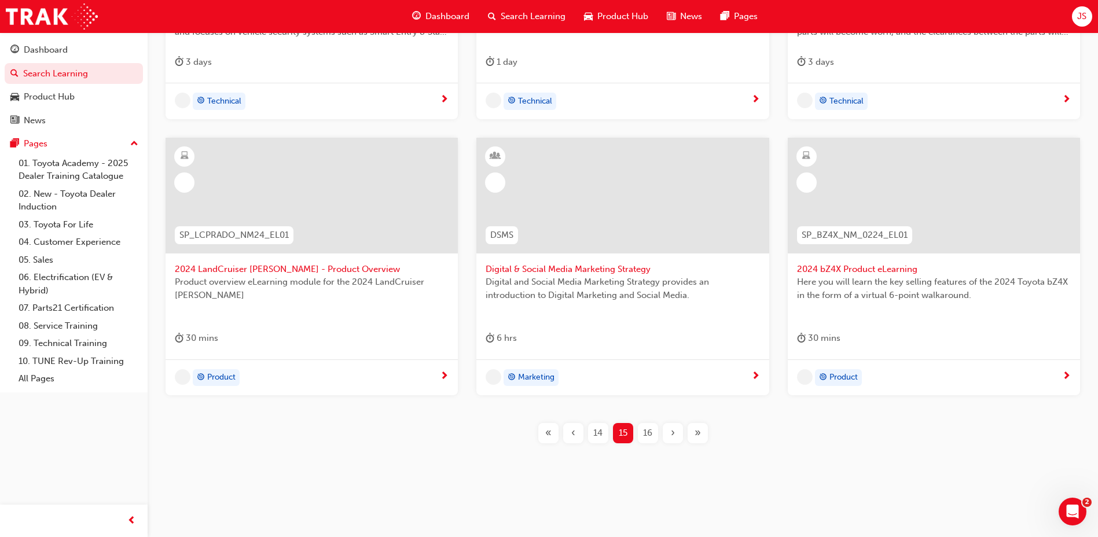
scroll to position [470, 0]
click at [651, 429] on span "16" at bounding box center [647, 432] width 9 height 13
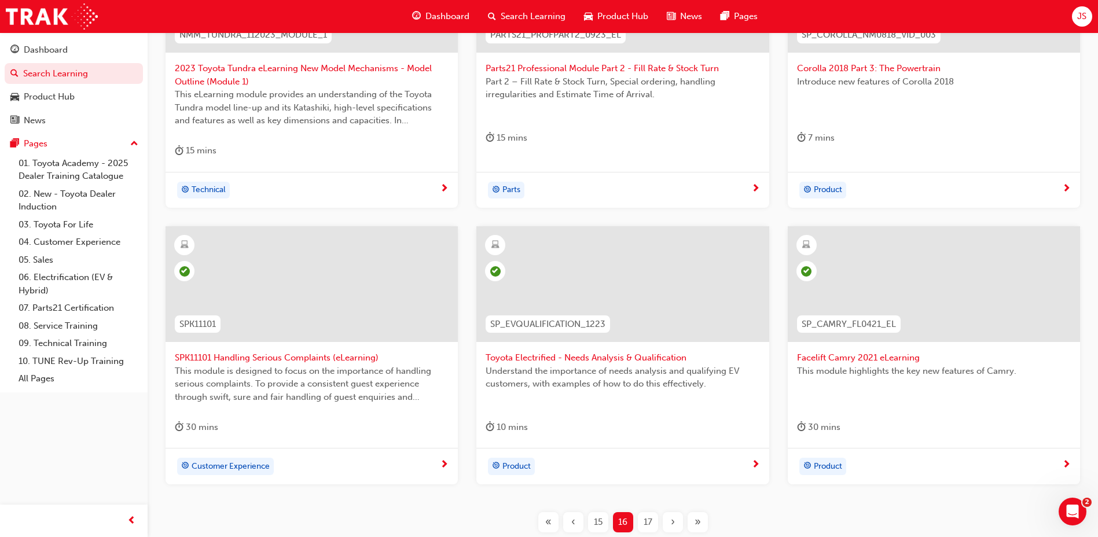
scroll to position [412, 0]
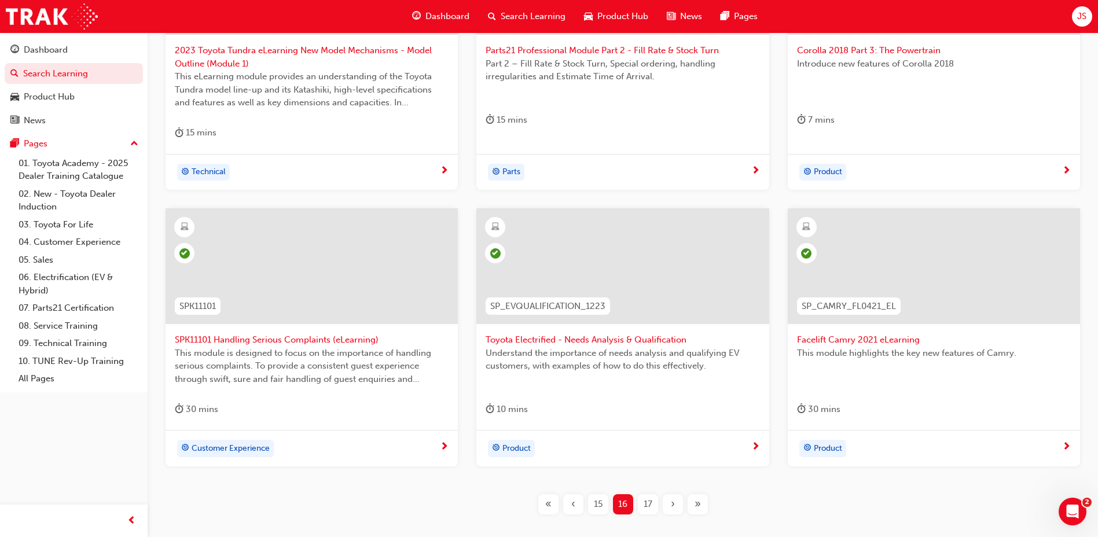
click at [651, 494] on div "17" at bounding box center [648, 504] width 20 height 20
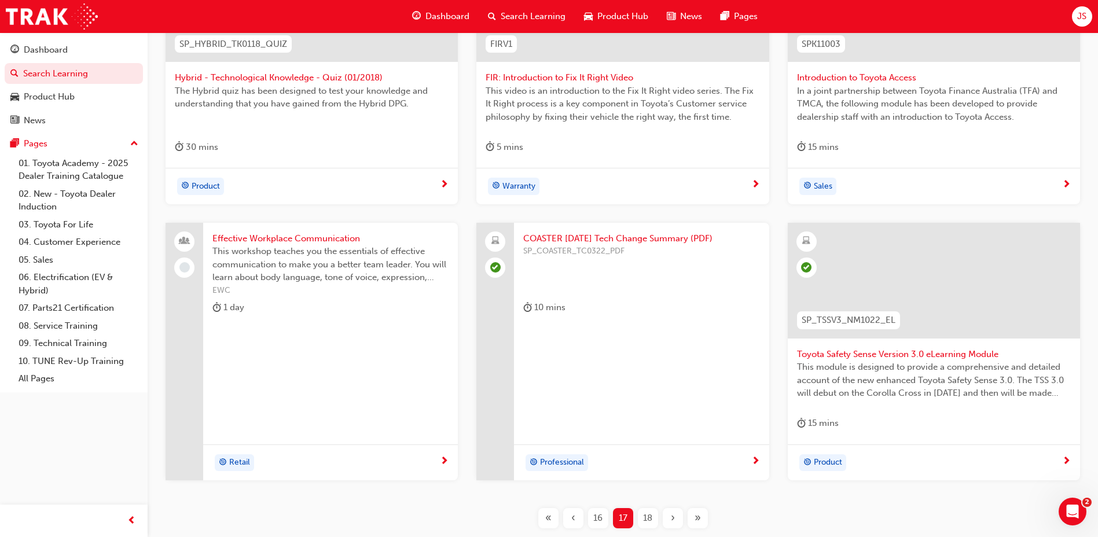
scroll to position [412, 0]
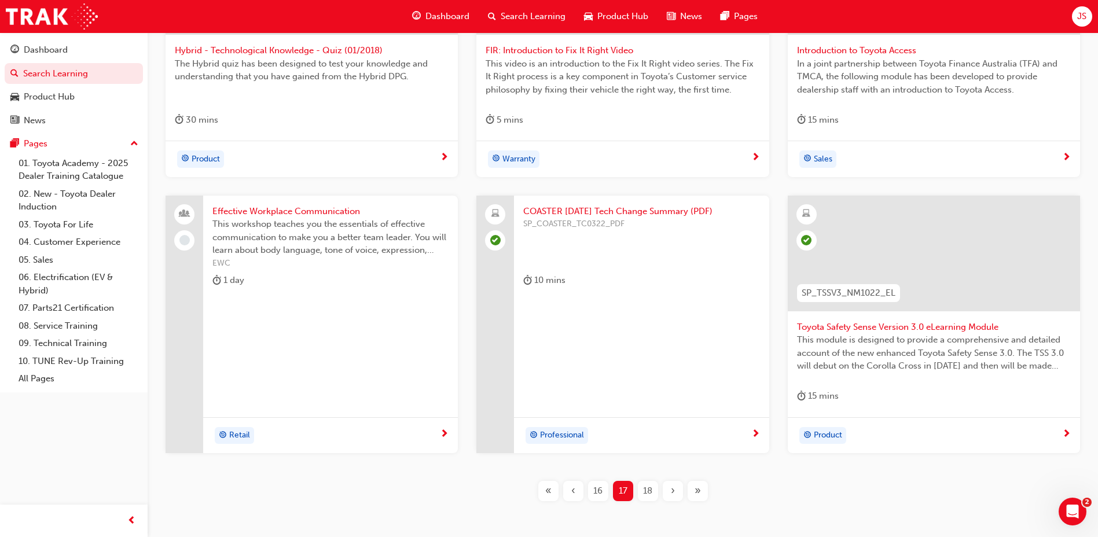
click at [648, 476] on div "SP_HYBRID_TK0118_QUIZ Hybrid - Technological Knowledge - Quiz (01/2018) The Hyb…" at bounding box center [622, 219] width 913 height 601
click at [648, 480] on div "SP_HYBRID_TK0118_QUIZ Hybrid - Technological Knowledge - Quiz (01/2018) The Hyb…" at bounding box center [622, 219] width 913 height 601
click at [648, 488] on span "18" at bounding box center [647, 490] width 9 height 13
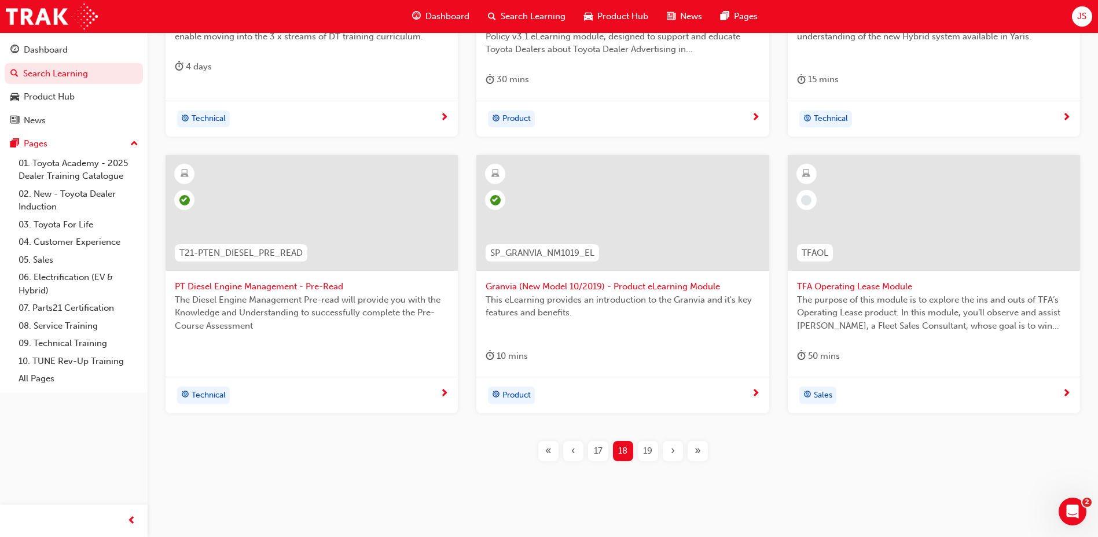
scroll to position [470, 0]
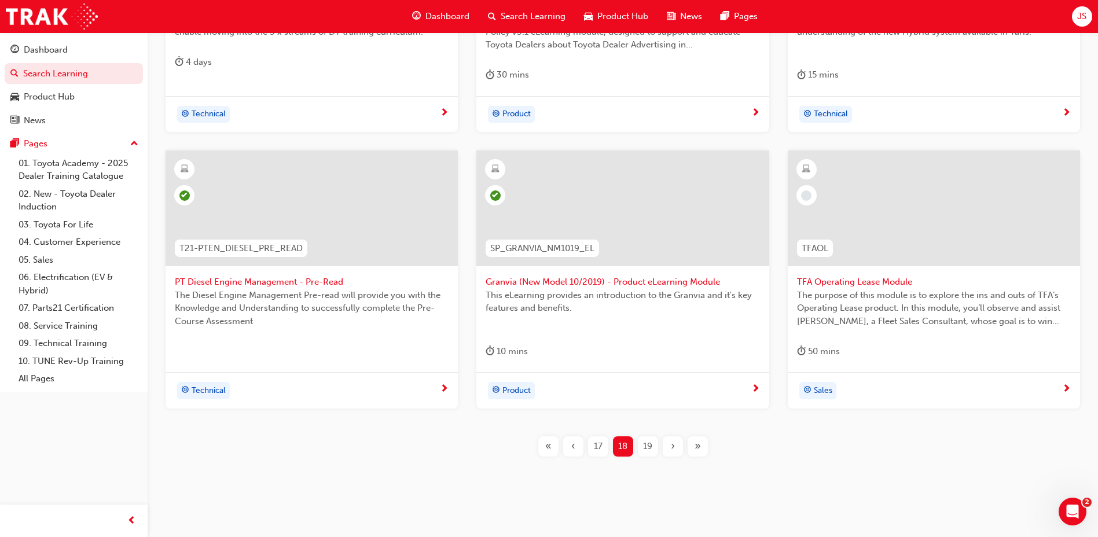
click at [636, 447] on button "19" at bounding box center [647, 446] width 25 height 20
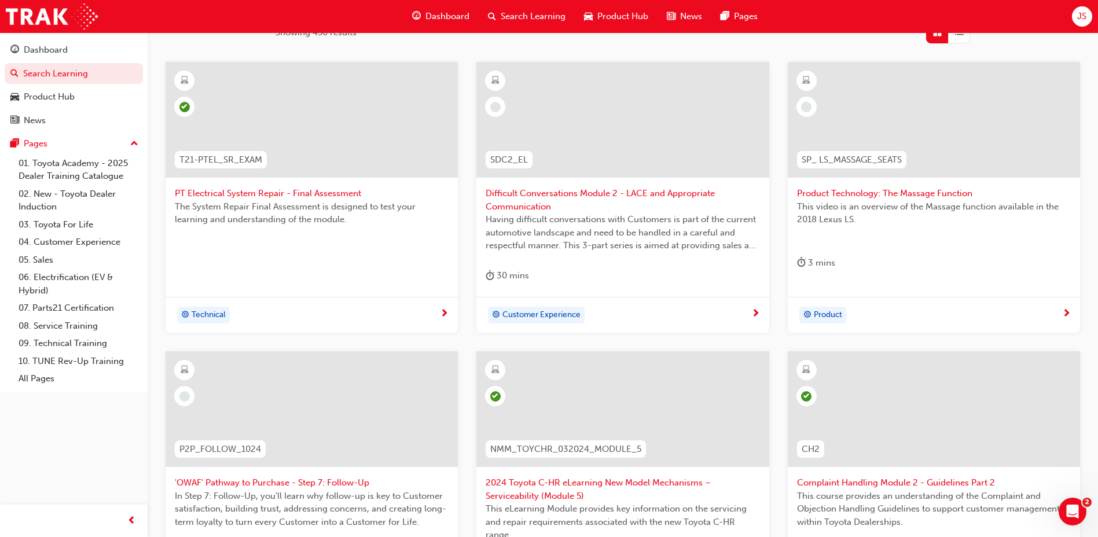
scroll to position [296, 0]
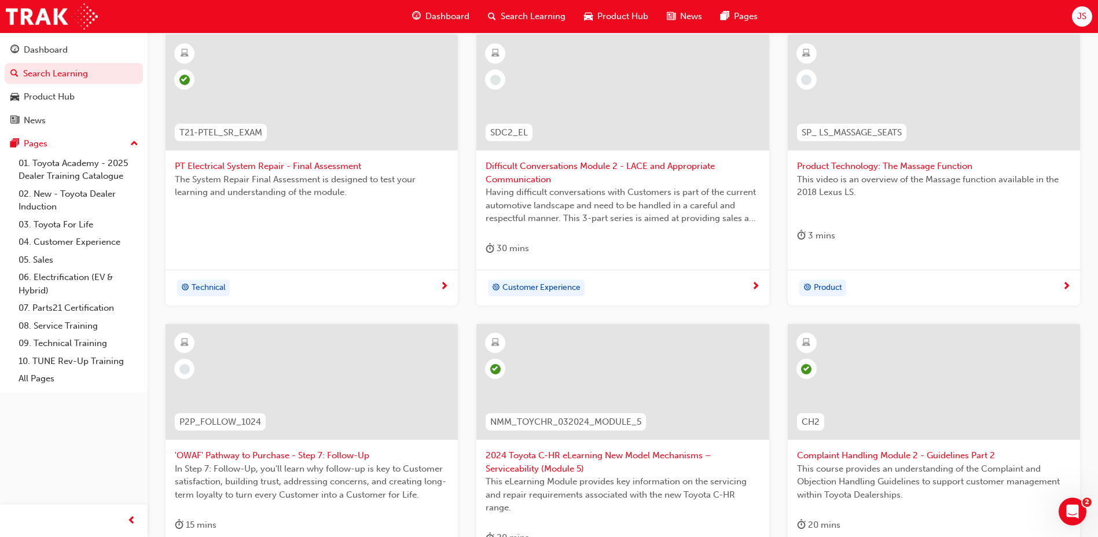
click at [852, 163] on span "Product Technology: The Massage Function" at bounding box center [934, 166] width 274 height 13
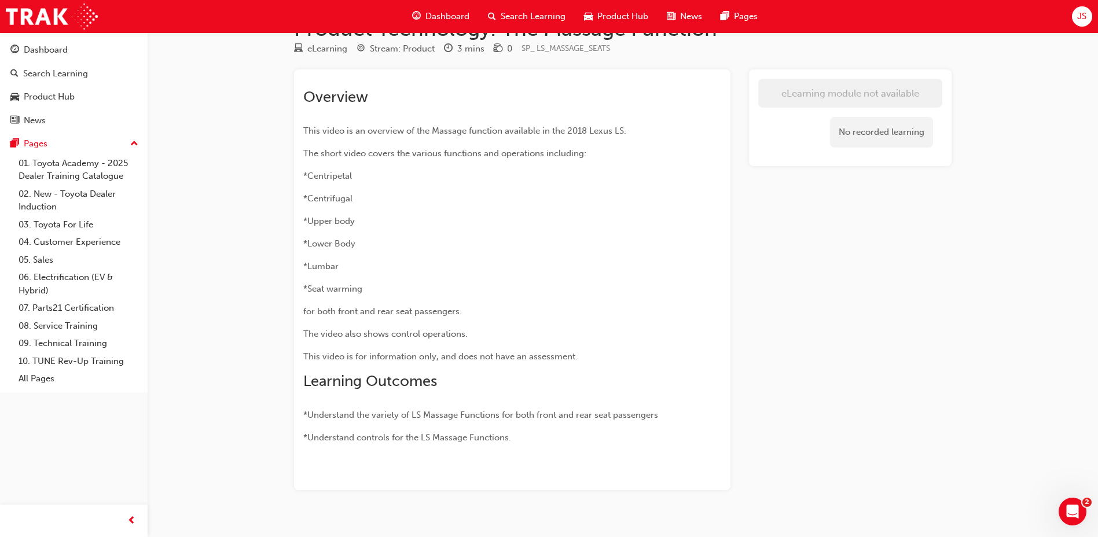
scroll to position [54, 0]
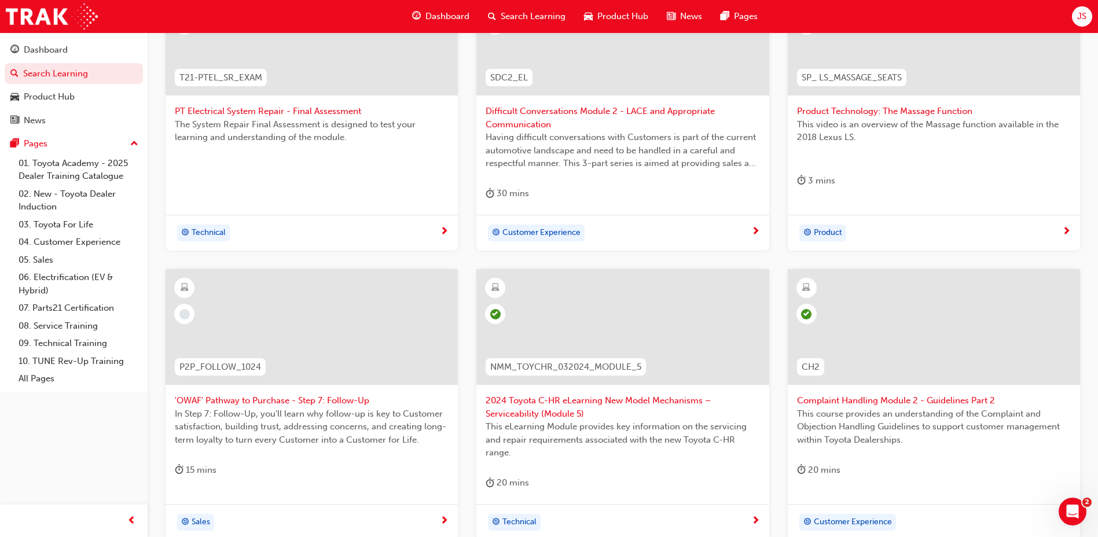
scroll to position [496, 0]
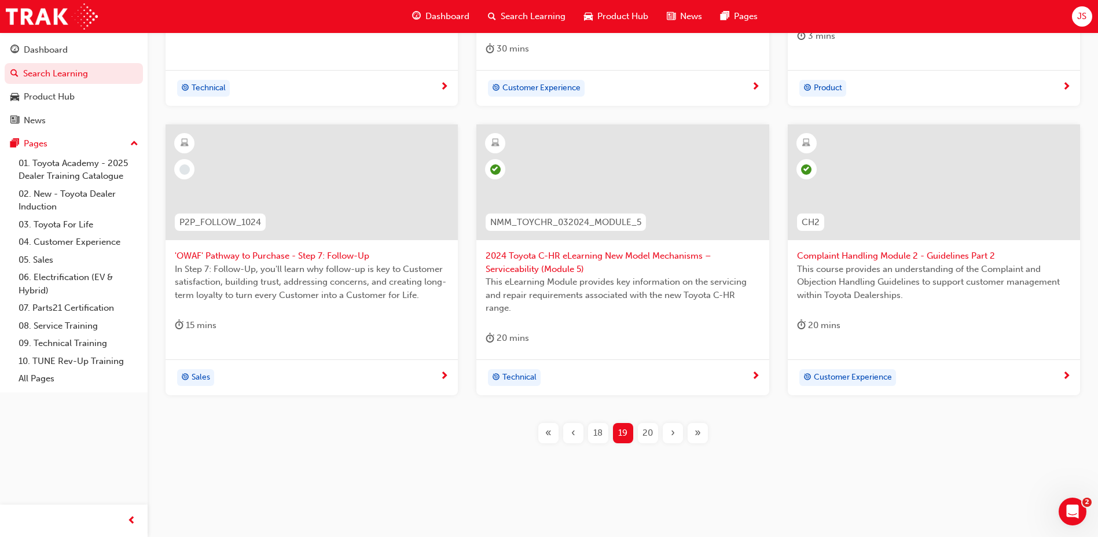
click at [653, 452] on div "T21-PTEL_SR_EXAM PT Electrical System Repair - Final Assessment The System Repa…" at bounding box center [622, 148] width 913 height 627
click at [655, 443] on div "T21-PTEL_SR_EXAM PT Electrical System Repair - Final Assessment The System Repa…" at bounding box center [622, 148] width 913 height 627
click at [655, 441] on div "20" at bounding box center [648, 433] width 20 height 20
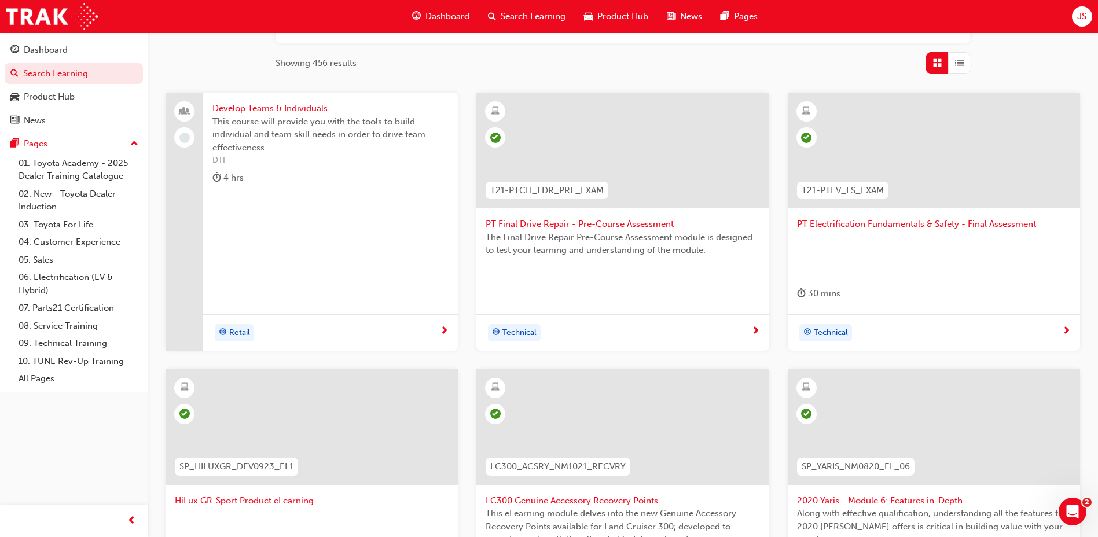
scroll to position [470, 0]
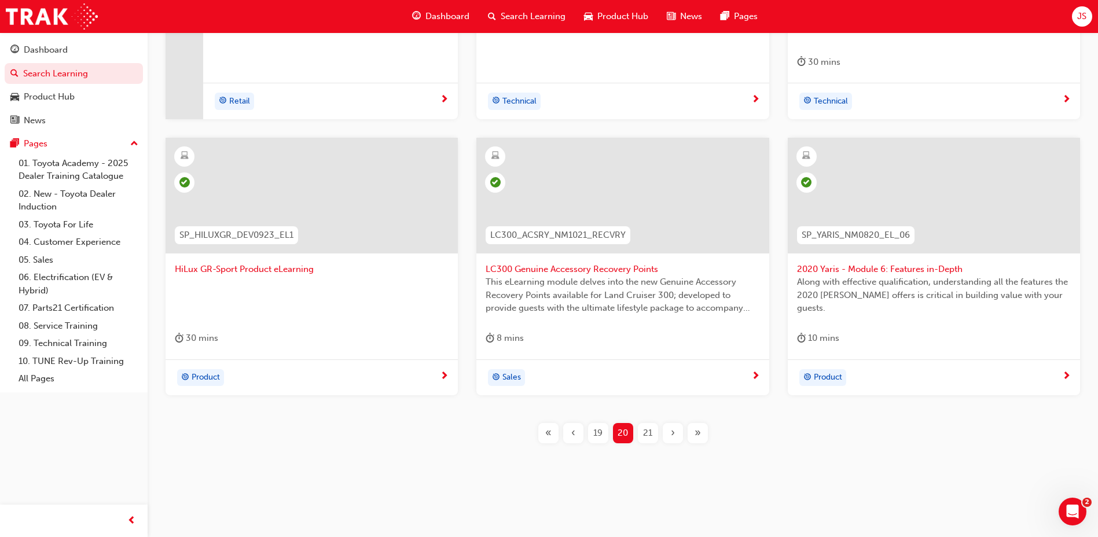
click at [639, 429] on div "21" at bounding box center [648, 433] width 20 height 20
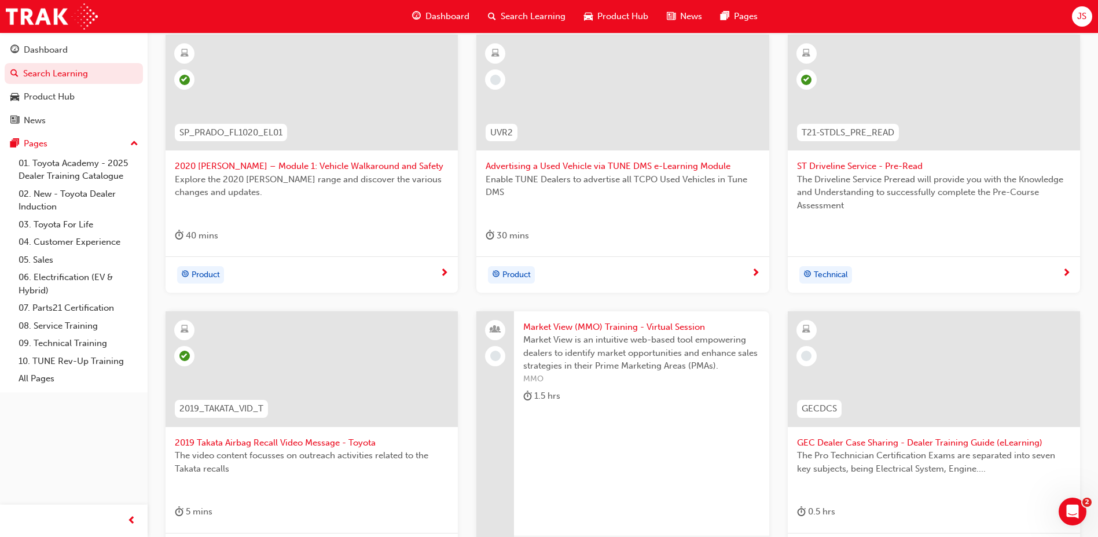
scroll to position [470, 0]
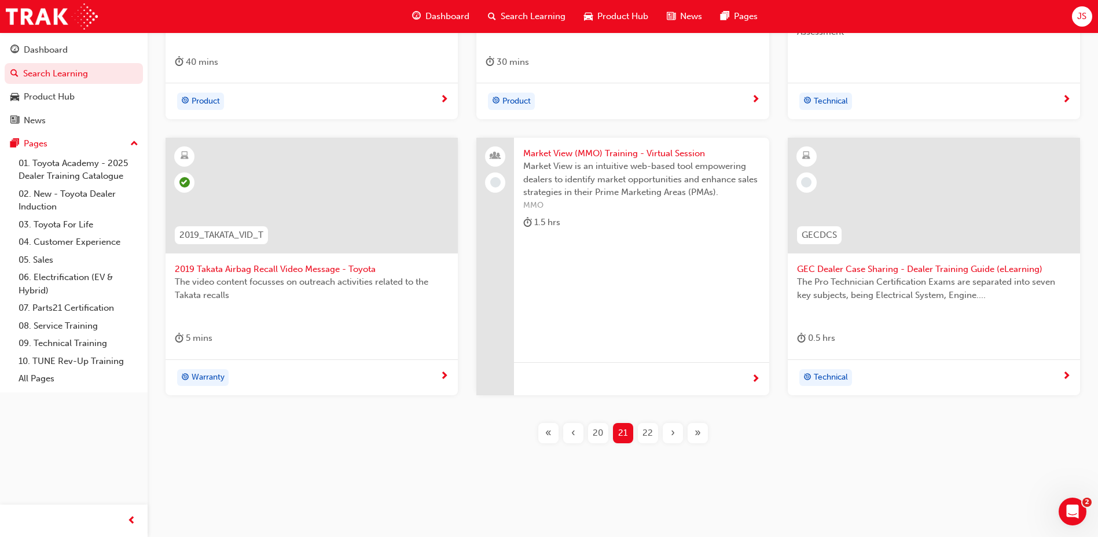
click at [648, 432] on span "22" at bounding box center [647, 432] width 10 height 13
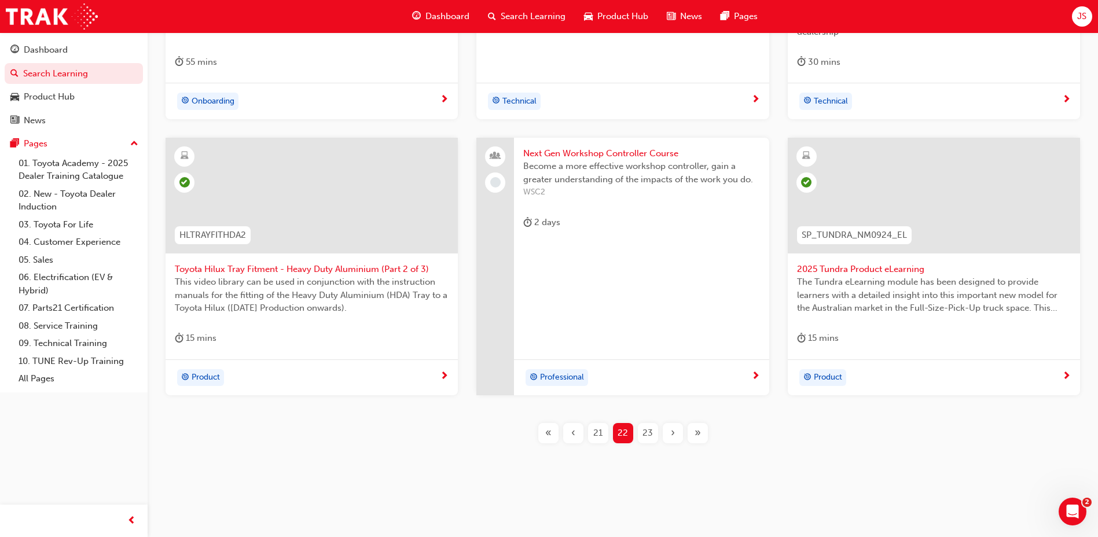
click at [656, 439] on div "23" at bounding box center [648, 433] width 20 height 20
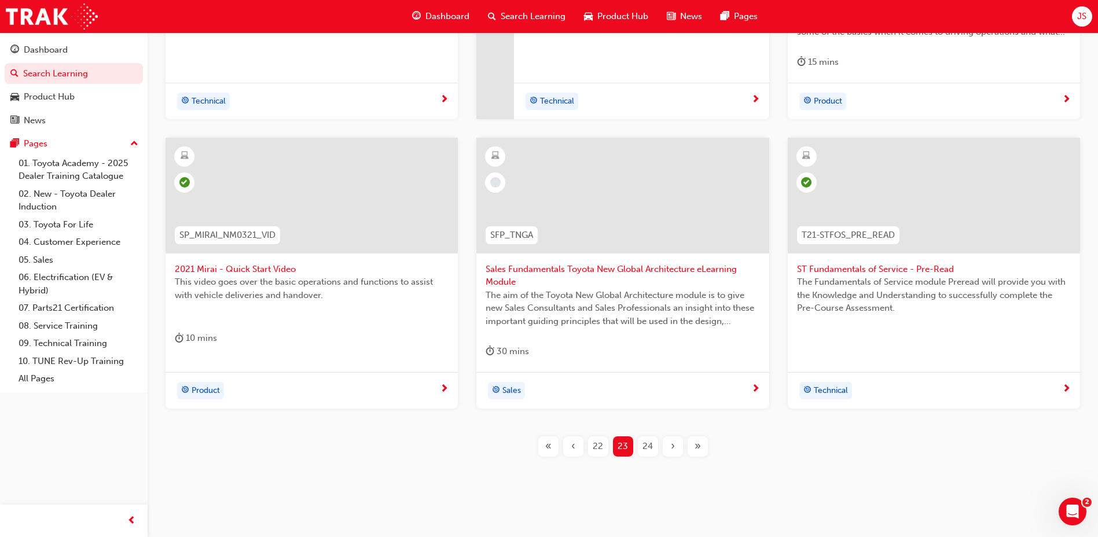
drag, startPoint x: 593, startPoint y: 32, endPoint x: 208, endPoint y: 379, distance: 517.9
drag, startPoint x: 208, startPoint y: 379, endPoint x: 465, endPoint y: 423, distance: 260.1
click at [465, 423] on div "T21-STSO_EXAM ST Service Operations - Final Assessment The Service Operations F…" at bounding box center [622, 144] width 933 height 566
click at [639, 444] on div "24" at bounding box center [648, 446] width 20 height 20
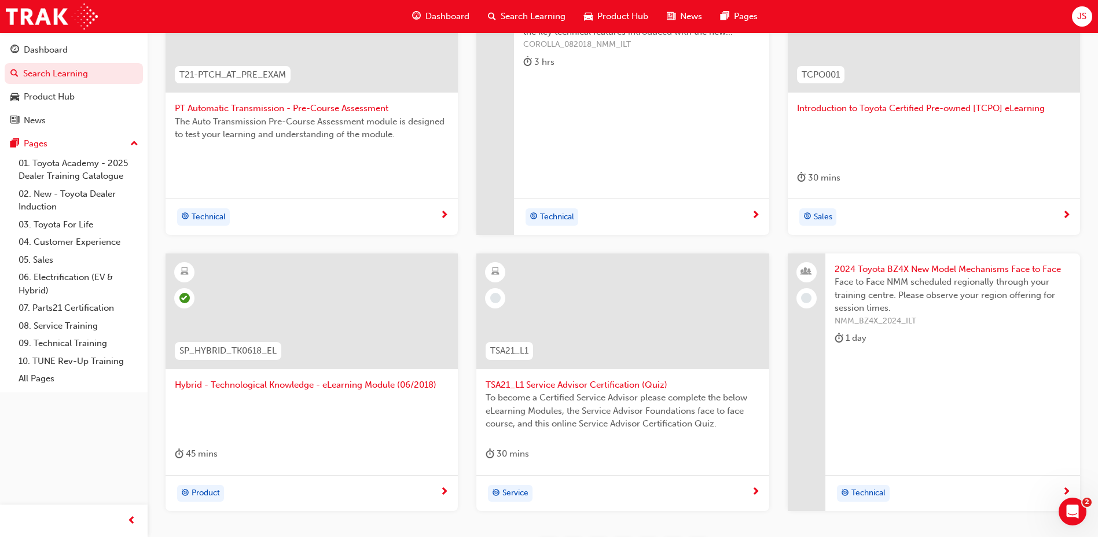
scroll to position [412, 0]
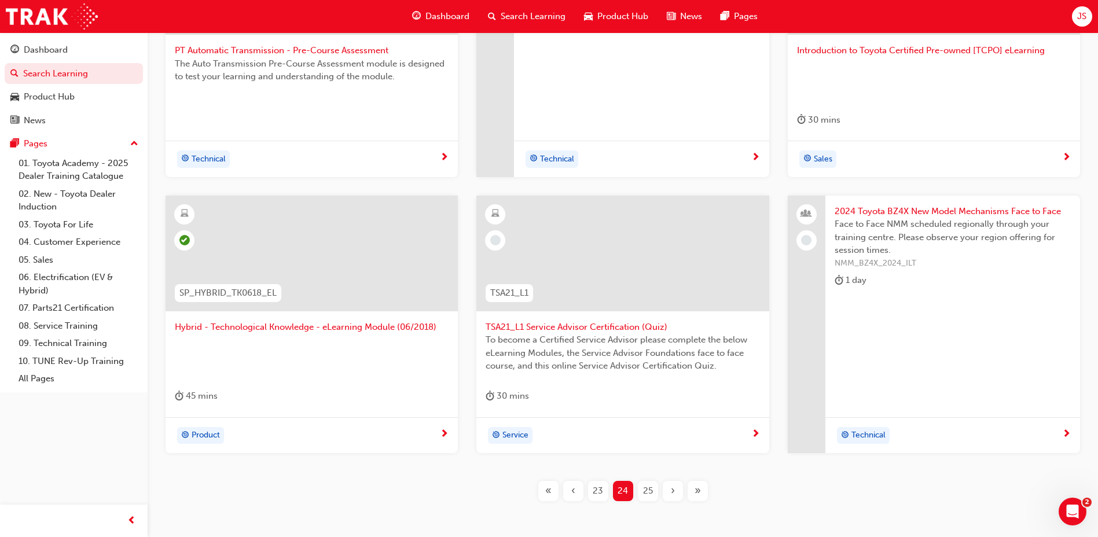
click at [656, 492] on div "25" at bounding box center [648, 491] width 20 height 20
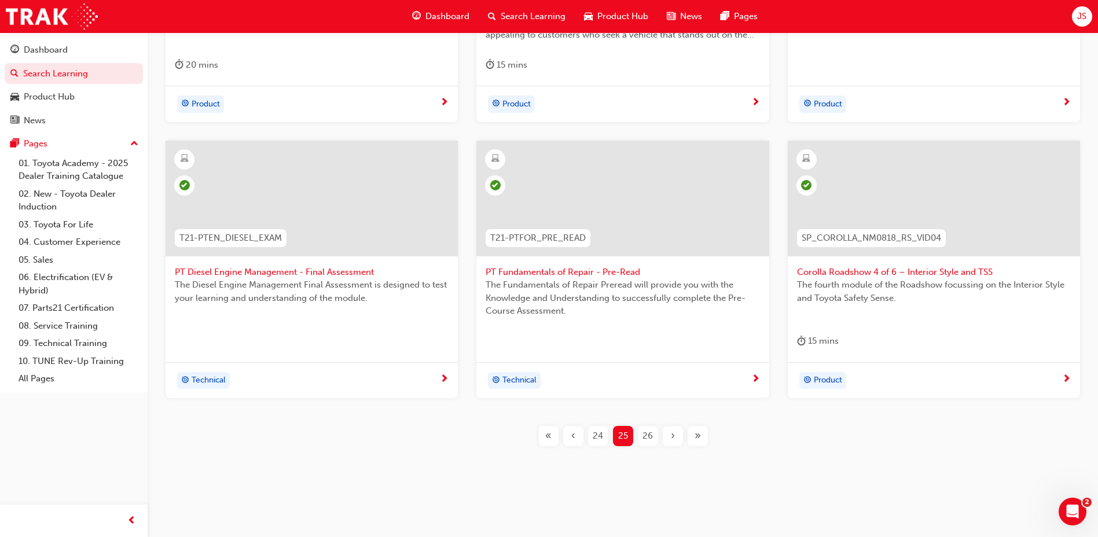
scroll to position [470, 0]
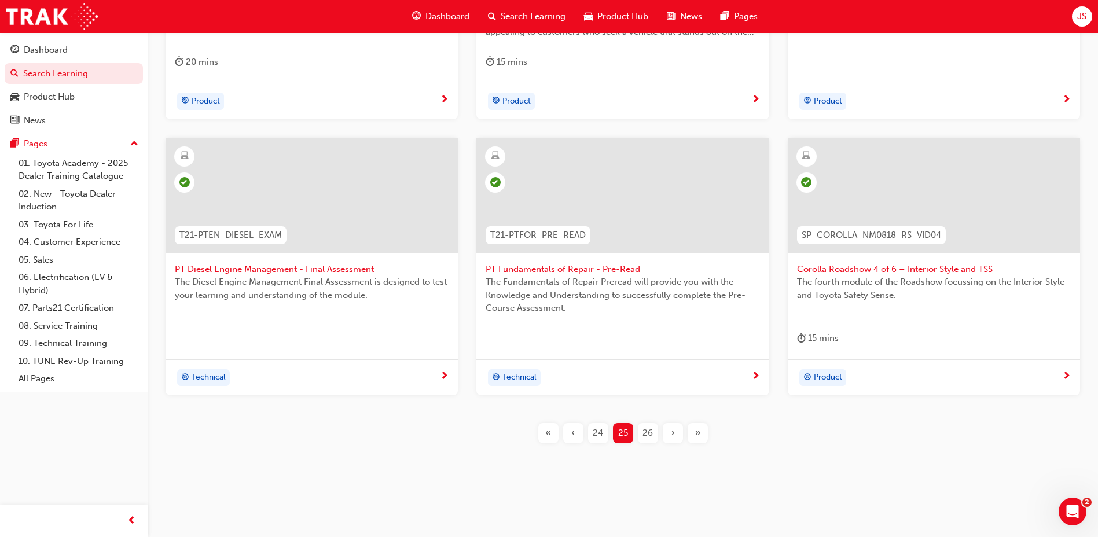
click at [646, 436] on span "26" at bounding box center [647, 432] width 10 height 13
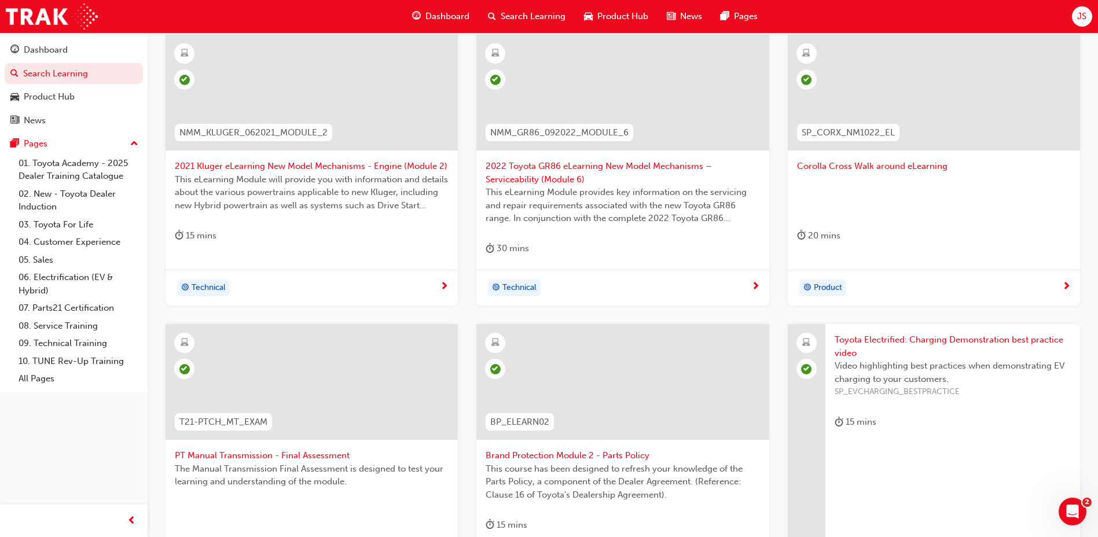
scroll to position [483, 0]
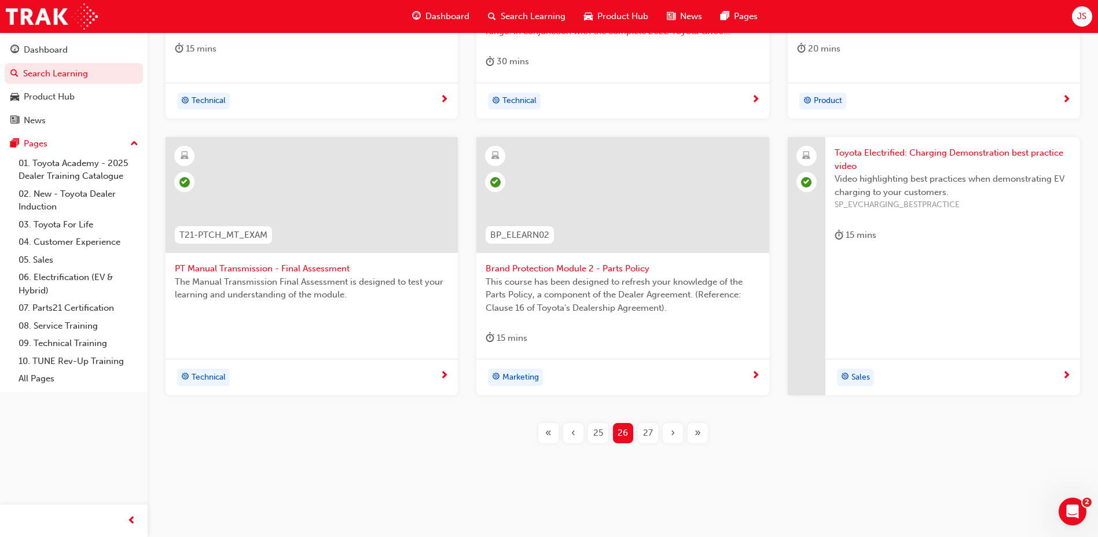
click at [640, 435] on div "27" at bounding box center [648, 433] width 20 height 20
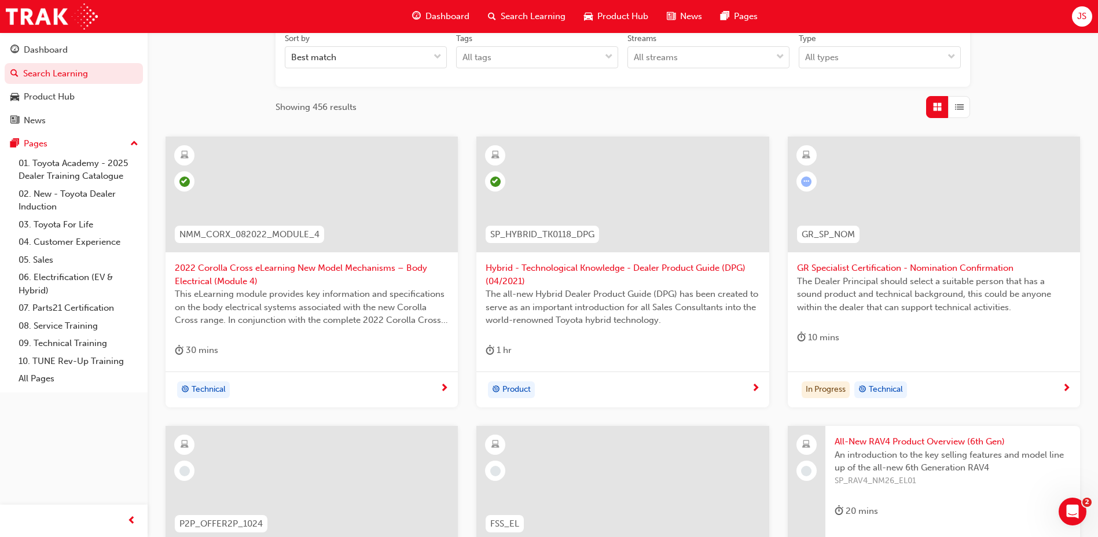
scroll to position [425, 0]
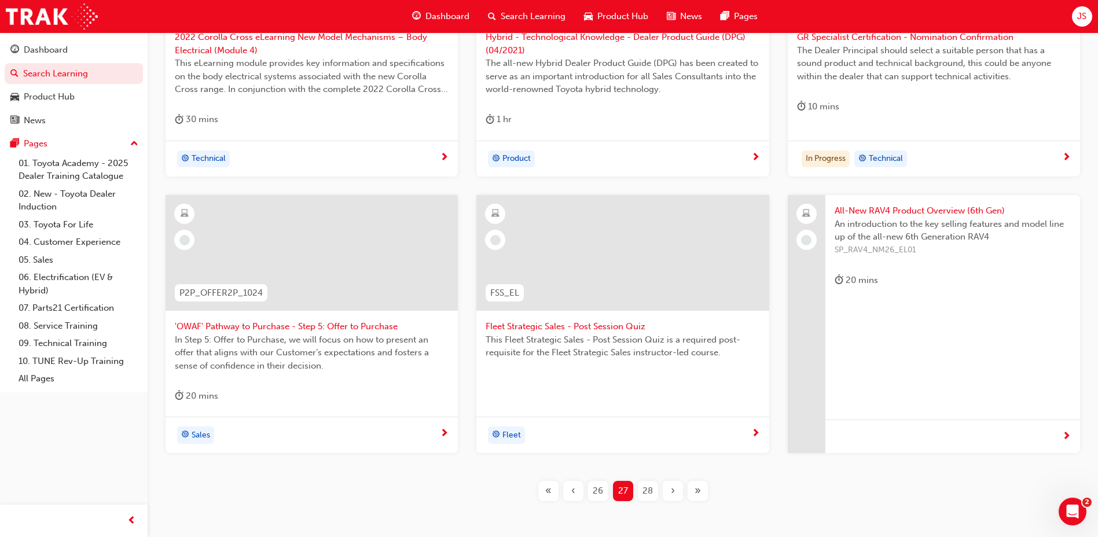
click at [648, 488] on span "28" at bounding box center [647, 490] width 10 height 13
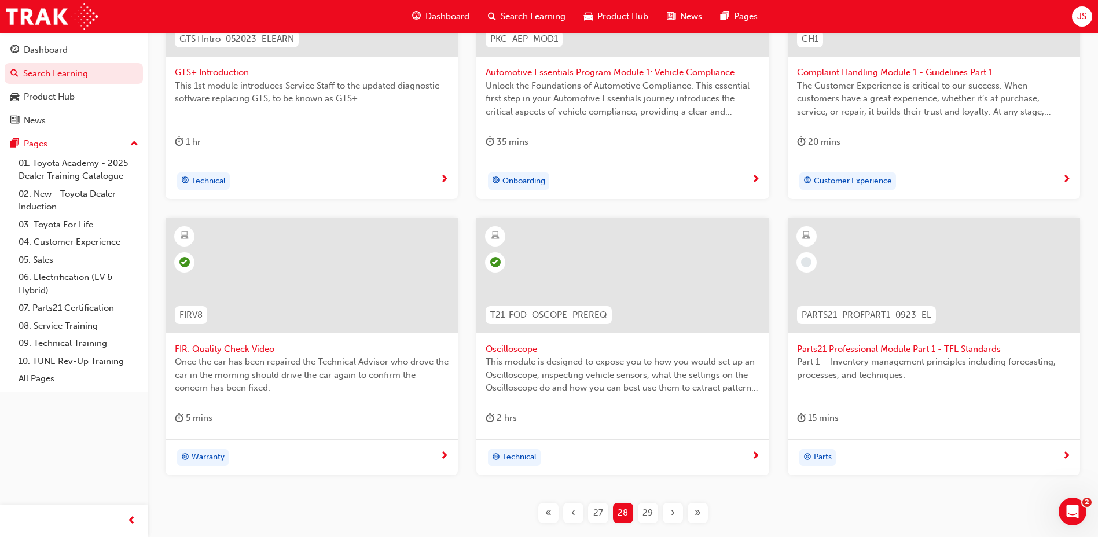
scroll to position [470, 0]
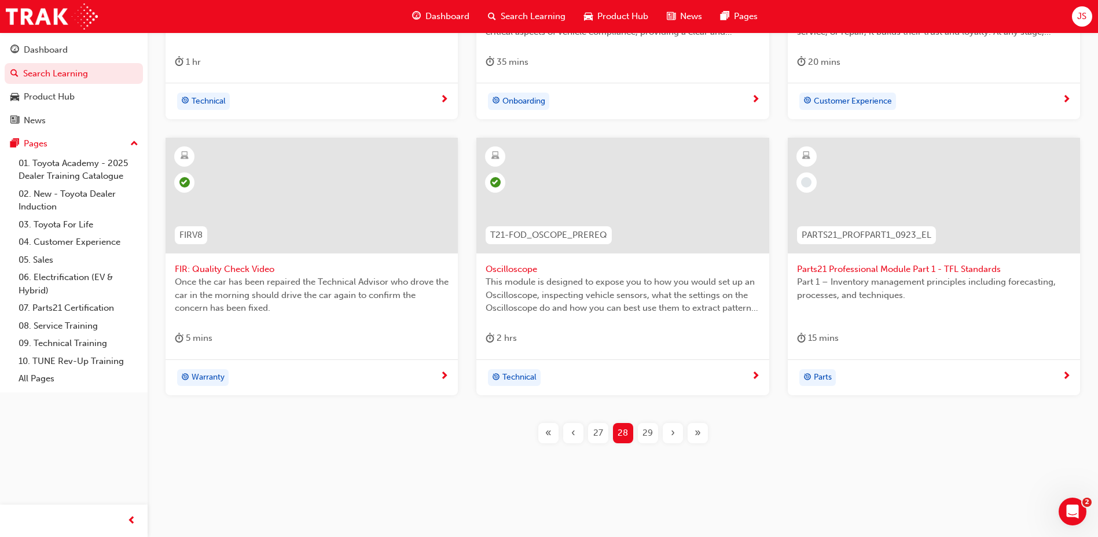
click at [642, 435] on span "29" at bounding box center [647, 432] width 10 height 13
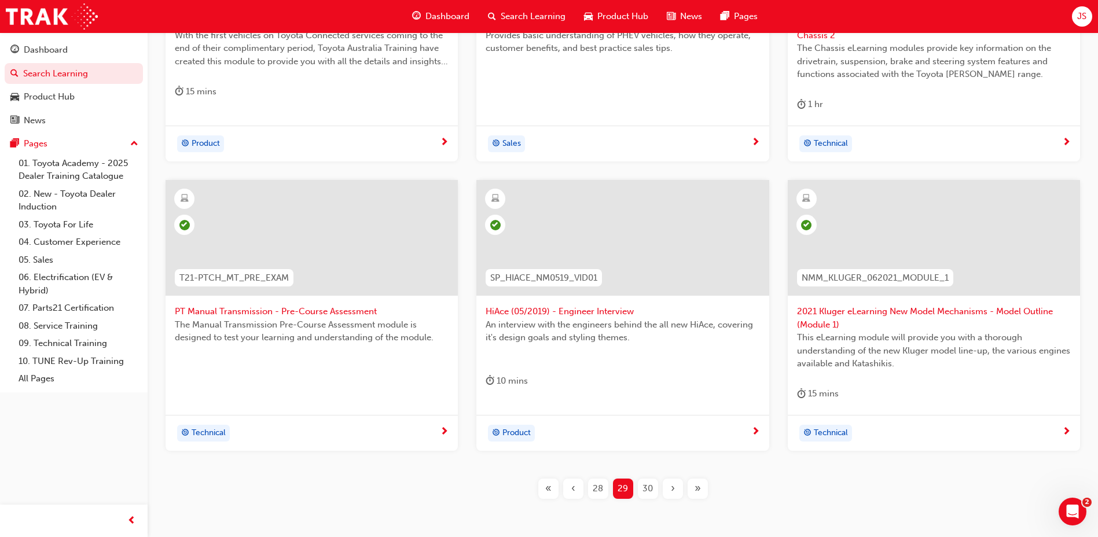
scroll to position [470, 0]
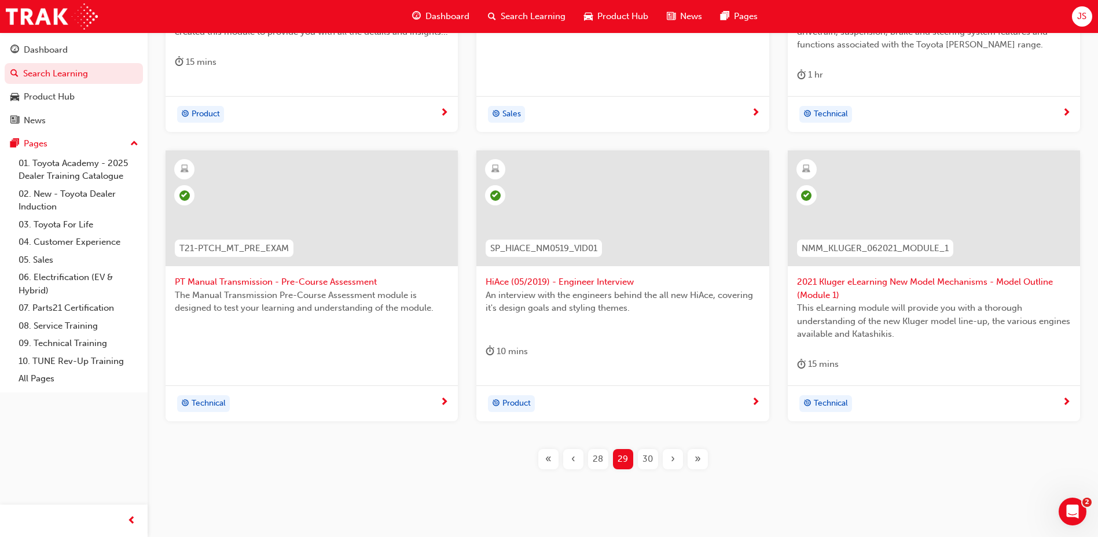
click at [646, 453] on span "30" at bounding box center [647, 459] width 10 height 13
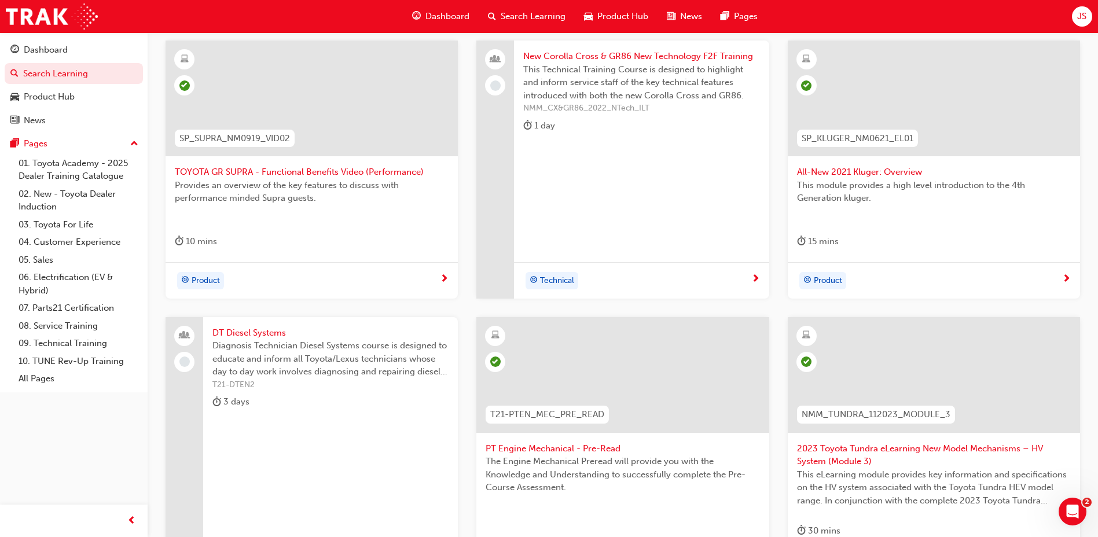
scroll to position [412, 0]
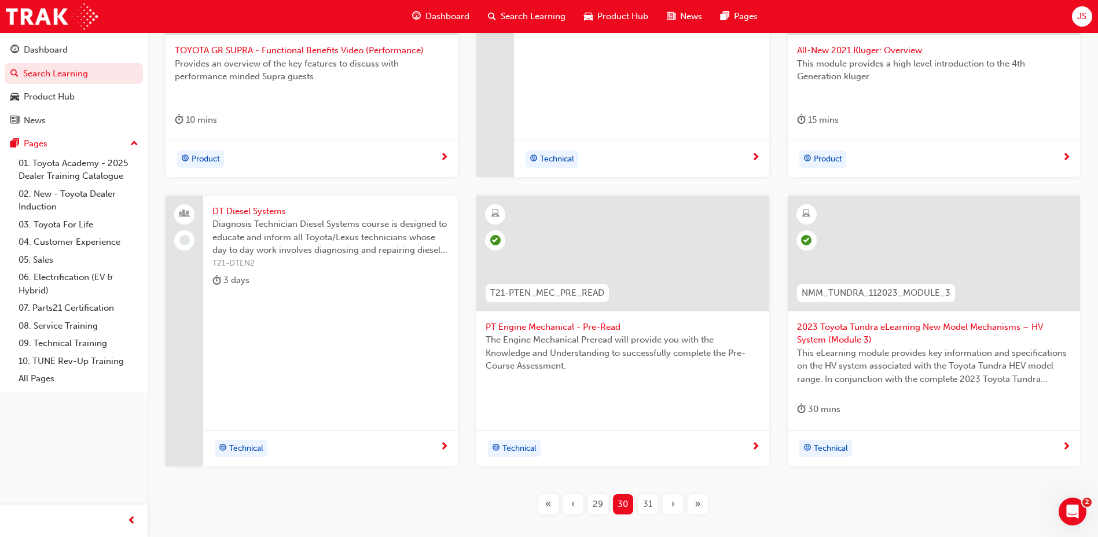
click at [648, 508] on span "31" at bounding box center [647, 504] width 9 height 13
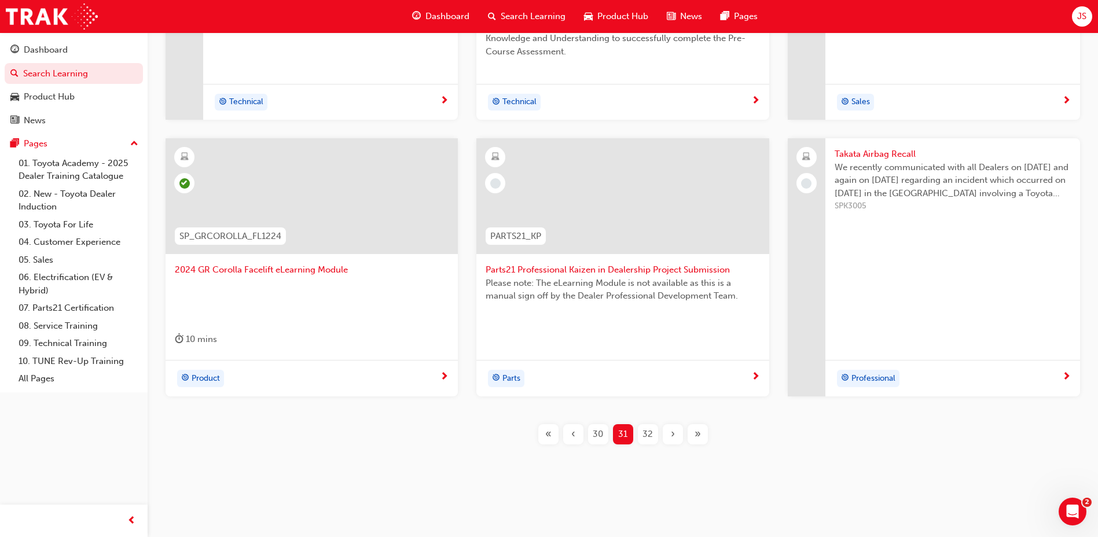
scroll to position [451, 0]
click at [644, 444] on div "DT Petrol Systems Diagnosis Technician Petrol Systems course is designed to edu…" at bounding box center [622, 171] width 913 height 582
click at [644, 433] on span "32" at bounding box center [647, 432] width 10 height 13
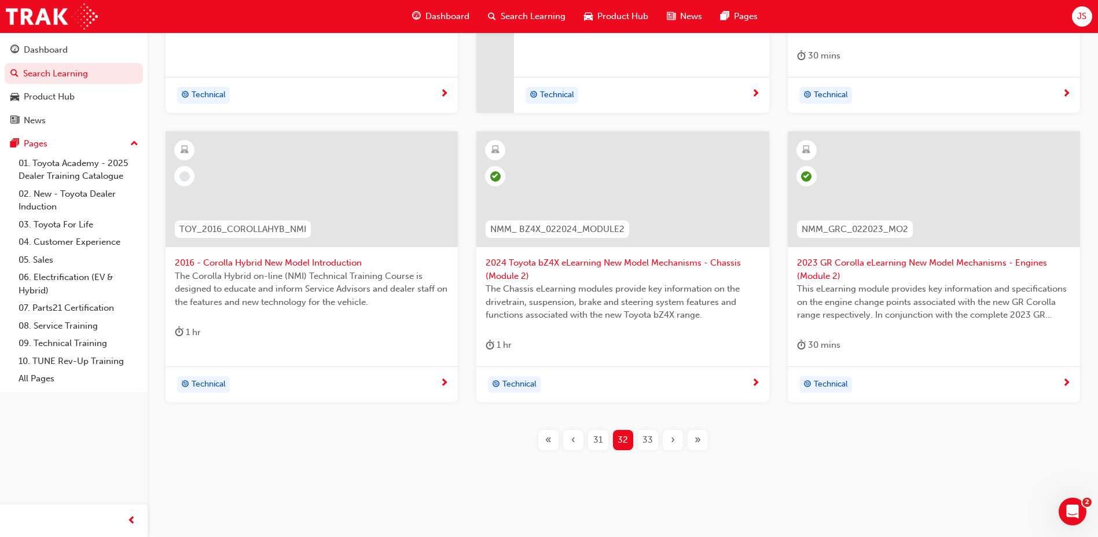
scroll to position [496, 0]
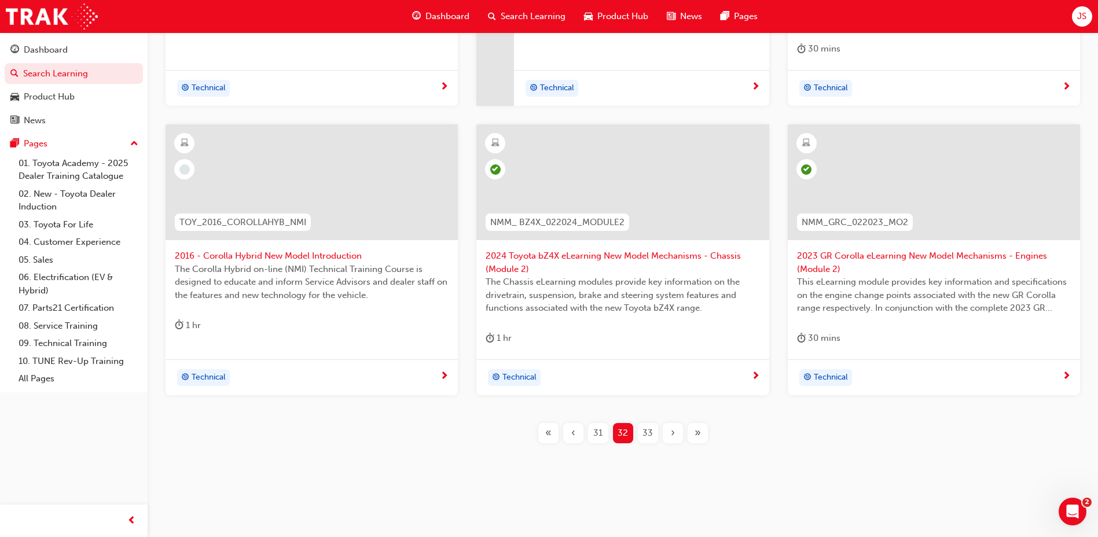
click at [652, 428] on span "33" at bounding box center [647, 432] width 10 height 13
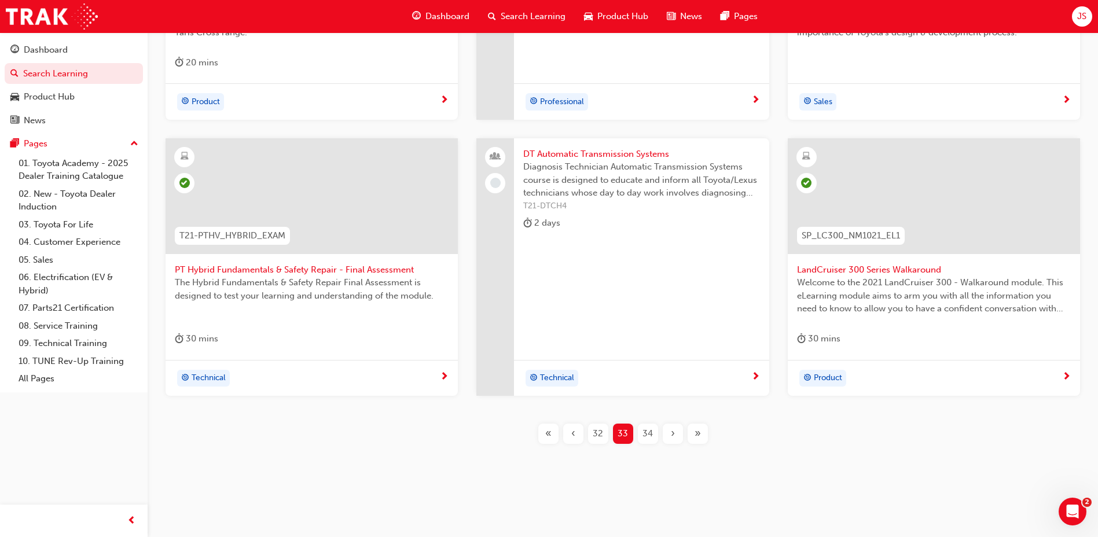
scroll to position [470, 0]
click at [656, 434] on div "34" at bounding box center [648, 433] width 20 height 20
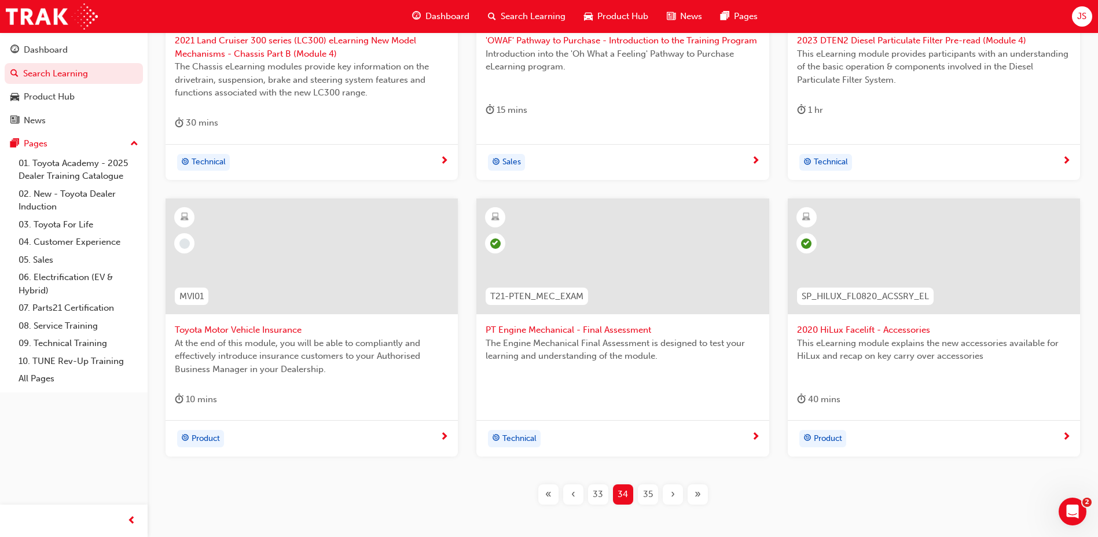
scroll to position [424, 0]
click at [643, 494] on span "35" at bounding box center [648, 492] width 10 height 13
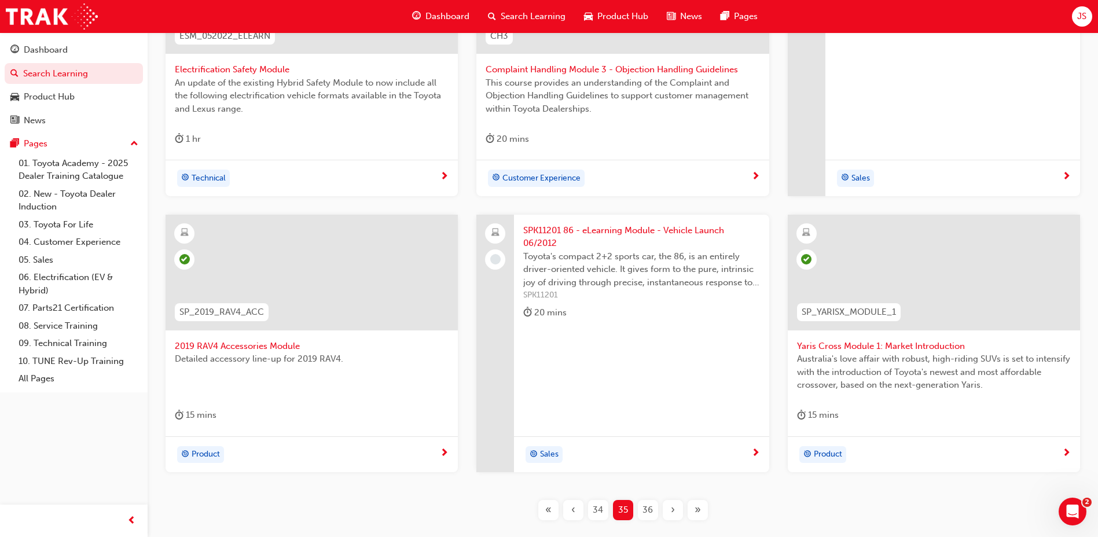
scroll to position [400, 0]
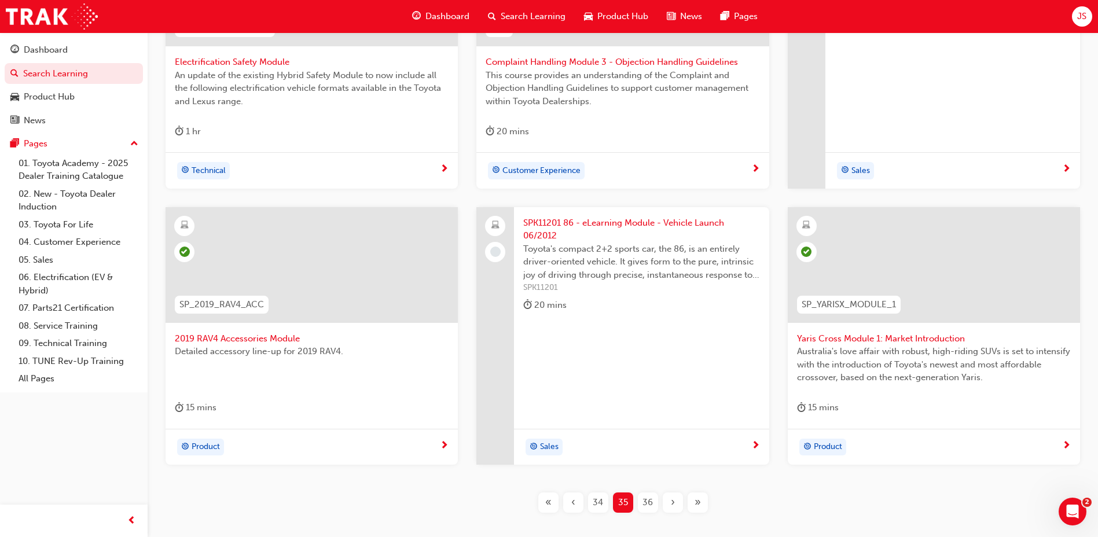
click at [656, 504] on div "36" at bounding box center [648, 502] width 20 height 20
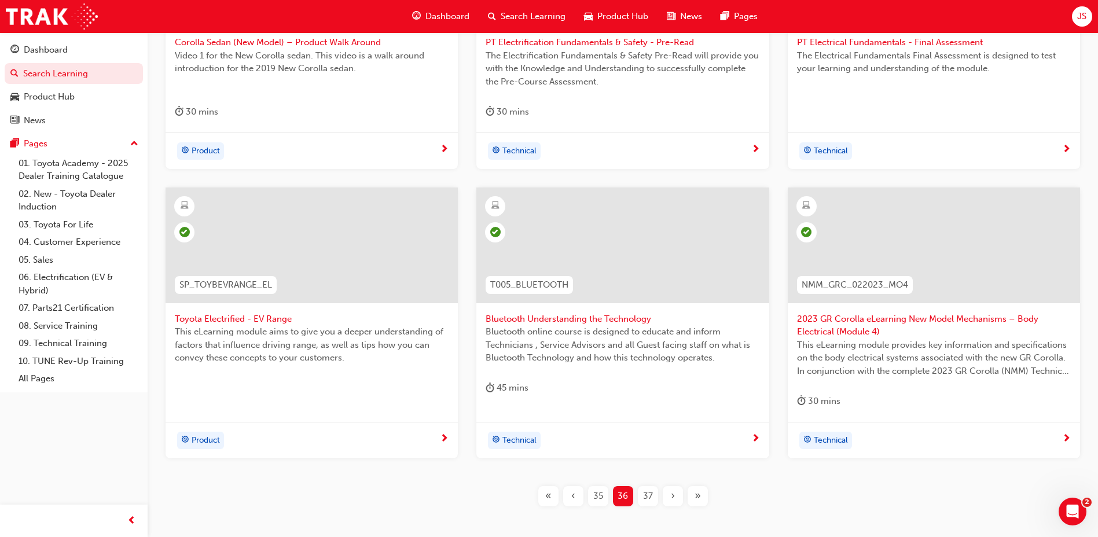
scroll to position [447, 0]
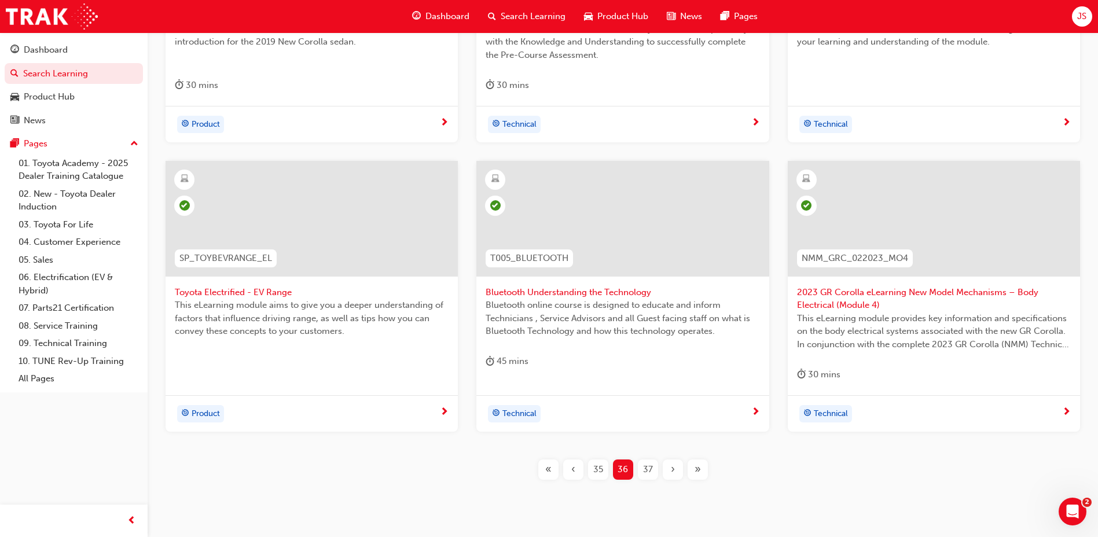
click at [649, 464] on span "37" at bounding box center [648, 469] width 10 height 13
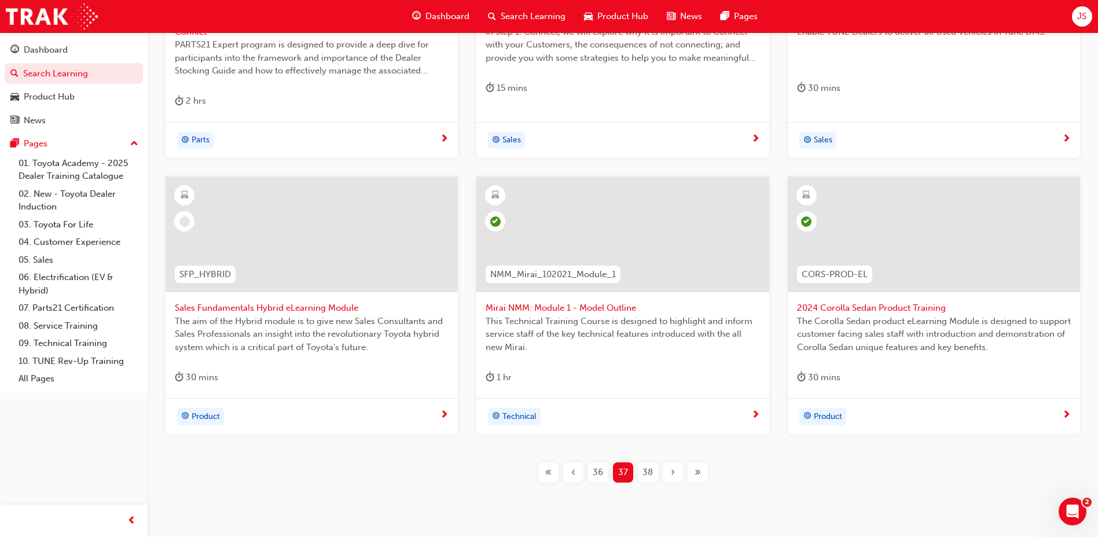
scroll to position [447, 0]
click at [649, 464] on span "38" at bounding box center [647, 469] width 10 height 13
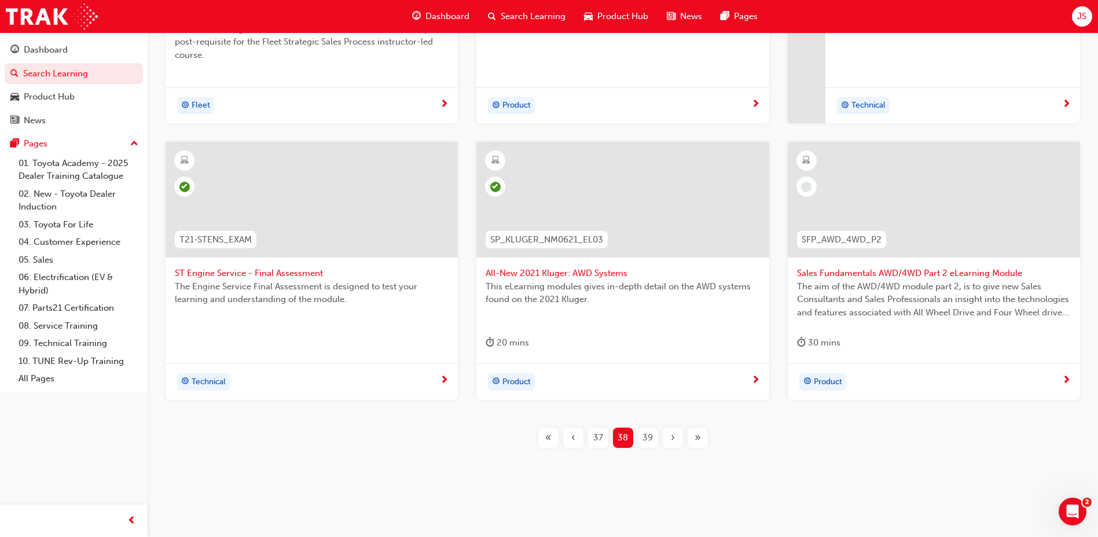
scroll to position [451, 0]
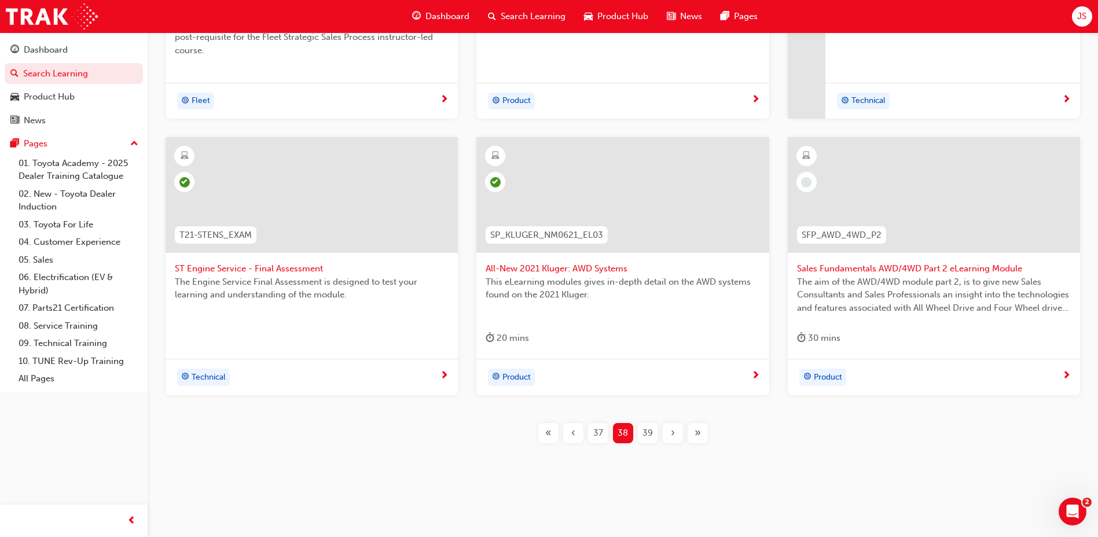
click at [646, 428] on span "39" at bounding box center [647, 432] width 10 height 13
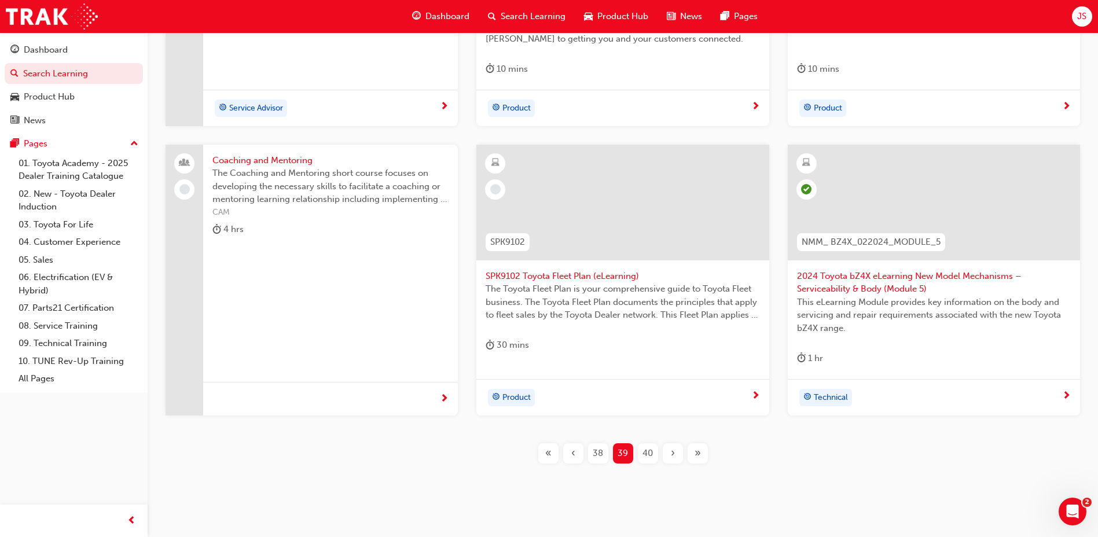
scroll to position [483, 0]
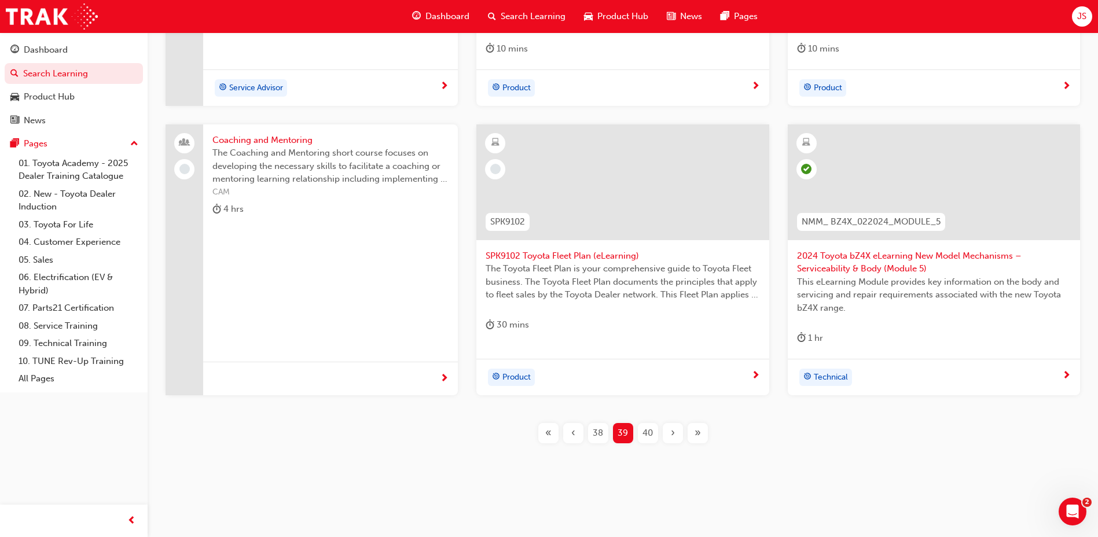
click at [657, 436] on div "40" at bounding box center [648, 433] width 20 height 20
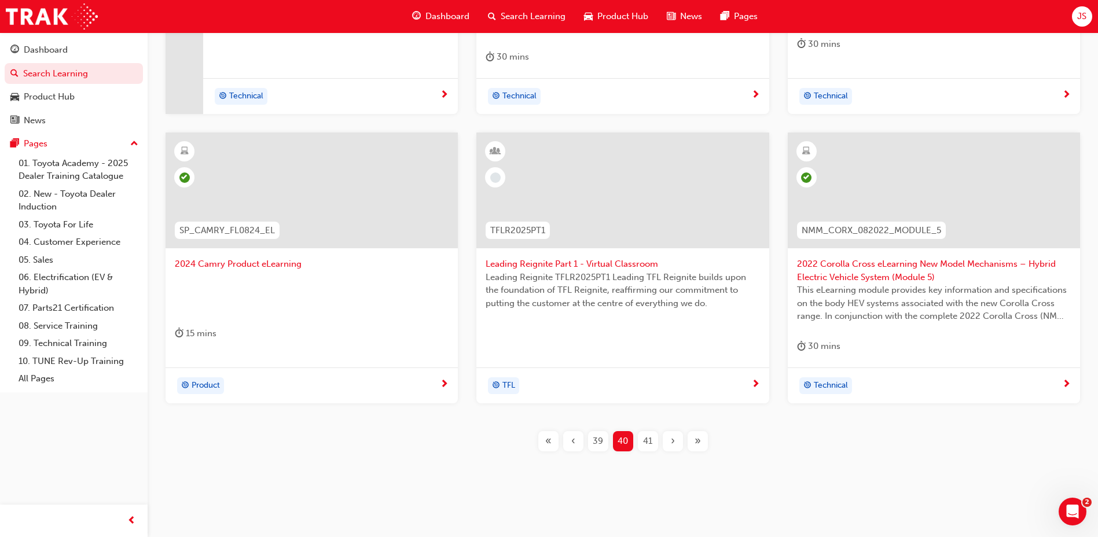
scroll to position [496, 0]
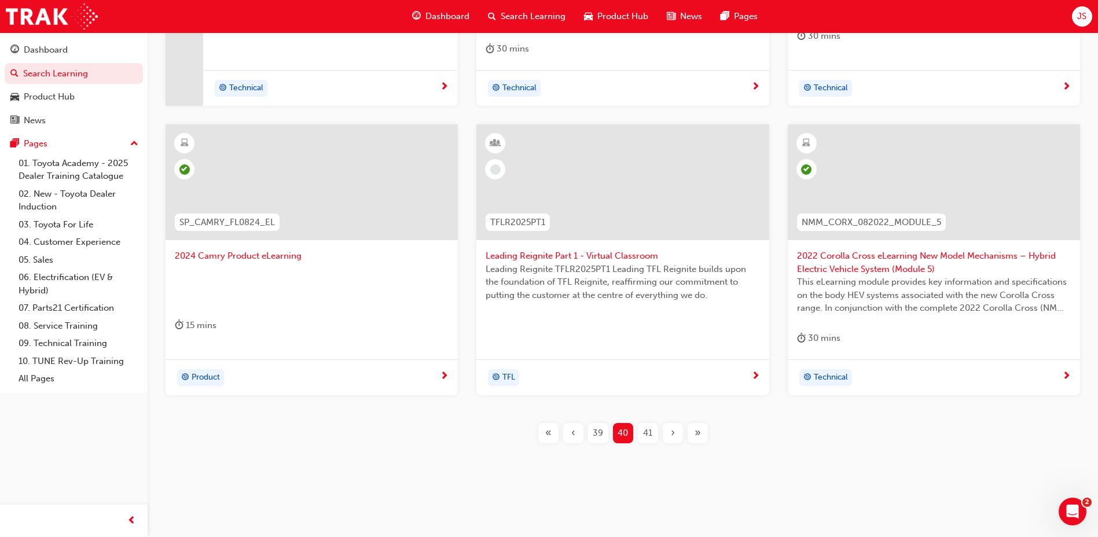
click at [646, 438] on span "41" at bounding box center [647, 432] width 9 height 13
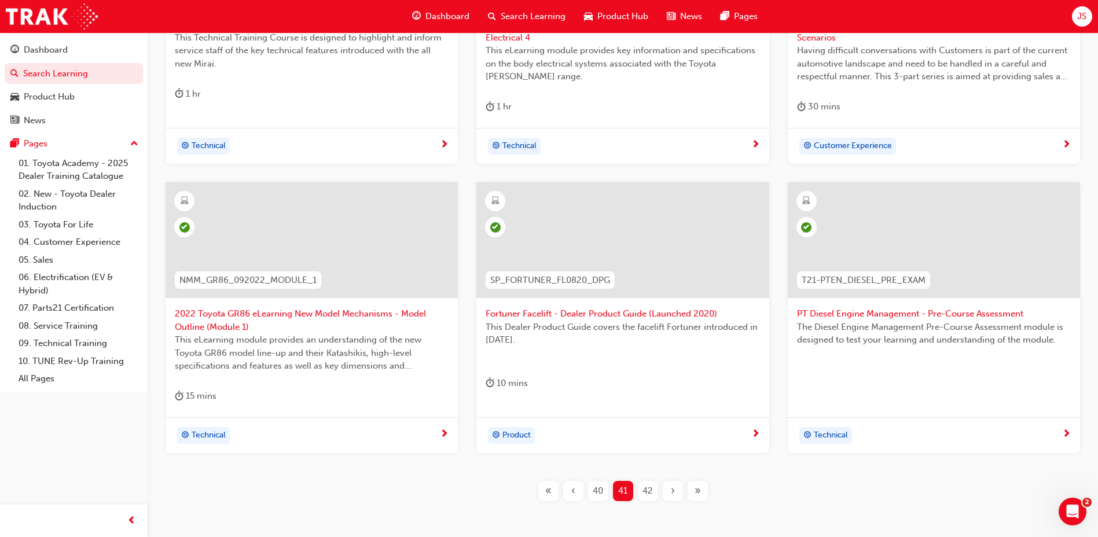
scroll to position [461, 0]
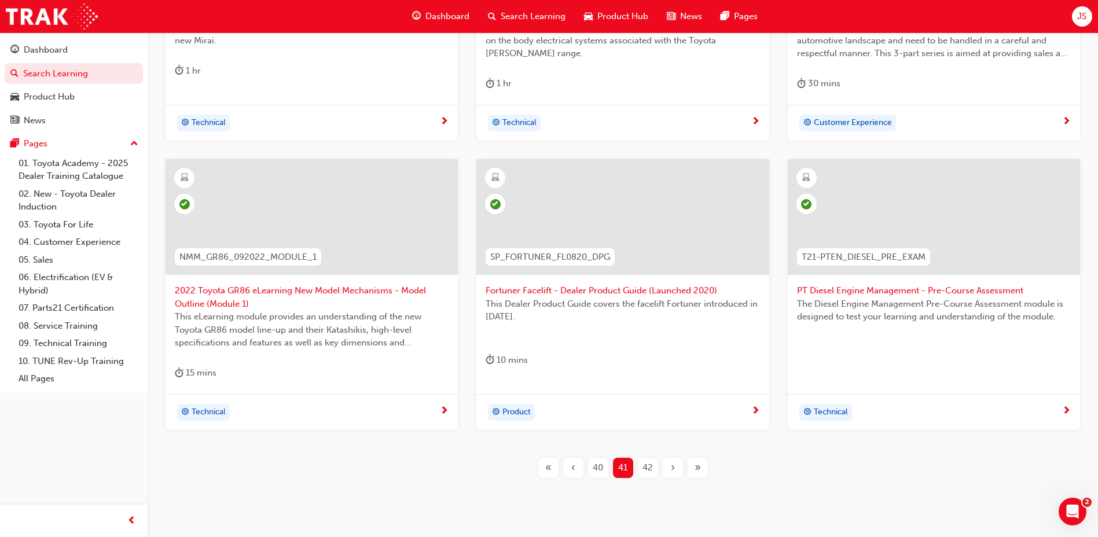
click at [638, 460] on div "42" at bounding box center [648, 468] width 20 height 20
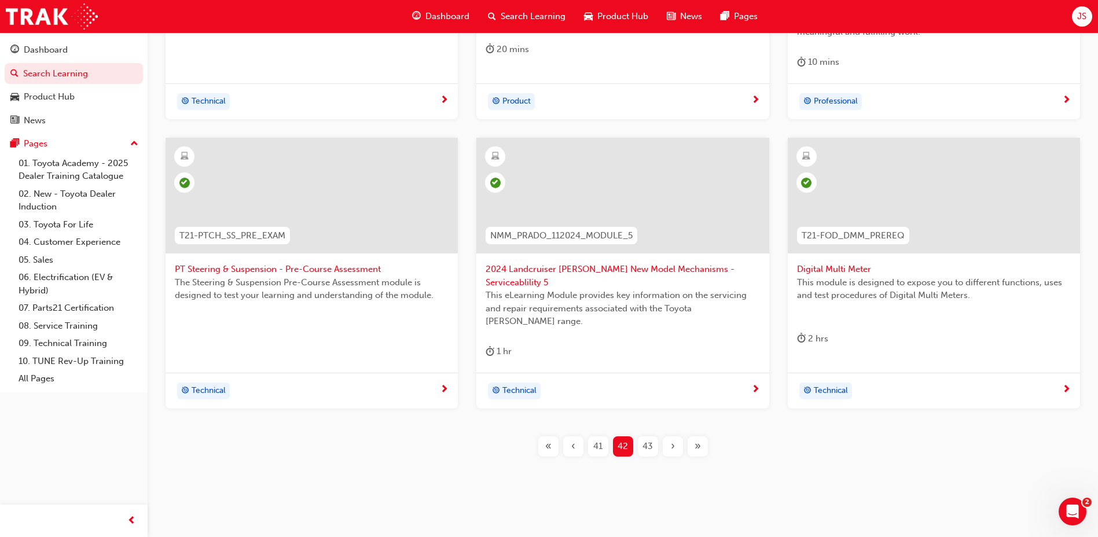
scroll to position [483, 0]
click at [650, 439] on span "43" at bounding box center [647, 445] width 10 height 13
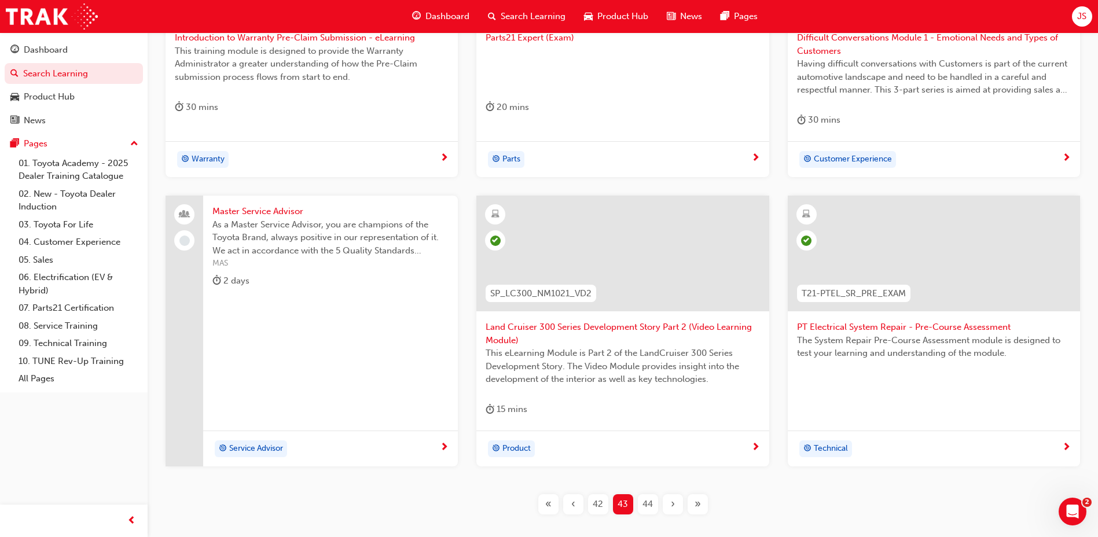
scroll to position [425, 0]
click at [649, 502] on span "44" at bounding box center [647, 503] width 10 height 13
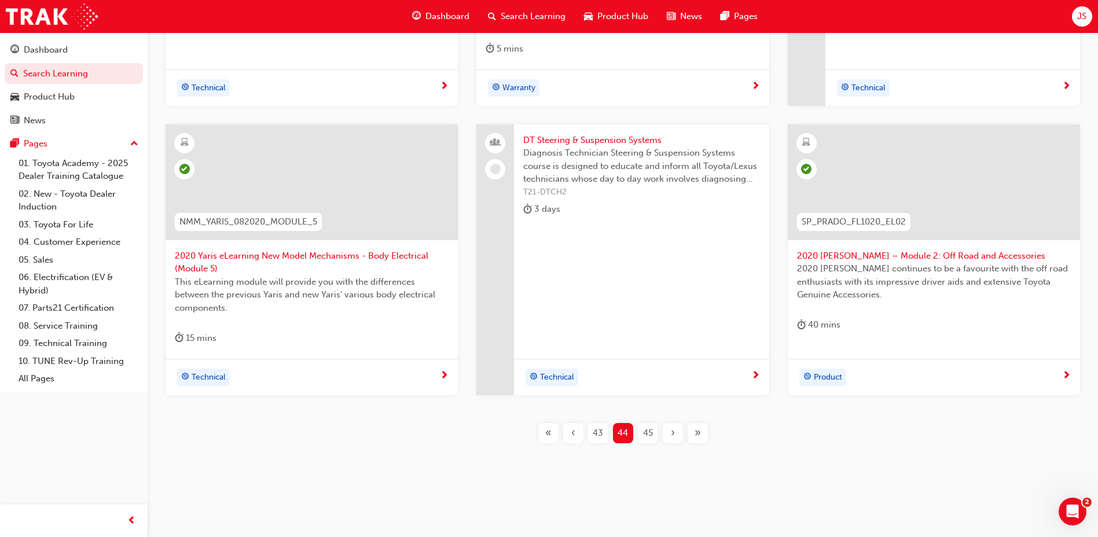
click at [644, 440] on div "45" at bounding box center [648, 433] width 20 height 20
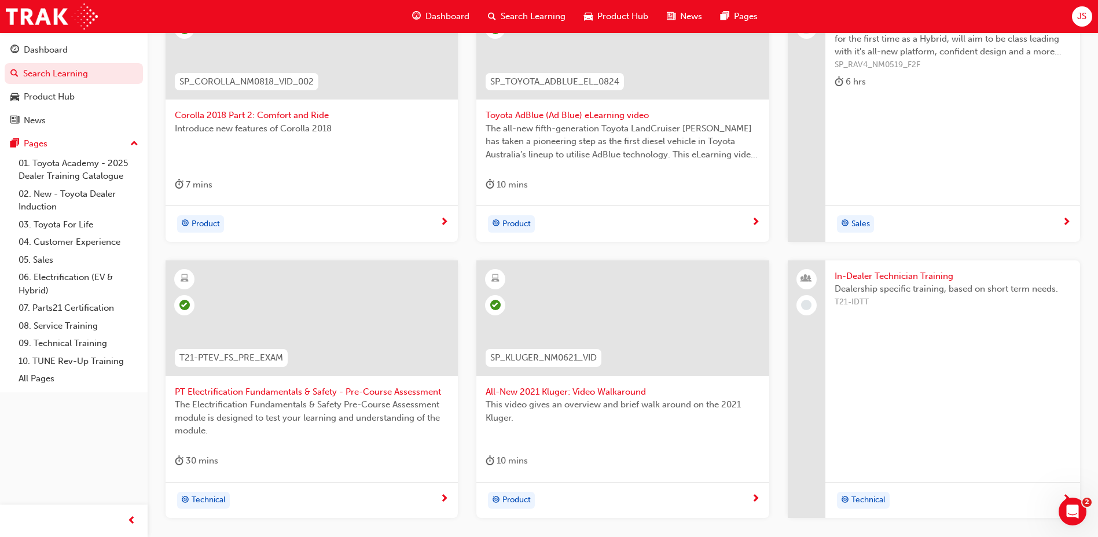
scroll to position [440, 0]
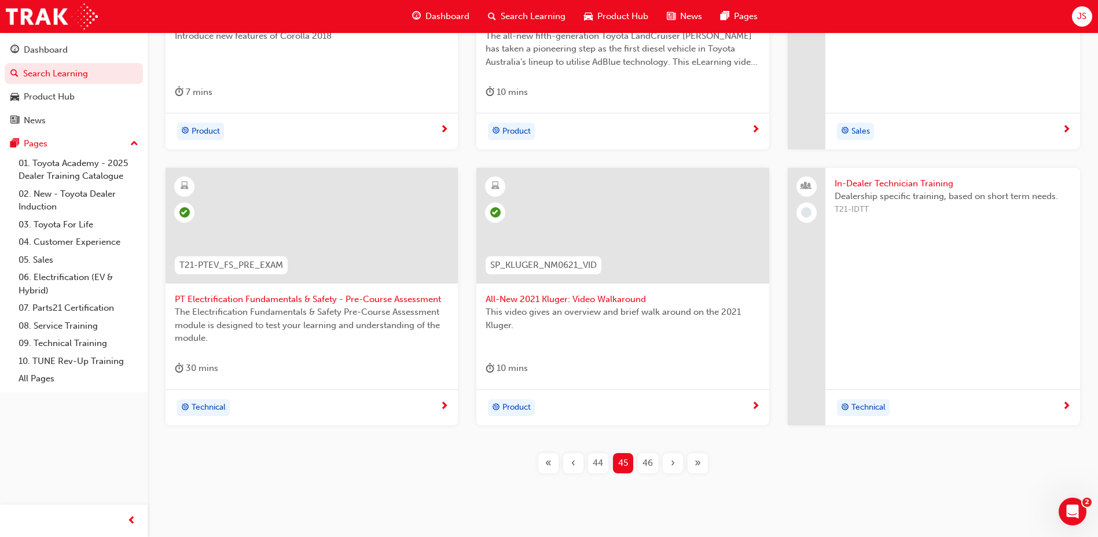
click at [649, 471] on div "46" at bounding box center [648, 463] width 20 height 20
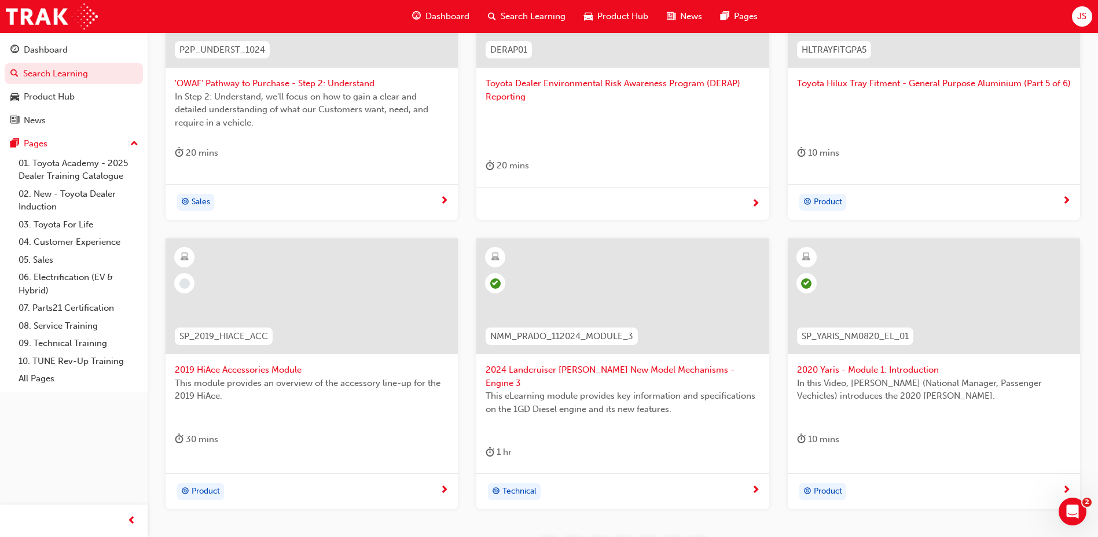
scroll to position [480, 0]
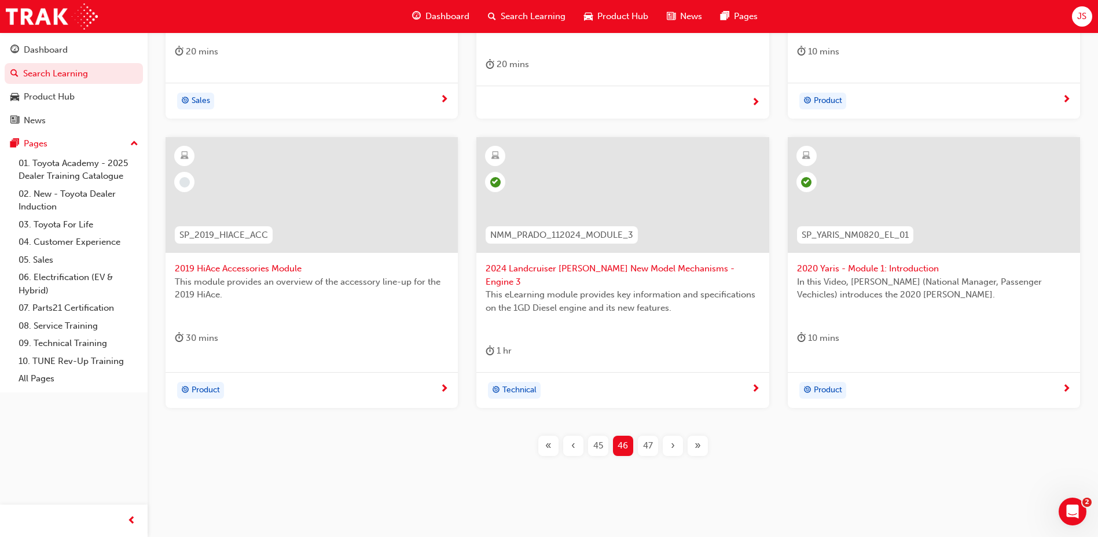
click at [640, 436] on div "47" at bounding box center [648, 446] width 20 height 20
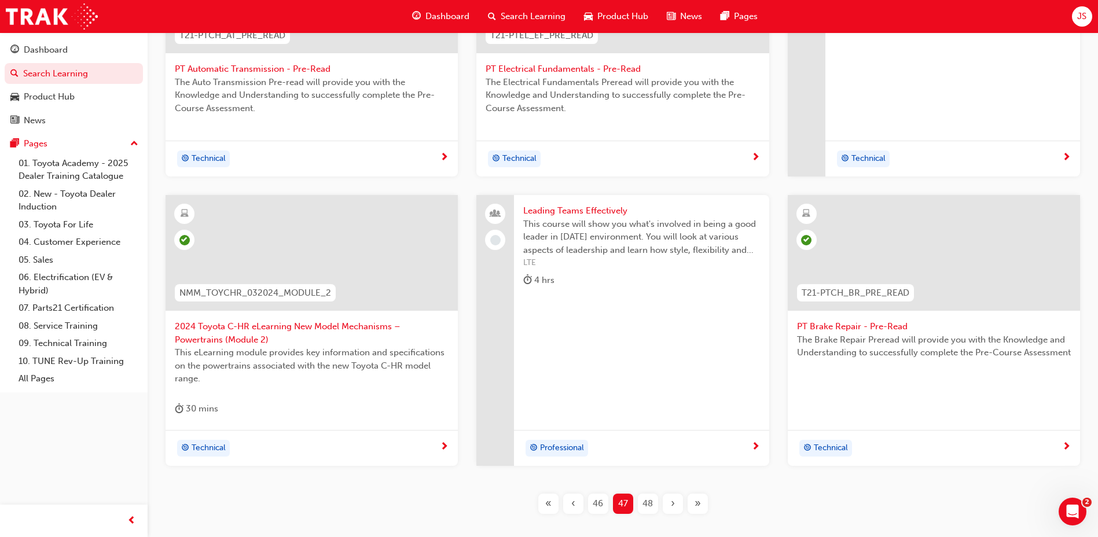
scroll to position [464, 0]
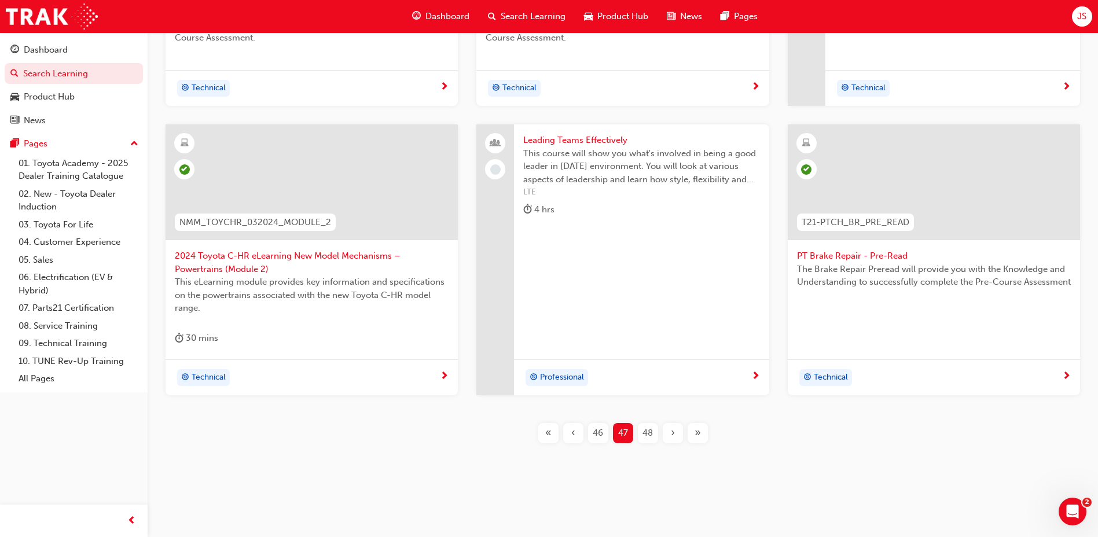
click at [650, 440] on div "48" at bounding box center [648, 433] width 20 height 20
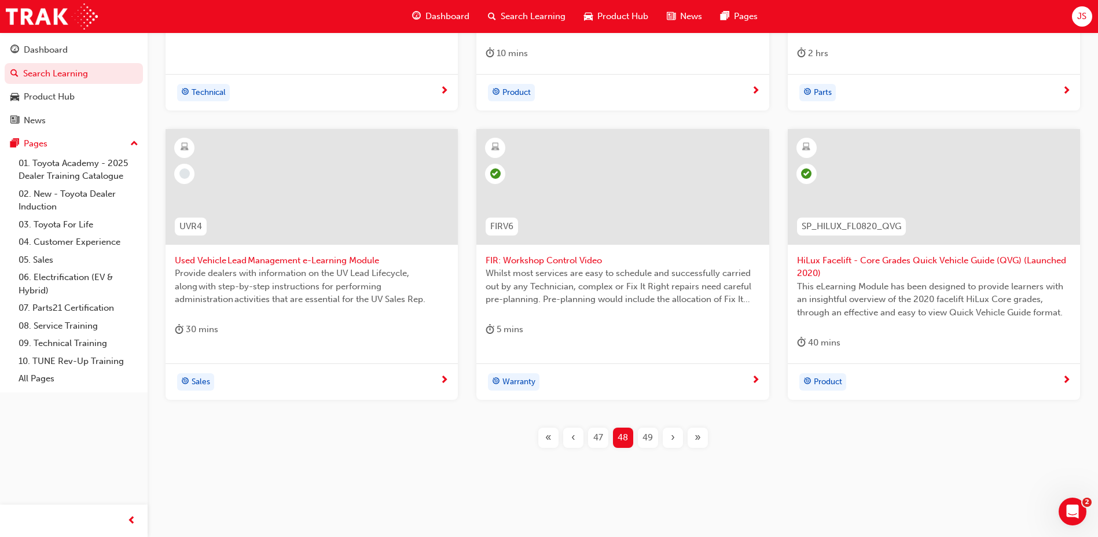
scroll to position [483, 0]
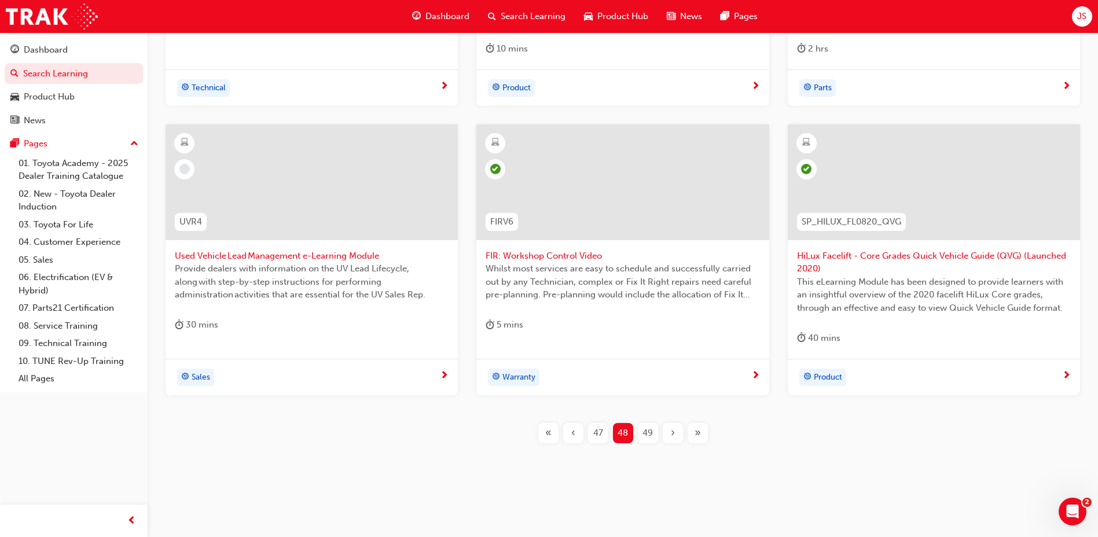
click at [646, 432] on span "49" at bounding box center [647, 432] width 10 height 13
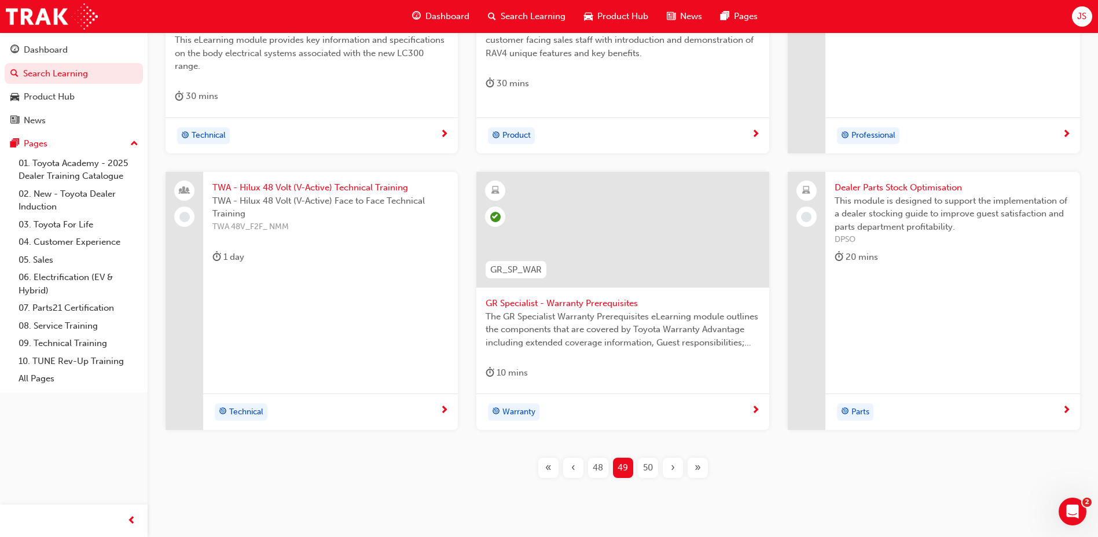
scroll to position [483, 0]
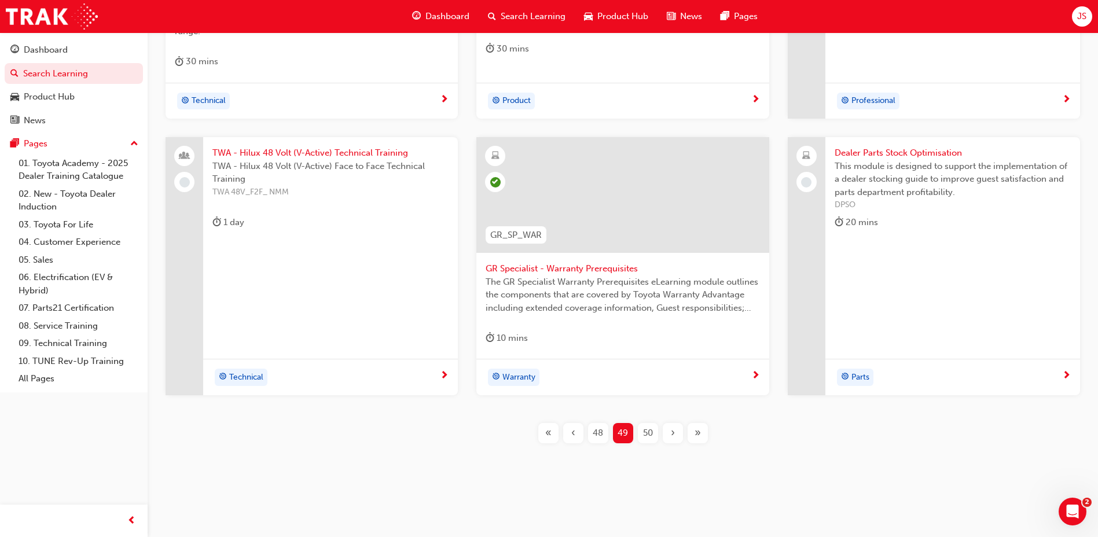
click at [640, 439] on div "50" at bounding box center [648, 433] width 20 height 20
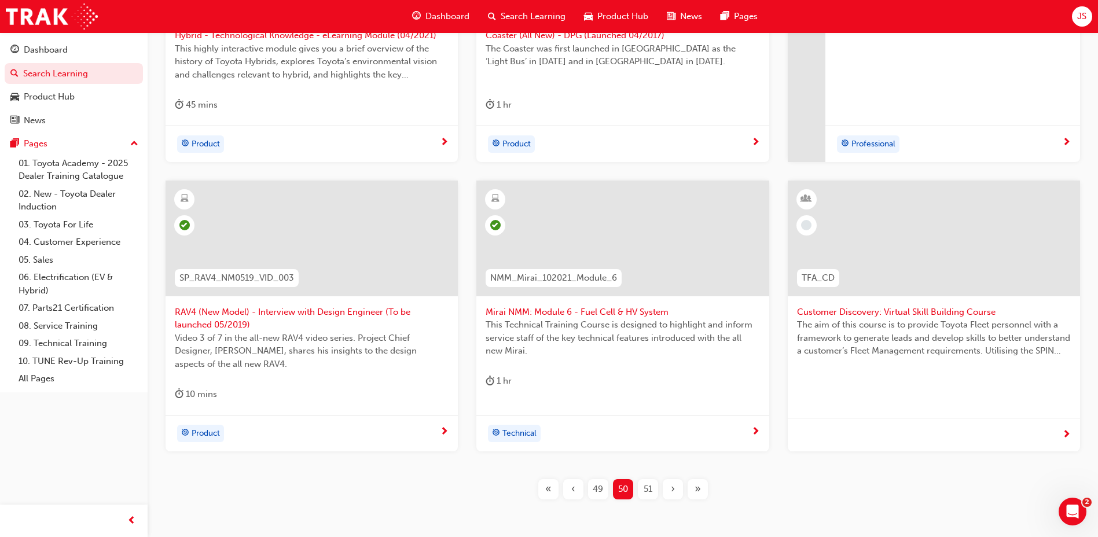
scroll to position [483, 0]
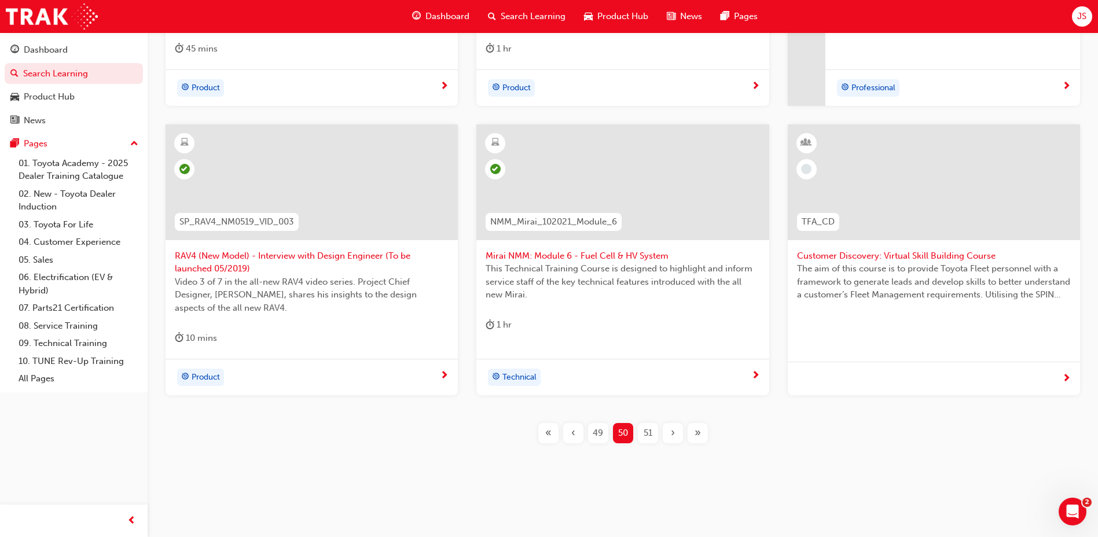
click at [647, 425] on div "51" at bounding box center [648, 433] width 20 height 20
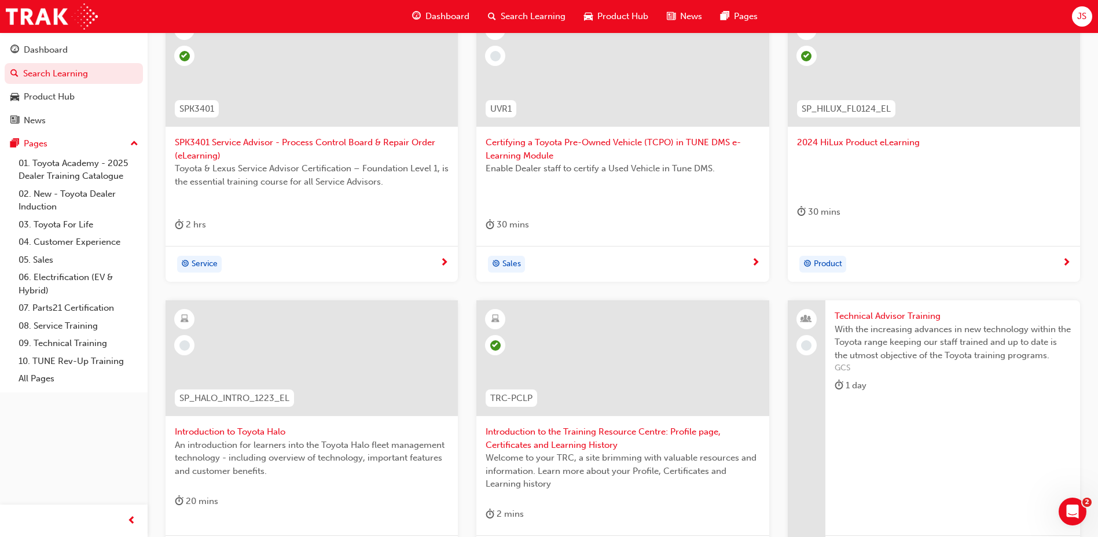
scroll to position [483, 0]
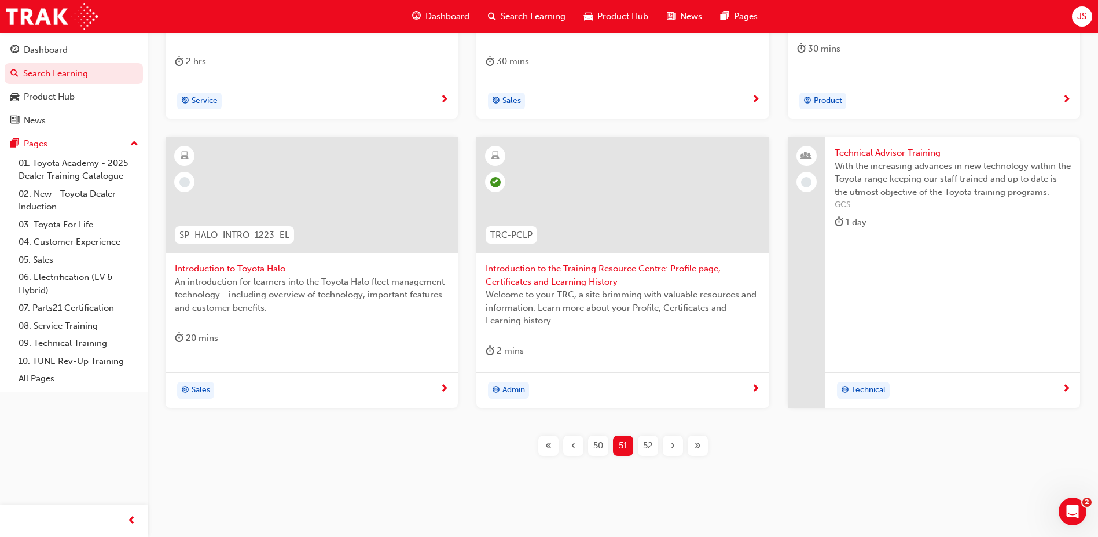
click at [652, 445] on span "52" at bounding box center [648, 445] width 10 height 13
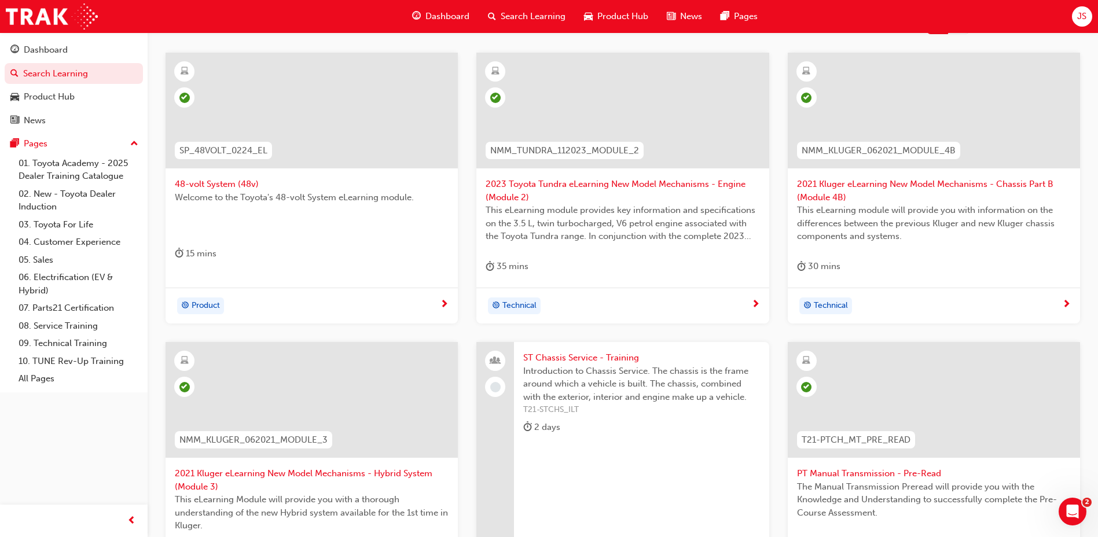
scroll to position [425, 0]
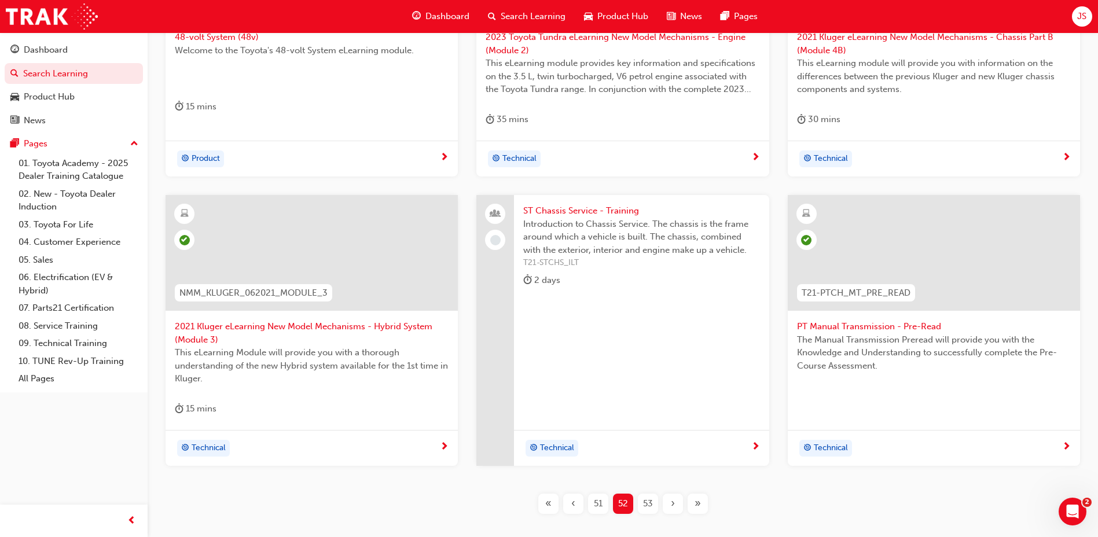
click at [650, 505] on span "53" at bounding box center [648, 503] width 10 height 13
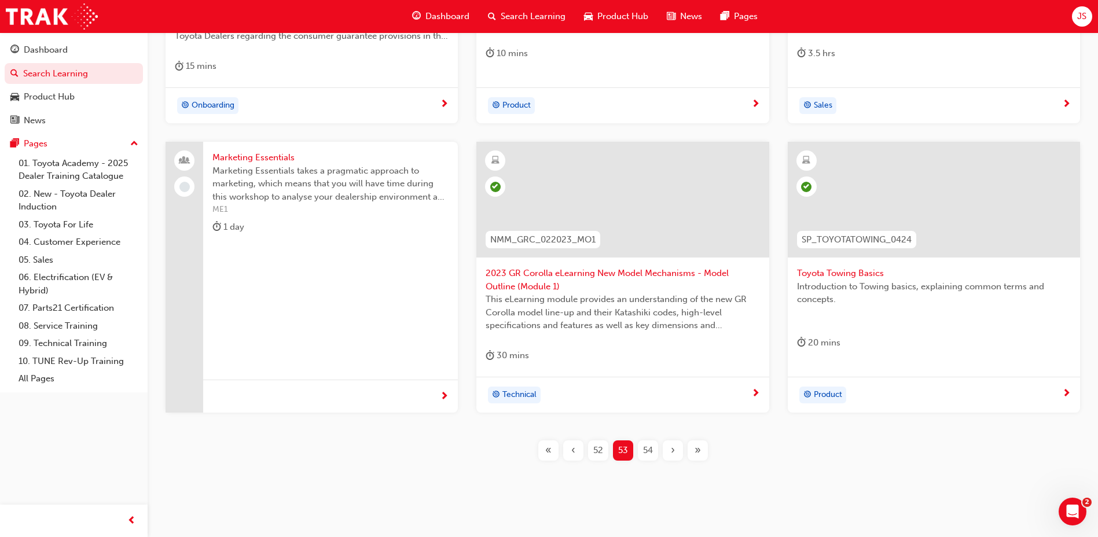
scroll to position [483, 0]
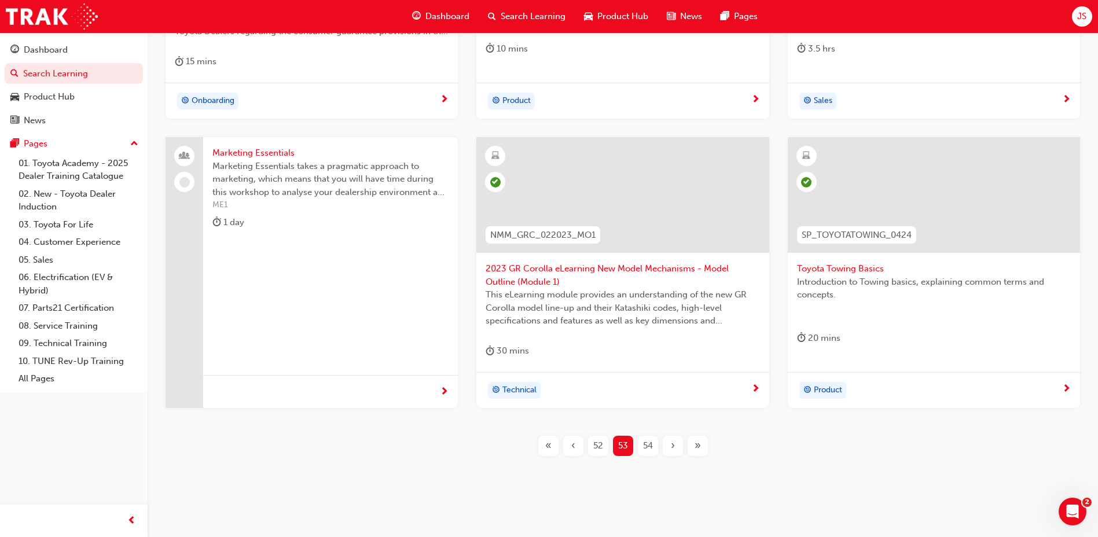
click at [654, 443] on div "54" at bounding box center [648, 446] width 20 height 20
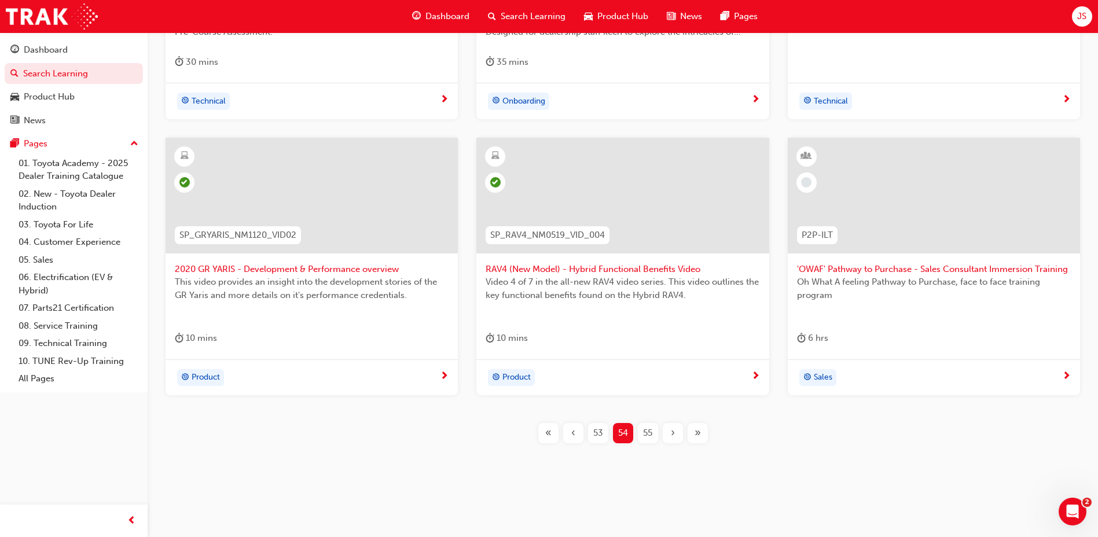
scroll to position [470, 0]
click at [646, 431] on span "55" at bounding box center [647, 432] width 9 height 13
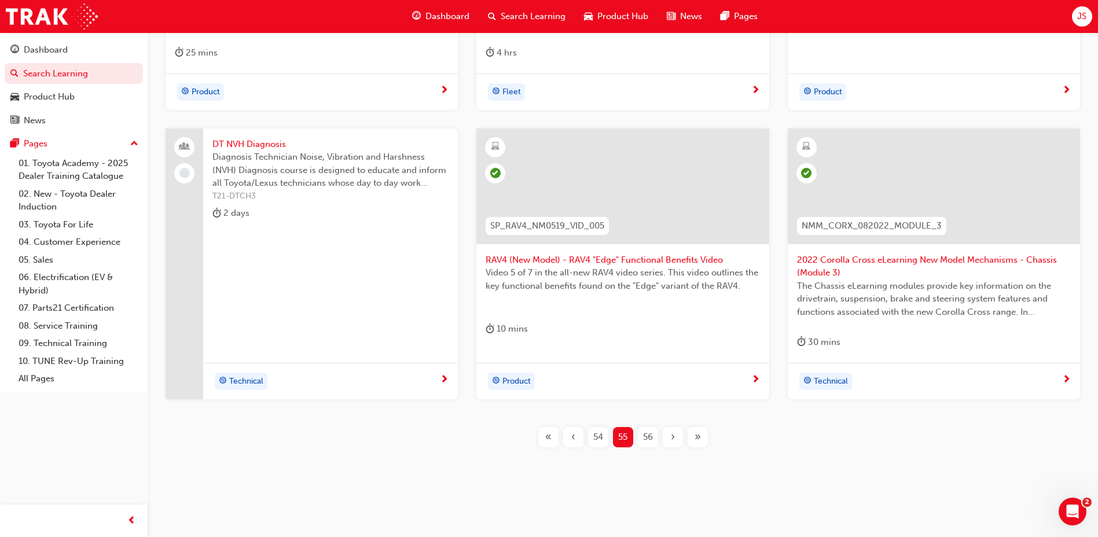
scroll to position [483, 0]
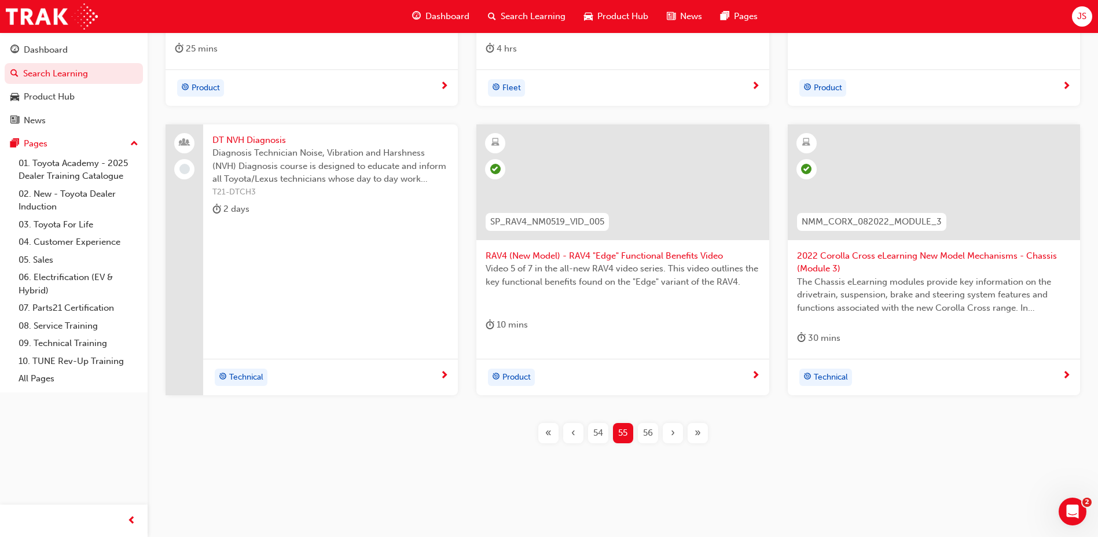
click at [656, 433] on div "56" at bounding box center [648, 433] width 20 height 20
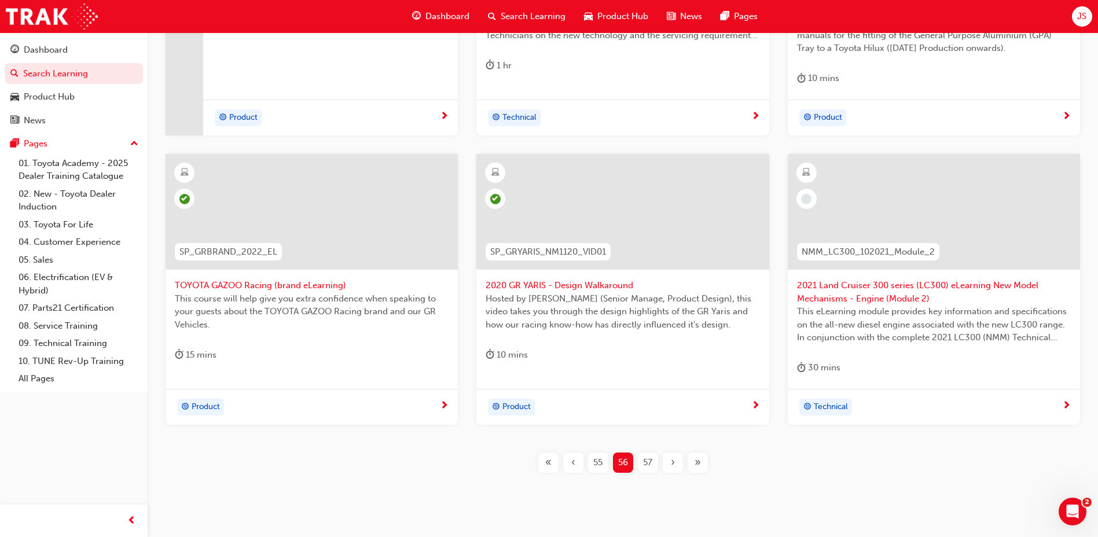
scroll to position [483, 0]
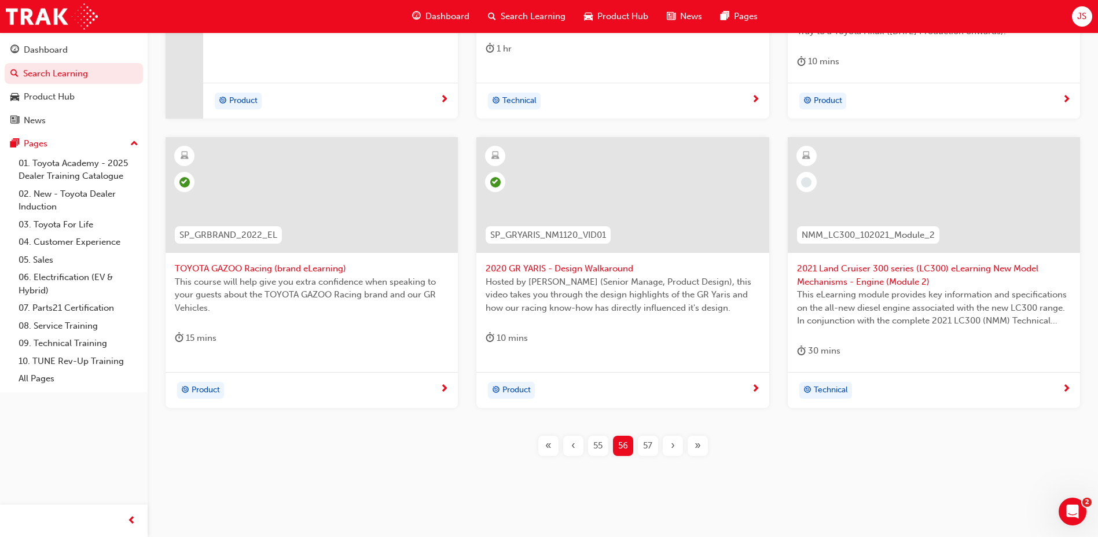
click at [648, 439] on span "57" at bounding box center [647, 445] width 9 height 13
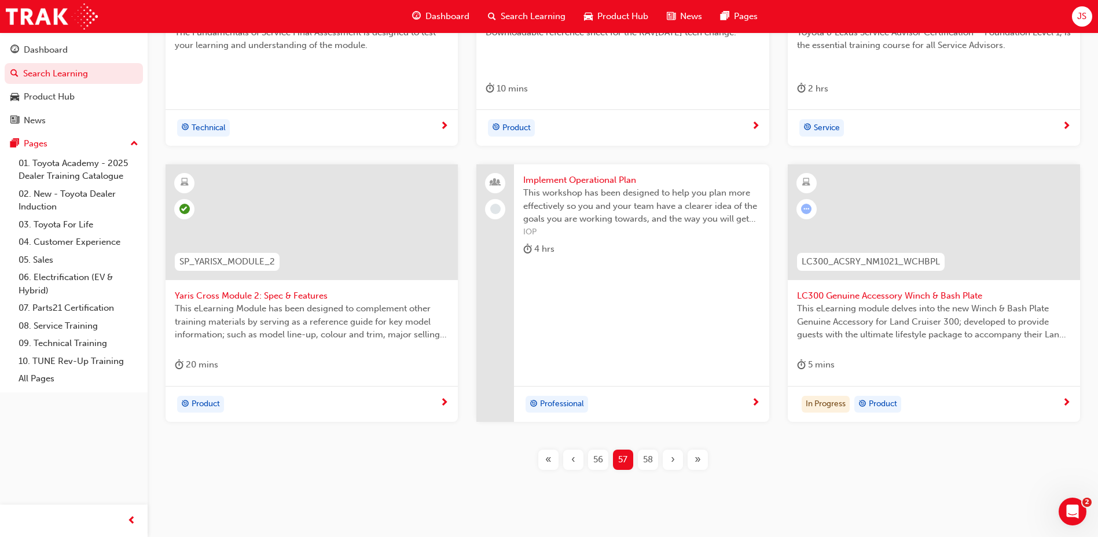
scroll to position [470, 0]
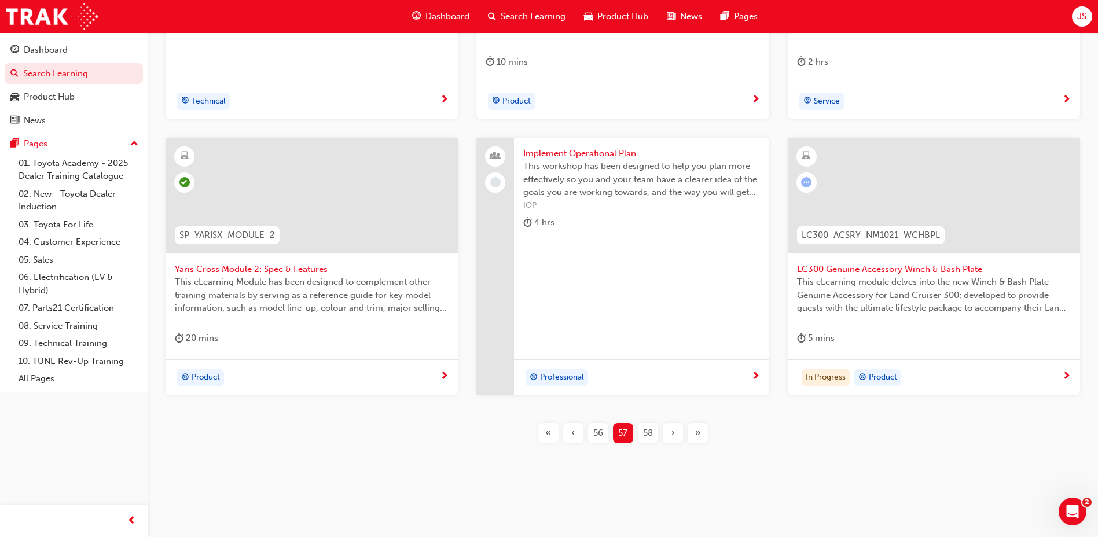
click at [657, 434] on div "58" at bounding box center [648, 433] width 20 height 20
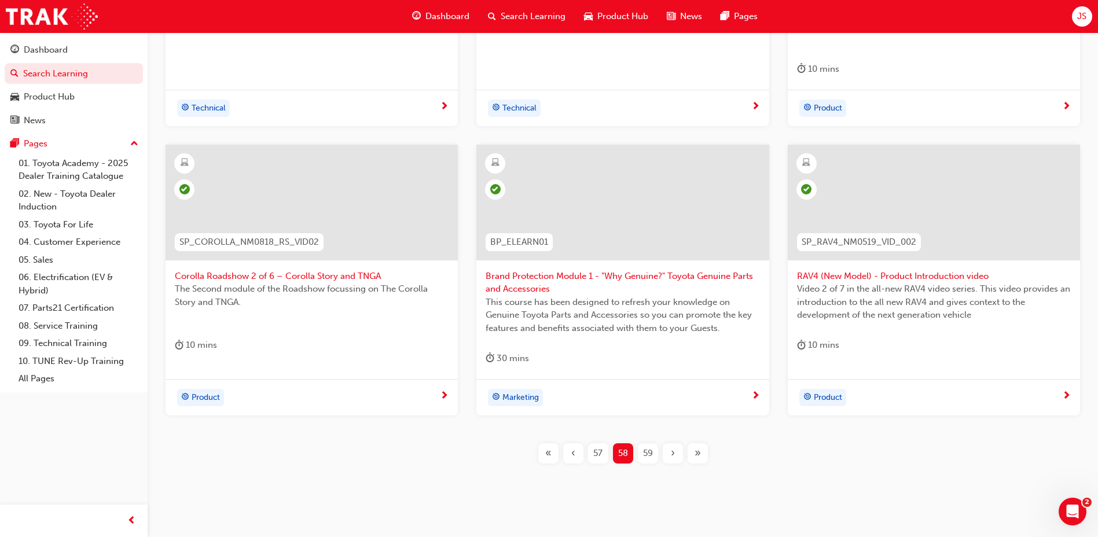
scroll to position [483, 0]
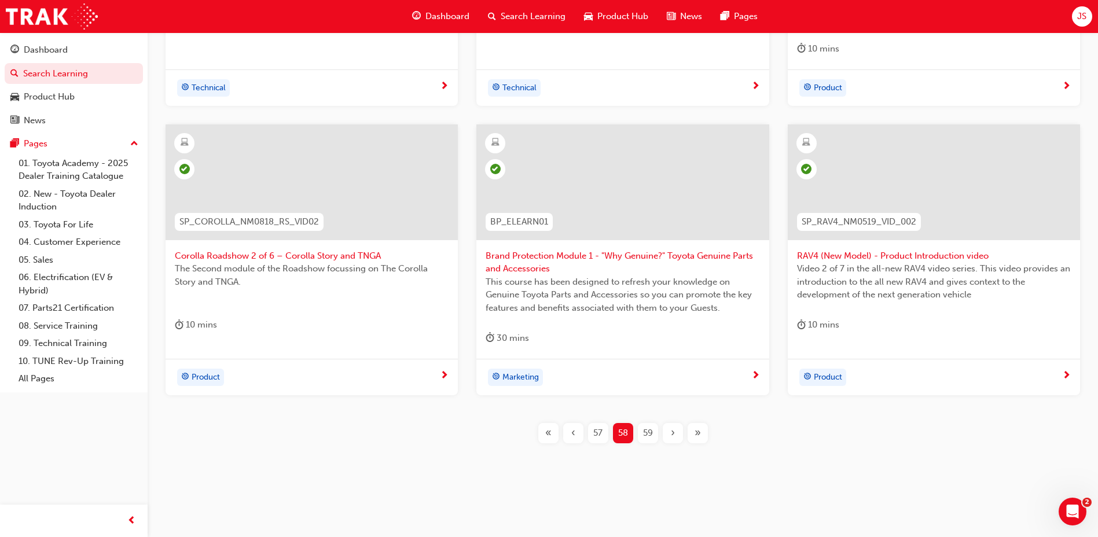
click at [647, 423] on div "59" at bounding box center [648, 433] width 20 height 20
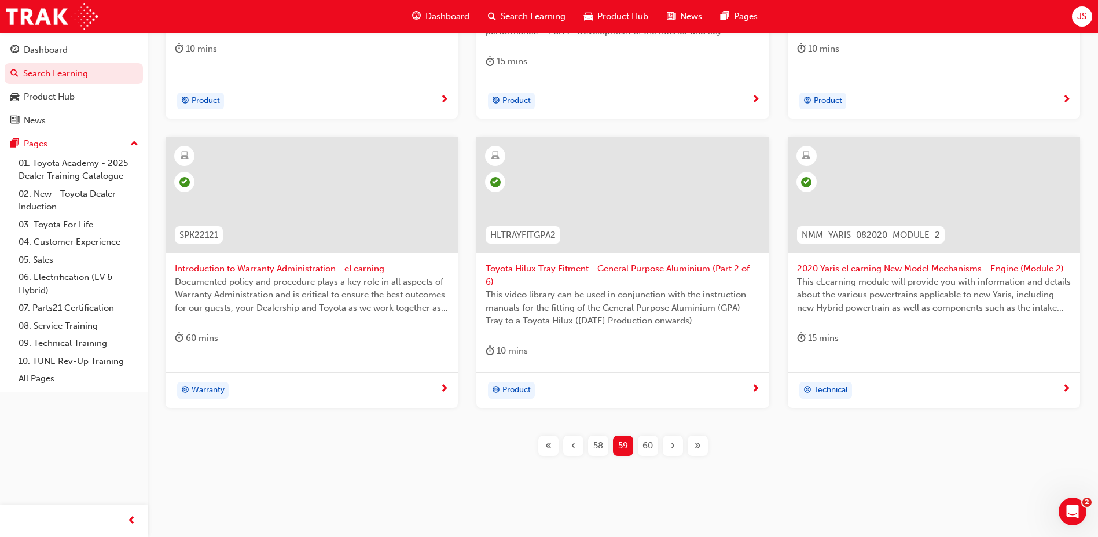
click at [645, 439] on span "60" at bounding box center [647, 445] width 10 height 13
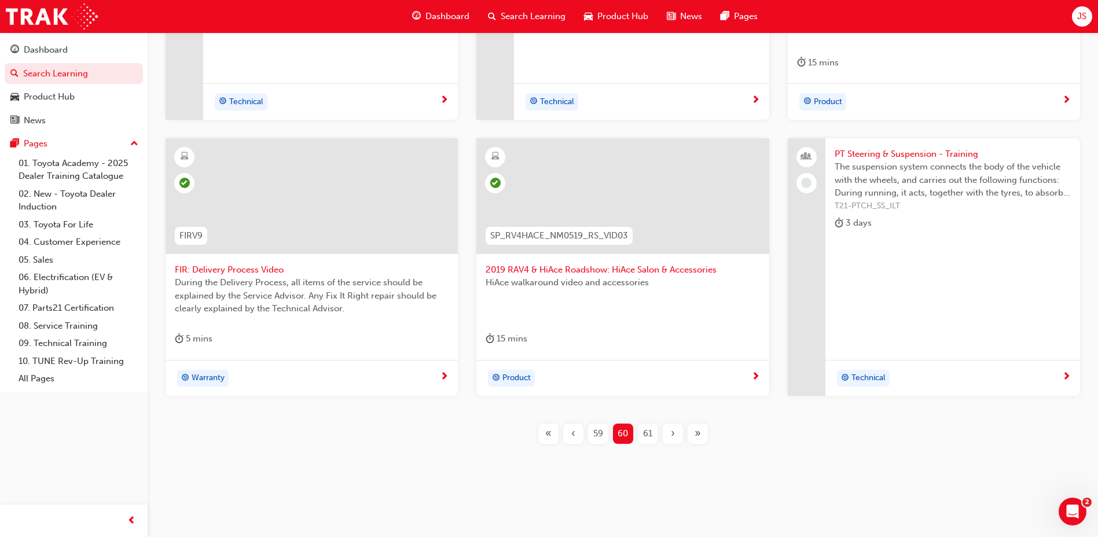
scroll to position [470, 0]
click at [635, 429] on button "61" at bounding box center [647, 433] width 25 height 20
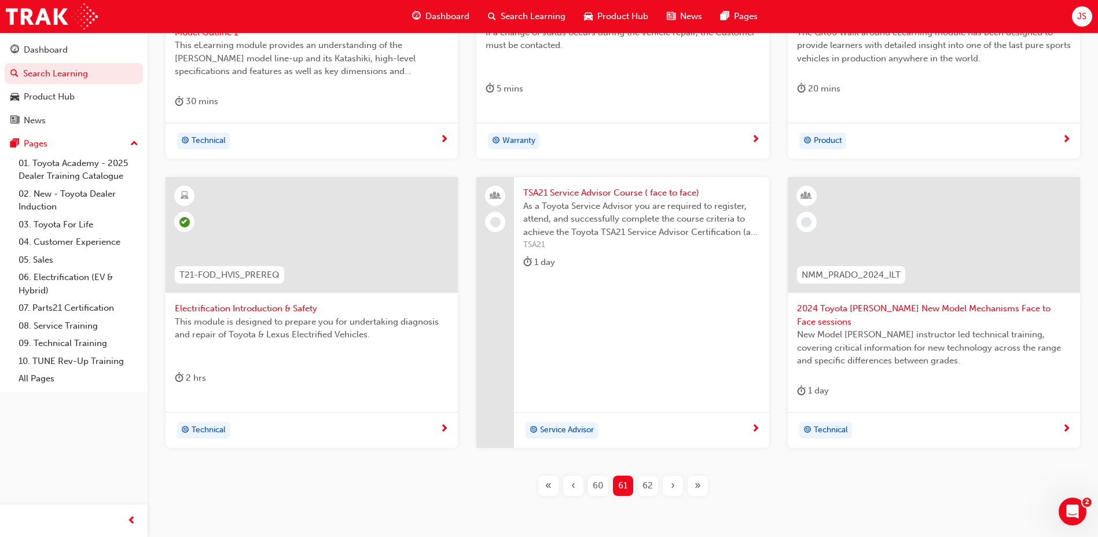
scroll to position [470, 0]
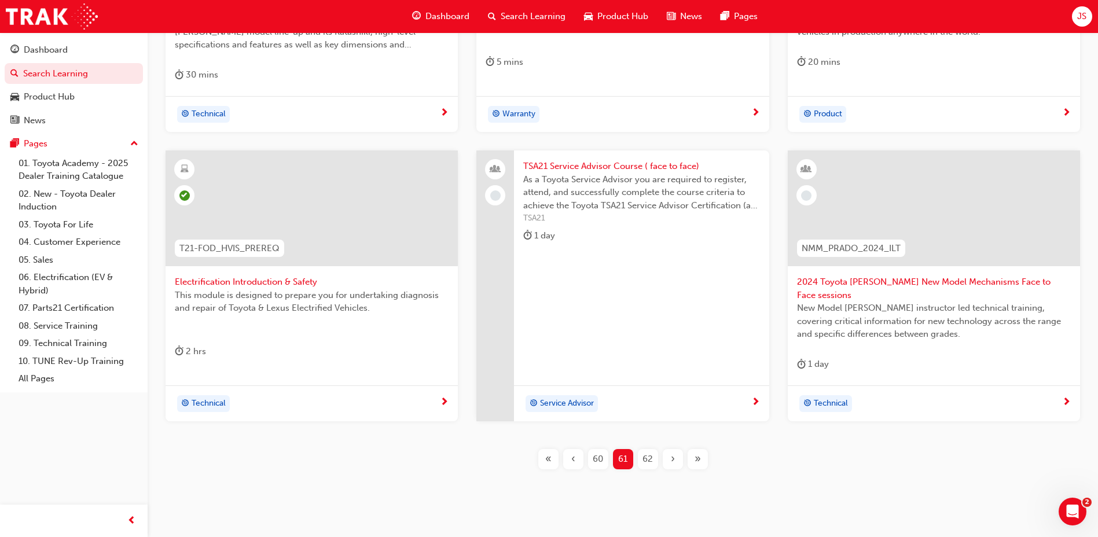
click at [646, 453] on span "62" at bounding box center [647, 459] width 10 height 13
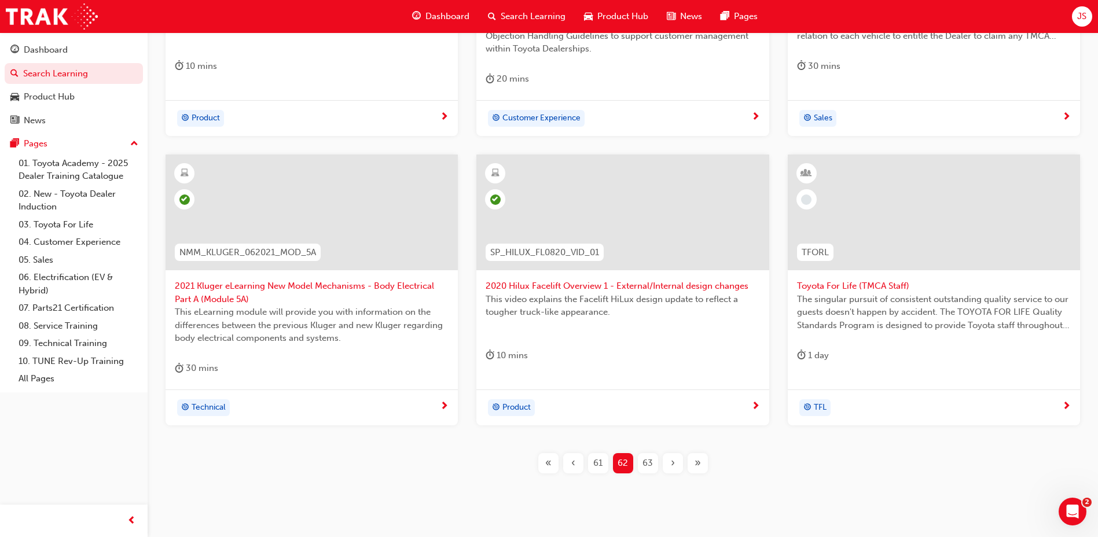
scroll to position [470, 0]
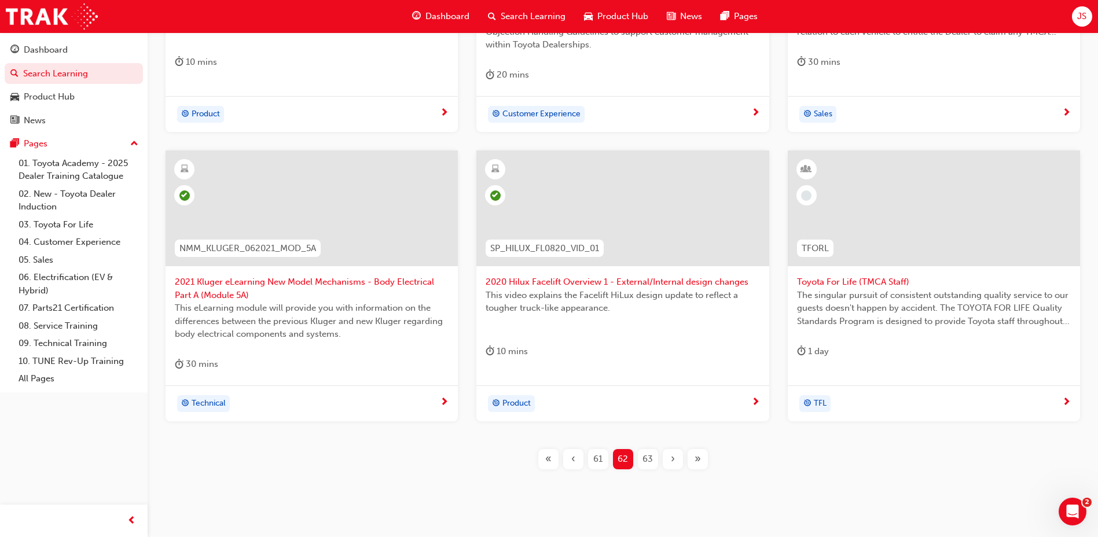
click at [649, 462] on span "63" at bounding box center [647, 459] width 10 height 13
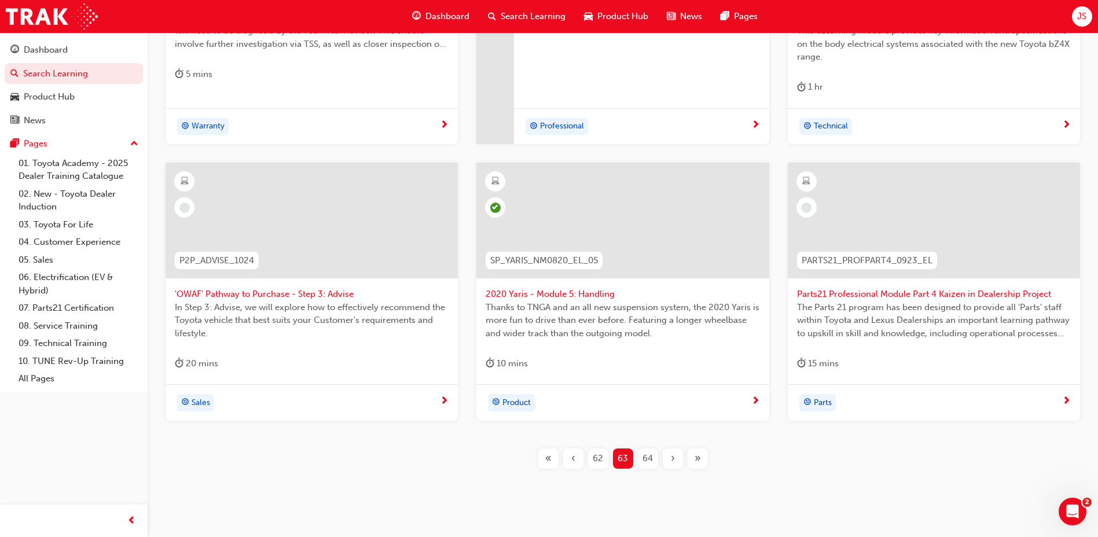
scroll to position [483, 0]
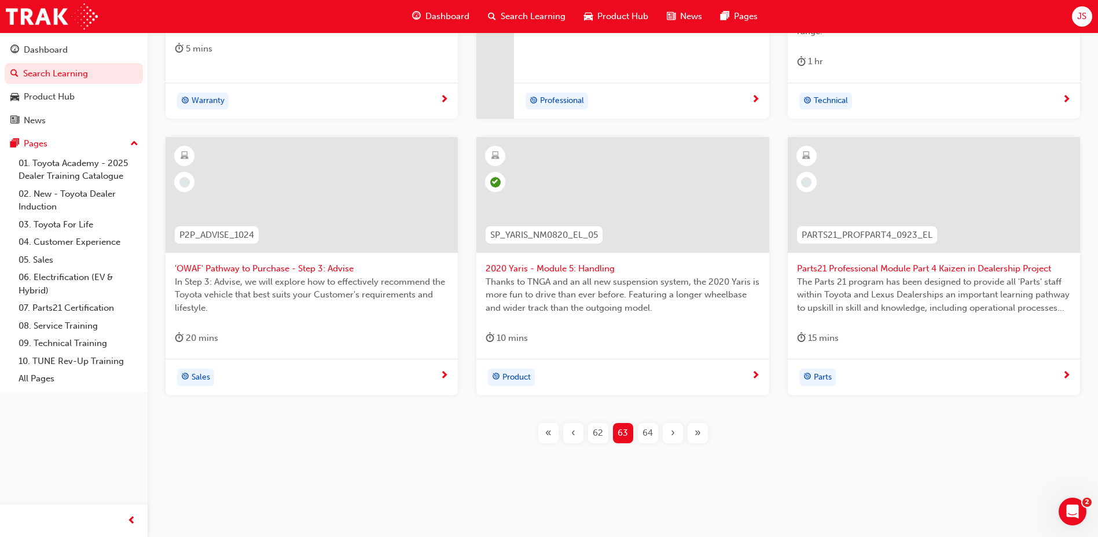
click at [644, 433] on span "64" at bounding box center [647, 432] width 10 height 13
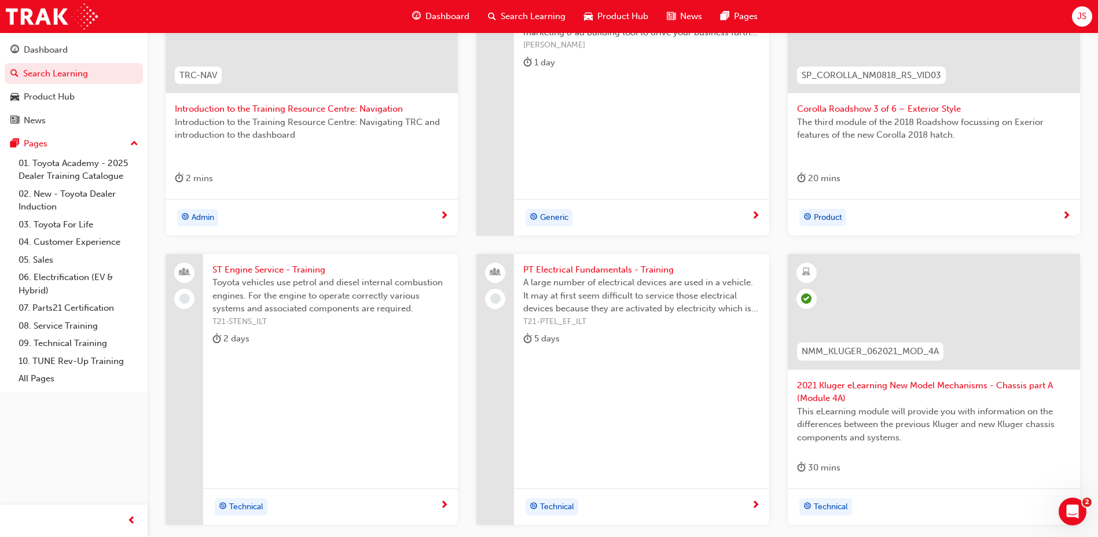
scroll to position [425, 0]
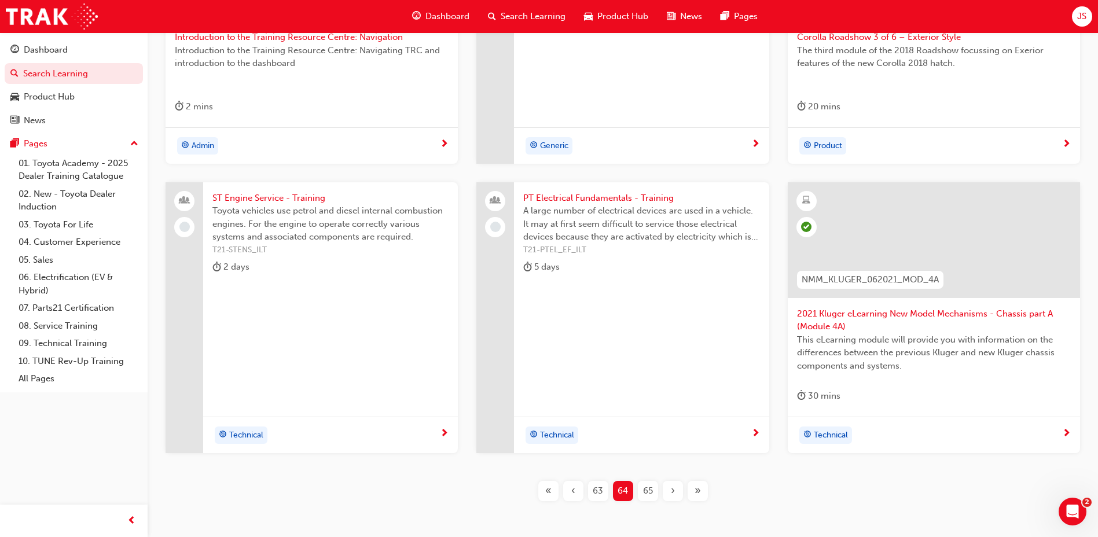
click at [645, 488] on span "65" at bounding box center [648, 490] width 10 height 13
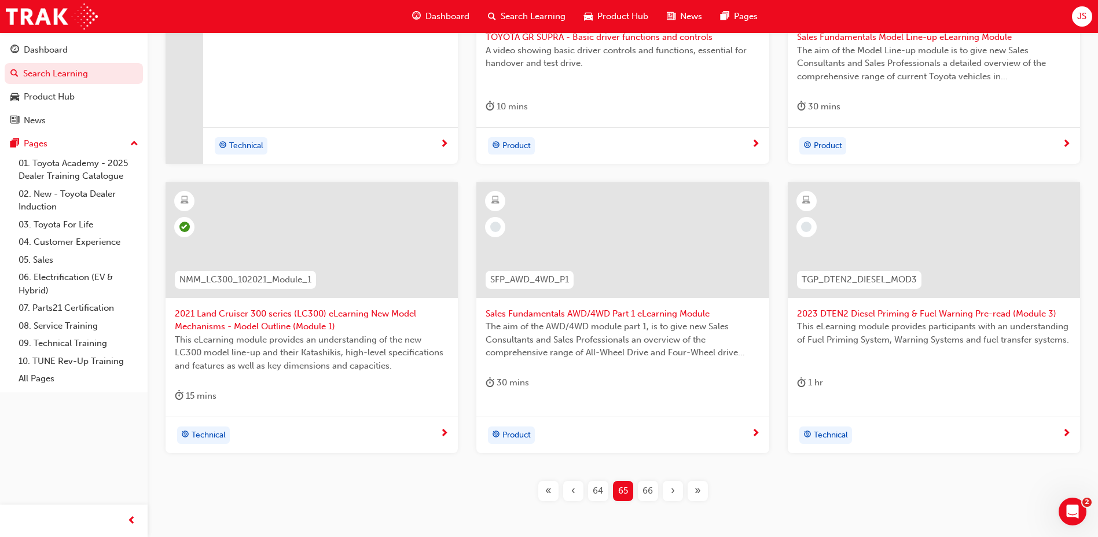
click at [597, 491] on span "64" at bounding box center [598, 490] width 10 height 13
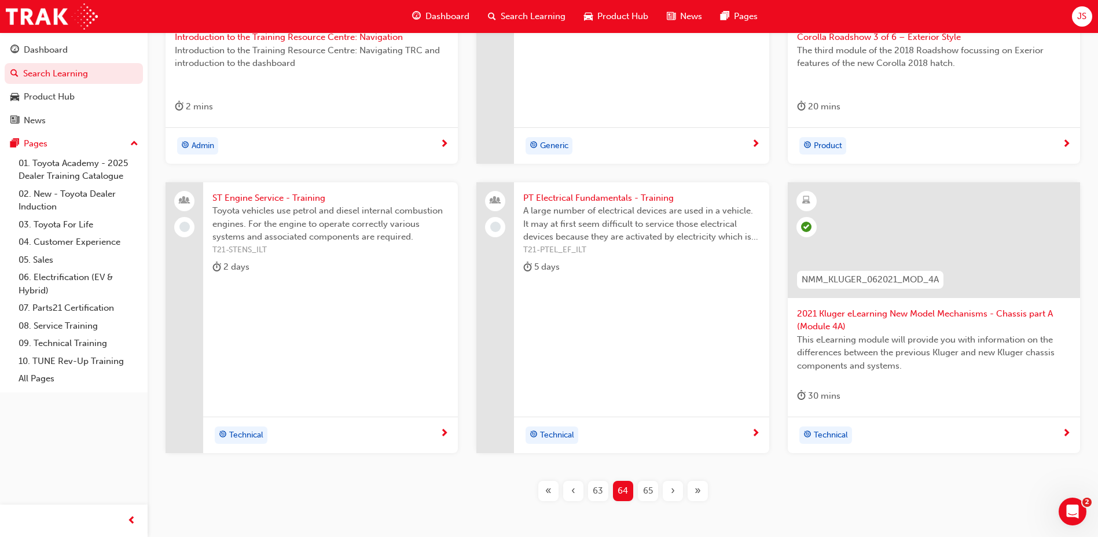
click at [285, 194] on span "ST Engine Service - Training" at bounding box center [330, 198] width 236 height 13
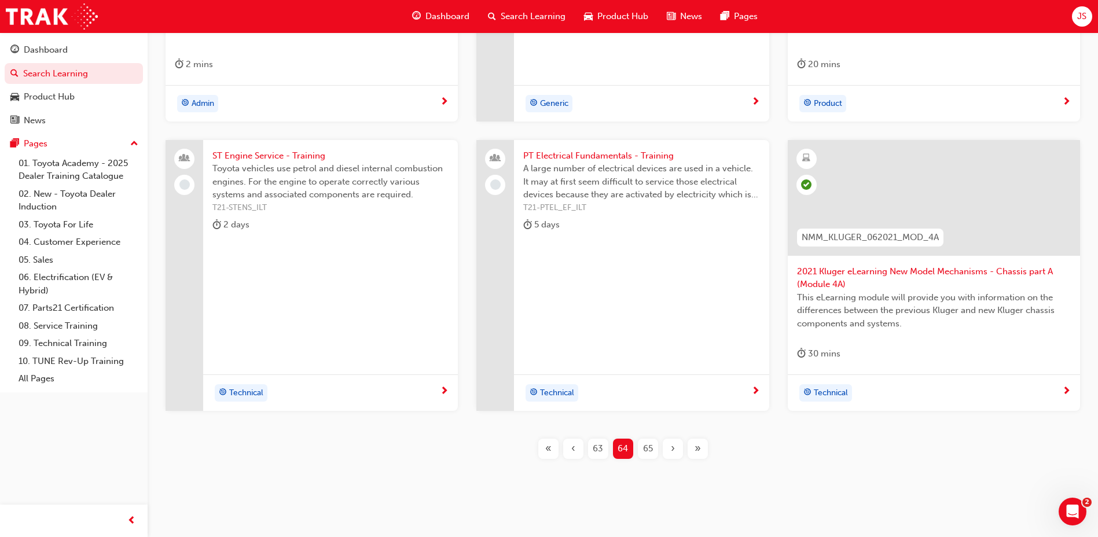
scroll to position [483, 0]
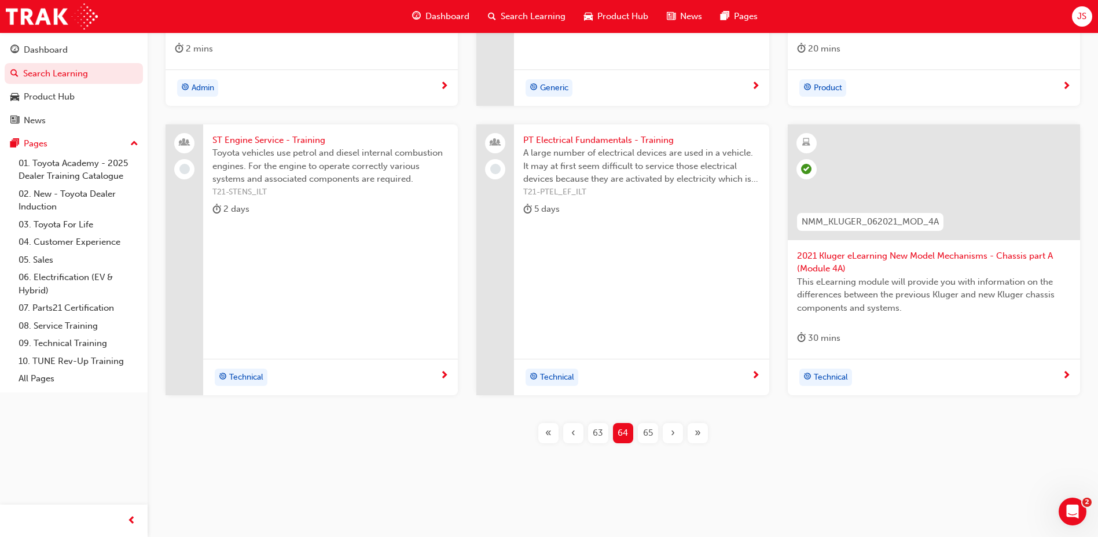
click at [653, 434] on div "65" at bounding box center [648, 433] width 20 height 20
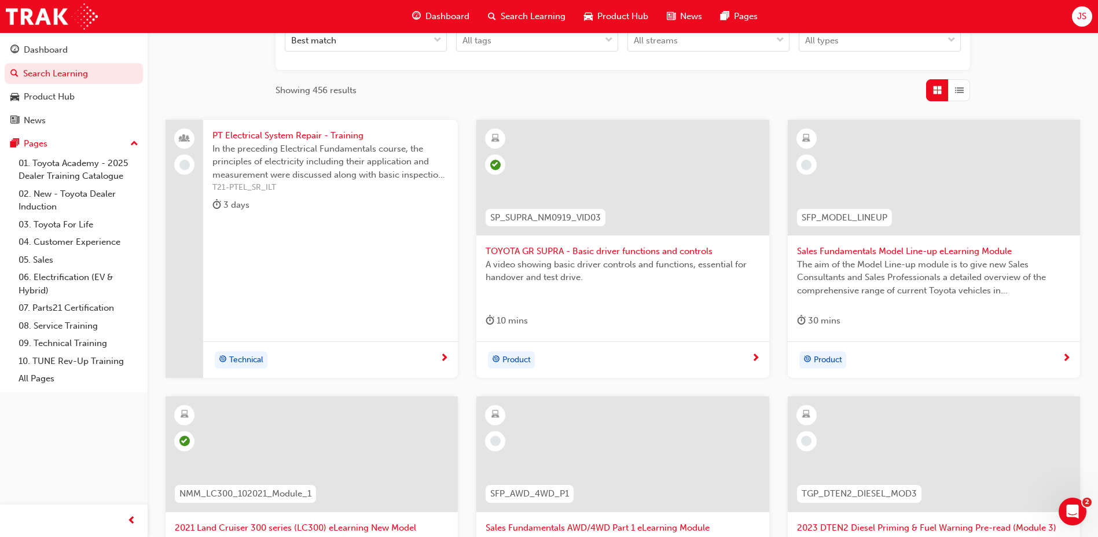
scroll to position [194, 0]
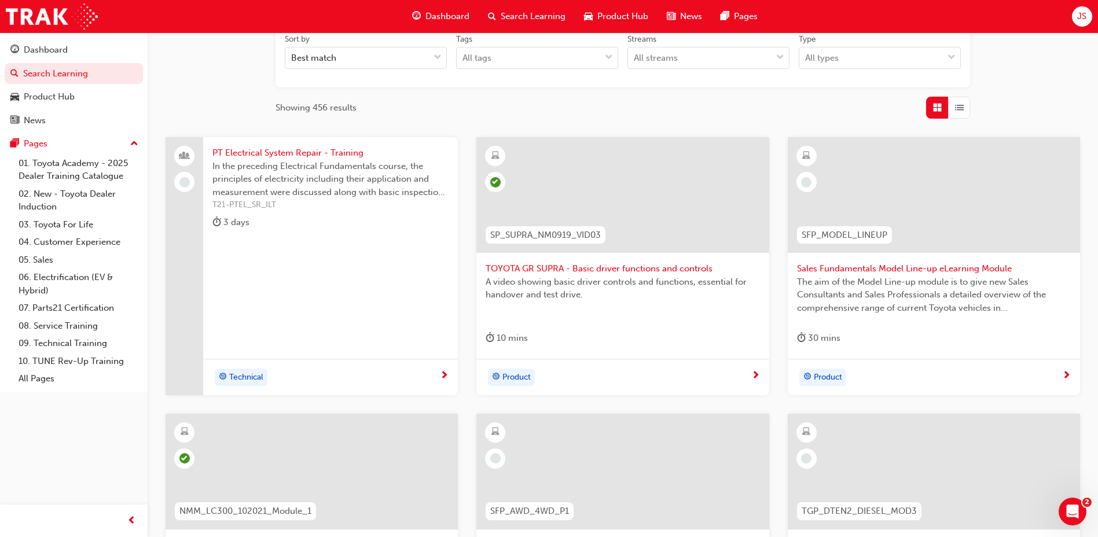
click at [866, 267] on span "Sales Fundamentals Model Line-up eLearning Module" at bounding box center [934, 268] width 274 height 13
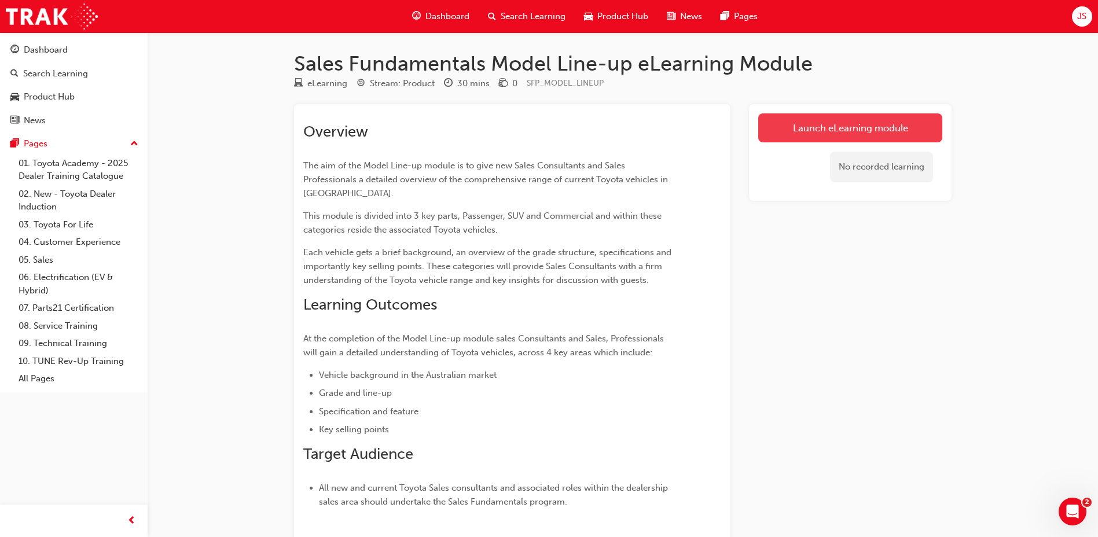
click at [781, 134] on link "Launch eLearning module" at bounding box center [850, 127] width 184 height 29
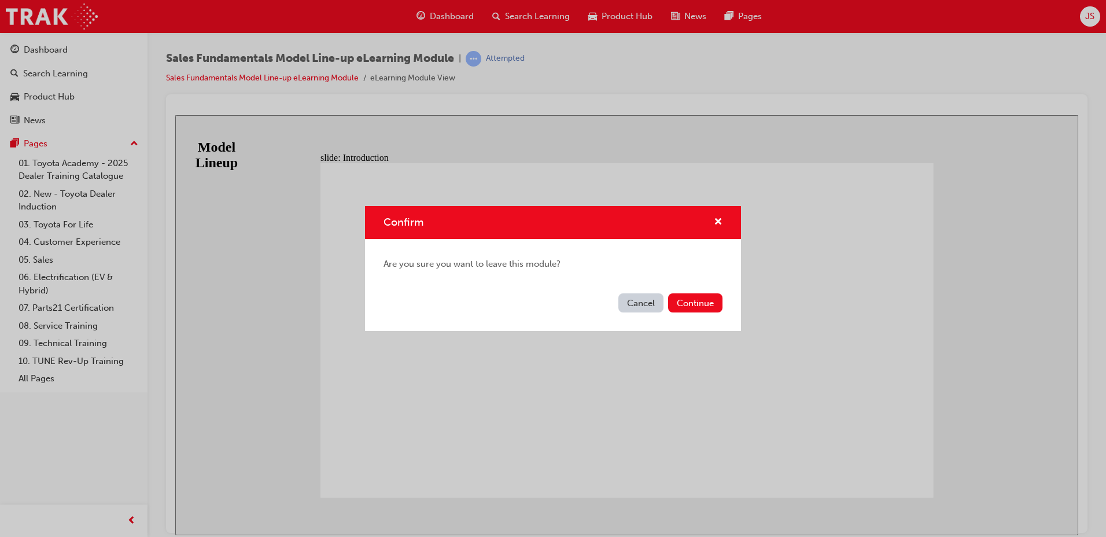
click at [706, 317] on div "Cancel Continue" at bounding box center [553, 310] width 376 height 42
click at [700, 311] on button "Continue" at bounding box center [695, 302] width 54 height 19
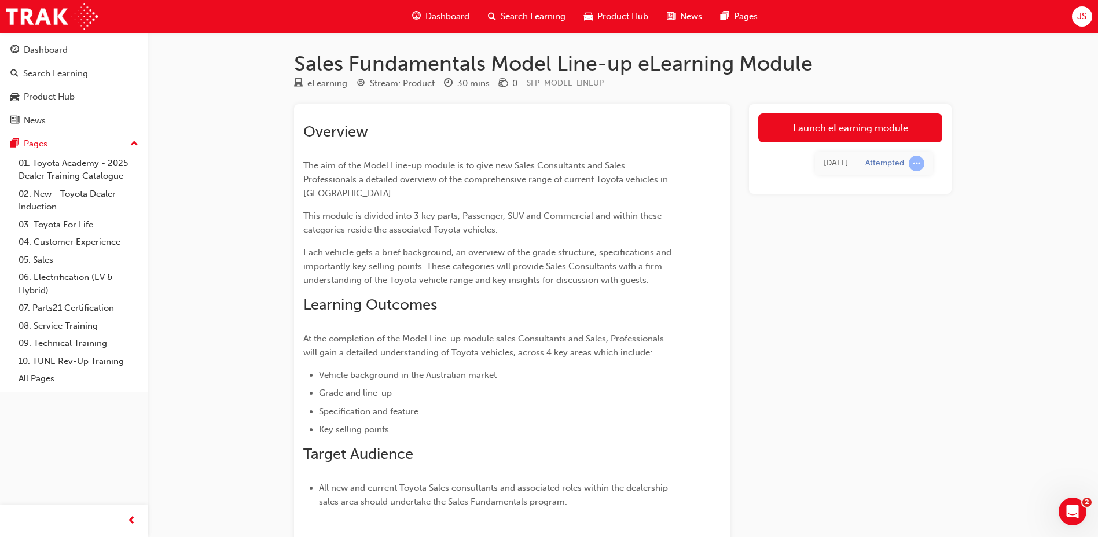
click at [532, 20] on span "Search Learning" at bounding box center [533, 16] width 65 height 13
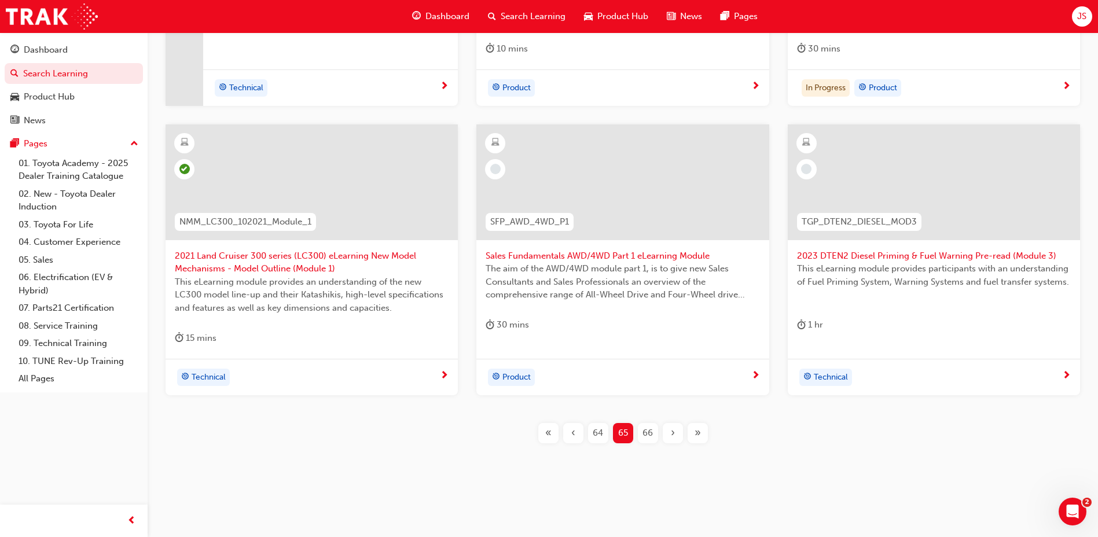
click at [647, 429] on span "66" at bounding box center [647, 432] width 10 height 13
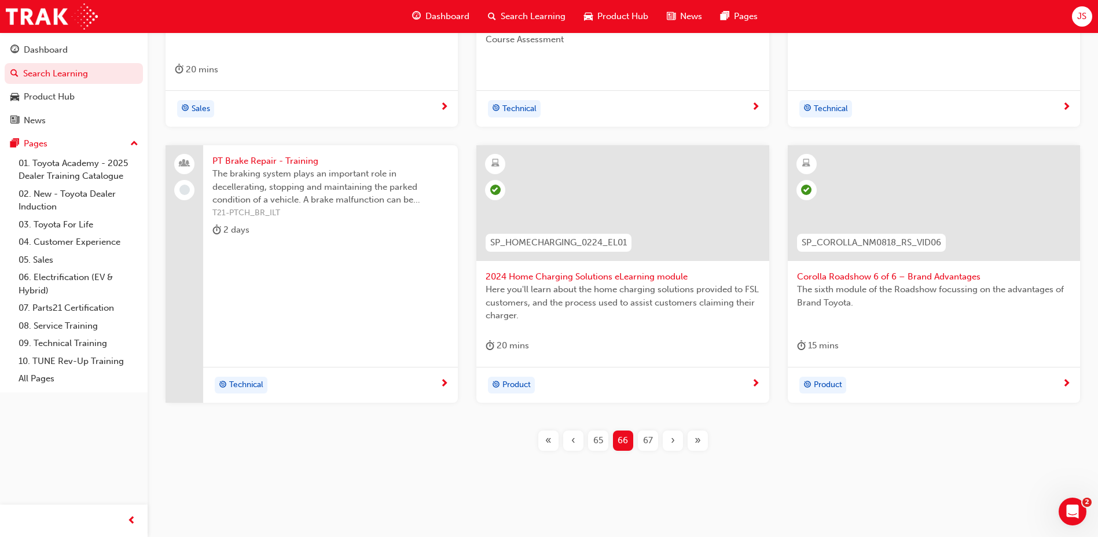
scroll to position [470, 0]
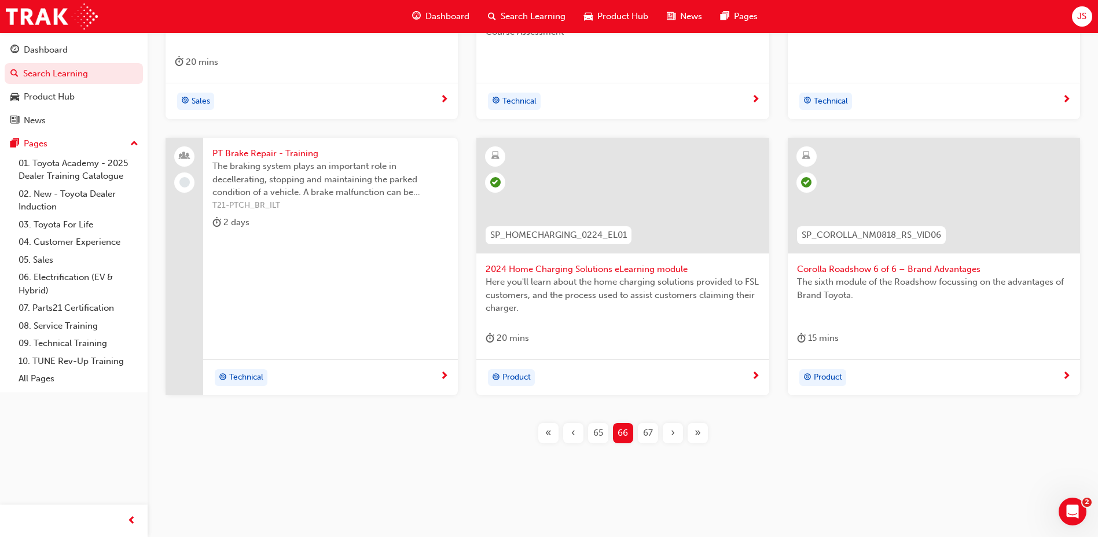
click at [647, 433] on span "67" at bounding box center [648, 432] width 10 height 13
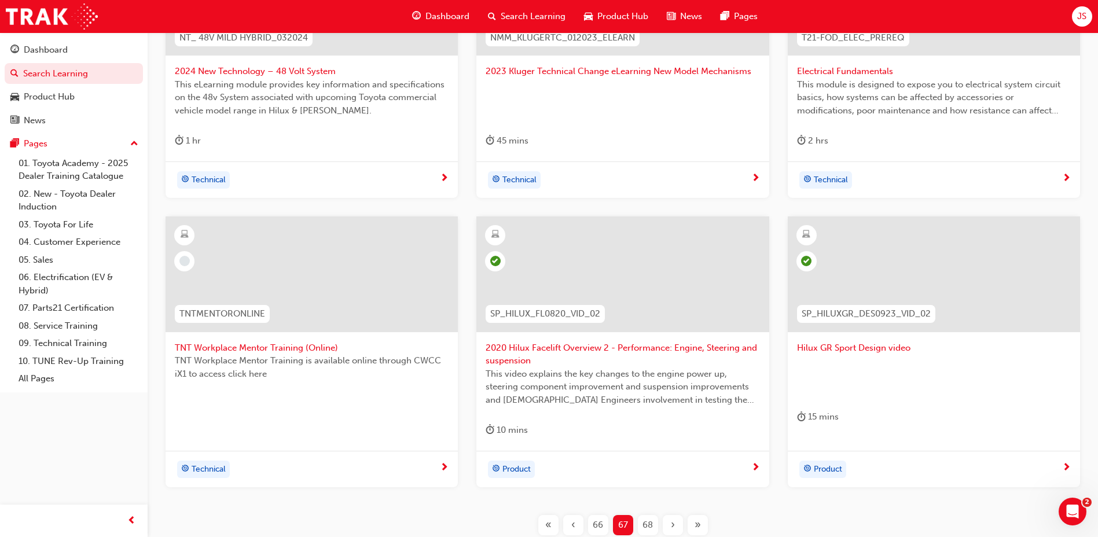
scroll to position [483, 0]
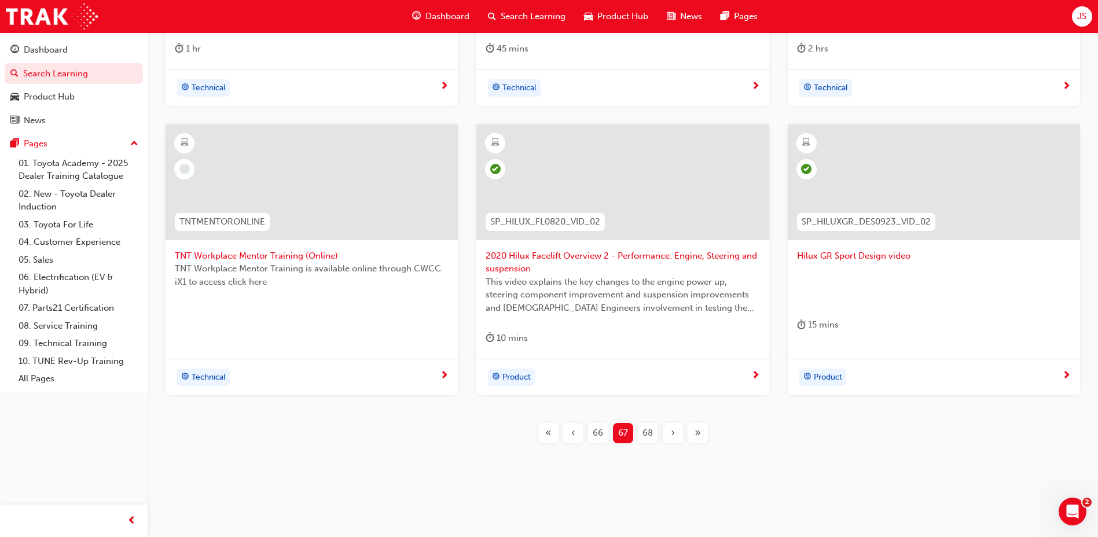
click at [652, 430] on span "68" at bounding box center [647, 432] width 10 height 13
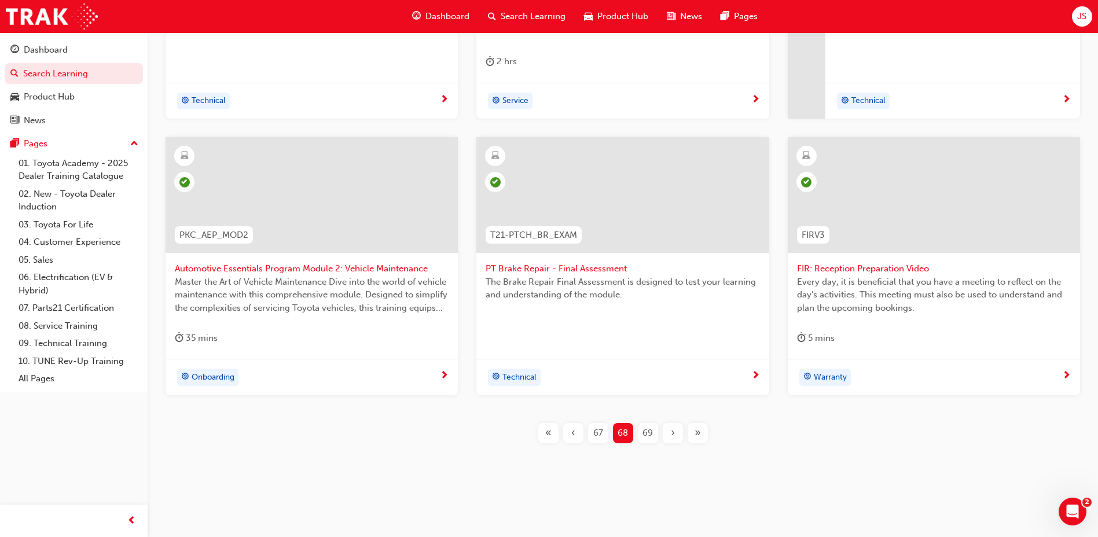
click at [583, 433] on div "‹" at bounding box center [573, 433] width 20 height 20
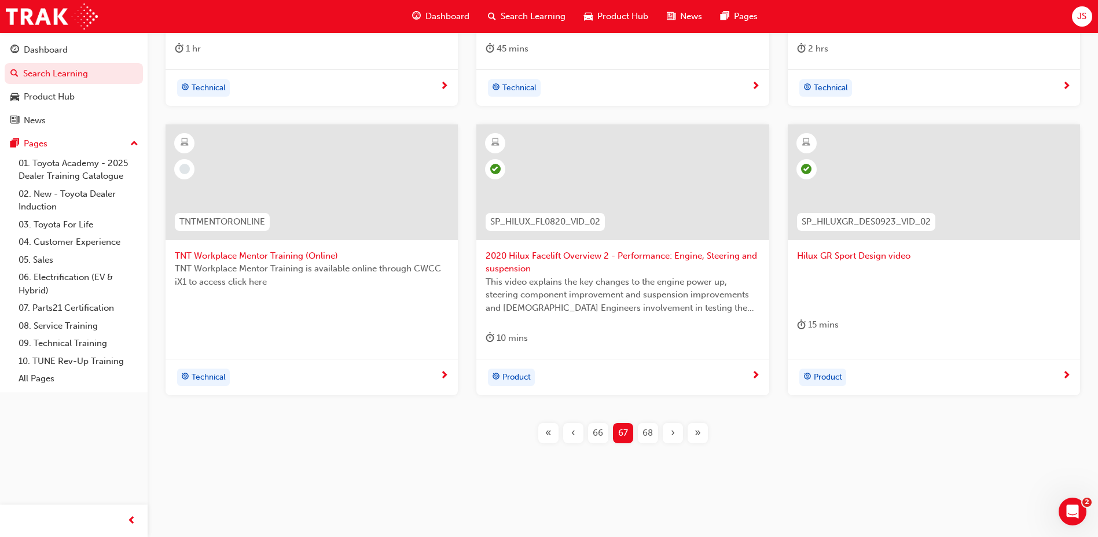
click at [304, 256] on span "TNT Workplace Mentor Training (Online)" at bounding box center [312, 255] width 274 height 13
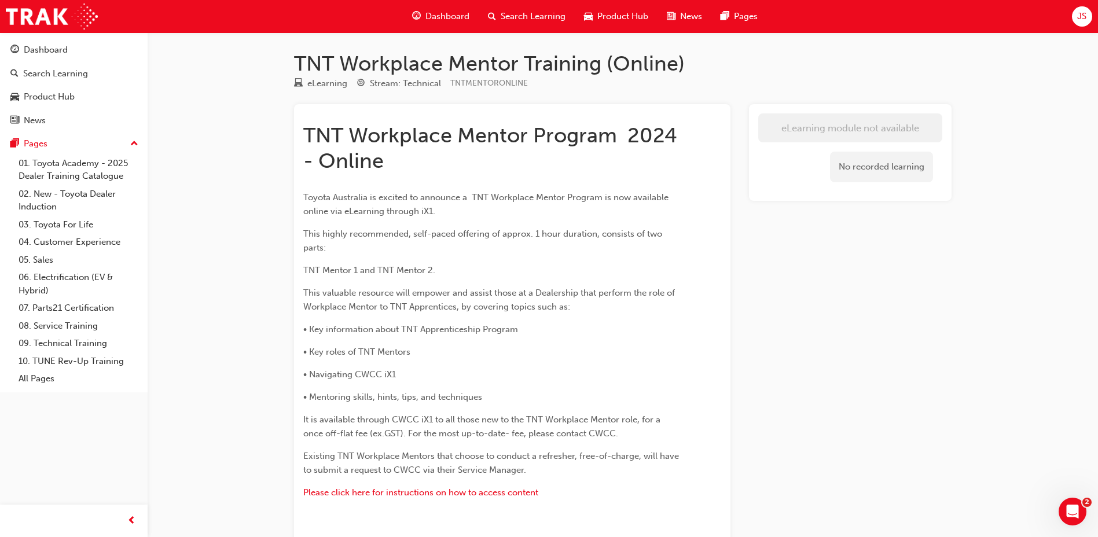
click at [546, 27] on div "Search Learning" at bounding box center [527, 17] width 96 height 24
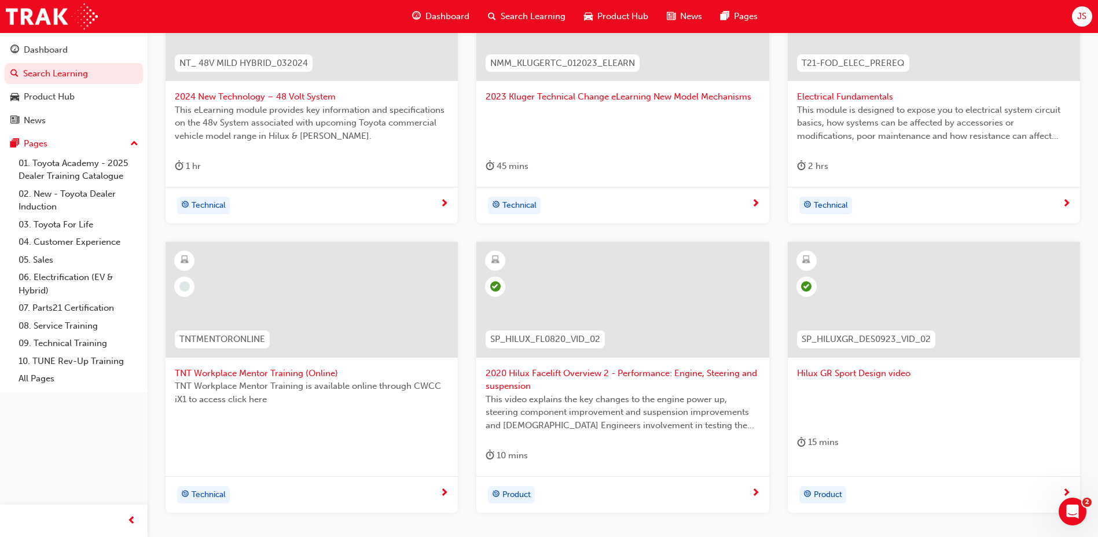
scroll to position [483, 0]
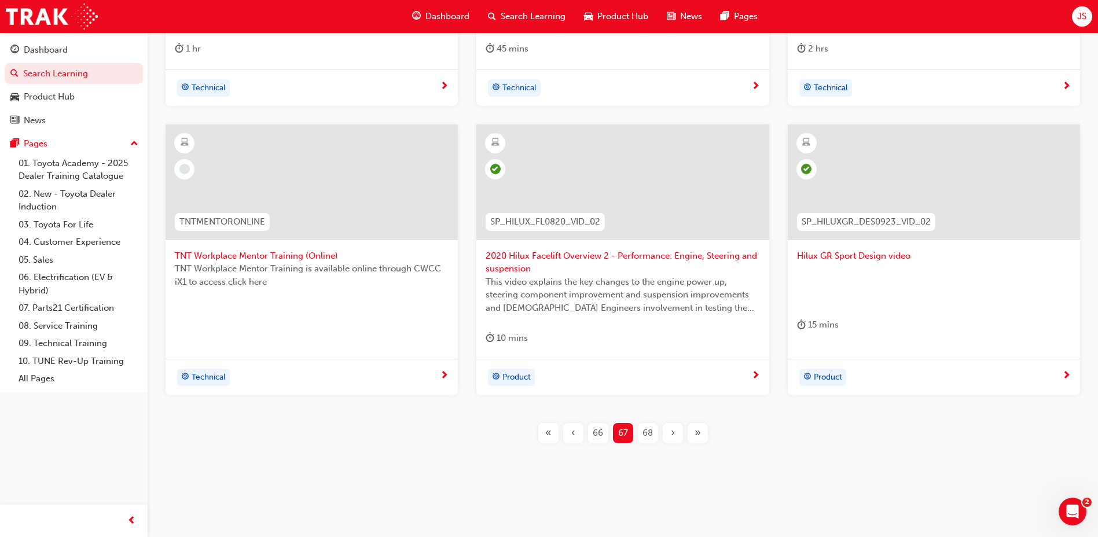
click at [652, 437] on span "68" at bounding box center [647, 432] width 10 height 13
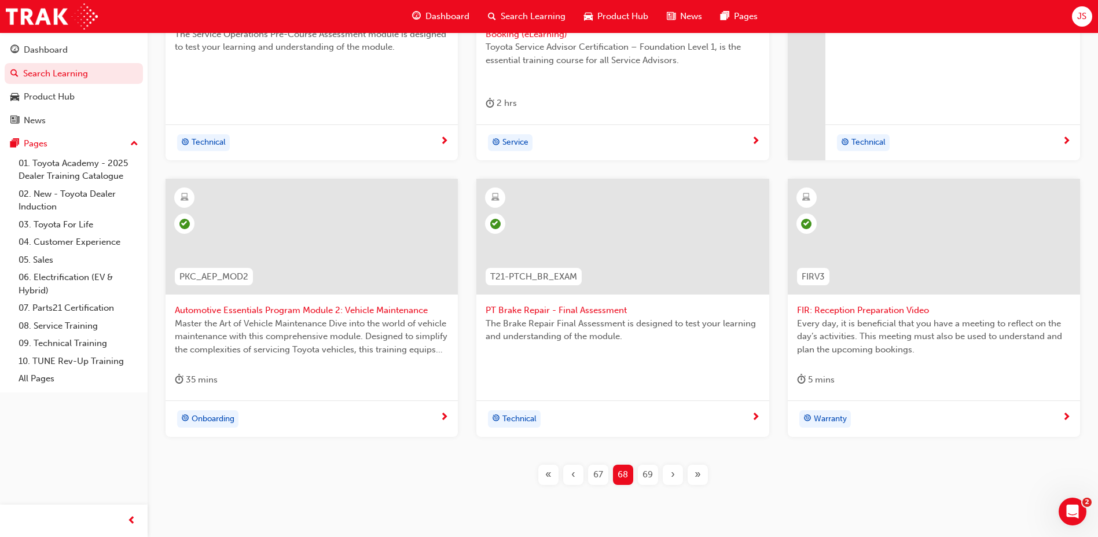
scroll to position [483, 0]
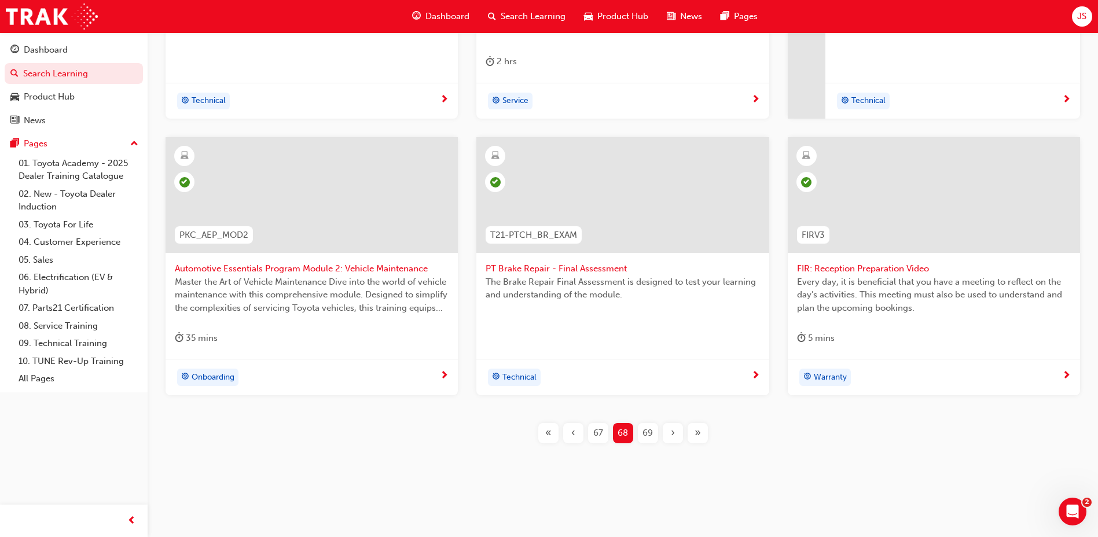
click at [657, 429] on div "69" at bounding box center [648, 433] width 20 height 20
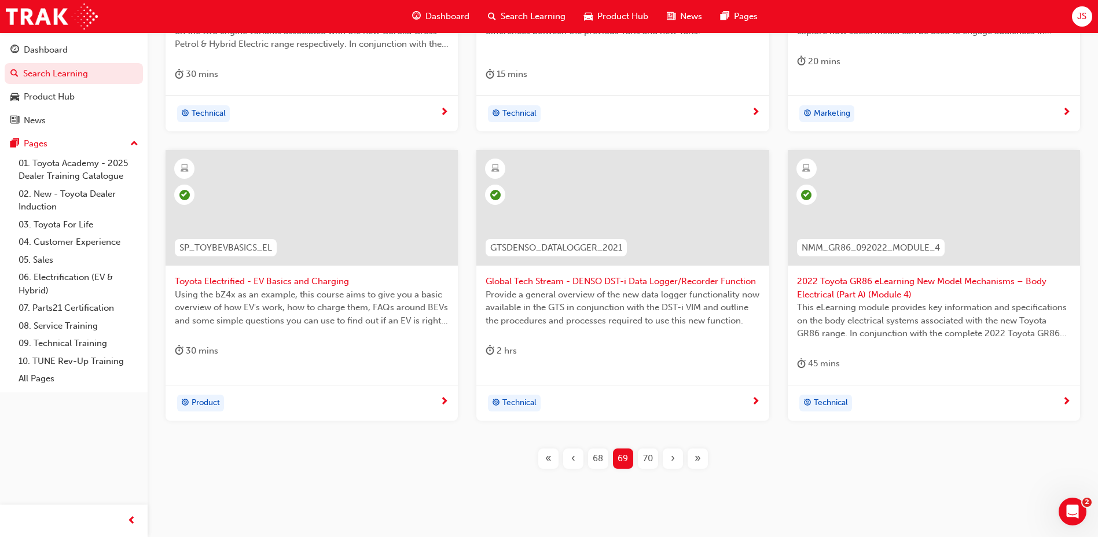
scroll to position [496, 0]
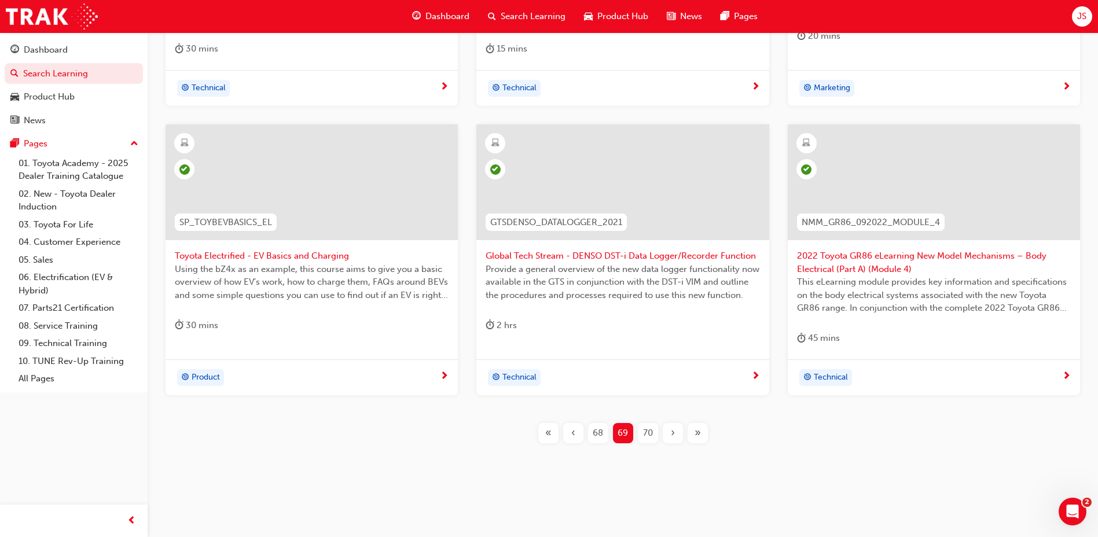
click at [654, 426] on div "70" at bounding box center [648, 433] width 20 height 20
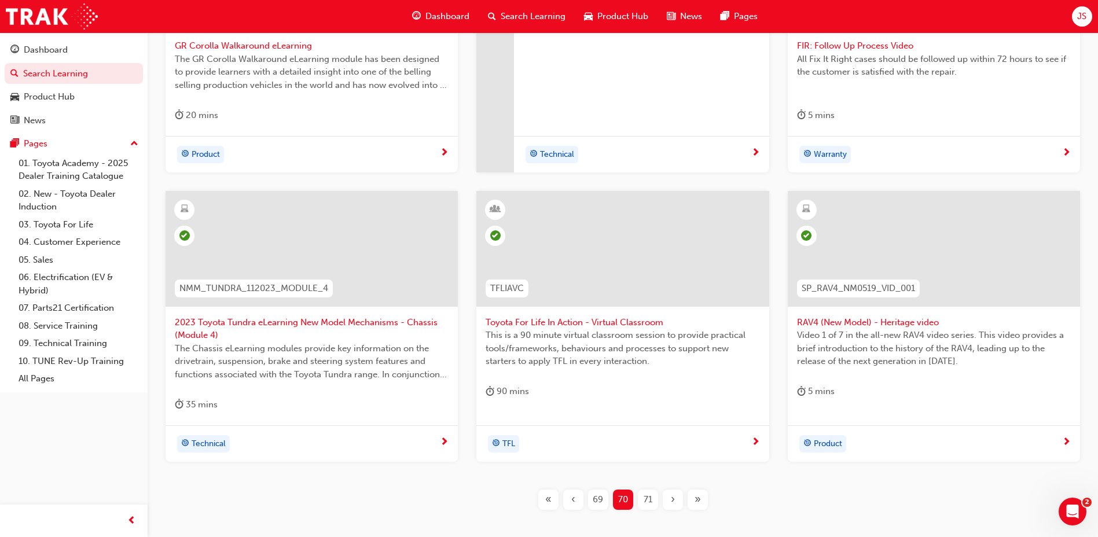
scroll to position [425, 0]
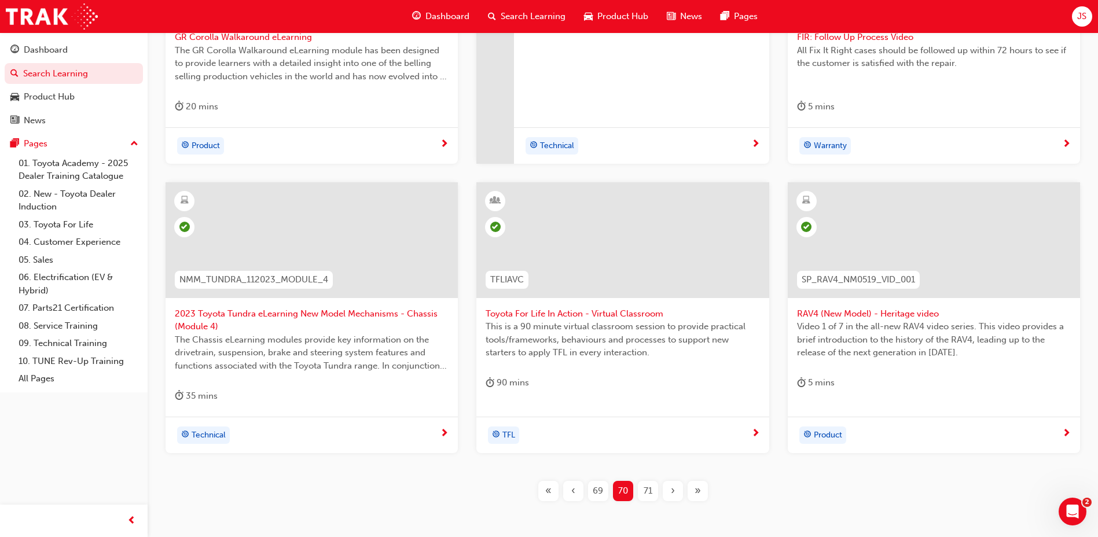
click at [637, 491] on button "71" at bounding box center [647, 491] width 25 height 20
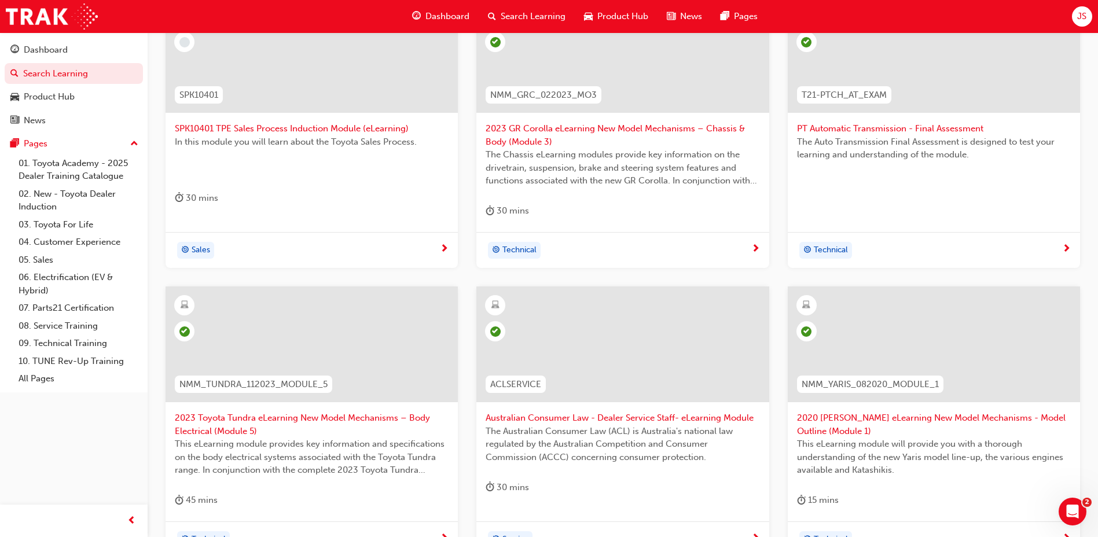
scroll to position [496, 0]
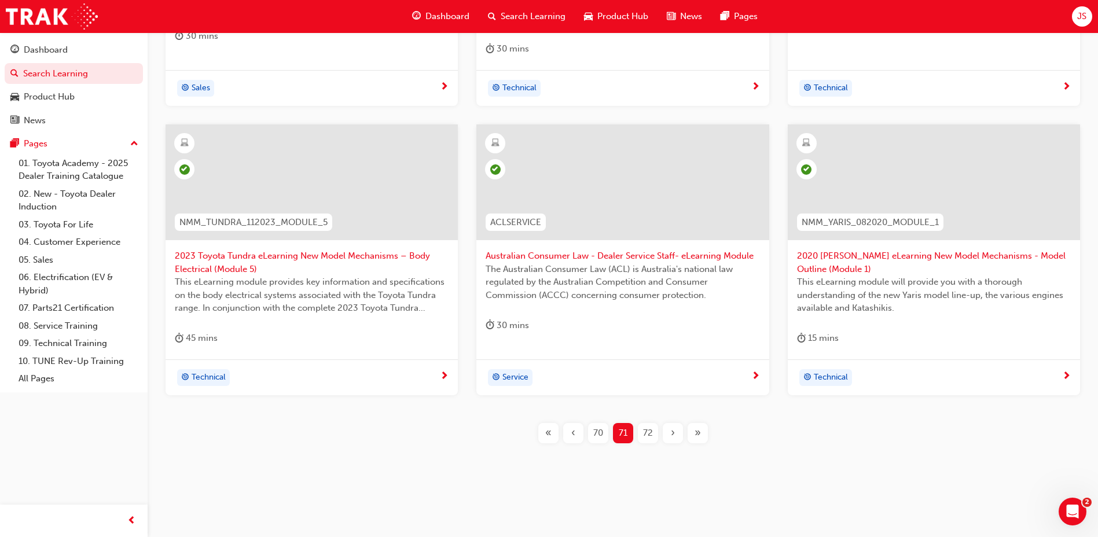
click at [639, 436] on div "72" at bounding box center [648, 433] width 20 height 20
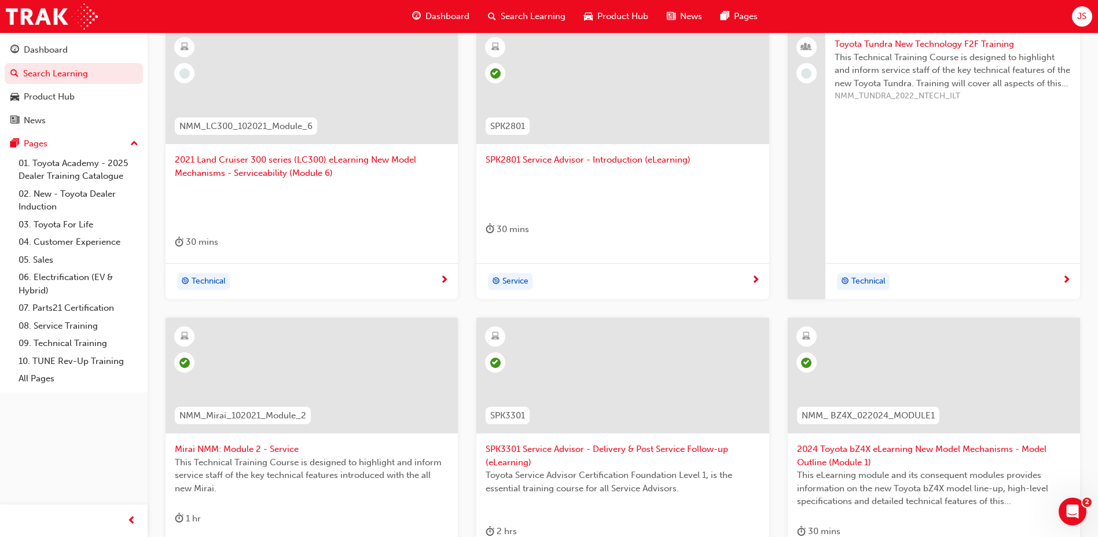
scroll to position [496, 0]
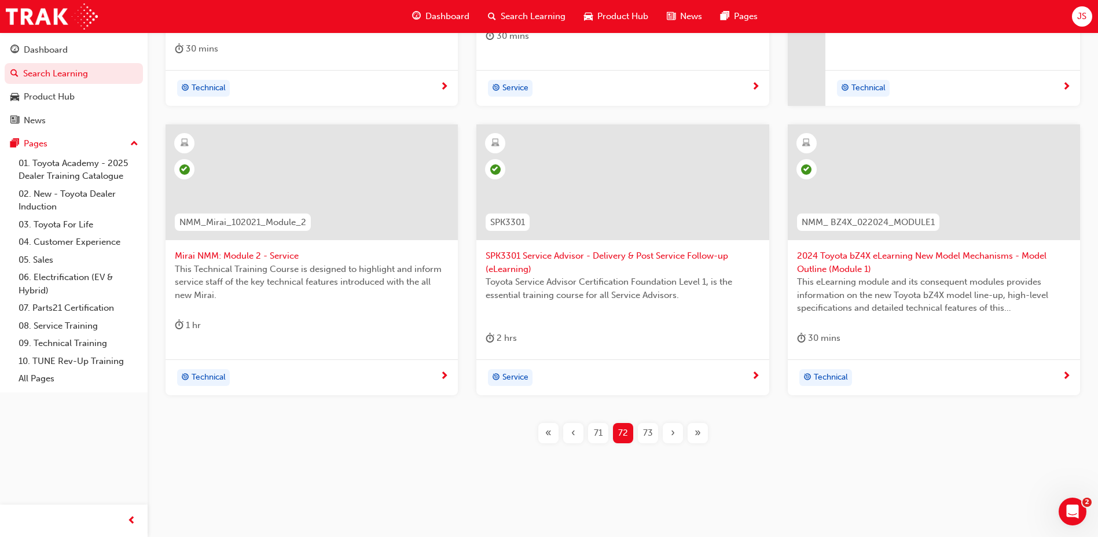
click at [643, 433] on span "73" at bounding box center [648, 432] width 10 height 13
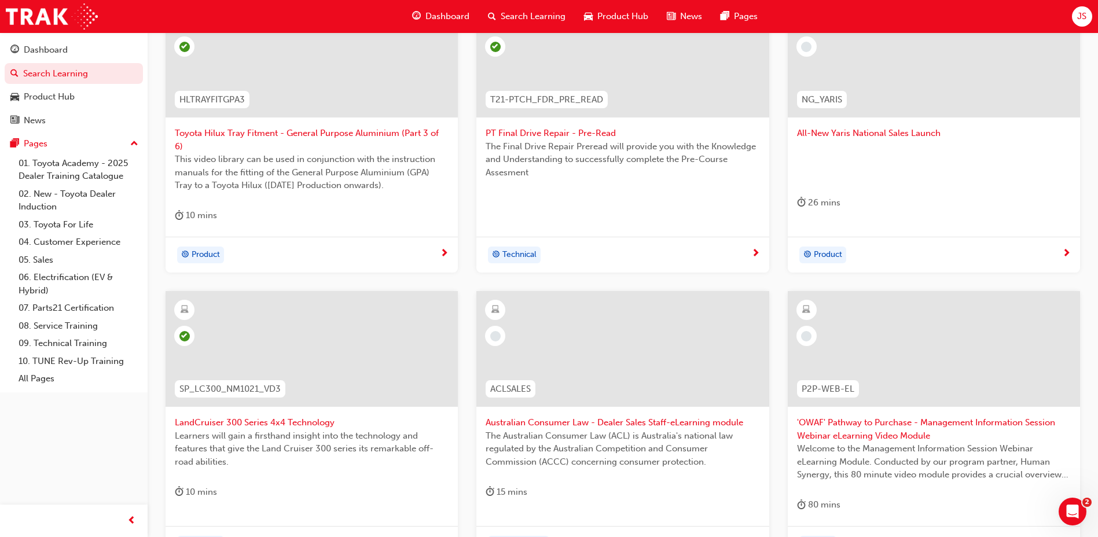
scroll to position [483, 0]
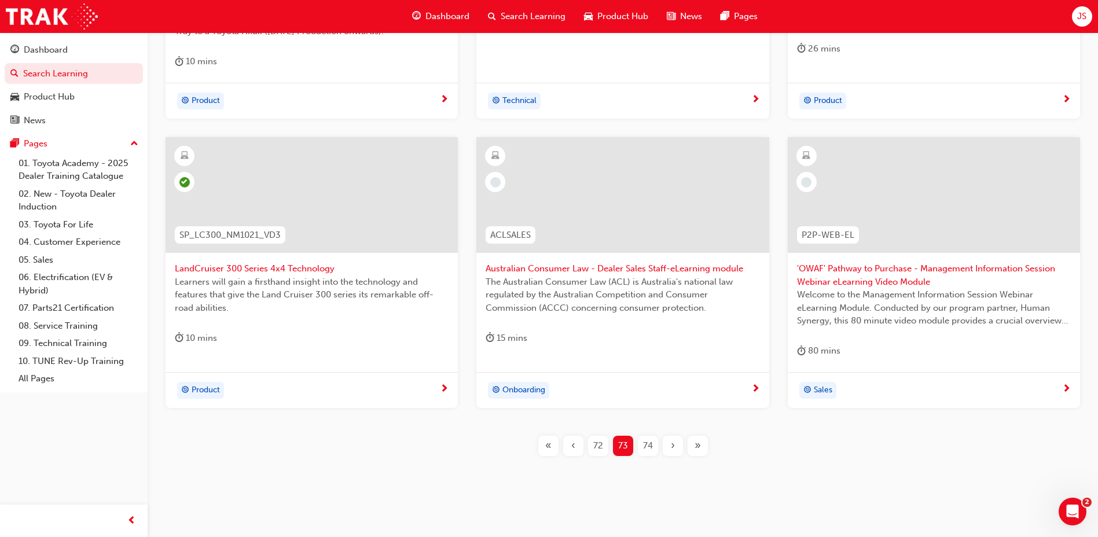
click at [641, 436] on div "74" at bounding box center [648, 446] width 20 height 20
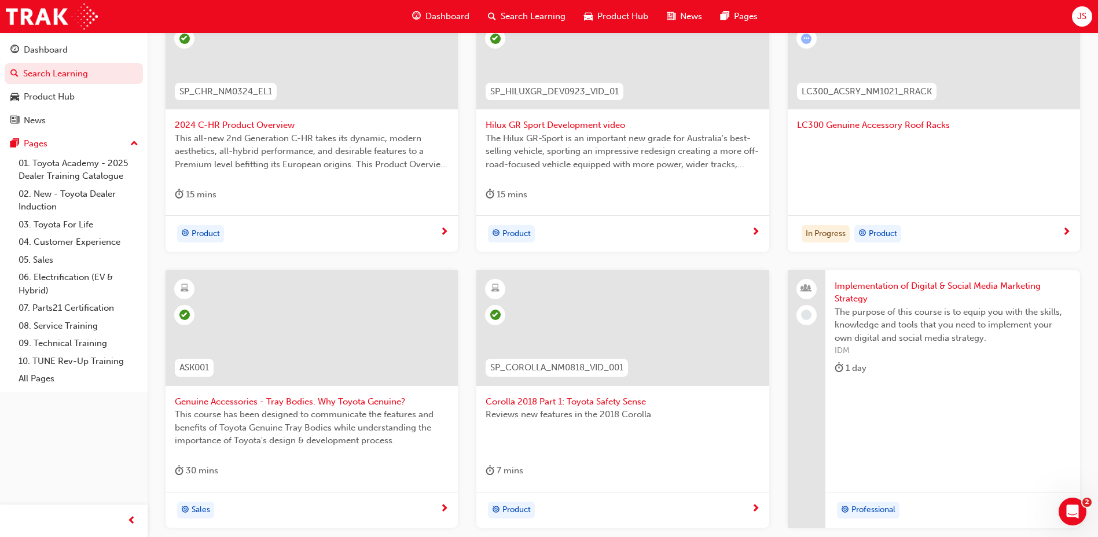
scroll to position [470, 0]
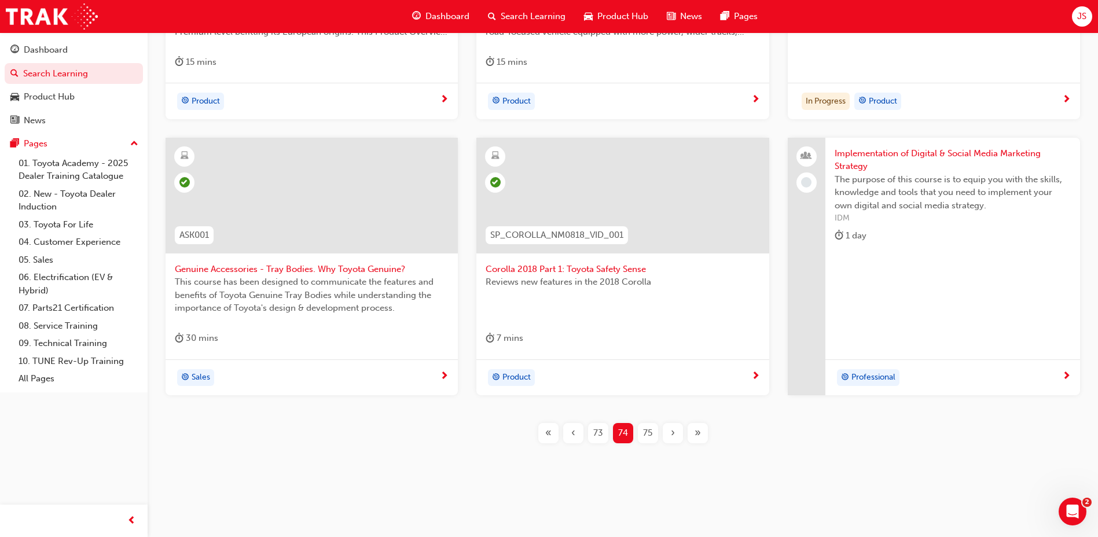
click at [645, 434] on span "75" at bounding box center [647, 432] width 9 height 13
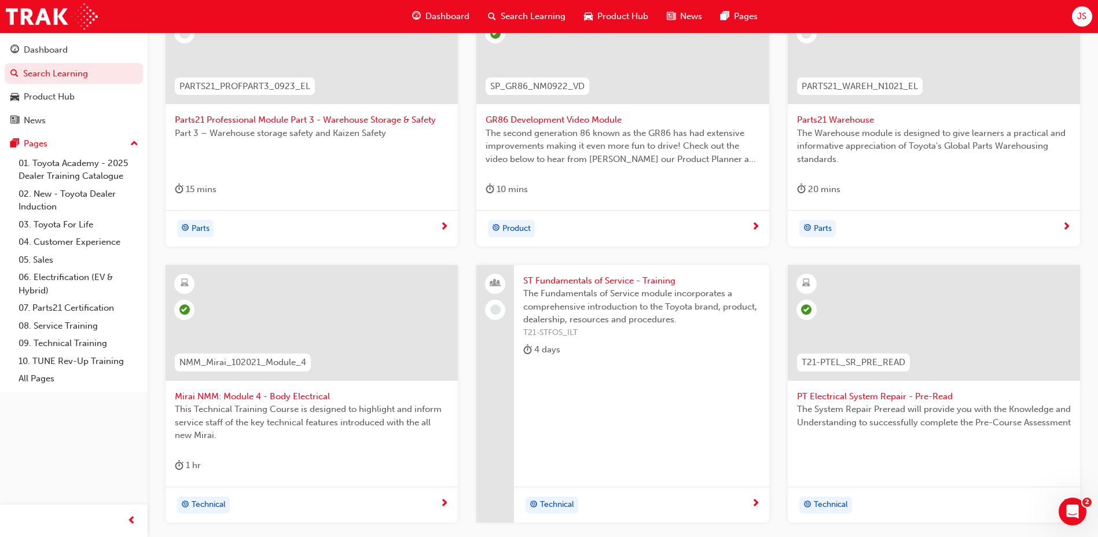
scroll to position [470, 0]
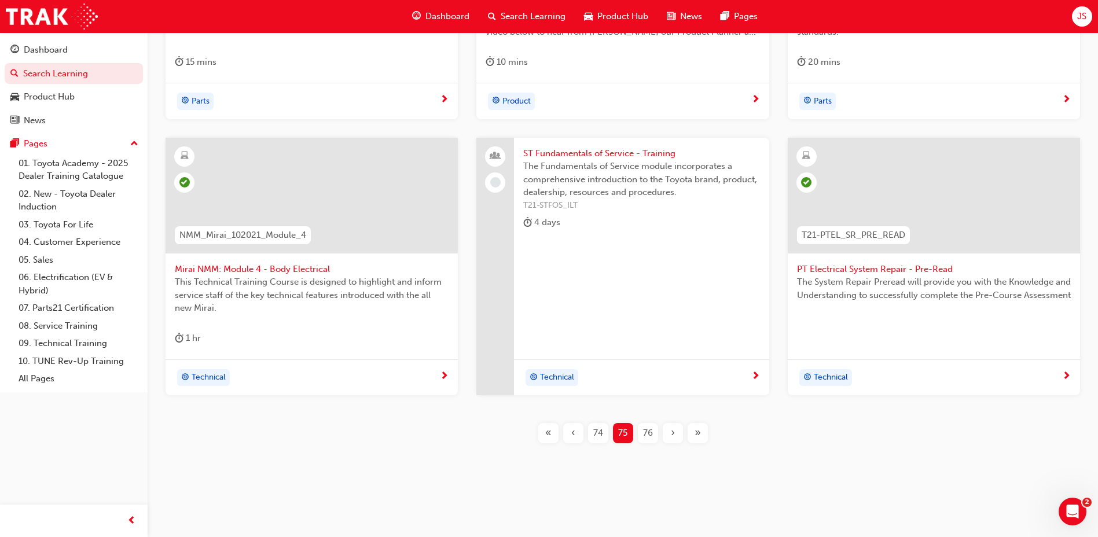
click at [638, 433] on div "76" at bounding box center [648, 433] width 20 height 20
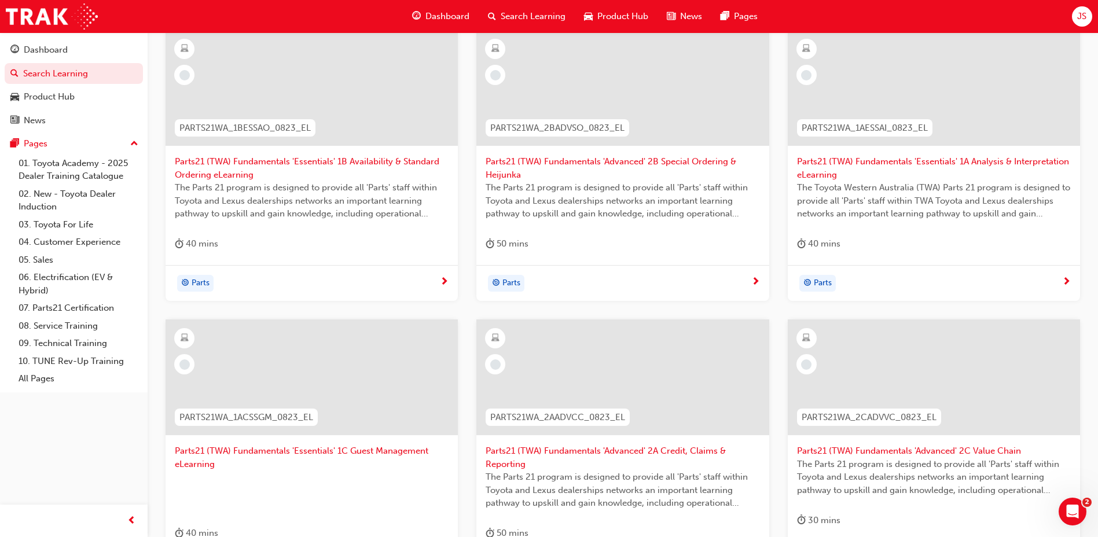
scroll to position [496, 0]
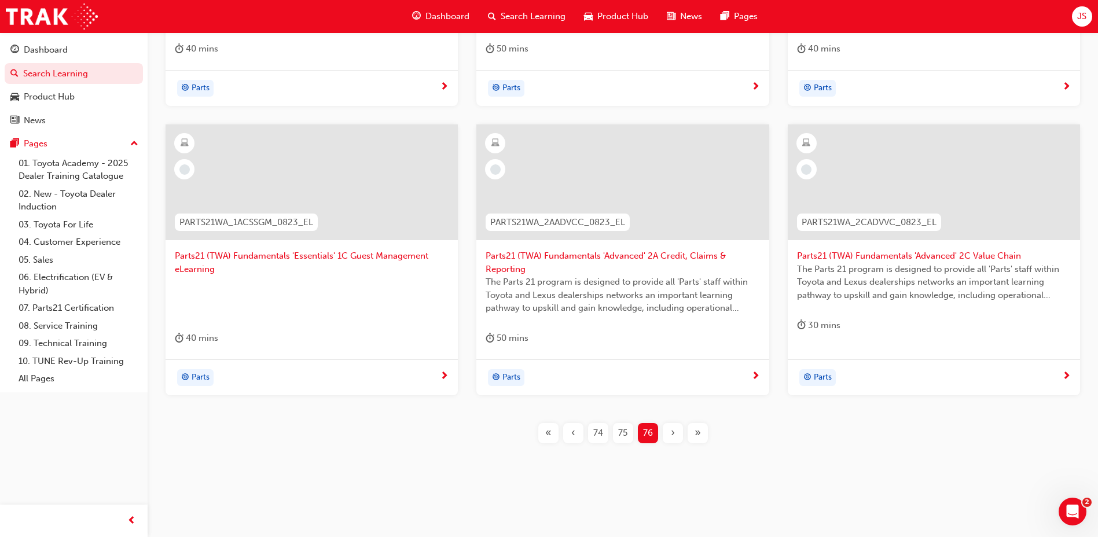
click at [511, 8] on div "Search Learning" at bounding box center [527, 17] width 96 height 24
click at [605, 8] on div "Product Hub" at bounding box center [616, 17] width 83 height 24
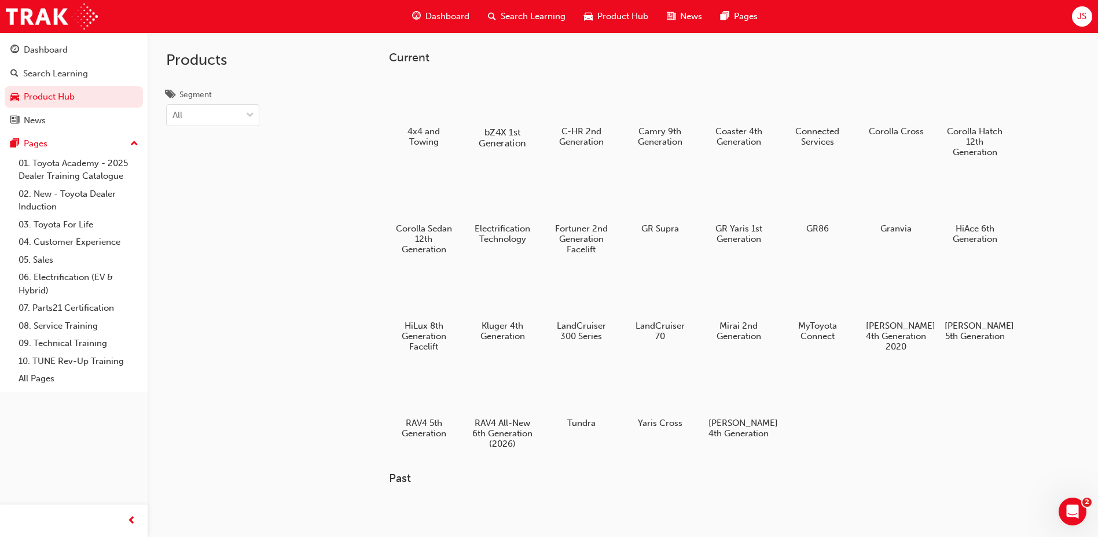
click at [495, 110] on div at bounding box center [502, 99] width 64 height 46
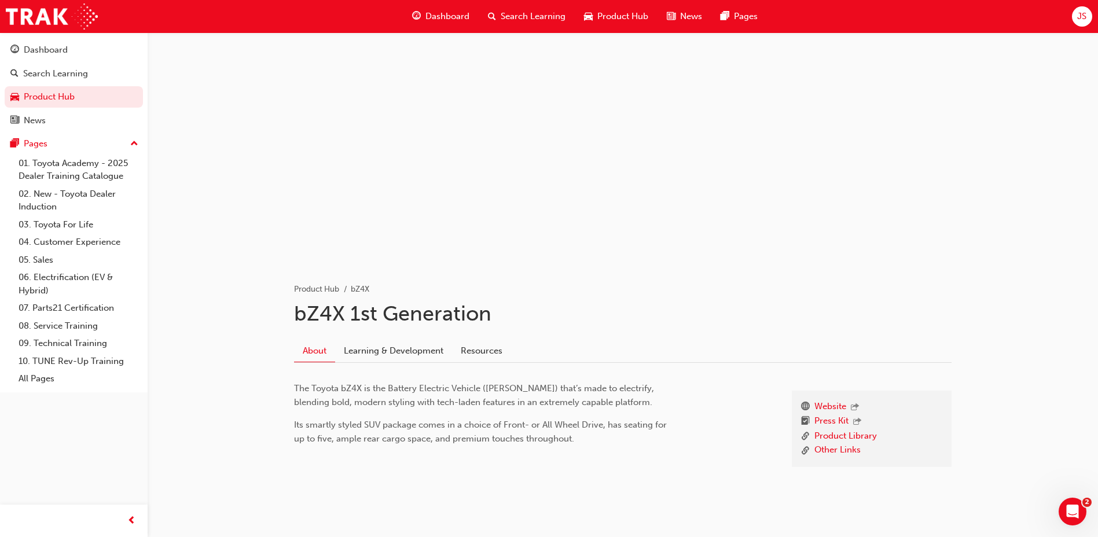
click at [426, 336] on div "About Learning & Development Resources" at bounding box center [622, 346] width 657 height 32
click at [426, 346] on link "Learning & Development" at bounding box center [393, 351] width 117 height 22
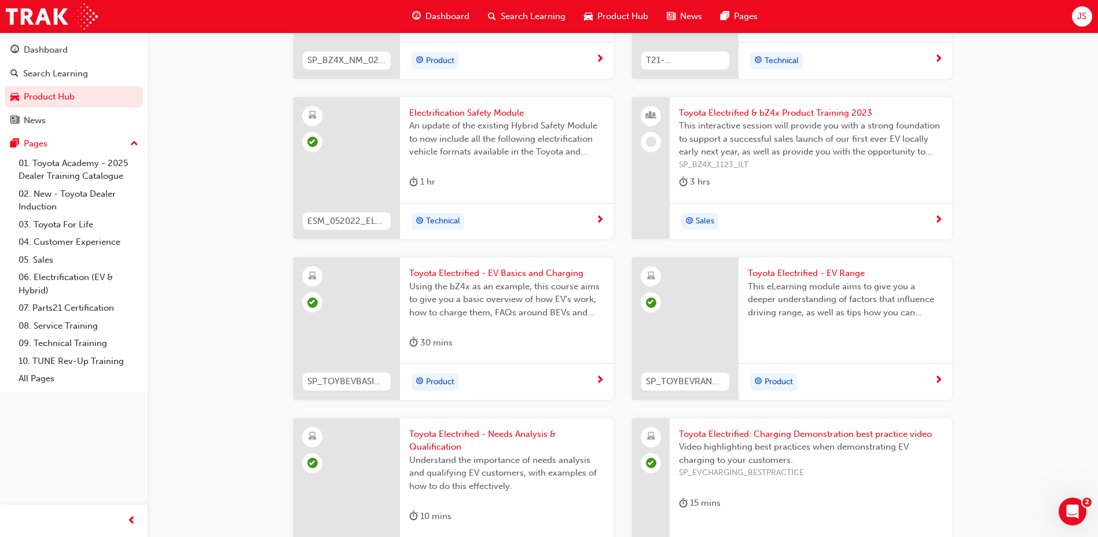
scroll to position [1077, 0]
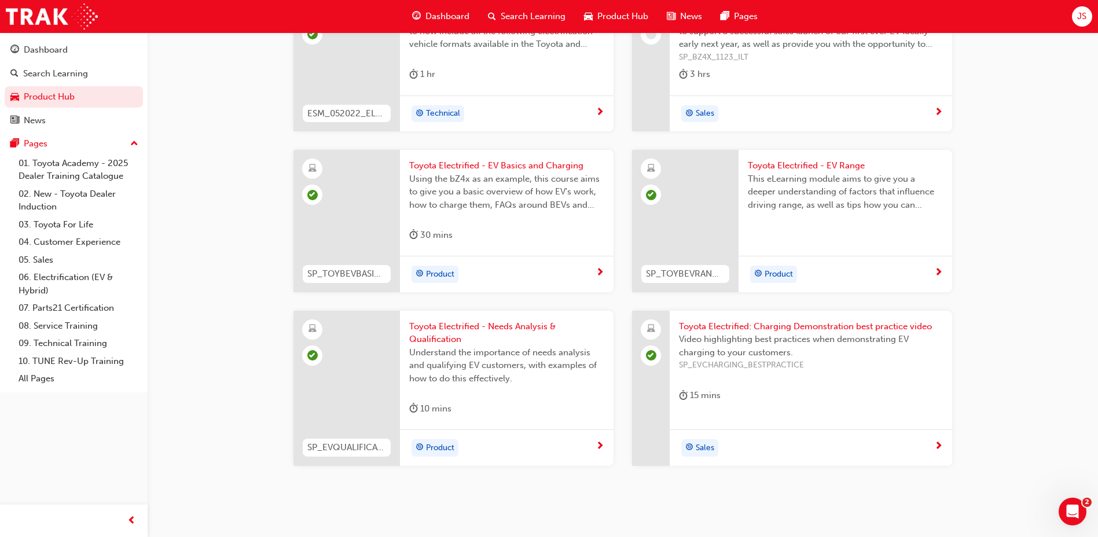
click at [530, 19] on span "Search Learning" at bounding box center [533, 16] width 65 height 13
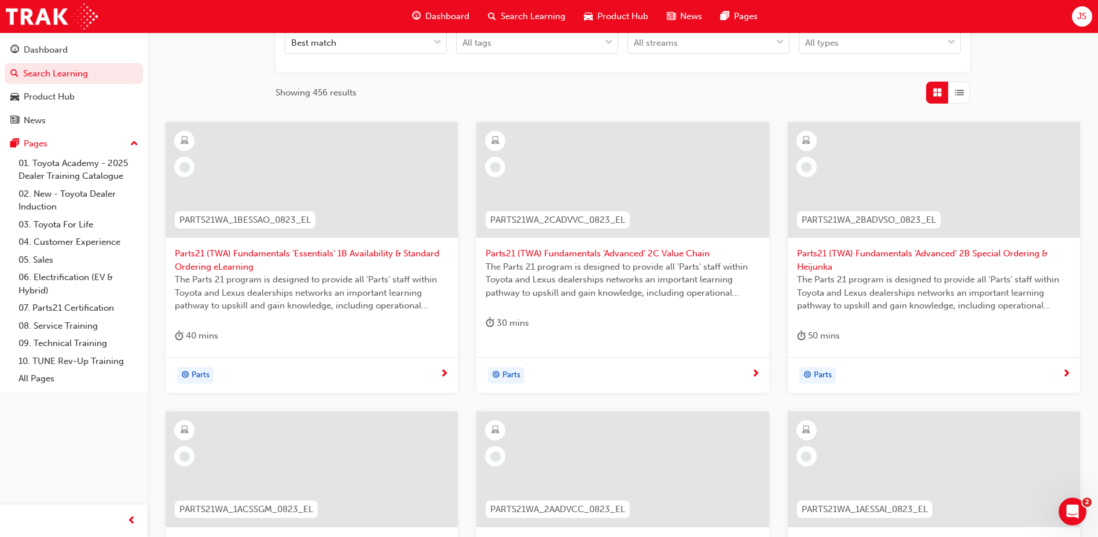
scroll to position [207, 0]
click at [452, 14] on span "Dashboard" at bounding box center [447, 16] width 44 height 13
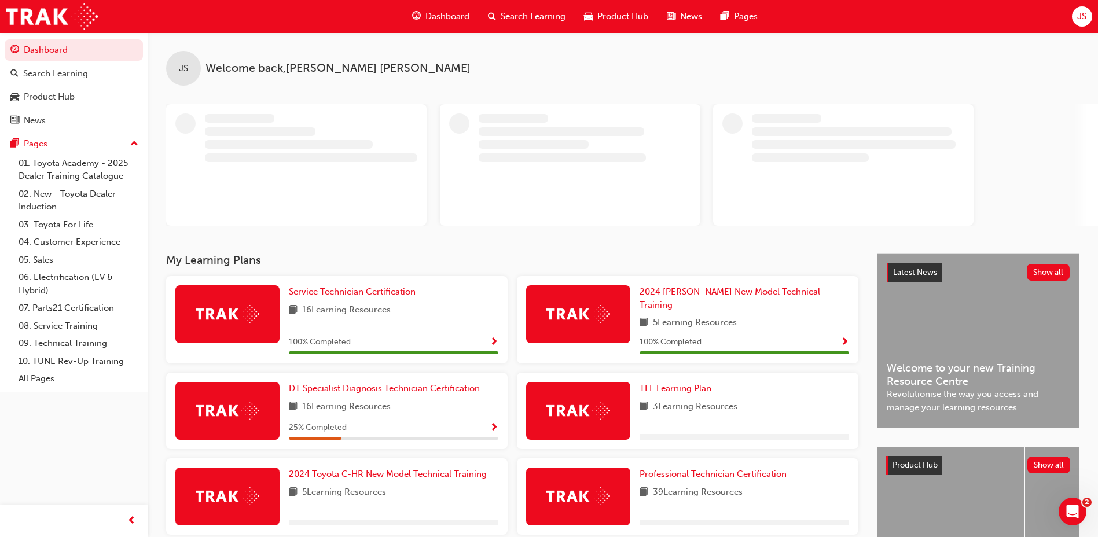
click at [640, 12] on span "Product Hub" at bounding box center [622, 16] width 51 height 13
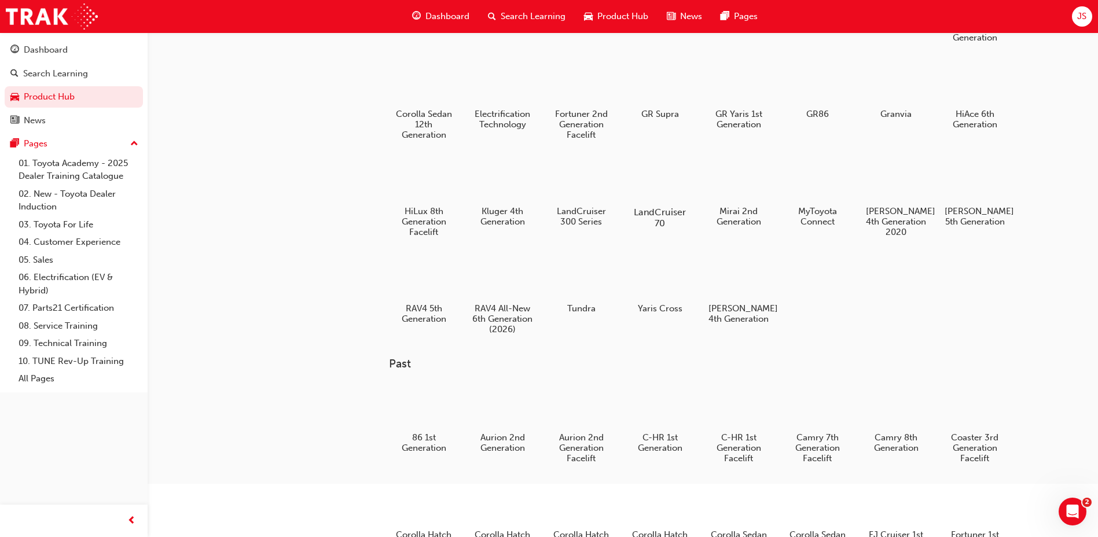
scroll to position [116, 0]
click at [502, 24] on div "Search Learning" at bounding box center [527, 17] width 96 height 24
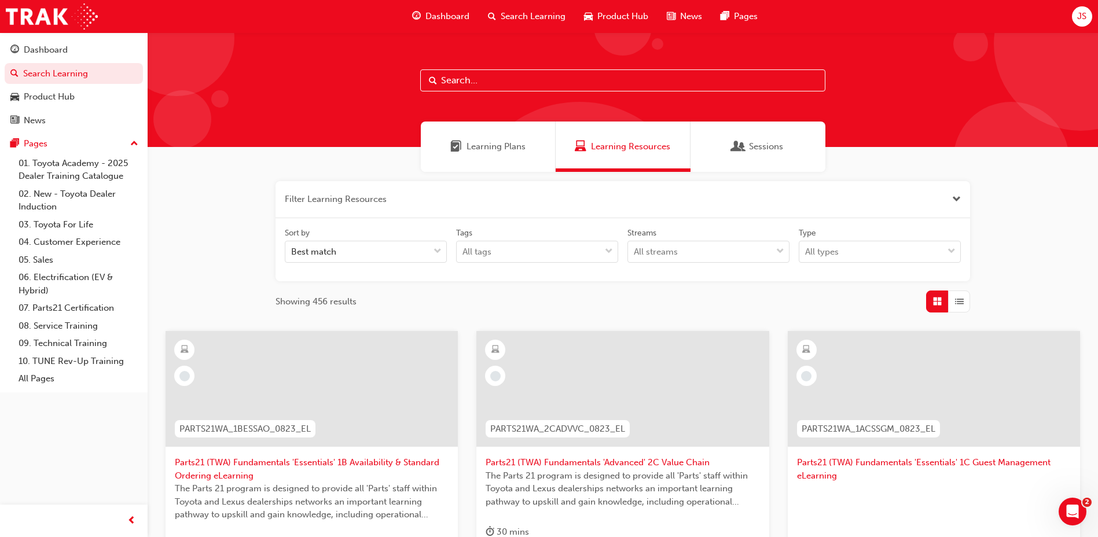
click at [514, 162] on div "Learning Plans" at bounding box center [488, 147] width 135 height 50
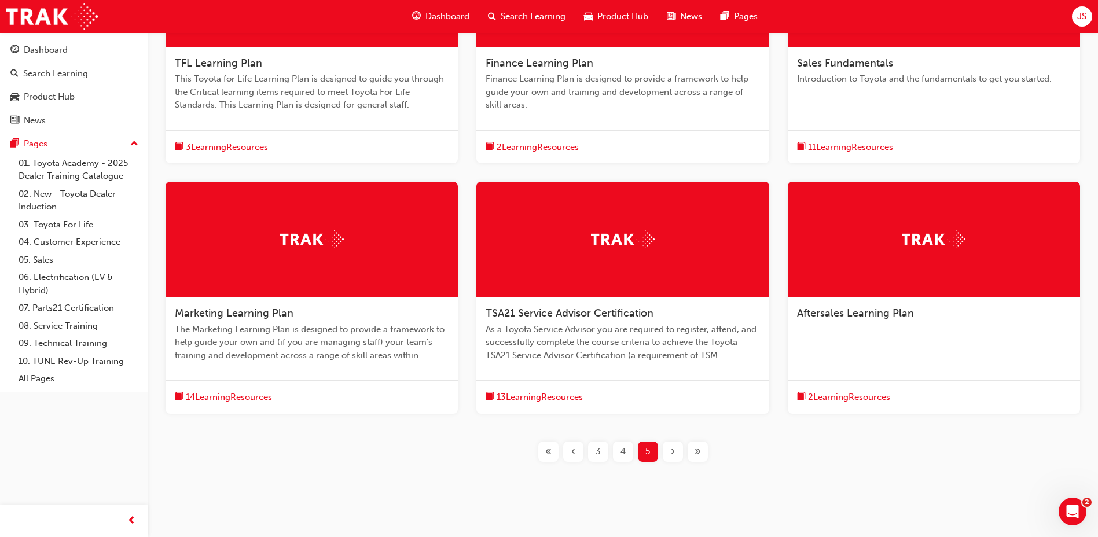
scroll to position [355, 0]
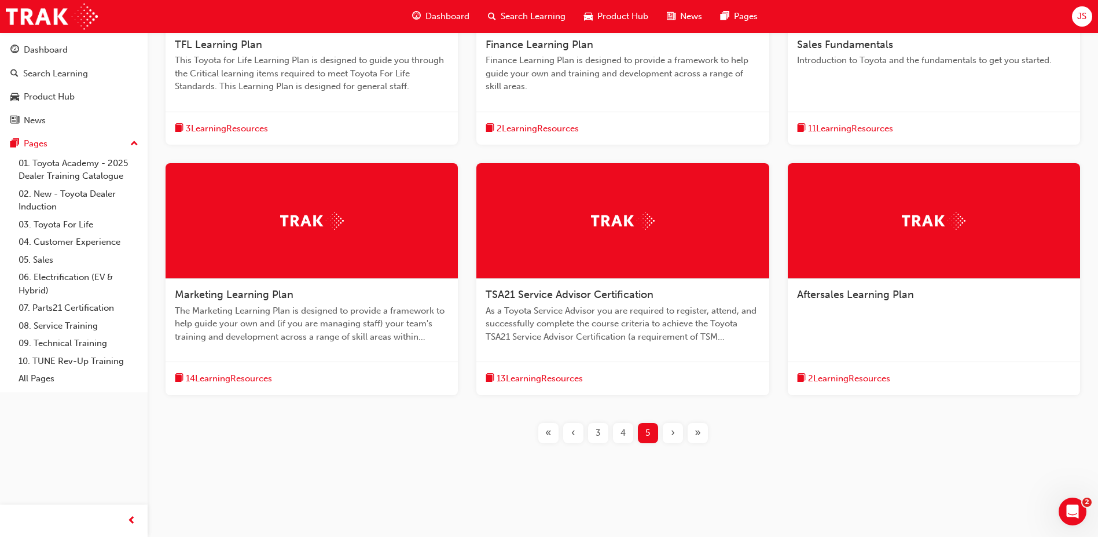
click at [552, 435] on div "«" at bounding box center [548, 433] width 20 height 20
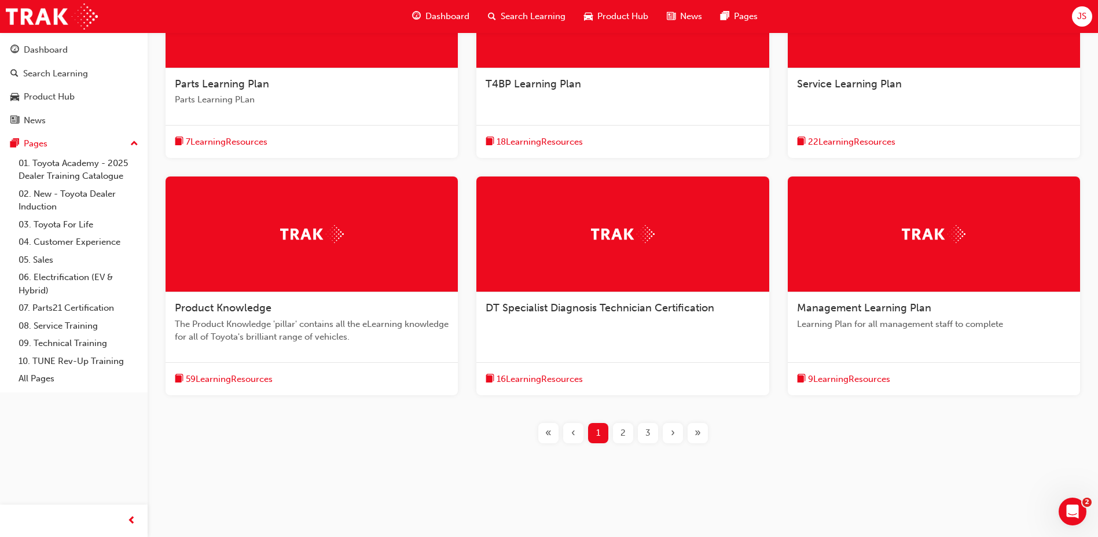
click at [249, 308] on span "Product Knowledge" at bounding box center [223, 307] width 97 height 13
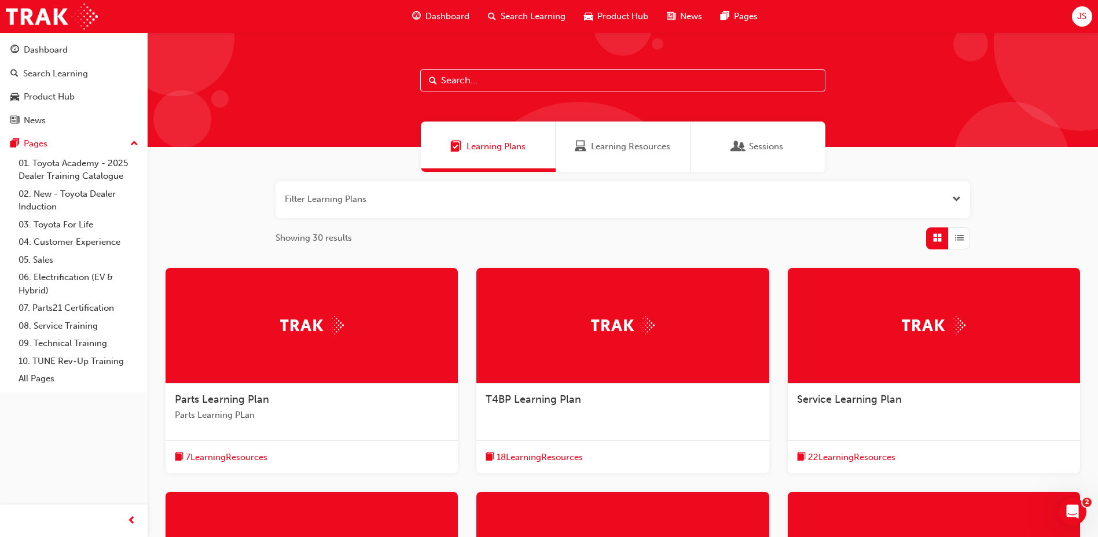
click at [824, 393] on span "Service Learning Plan" at bounding box center [849, 399] width 105 height 13
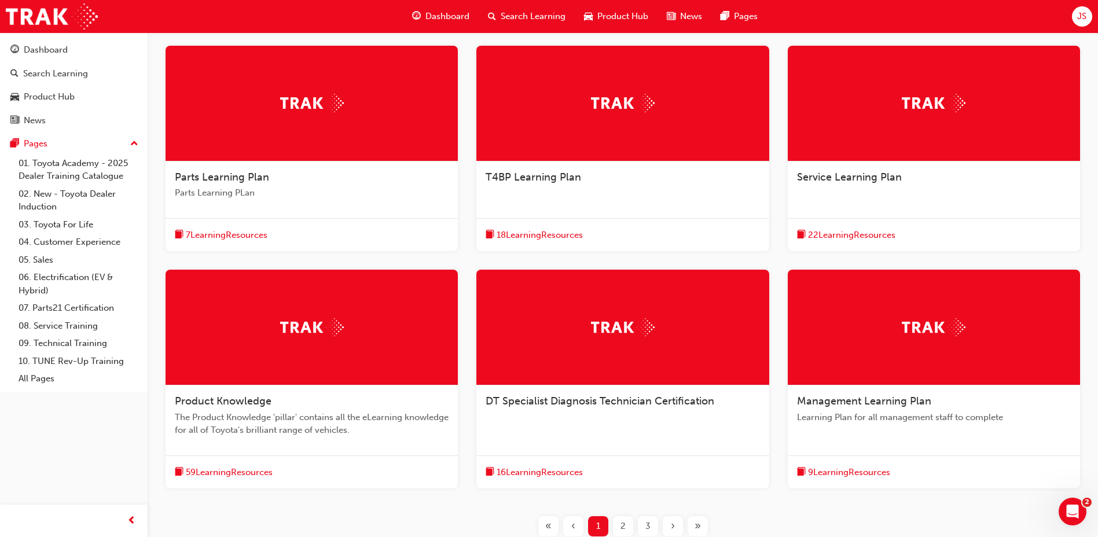
scroll to position [231, 0]
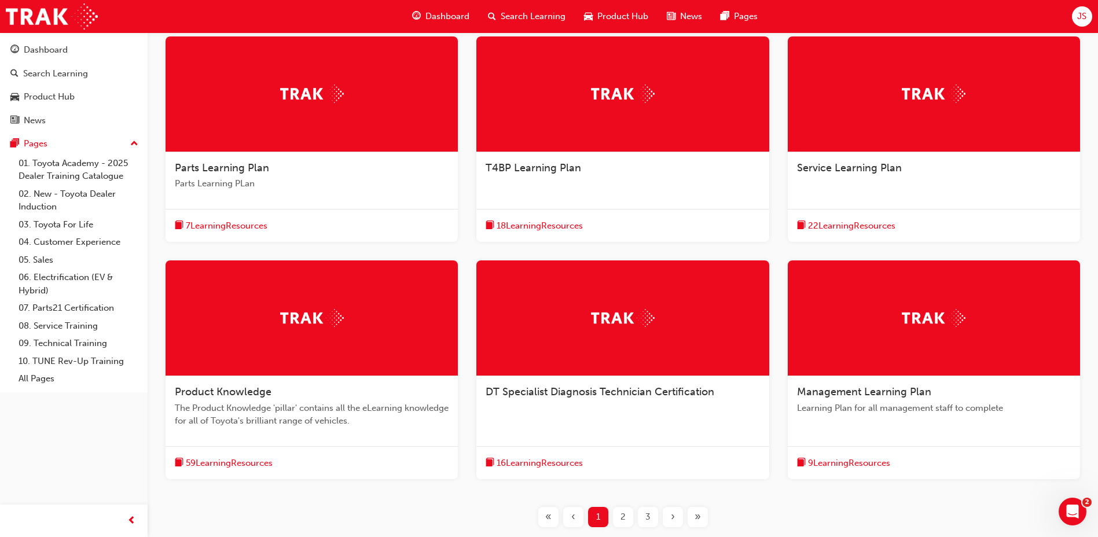
click at [614, 391] on span "DT Specialist Diagnosis Technician Certification" at bounding box center [600, 391] width 229 height 13
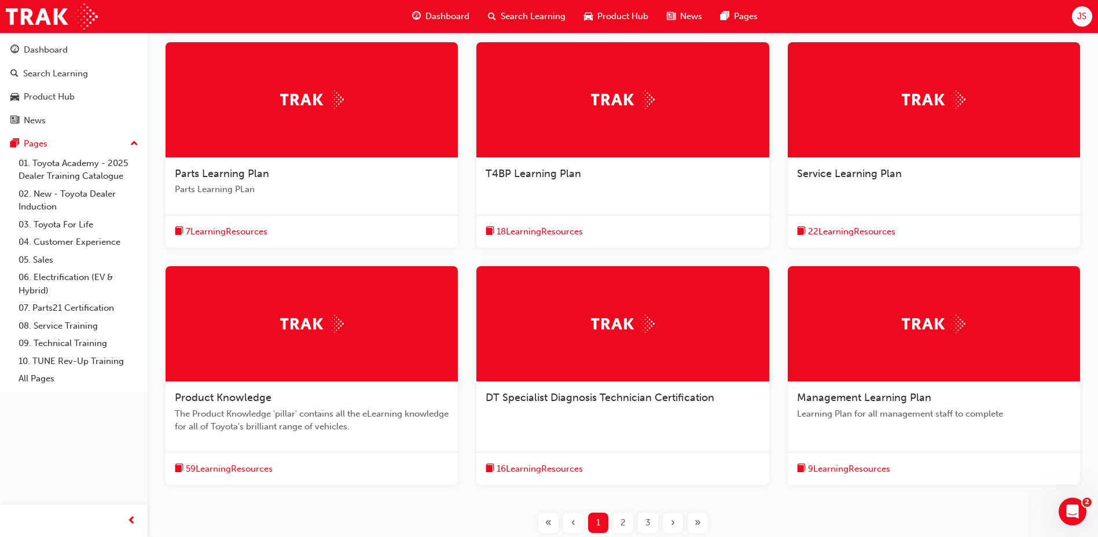
scroll to position [231, 0]
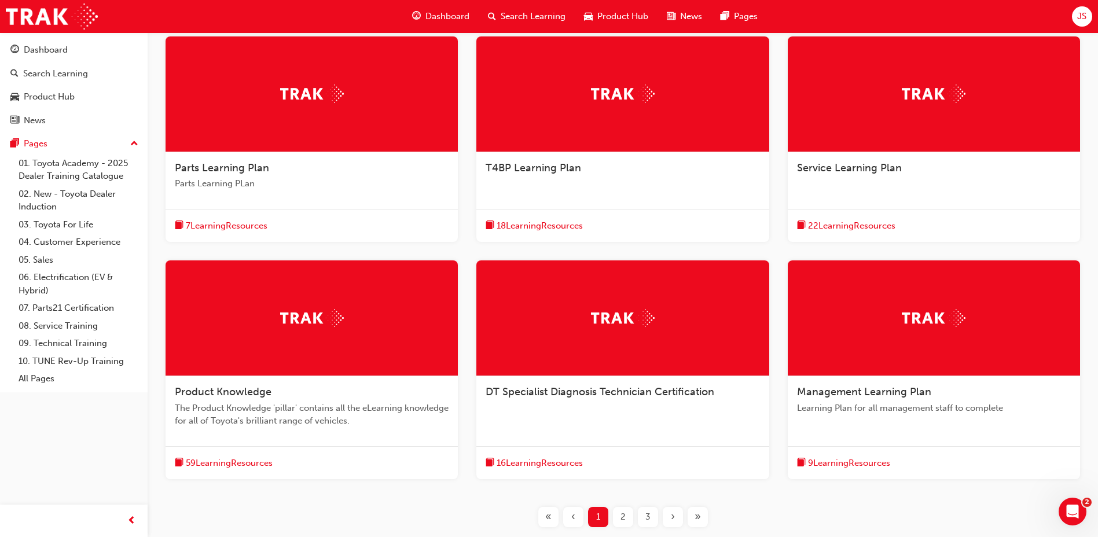
click at [625, 519] on span "2" at bounding box center [622, 516] width 5 height 13
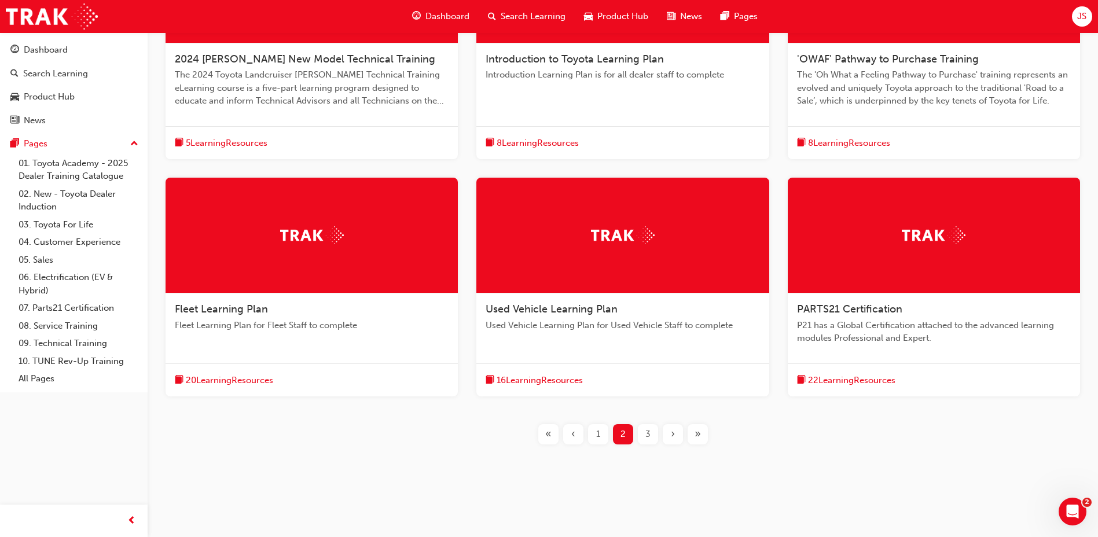
scroll to position [341, 0]
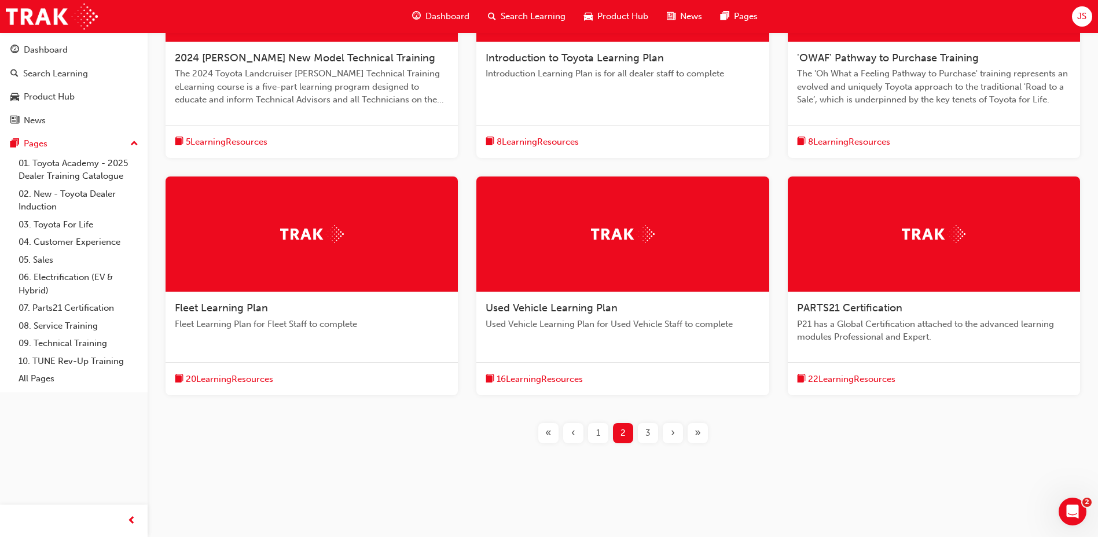
click at [643, 436] on div "3" at bounding box center [648, 433] width 20 height 20
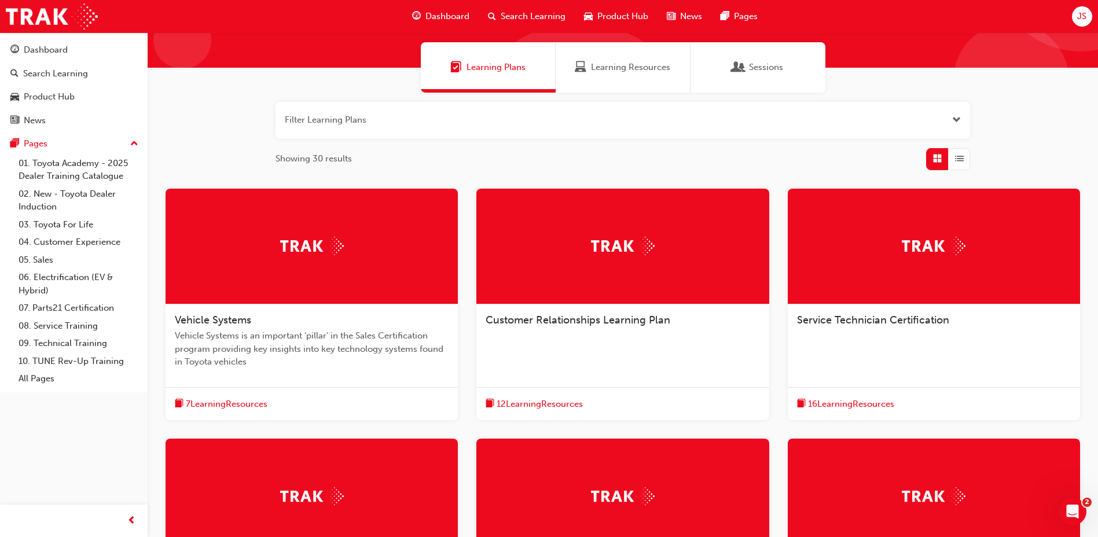
scroll to position [231, 0]
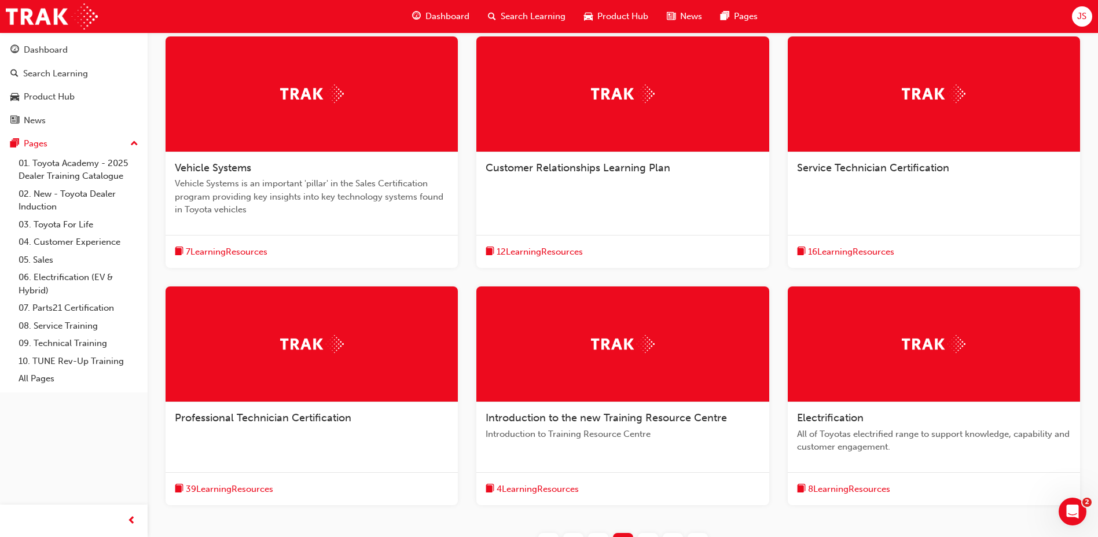
click at [261, 417] on span "Professional Technician Certification" at bounding box center [263, 417] width 176 height 13
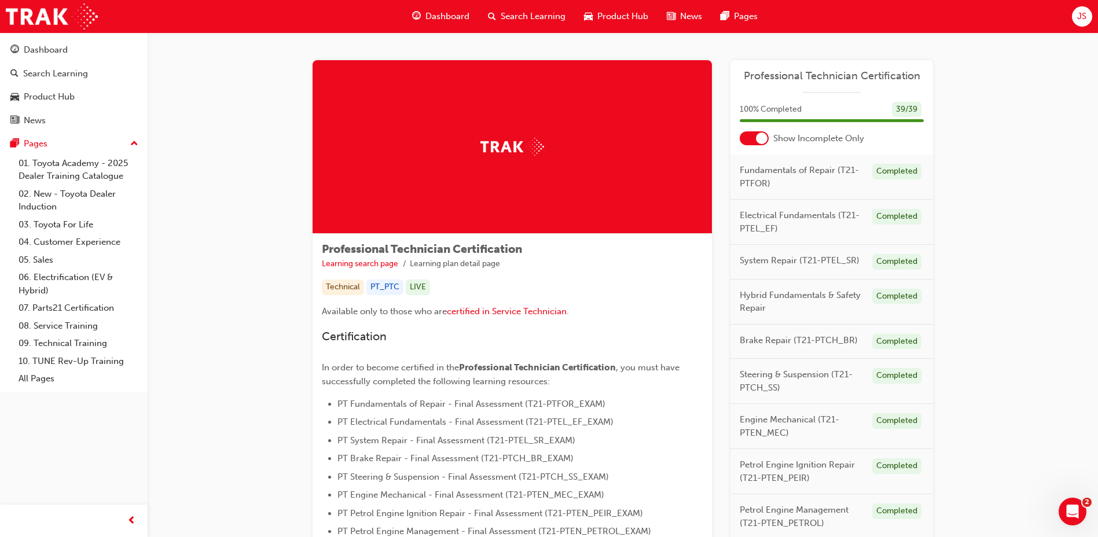
click at [753, 139] on div at bounding box center [754, 138] width 29 height 14
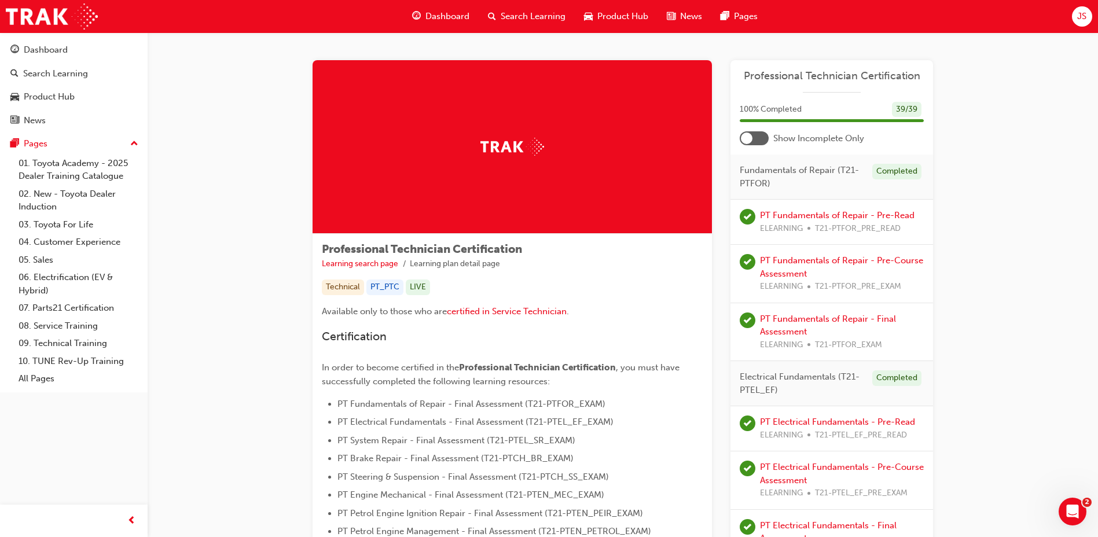
click at [753, 139] on div at bounding box center [754, 138] width 29 height 14
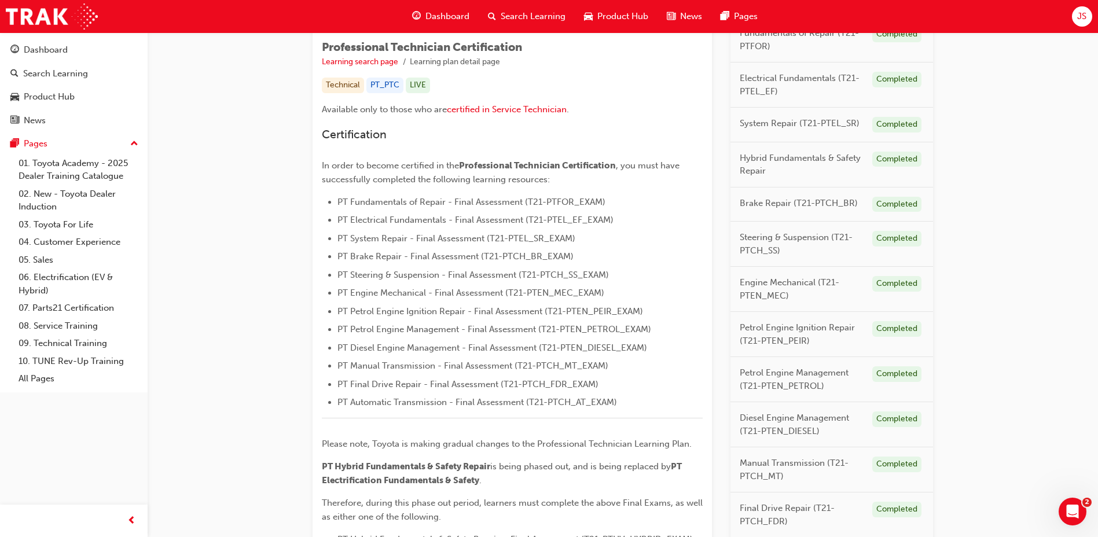
scroll to position [231, 0]
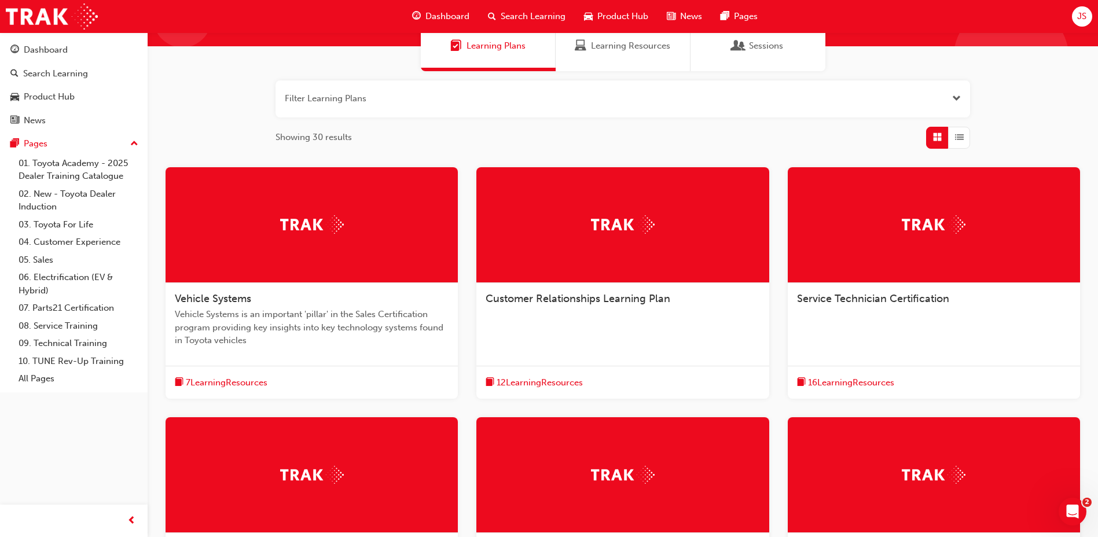
scroll to position [52, 0]
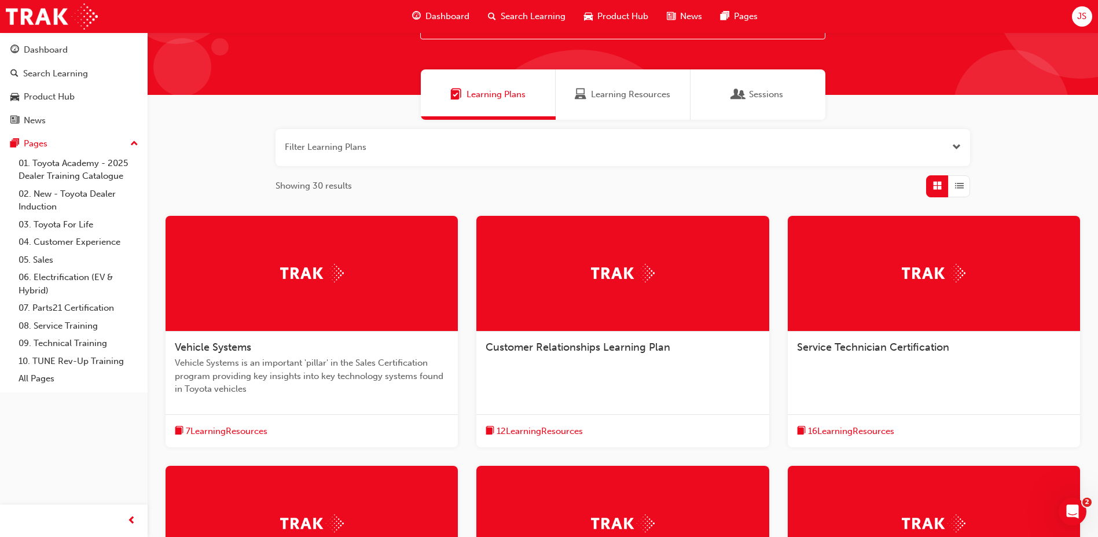
click at [828, 351] on span "Service Technician Certification" at bounding box center [873, 347] width 152 height 13
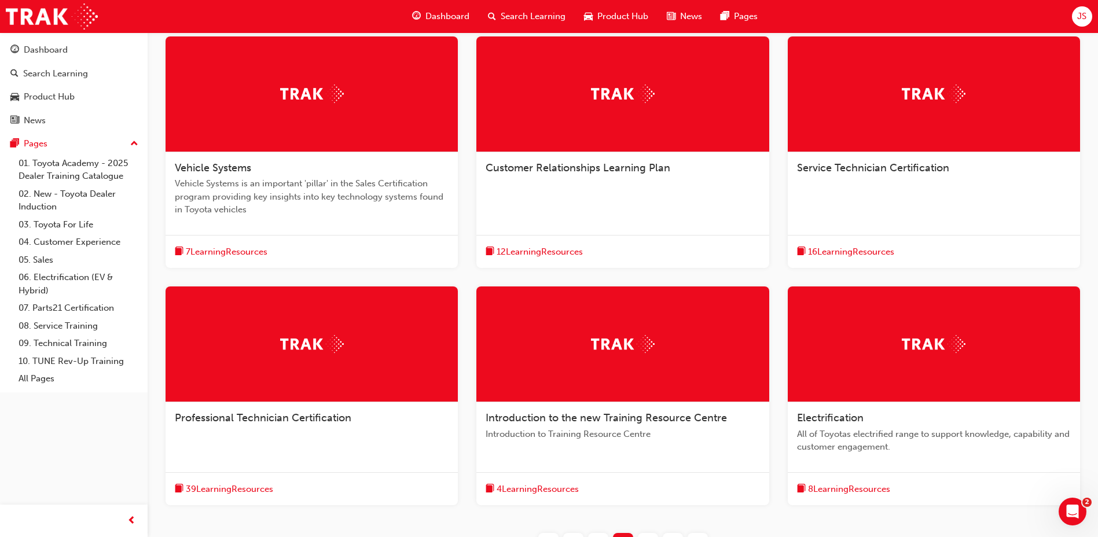
scroll to position [341, 0]
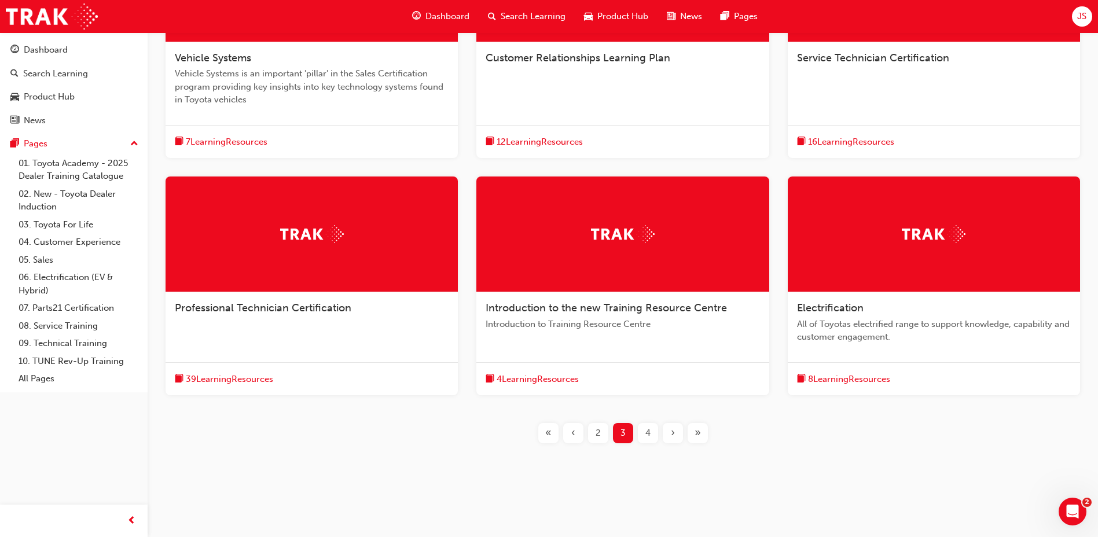
click at [654, 432] on div "4" at bounding box center [648, 433] width 20 height 20
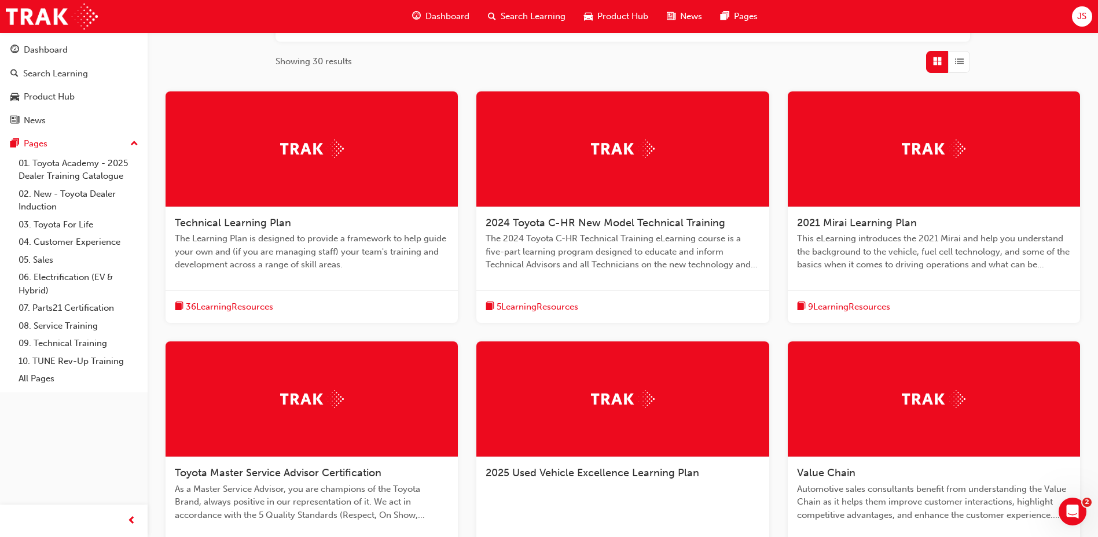
scroll to position [110, 0]
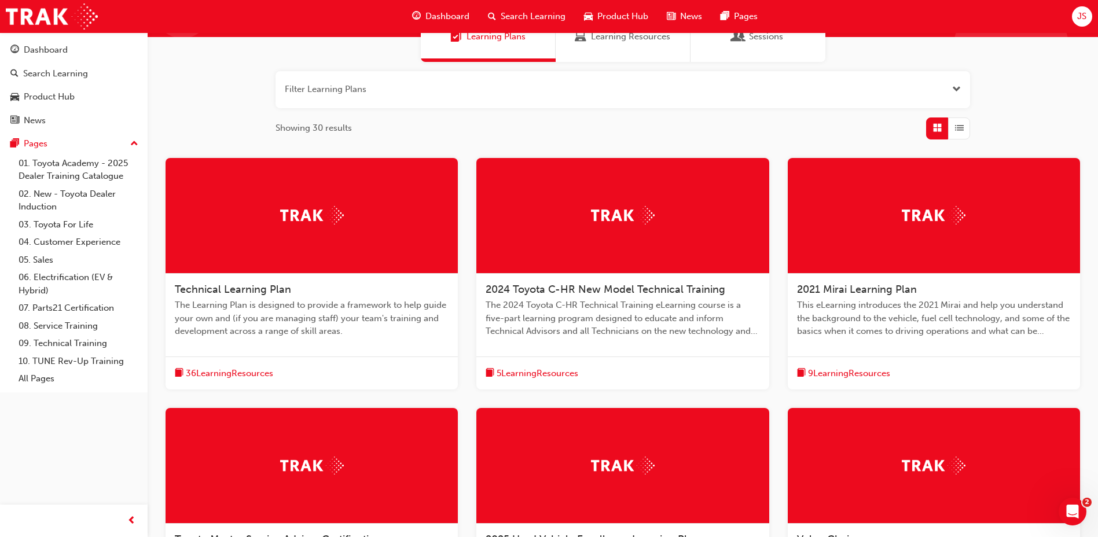
click at [193, 292] on span "Technical Learning Plan" at bounding box center [233, 289] width 116 height 13
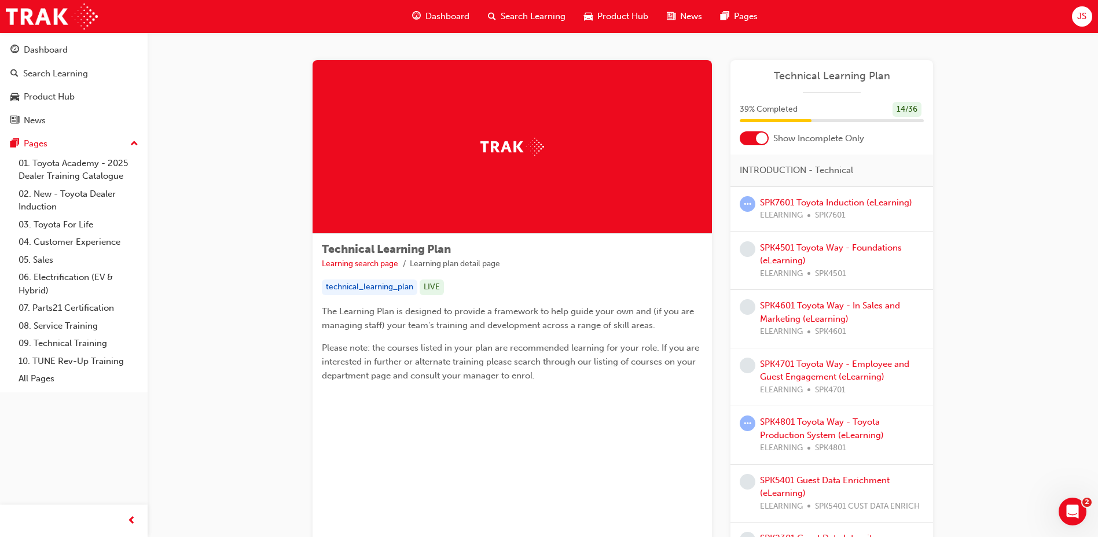
click at [753, 141] on div at bounding box center [754, 138] width 29 height 14
click at [786, 203] on link "SPK7601 Toyota Induction (eLearning)" at bounding box center [836, 202] width 152 height 10
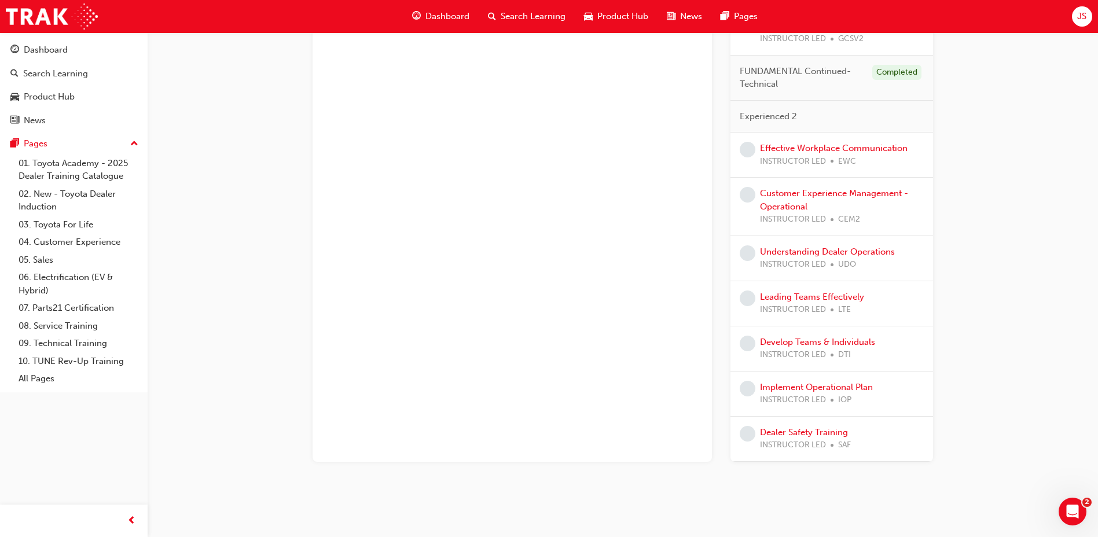
scroll to position [993, 0]
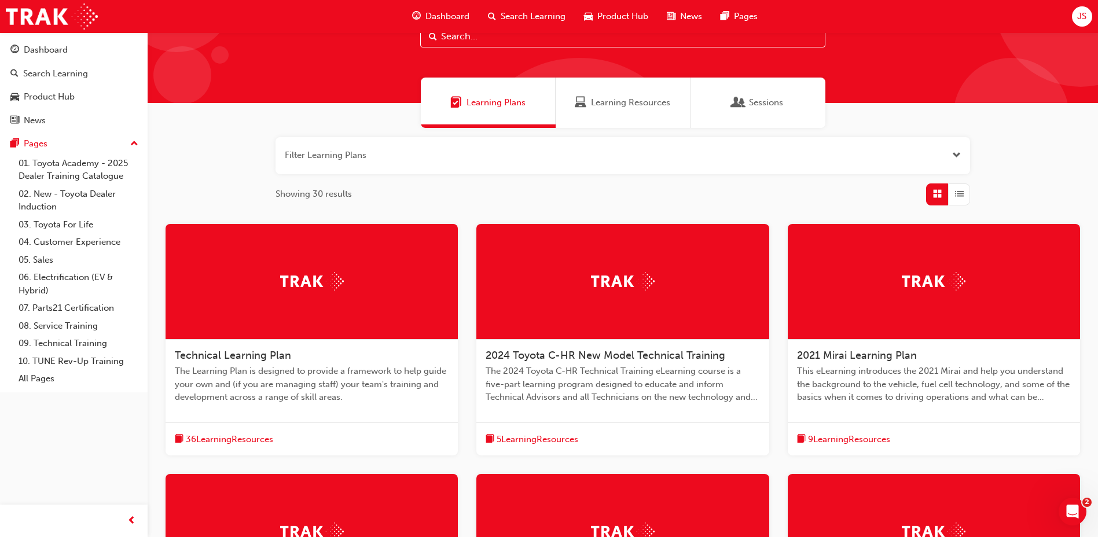
scroll to position [355, 0]
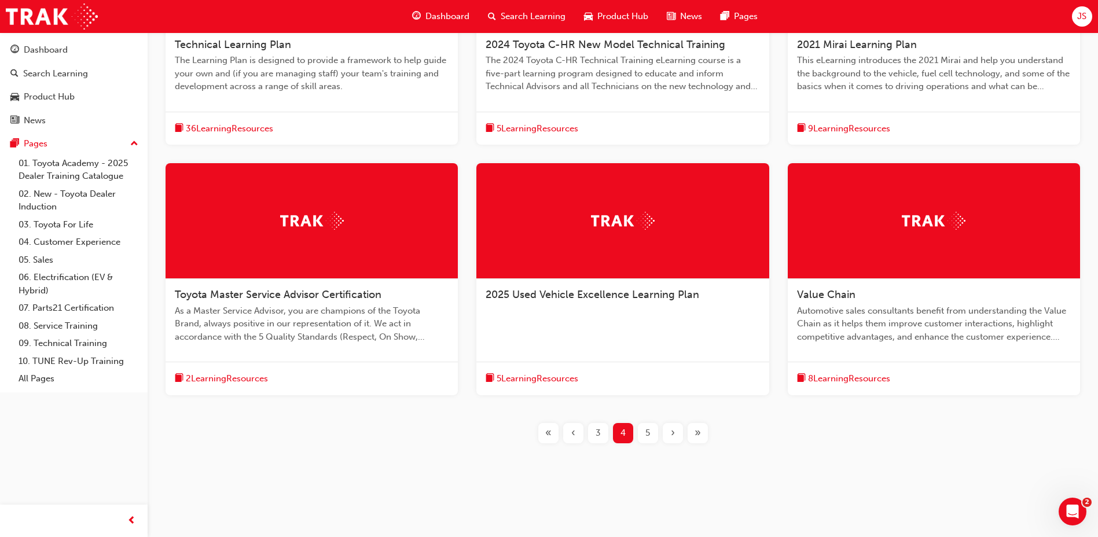
click at [656, 435] on div "5" at bounding box center [648, 433] width 20 height 20
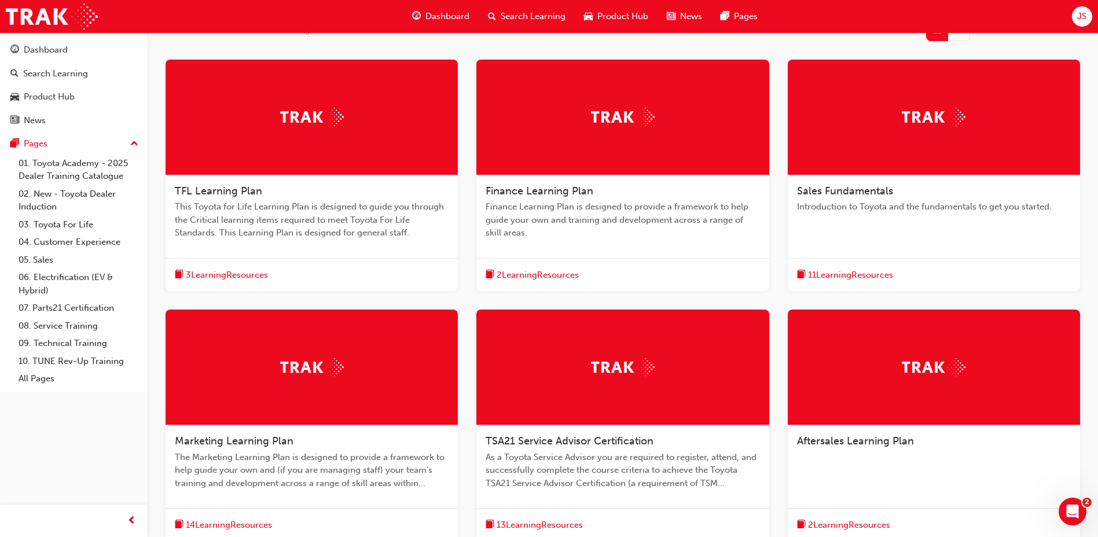
scroll to position [181, 0]
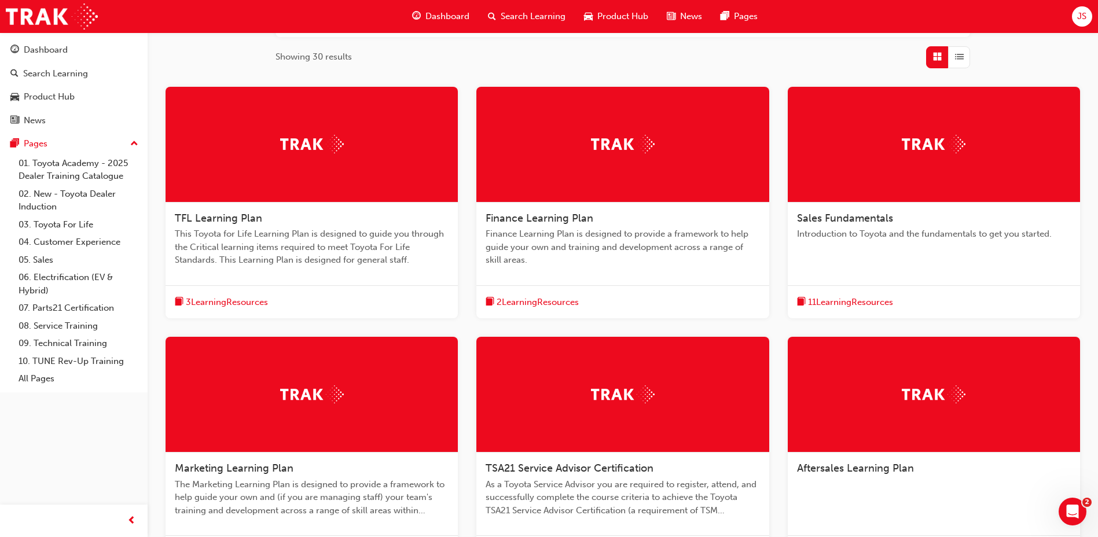
click at [231, 219] on span "TFL Learning Plan" at bounding box center [218, 218] width 87 height 13
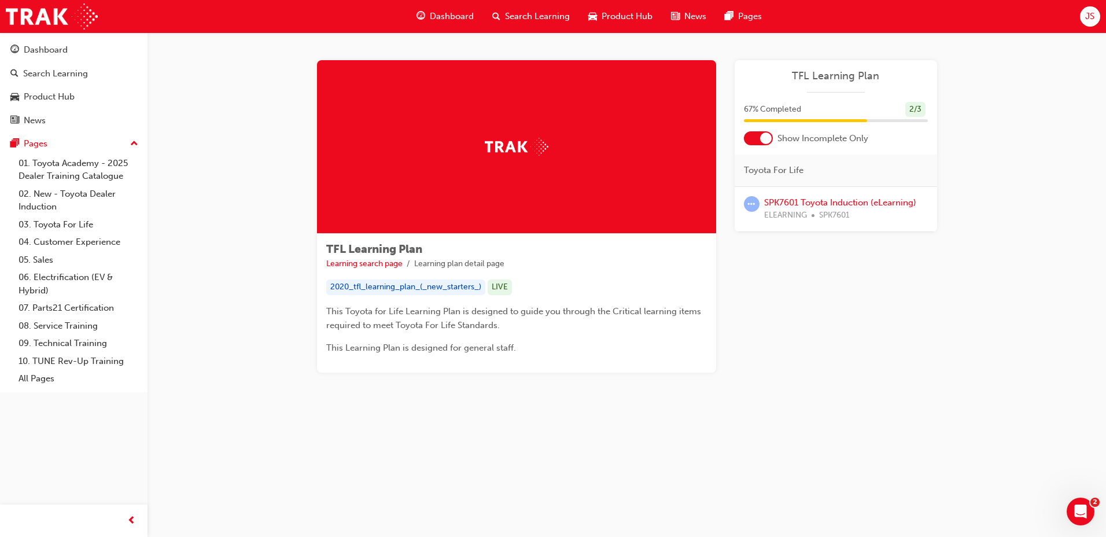
click at [773, 144] on div at bounding box center [758, 138] width 29 height 14
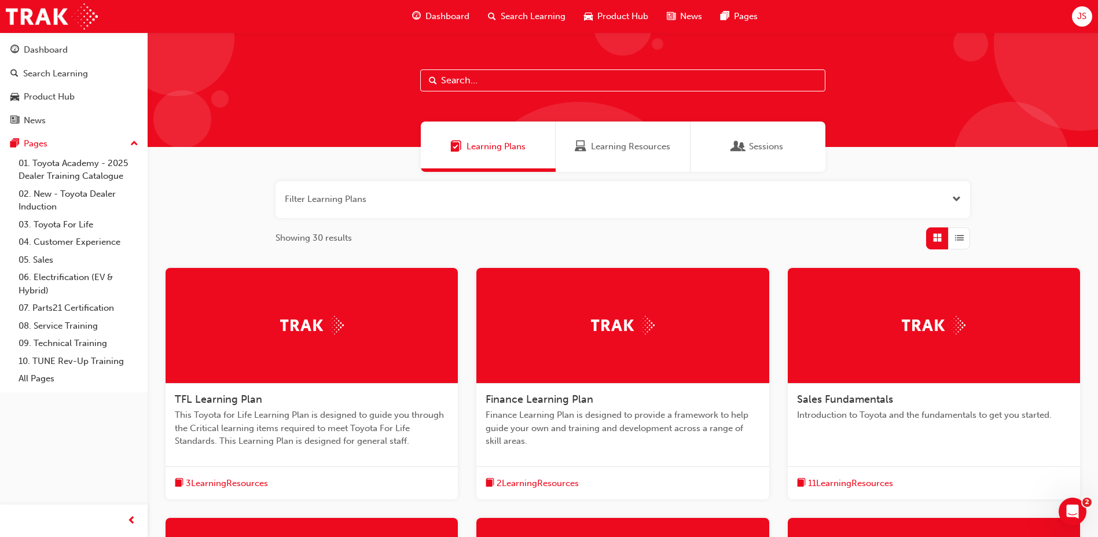
click at [625, 147] on span "Learning Resources" at bounding box center [630, 146] width 79 height 13
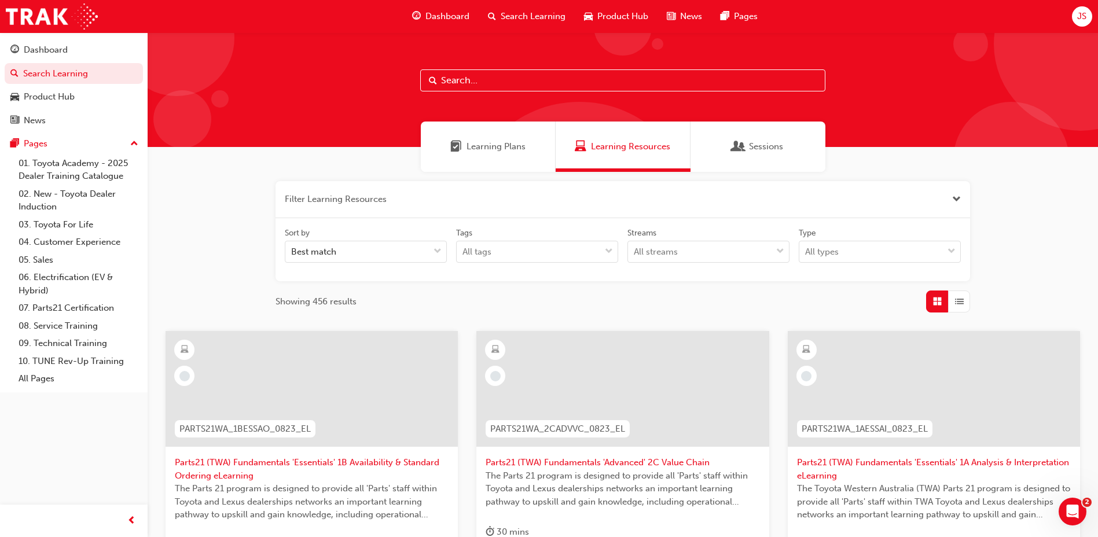
click at [777, 108] on div at bounding box center [623, 89] width 950 height 115
